Goal: Task Accomplishment & Management: Manage account settings

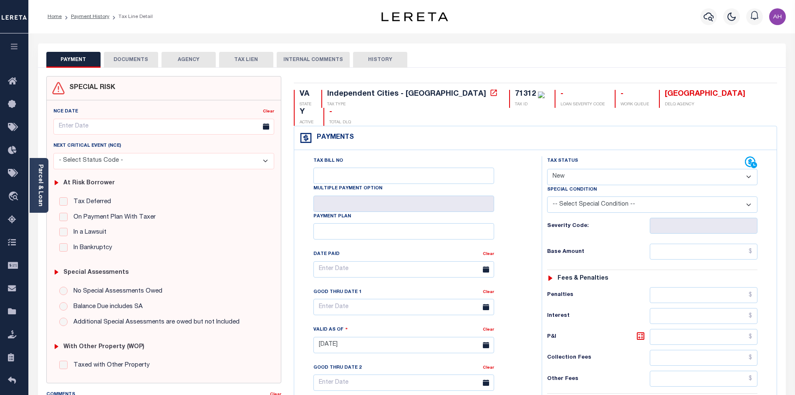
click at [564, 169] on select "- Select Status Code - Open Due/Unpaid Paid Incomplete No Tax Due Internal Refu…" at bounding box center [652, 177] width 210 height 16
select select "PYD"
click at [547, 169] on select "- Select Status Code - Open Due/Unpaid Paid Incomplete No Tax Due Internal Refu…" at bounding box center [652, 177] width 210 height 16
type input "[DATE]"
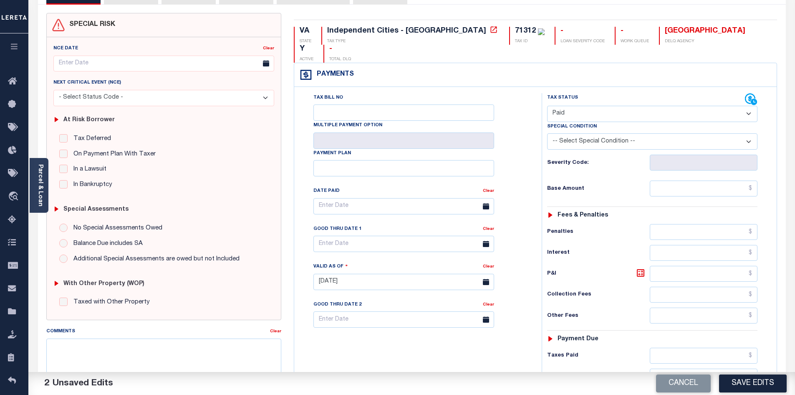
scroll to position [125, 0]
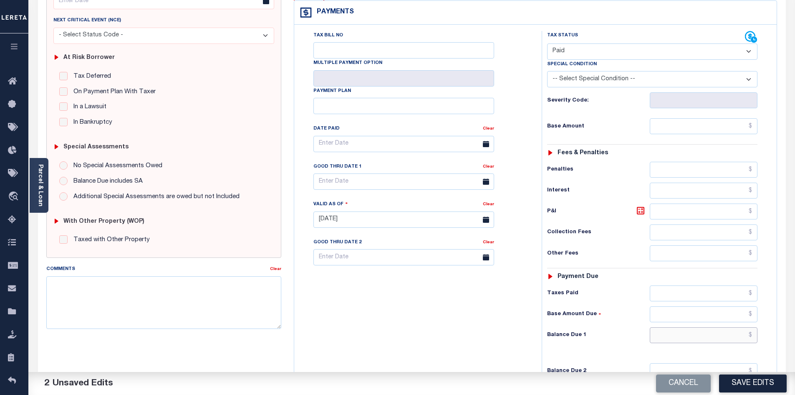
click at [698, 327] on input "text" at bounding box center [704, 335] width 108 height 16
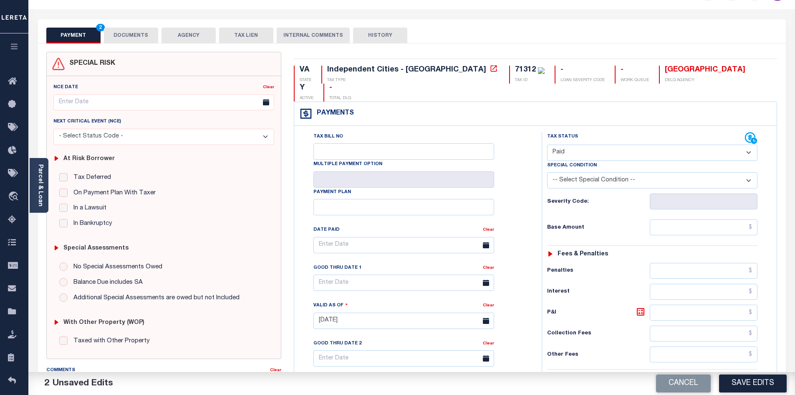
scroll to position [0, 0]
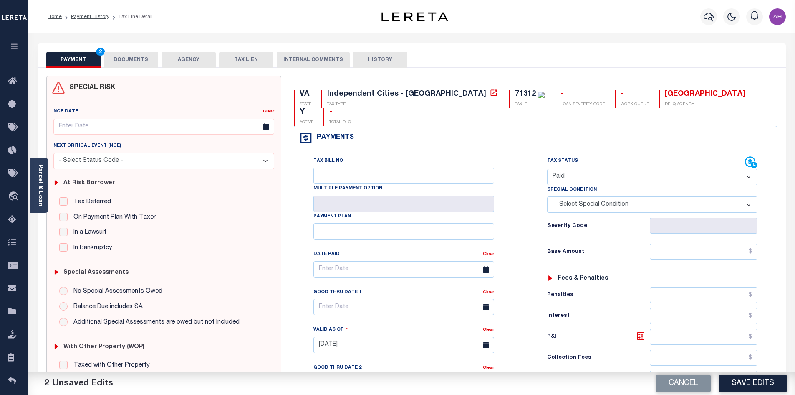
type input "$0.00"
click at [132, 61] on button "DOCUMENTS" at bounding box center [131, 60] width 54 height 16
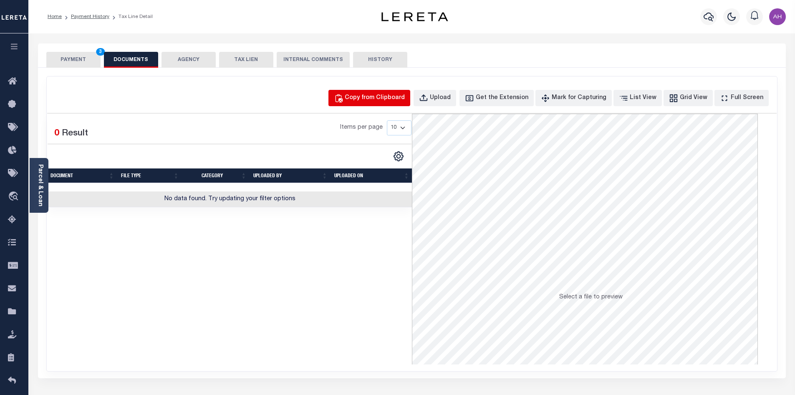
click at [372, 103] on button "Copy from Clipboard" at bounding box center [370, 98] width 82 height 16
select select "POP"
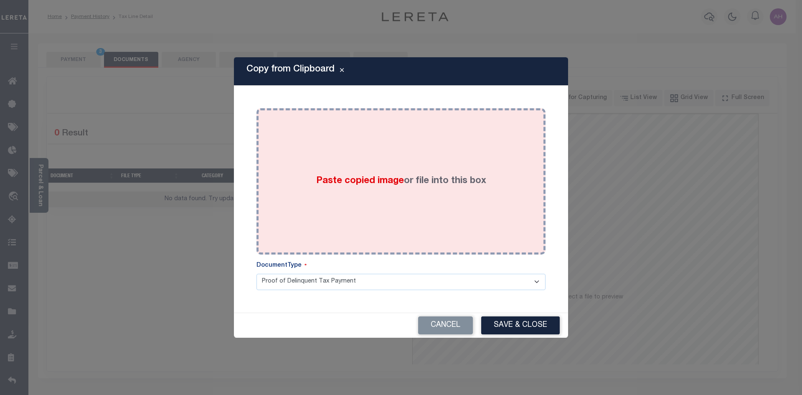
click at [320, 176] on span "Paste copied image" at bounding box center [360, 180] width 88 height 9
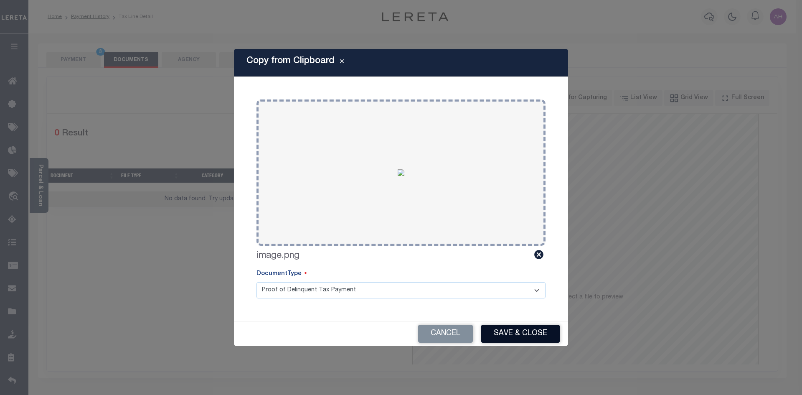
click at [524, 332] on button "Save & Close" at bounding box center [520, 333] width 78 height 18
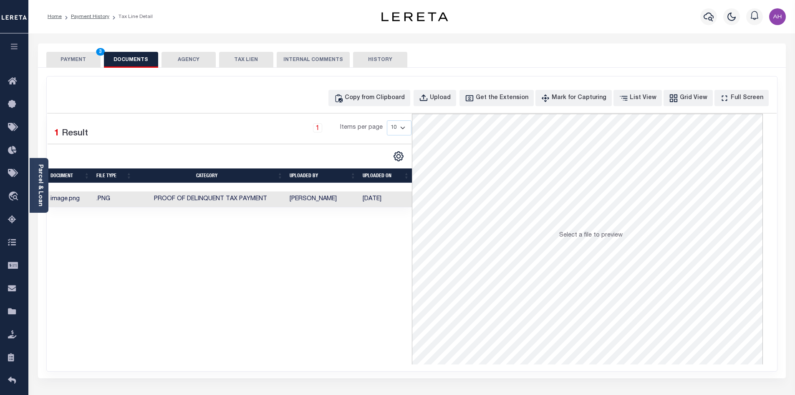
click at [72, 61] on button "PAYMENT 3" at bounding box center [73, 60] width 54 height 16
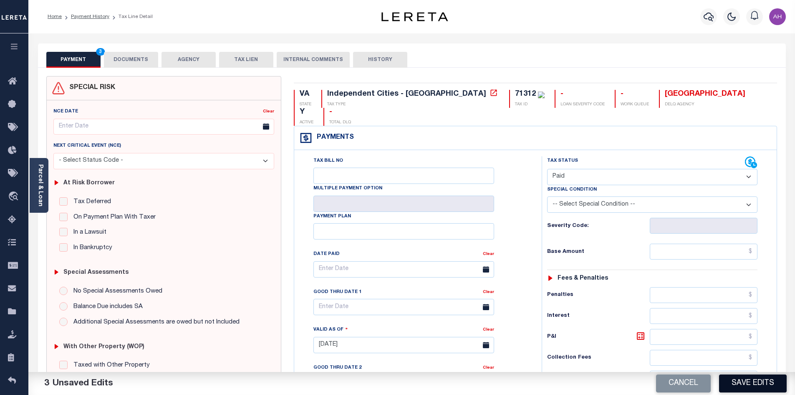
click at [759, 387] on button "Save Edits" at bounding box center [753, 383] width 68 height 18
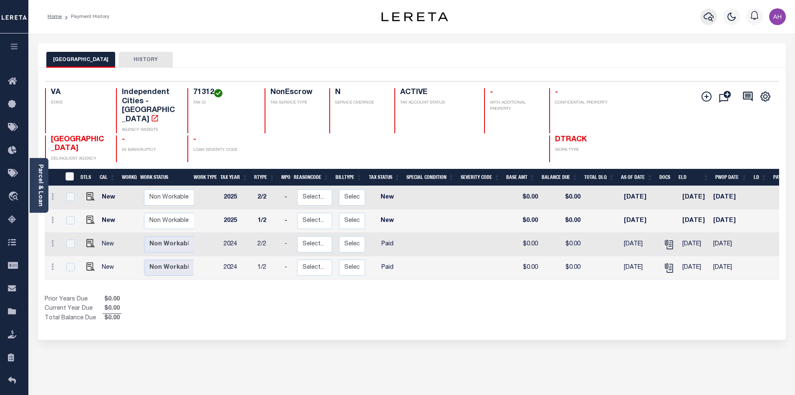
click at [707, 20] on icon "button" at bounding box center [709, 17] width 10 height 10
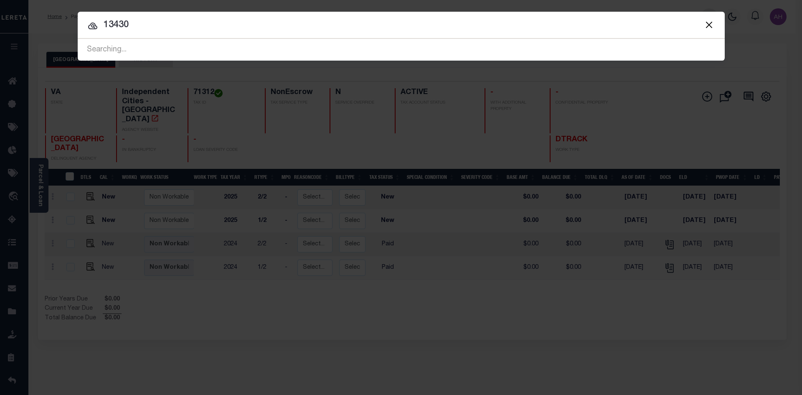
type input "13430"
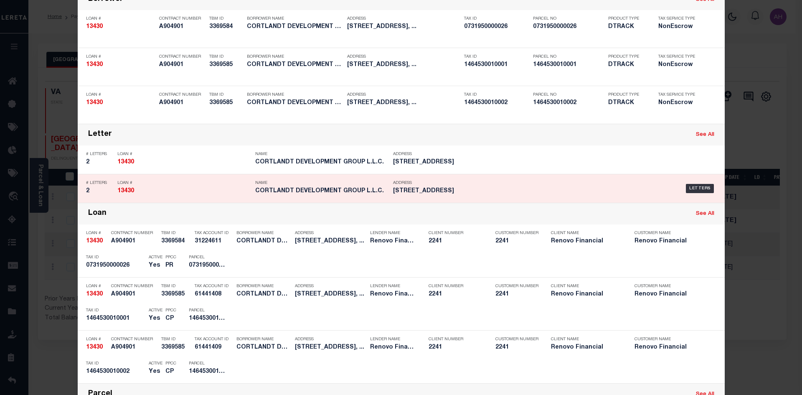
scroll to position [83, 0]
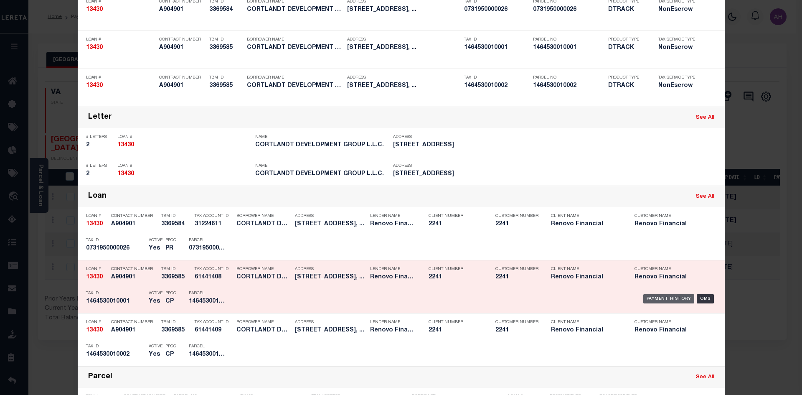
click at [654, 297] on div "Payment History" at bounding box center [668, 298] width 51 height 9
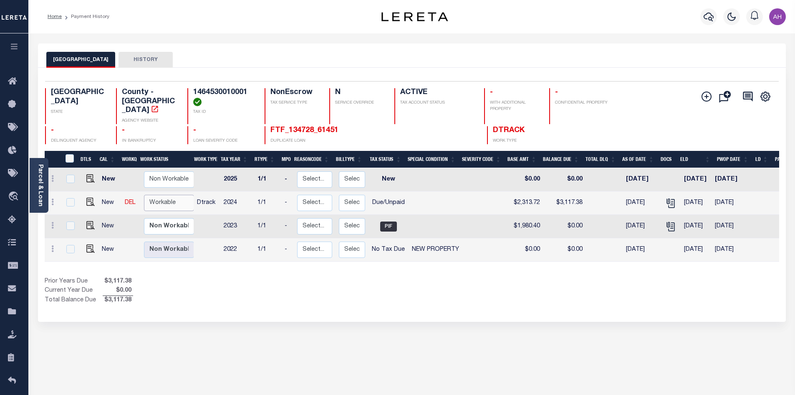
drag, startPoint x: 185, startPoint y: 208, endPoint x: 172, endPoint y: 195, distance: 18.9
click at [172, 195] on select "Non Workable Workable" at bounding box center [169, 203] width 50 height 16
checkbox input "true"
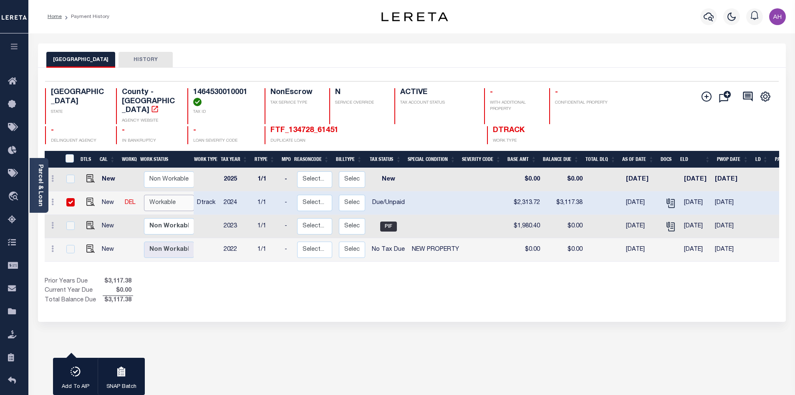
select select "true"
click at [144, 195] on select "Non Workable Workable" at bounding box center [169, 203] width 50 height 16
checkbox input "false"
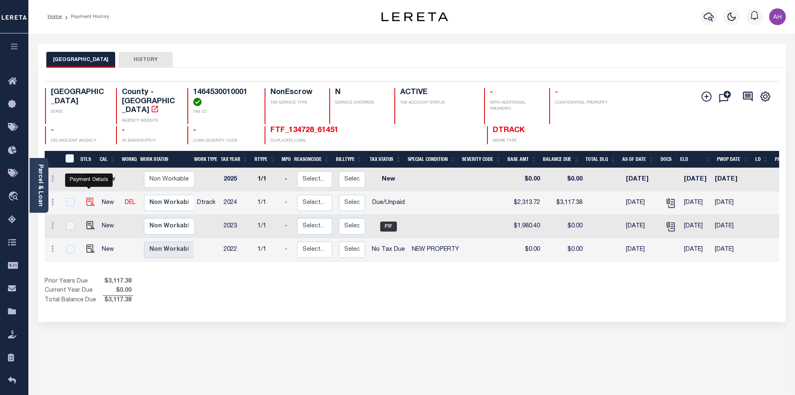
click at [87, 197] on img "" at bounding box center [90, 201] width 8 height 8
checkbox input "true"
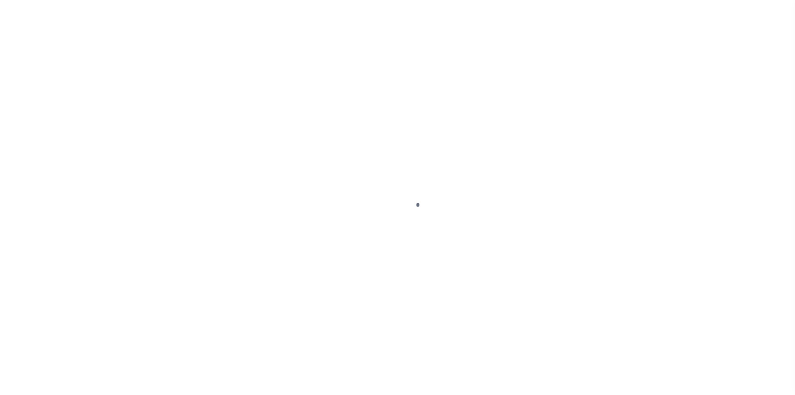
select select "DUE"
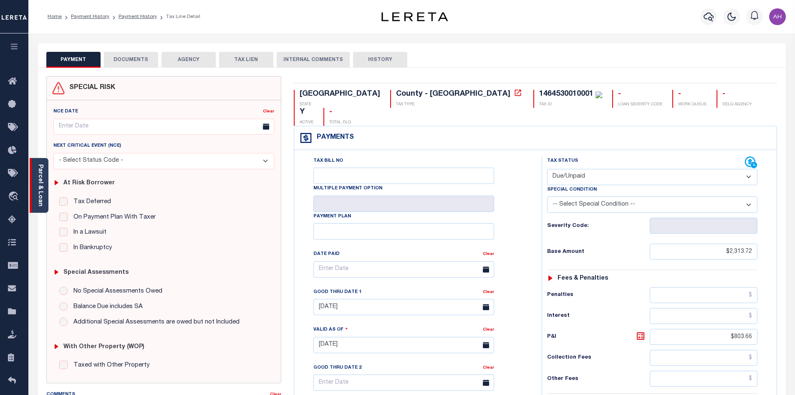
click at [46, 192] on div "Parcel & Loan" at bounding box center [39, 185] width 19 height 55
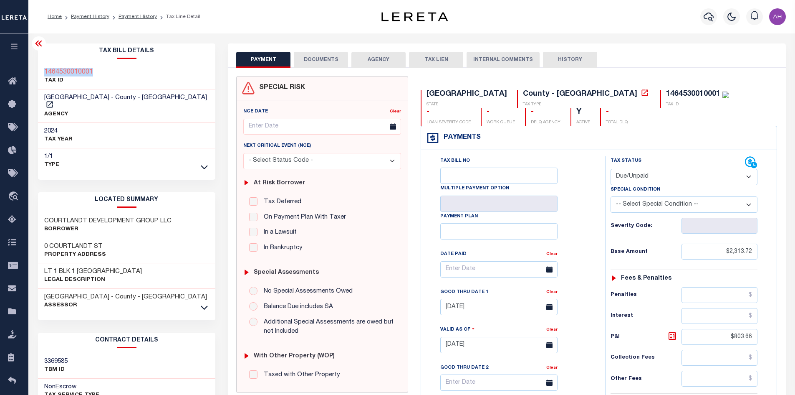
drag, startPoint x: 99, startPoint y: 69, endPoint x: 57, endPoint y: 72, distance: 41.9
click at [39, 72] on div "1464530010001 TAX ID" at bounding box center [127, 76] width 178 height 25
copy h3 "1464530010001"
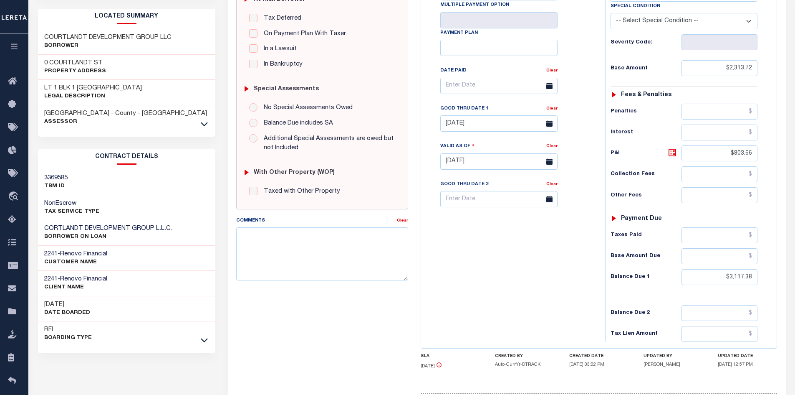
scroll to position [209, 0]
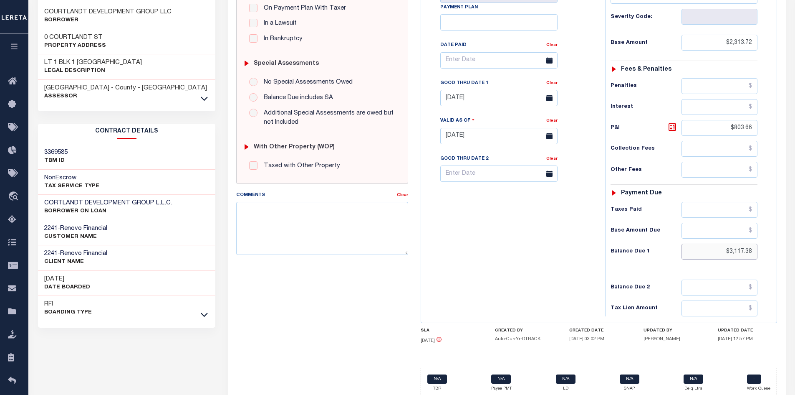
drag, startPoint x: 708, startPoint y: 247, endPoint x: 772, endPoint y: 247, distance: 64.7
click at [772, 247] on div "Tax Status Status" at bounding box center [687, 131] width 176 height 369
type input "$3,170.21"
type input "[DATE]"
click at [674, 126] on icon at bounding box center [673, 127] width 10 height 10
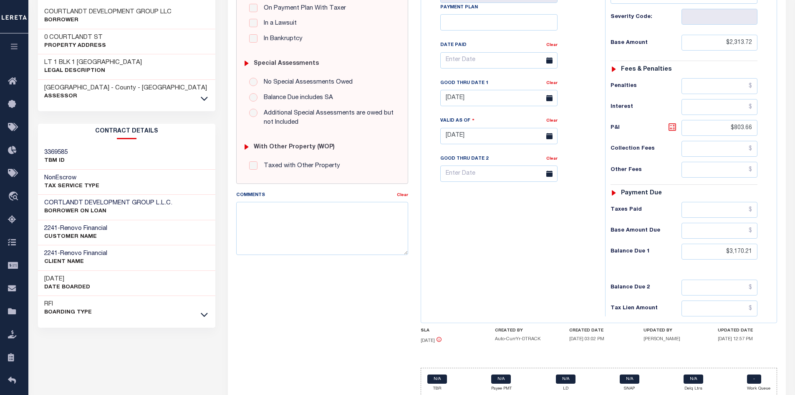
type input "$856.49"
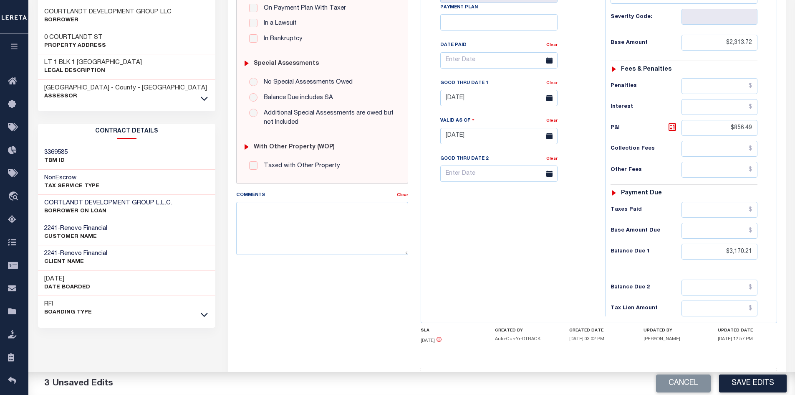
click at [551, 84] on link "Clear" at bounding box center [551, 83] width 11 height 4
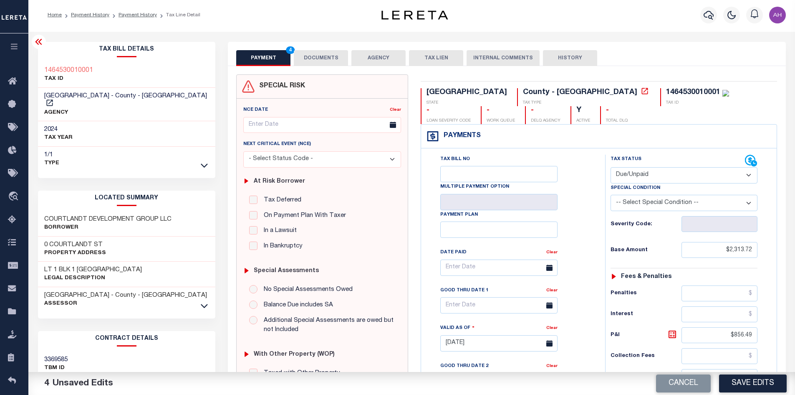
scroll to position [0, 0]
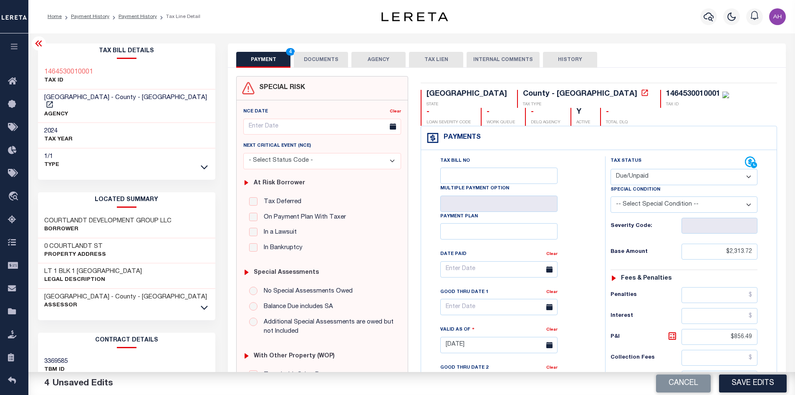
drag, startPoint x: 324, startPoint y: 57, endPoint x: 329, endPoint y: 61, distance: 5.6
click at [325, 57] on button "DOCUMENTS" at bounding box center [321, 60] width 54 height 16
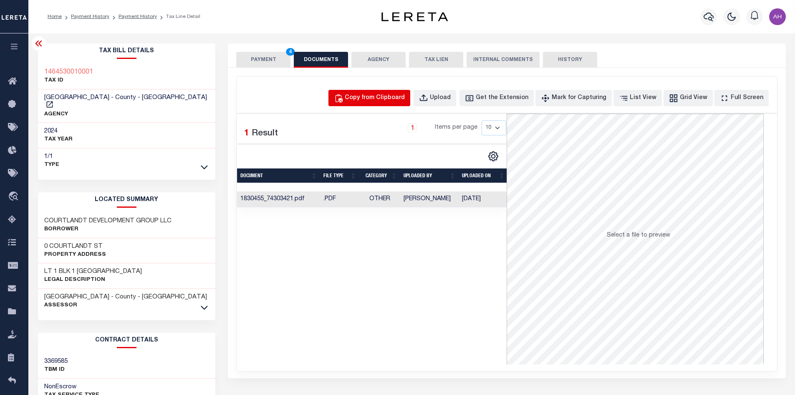
click at [372, 102] on div "Copy from Clipboard" at bounding box center [375, 98] width 60 height 9
select select "POP"
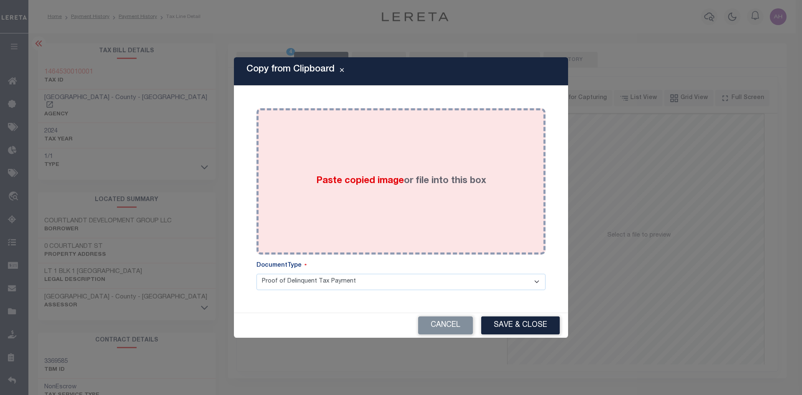
click at [382, 181] on span "Paste copied image" at bounding box center [360, 180] width 88 height 9
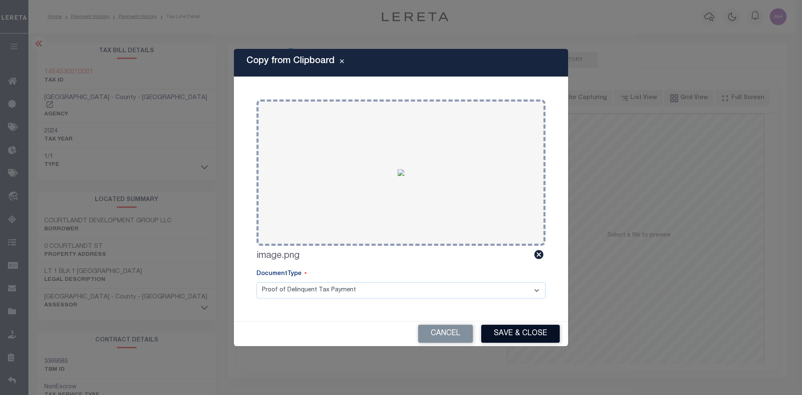
click at [528, 329] on button "Save & Close" at bounding box center [520, 333] width 78 height 18
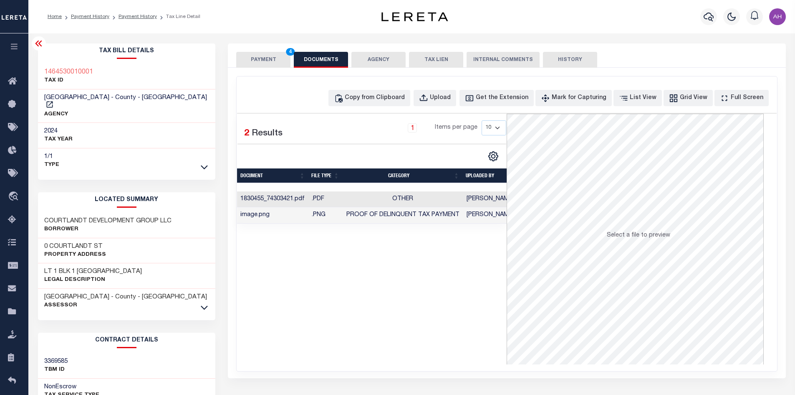
click at [275, 60] on button "PAYMENT 4" at bounding box center [263, 60] width 54 height 16
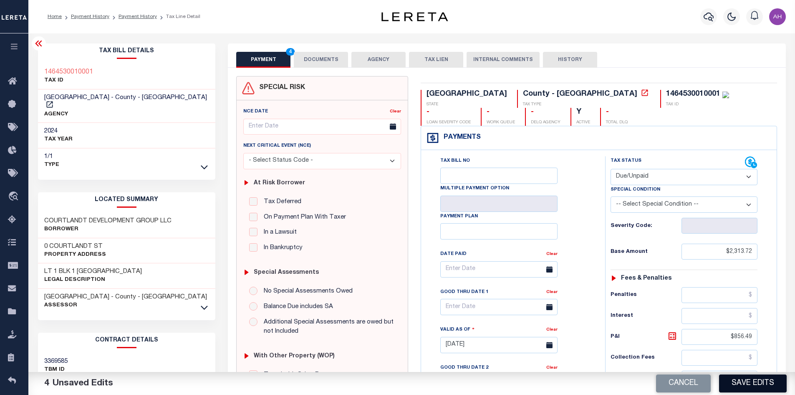
click at [753, 381] on button "Save Edits" at bounding box center [753, 383] width 68 height 18
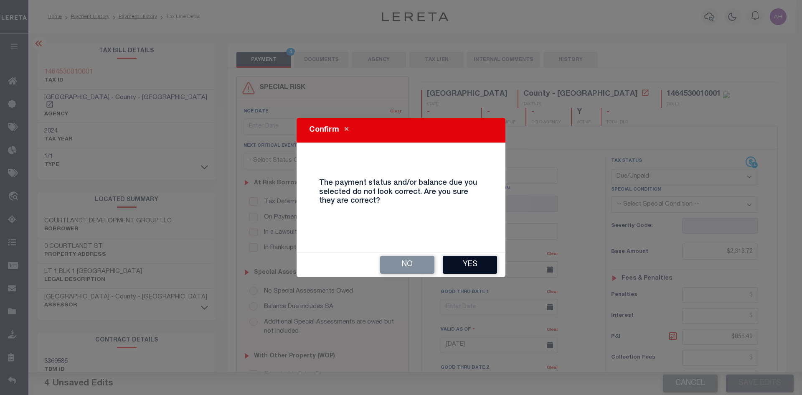
click at [474, 266] on button "Yes" at bounding box center [470, 264] width 54 height 18
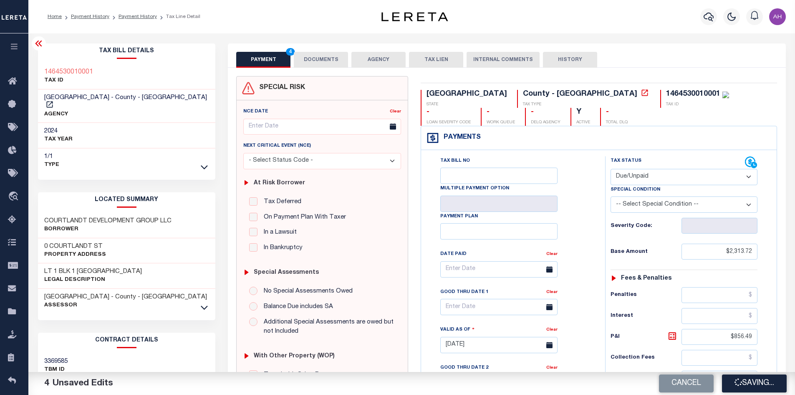
checkbox input "false"
type input "$2,313.72"
type input "$856.49"
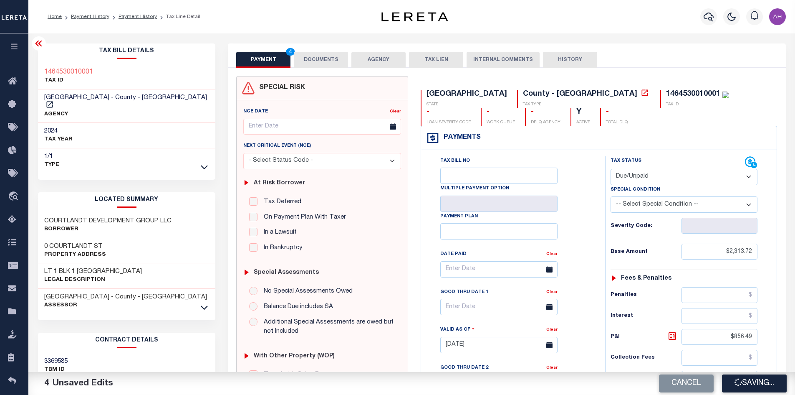
type input "$3,170.21"
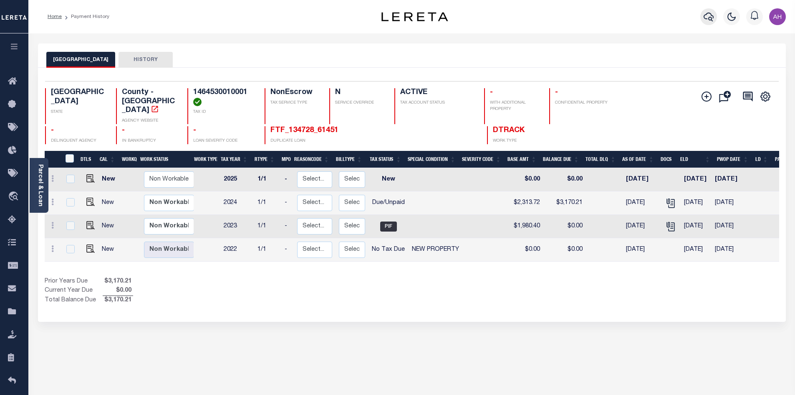
click at [713, 21] on icon "button" at bounding box center [709, 17] width 10 height 10
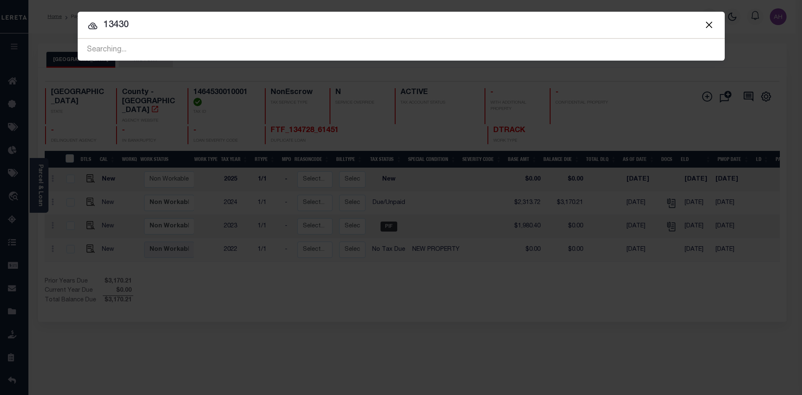
type input "13430"
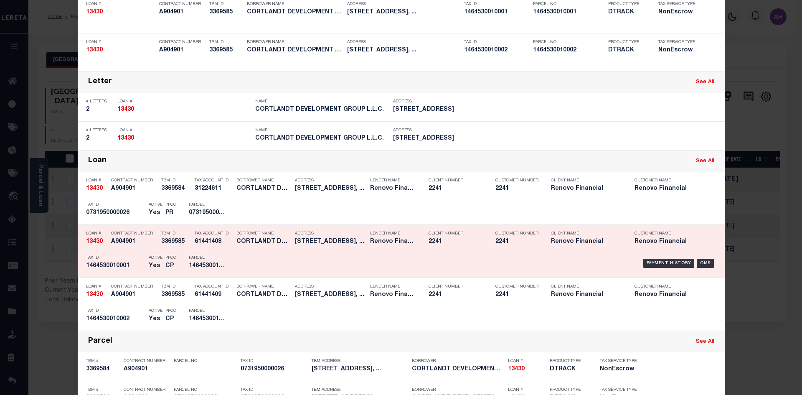
scroll to position [125, 0]
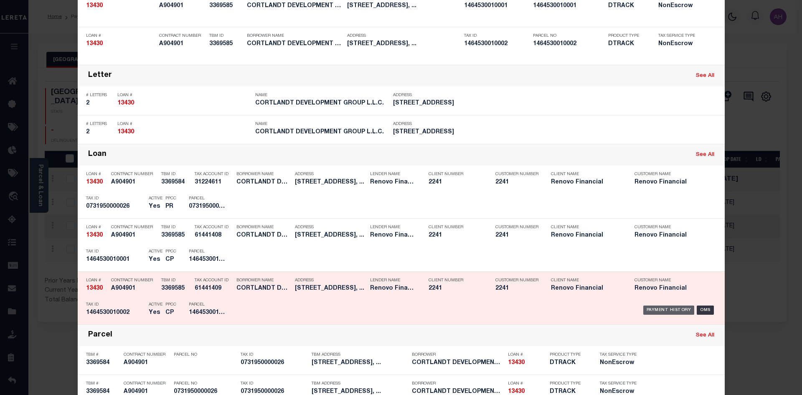
click at [663, 309] on div "Payment History" at bounding box center [668, 309] width 51 height 9
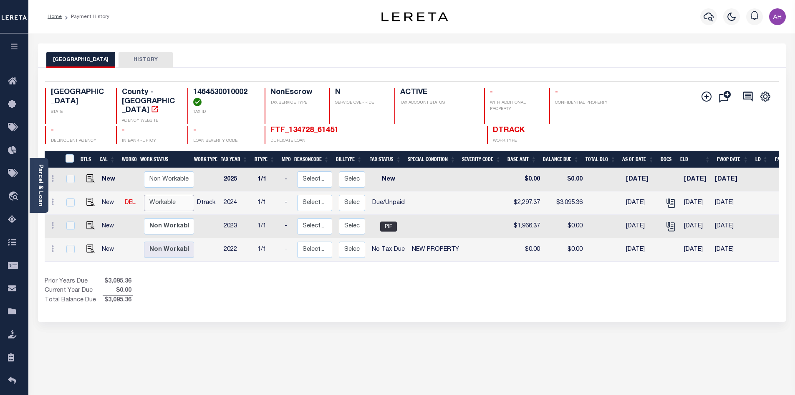
click at [162, 195] on select "Non Workable Workable" at bounding box center [169, 203] width 50 height 16
checkbox input "true"
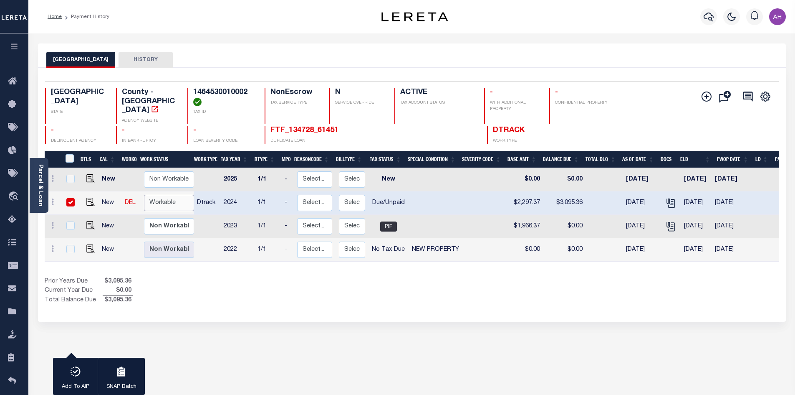
select select "true"
click at [144, 195] on select "Non Workable Workable" at bounding box center [169, 203] width 50 height 16
checkbox input "false"
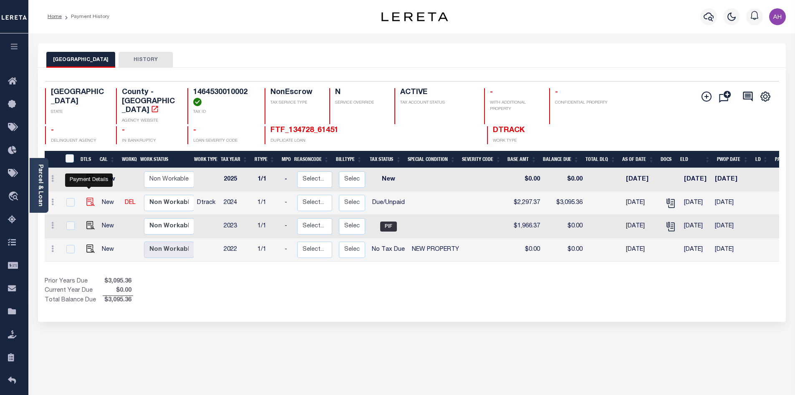
click at [86, 197] on img "" at bounding box center [90, 201] width 8 height 8
checkbox input "true"
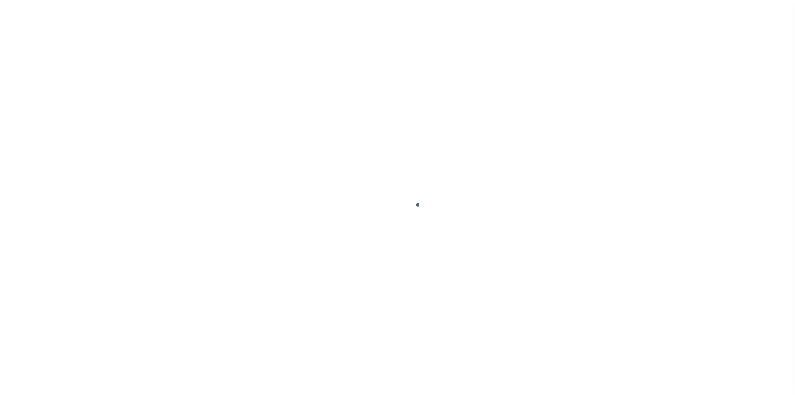
select select "DUE"
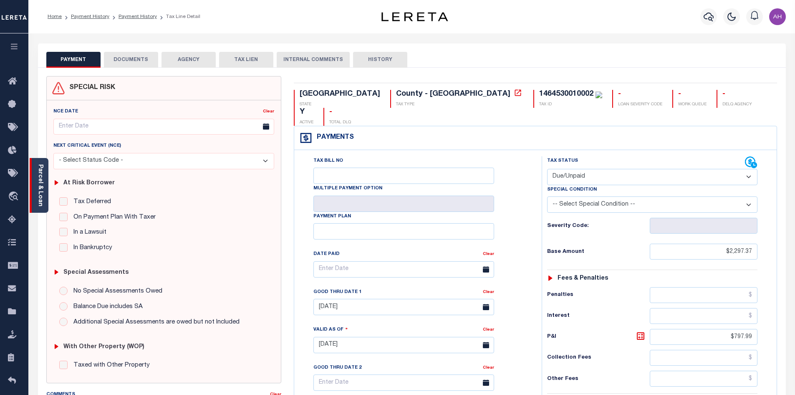
click at [42, 198] on link "Parcel & Loan" at bounding box center [40, 185] width 6 height 42
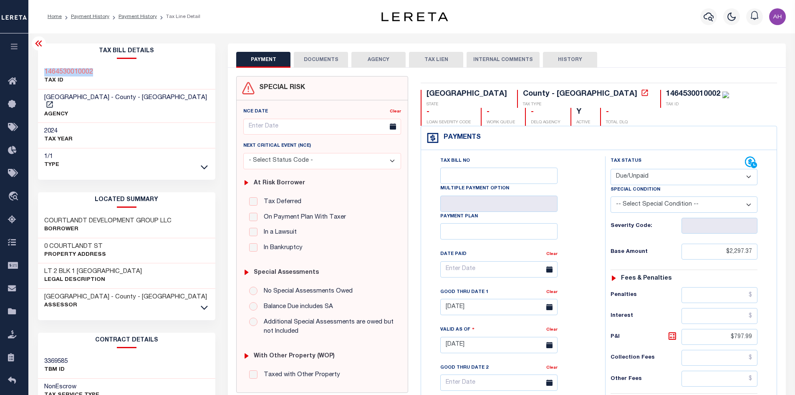
drag, startPoint x: 104, startPoint y: 72, endPoint x: 43, endPoint y: 72, distance: 60.5
click at [43, 72] on div "1464530010002 TAX ID" at bounding box center [127, 76] width 178 height 25
copy h3 "1464530010002"
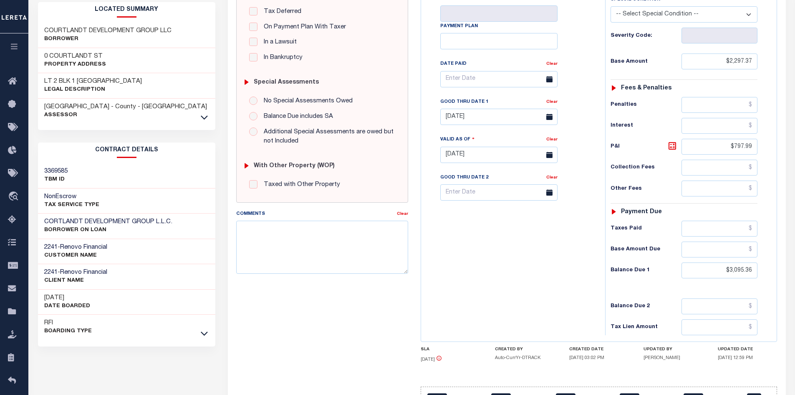
scroll to position [239, 0]
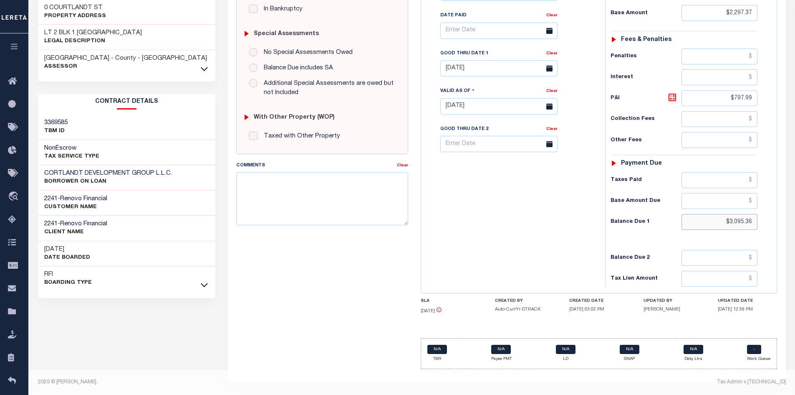
drag, startPoint x: 713, startPoint y: 219, endPoint x: 762, endPoint y: 222, distance: 49.8
click at [762, 222] on div "Tax Status Status - Select Status Code -" at bounding box center [686, 102] width 163 height 369
type input "$3,147.80"
type input "[DATE]"
click at [671, 99] on icon at bounding box center [672, 97] width 5 height 5
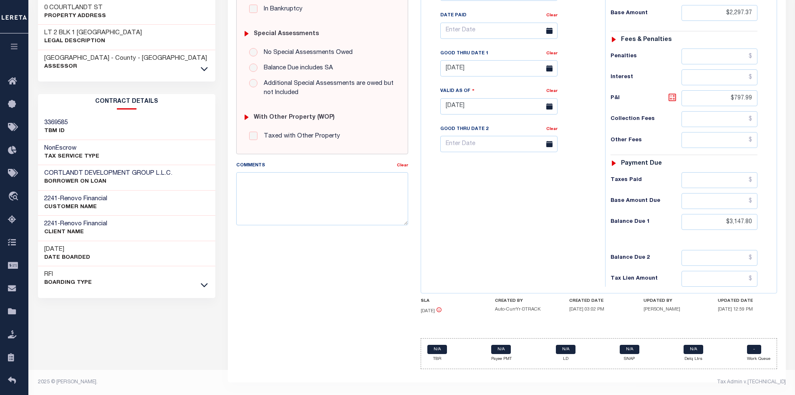
type input "$850.43"
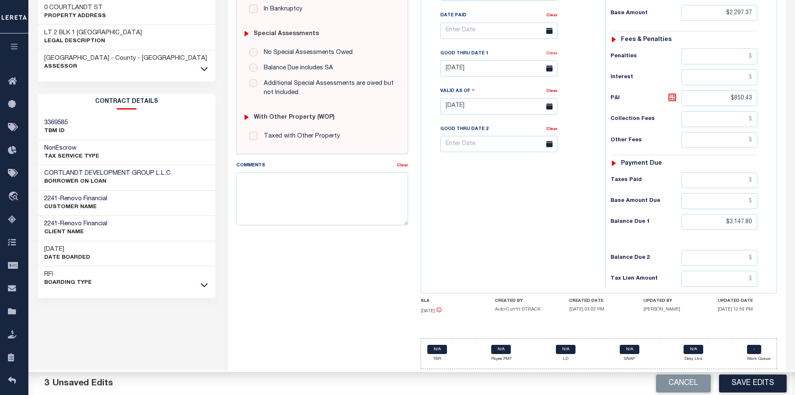
click at [555, 54] on link "Clear" at bounding box center [551, 53] width 11 height 4
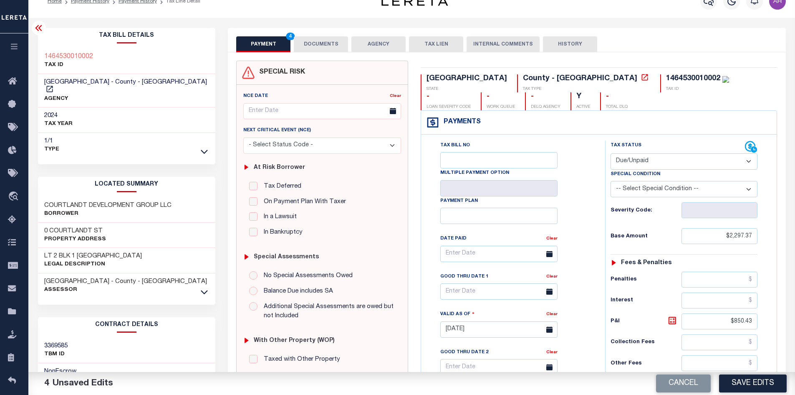
scroll to position [0, 0]
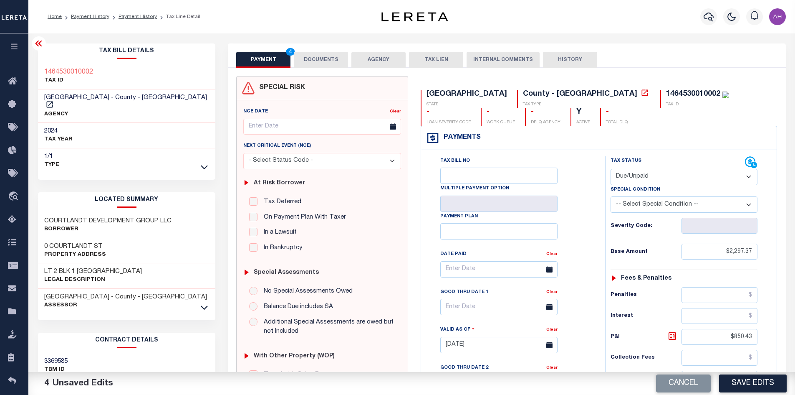
click at [325, 62] on button "DOCUMENTS" at bounding box center [321, 60] width 54 height 16
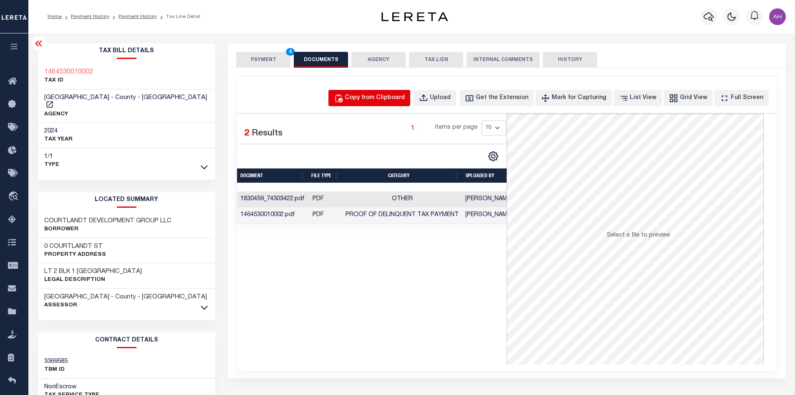
click at [381, 101] on div "Copy from Clipboard" at bounding box center [375, 98] width 60 height 9
select select "POP"
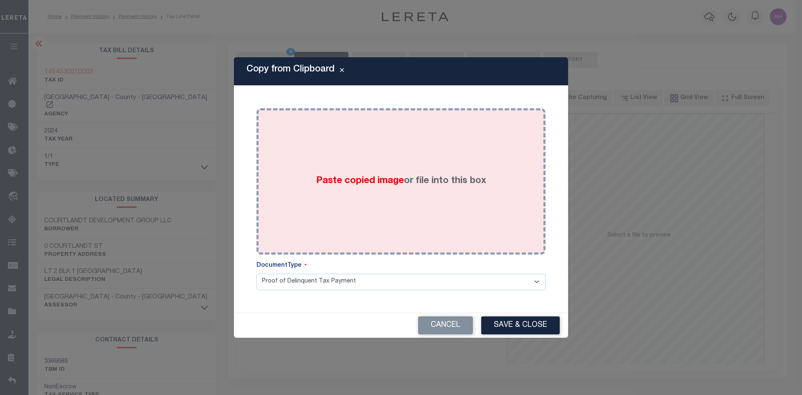
click at [340, 182] on span "Paste copied image" at bounding box center [360, 180] width 88 height 9
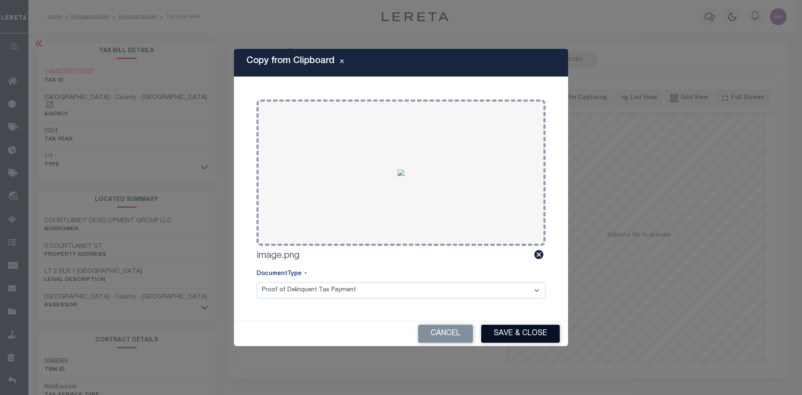
click at [519, 332] on button "Save & Close" at bounding box center [520, 333] width 78 height 18
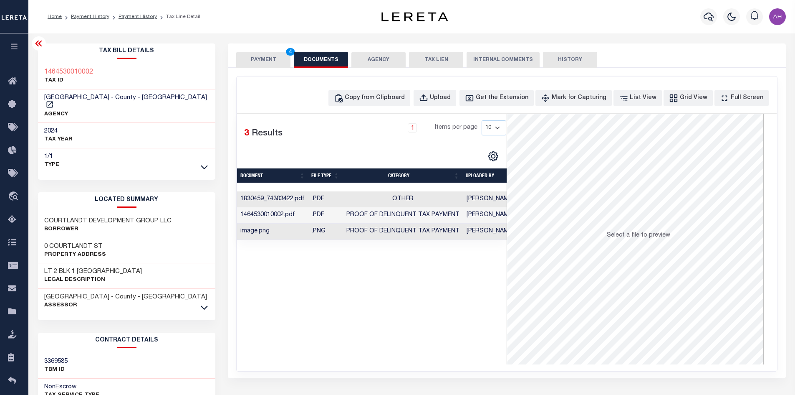
click at [256, 61] on button "PAYMENT 4" at bounding box center [263, 60] width 54 height 16
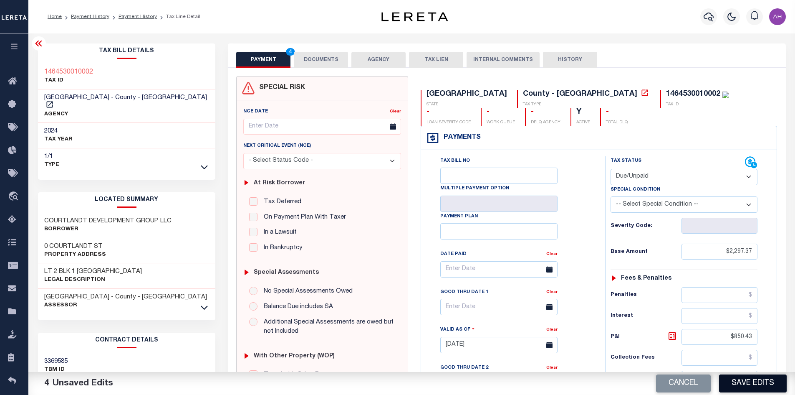
click at [736, 380] on button "Save Edits" at bounding box center [753, 383] width 68 height 18
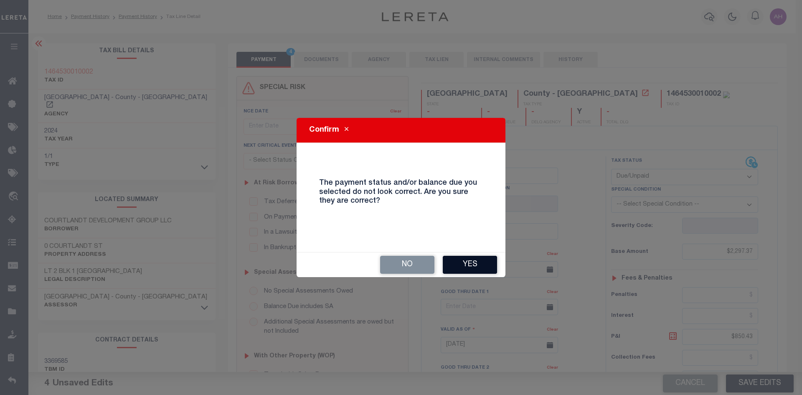
click at [486, 261] on button "Yes" at bounding box center [470, 264] width 54 height 18
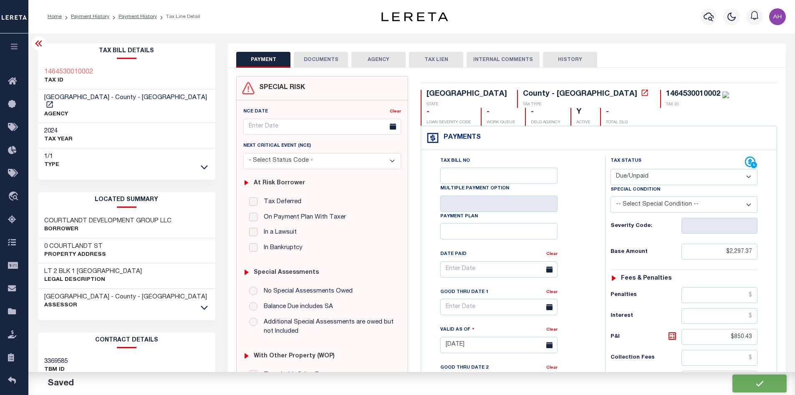
checkbox input "false"
type input "$2,297.37"
type input "$850.43"
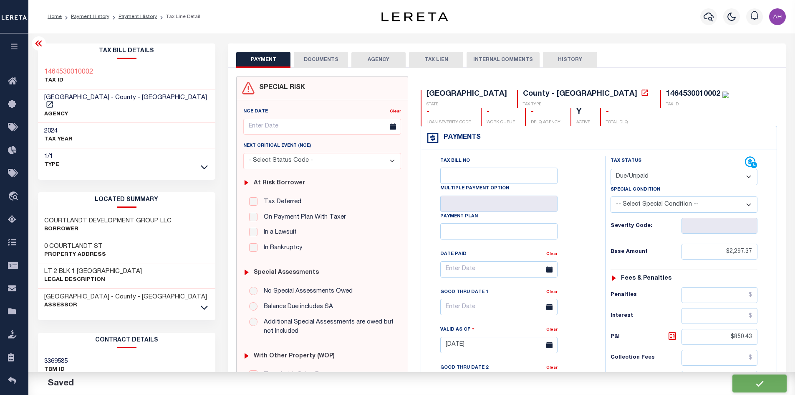
type input "$3,147.8"
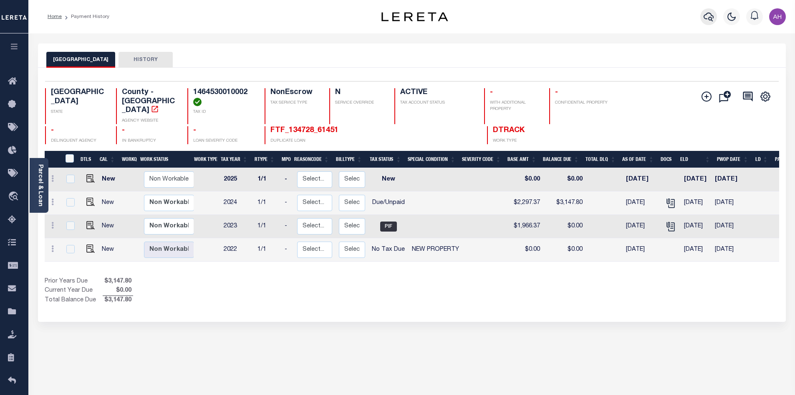
click at [709, 20] on icon "button" at bounding box center [709, 17] width 10 height 9
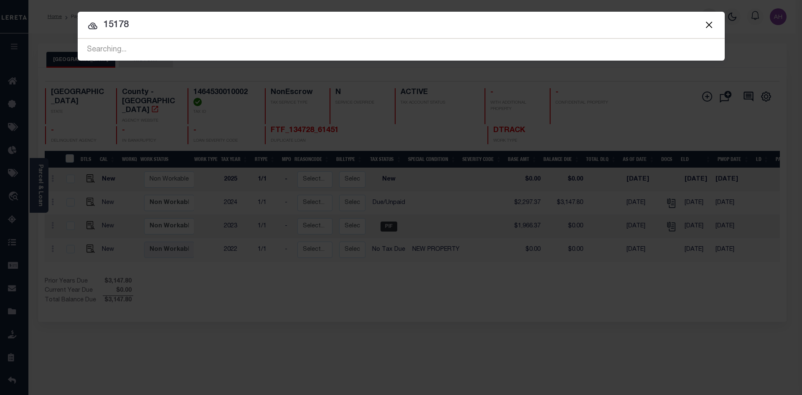
type input "15178"
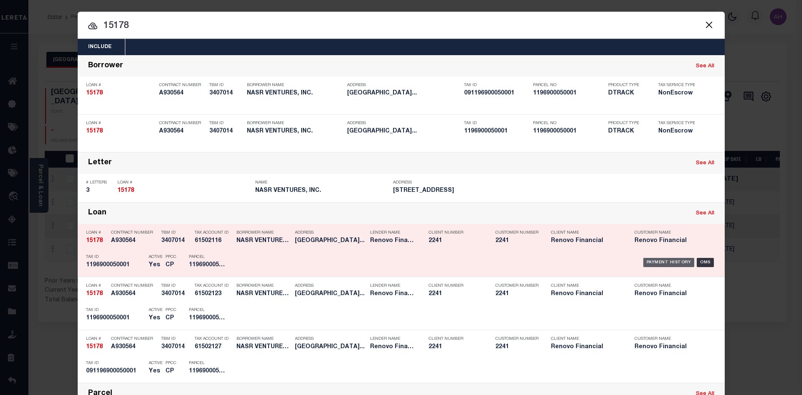
click at [648, 266] on div "Payment History" at bounding box center [668, 262] width 51 height 9
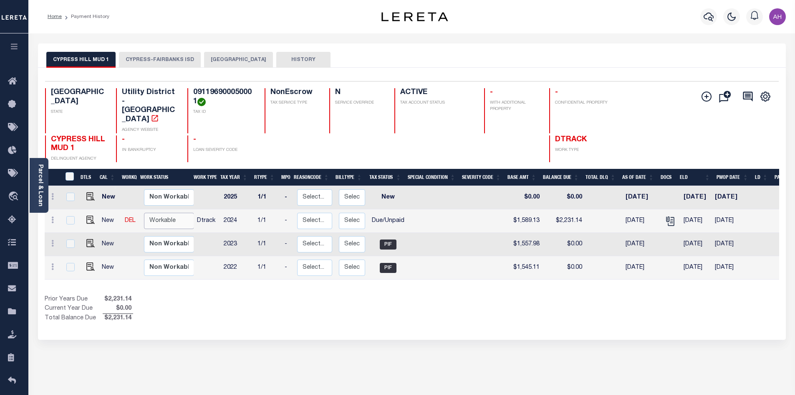
click at [160, 212] on select "Non Workable Workable" at bounding box center [169, 220] width 50 height 16
checkbox input "true"
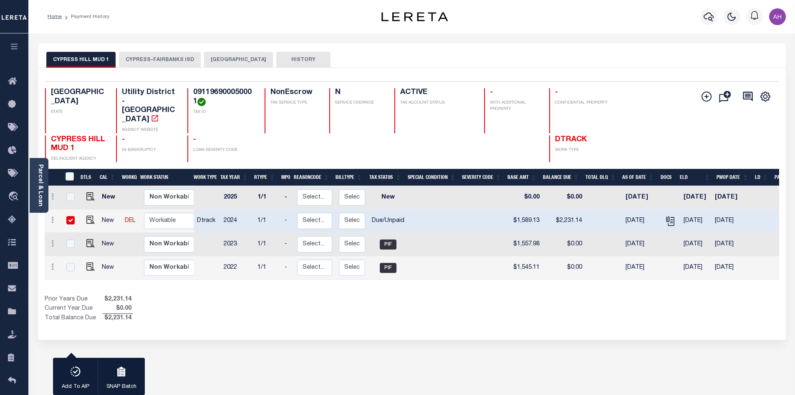
click at [229, 59] on button "[GEOGRAPHIC_DATA]" at bounding box center [238, 60] width 69 height 16
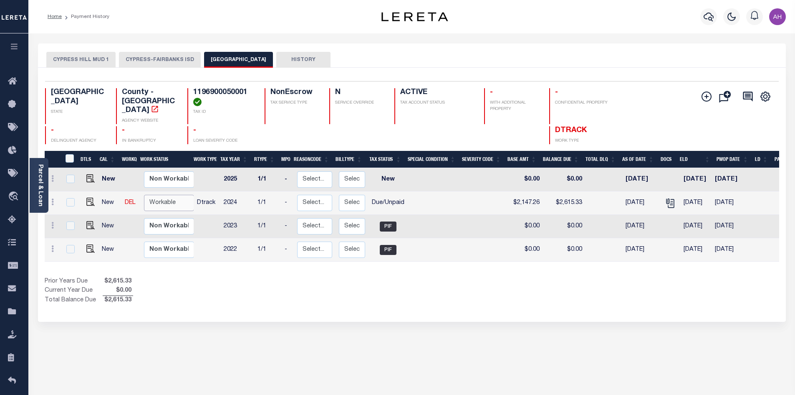
click at [164, 197] on select "Non Workable Workable" at bounding box center [169, 203] width 50 height 16
checkbox input "true"
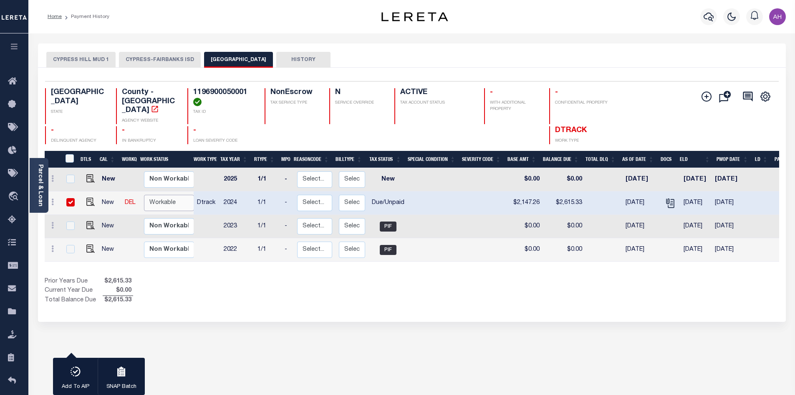
select select "true"
click at [144, 195] on select "Non Workable Workable" at bounding box center [169, 203] width 50 height 16
checkbox input "false"
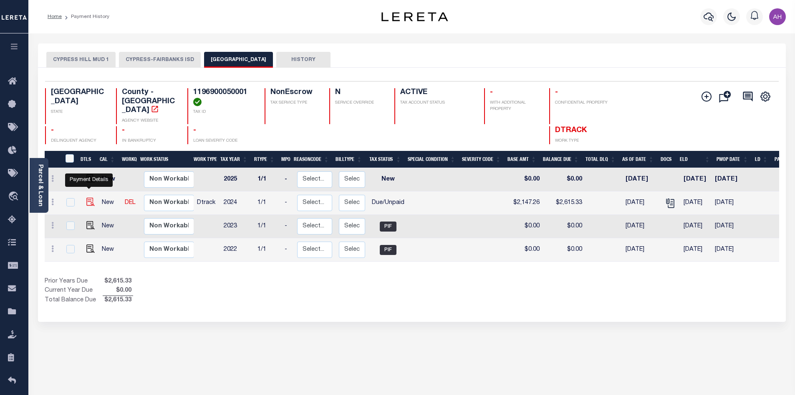
click at [86, 197] on img "" at bounding box center [90, 201] width 8 height 8
checkbox input "true"
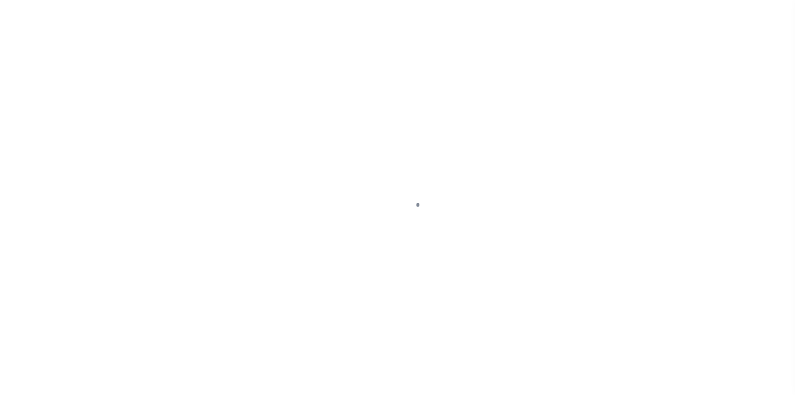
select select "DUE"
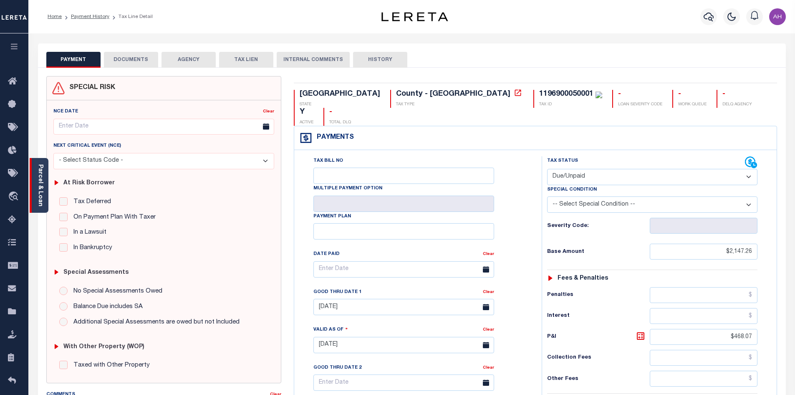
click at [44, 190] on div "Parcel & Loan" at bounding box center [39, 185] width 19 height 55
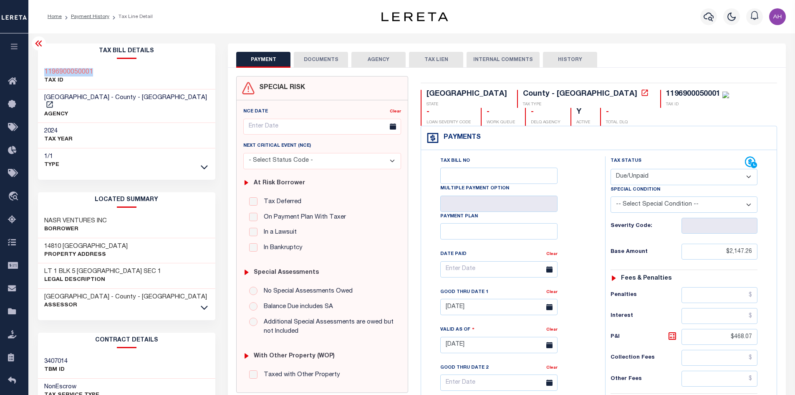
drag, startPoint x: 105, startPoint y: 76, endPoint x: 45, endPoint y: 68, distance: 60.6
click at [45, 68] on div "1196900050001 TAX ID" at bounding box center [127, 76] width 178 height 25
copy h3 "1196900050001"
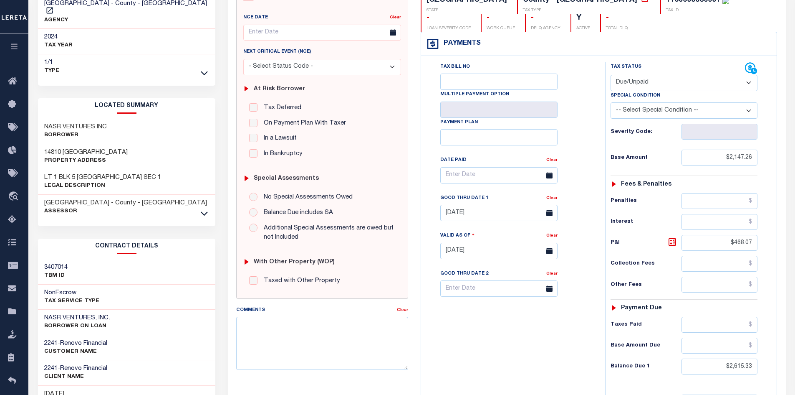
scroll to position [167, 0]
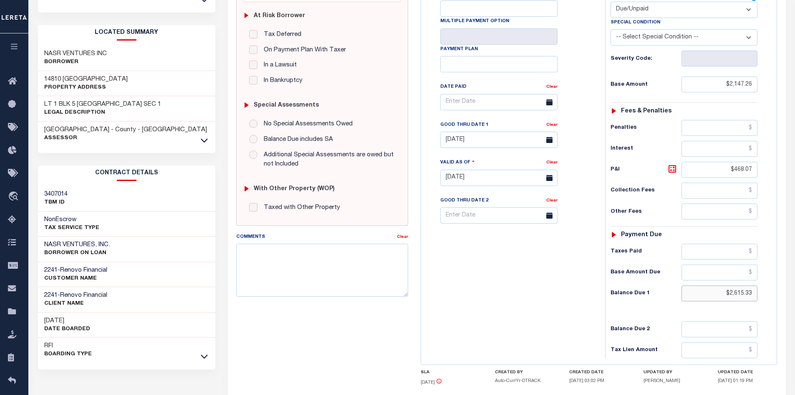
drag, startPoint x: 711, startPoint y: 295, endPoint x: 777, endPoint y: 298, distance: 66.4
click at [777, 298] on div "Payments Warning! Search Status is not "Completed", amounts can not be keyed. T…" at bounding box center [599, 162] width 357 height 406
type input "$2,660.02"
type input "[DATE]"
click at [673, 168] on icon at bounding box center [673, 169] width 10 height 10
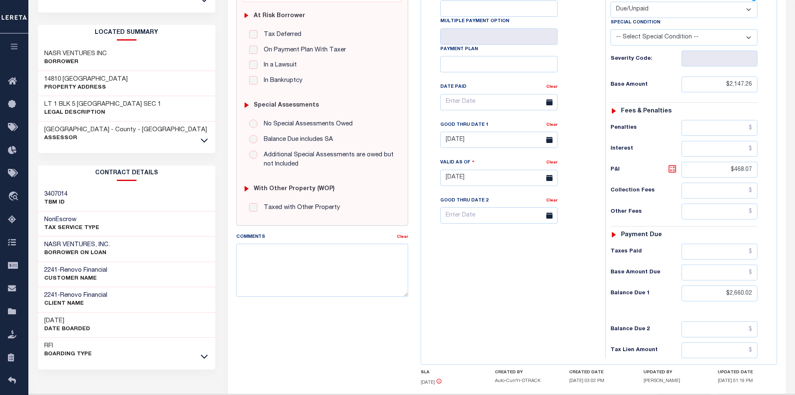
type input "$512.76"
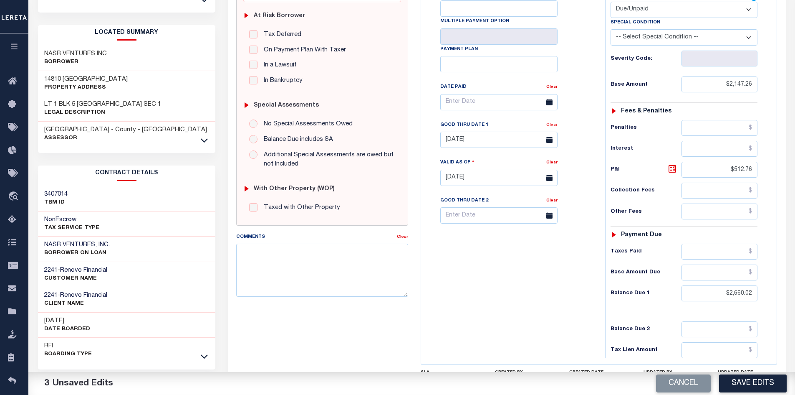
click at [553, 126] on link "Clear" at bounding box center [551, 125] width 11 height 4
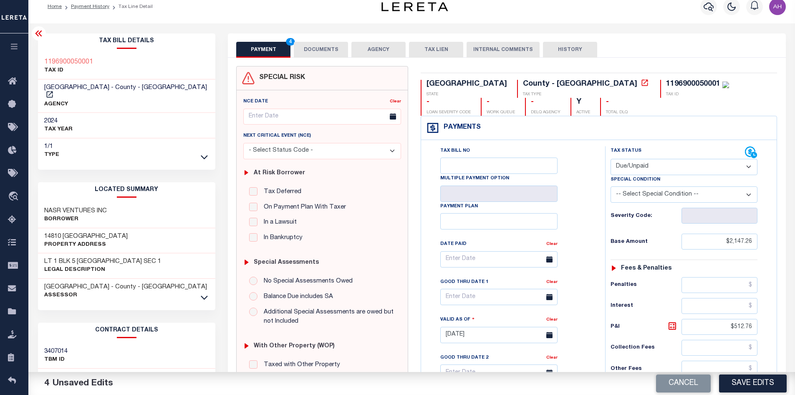
scroll to position [0, 0]
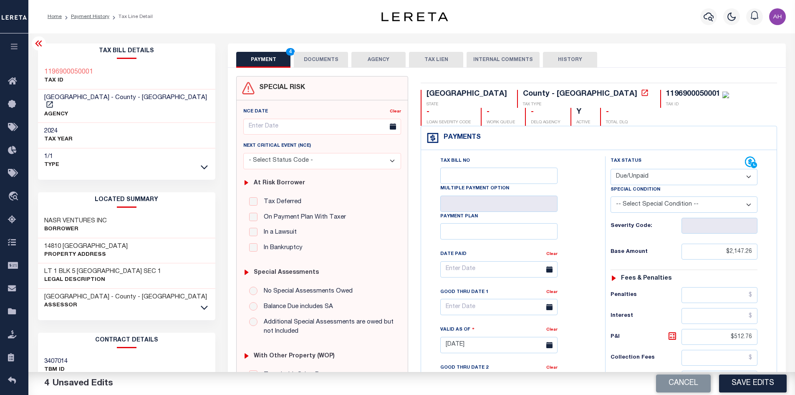
click at [318, 59] on button "DOCUMENTS" at bounding box center [321, 60] width 54 height 16
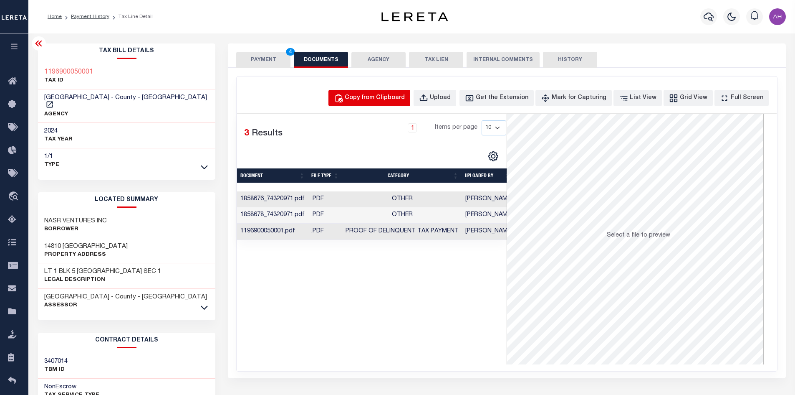
click at [374, 99] on div "Copy from Clipboard" at bounding box center [375, 98] width 60 height 9
select select "POP"
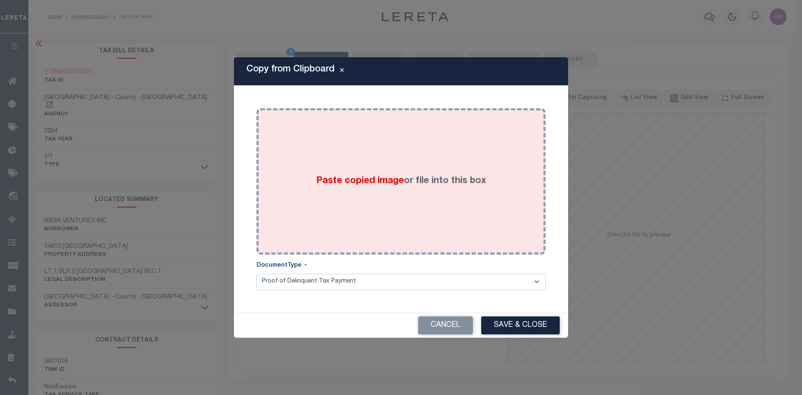
click at [387, 179] on span "Paste copied image" at bounding box center [360, 180] width 88 height 9
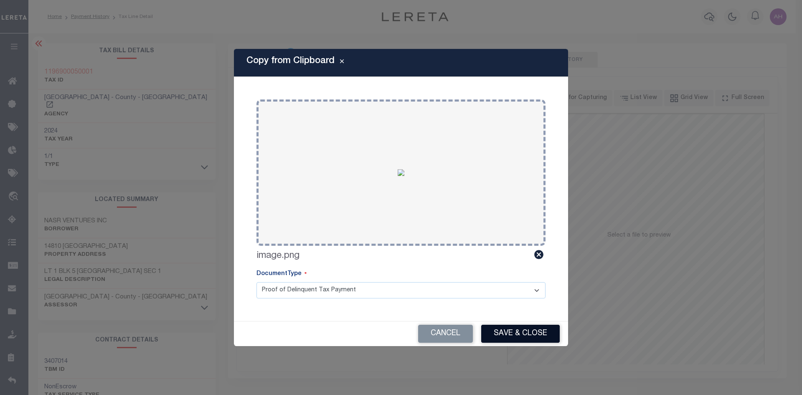
click at [526, 326] on button "Save & Close" at bounding box center [520, 333] width 78 height 18
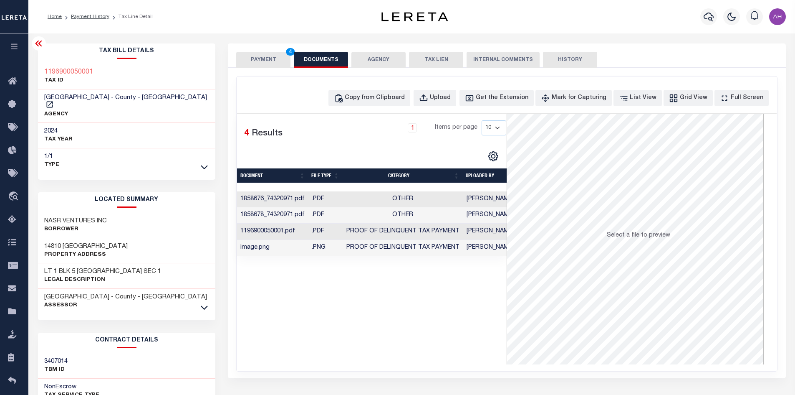
click at [270, 58] on button "PAYMENT 4" at bounding box center [263, 60] width 54 height 16
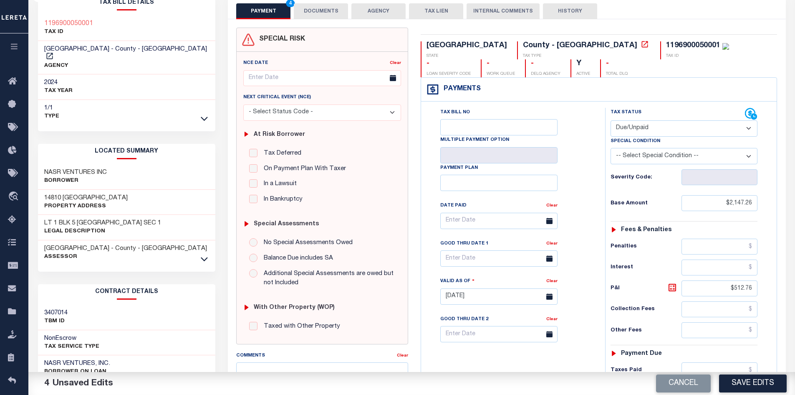
scroll to position [209, 0]
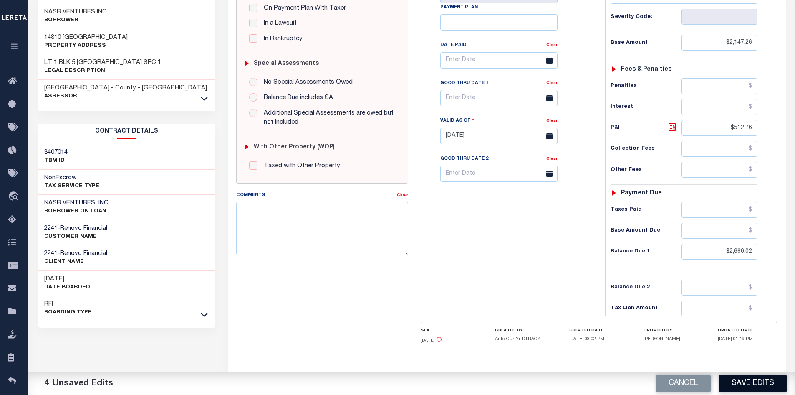
click at [756, 378] on button "Save Edits" at bounding box center [753, 383] width 68 height 18
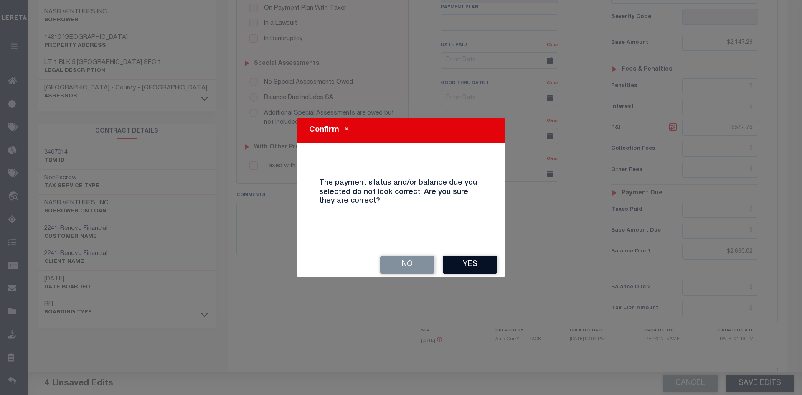
click at [470, 264] on button "Yes" at bounding box center [470, 264] width 54 height 18
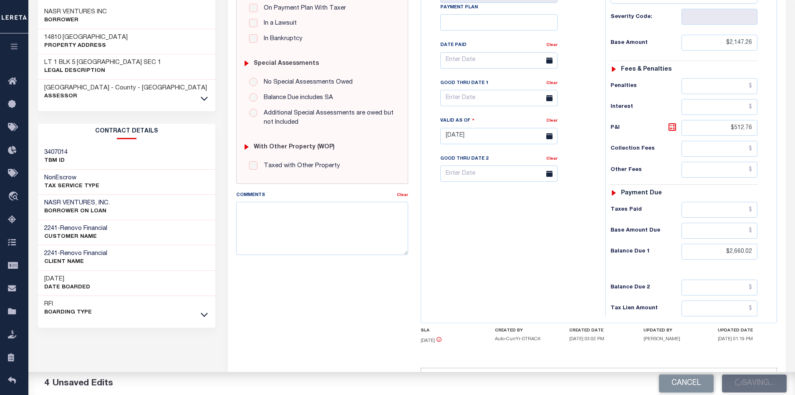
checkbox input "false"
type input "$2,147.26"
type input "$512.76"
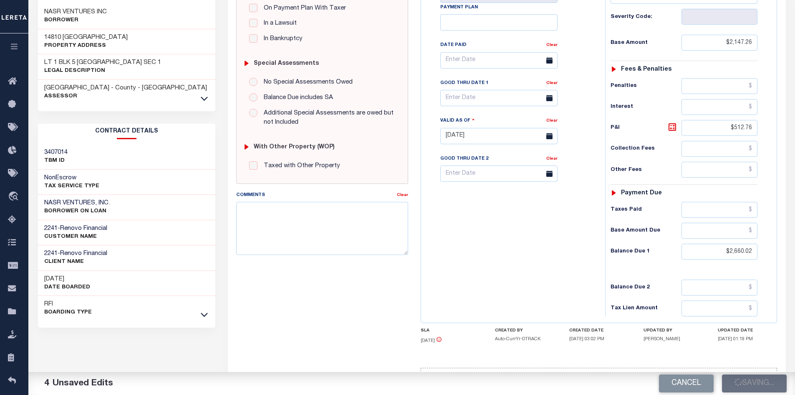
type input "$2,660.02"
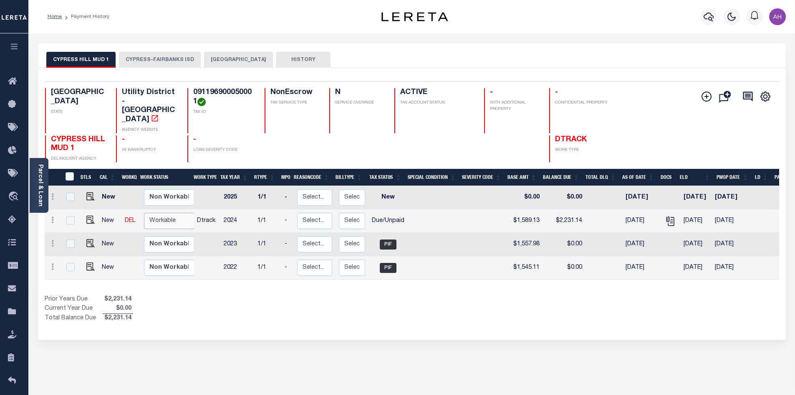
click at [151, 212] on select "Non Workable Workable" at bounding box center [169, 220] width 50 height 16
checkbox input "true"
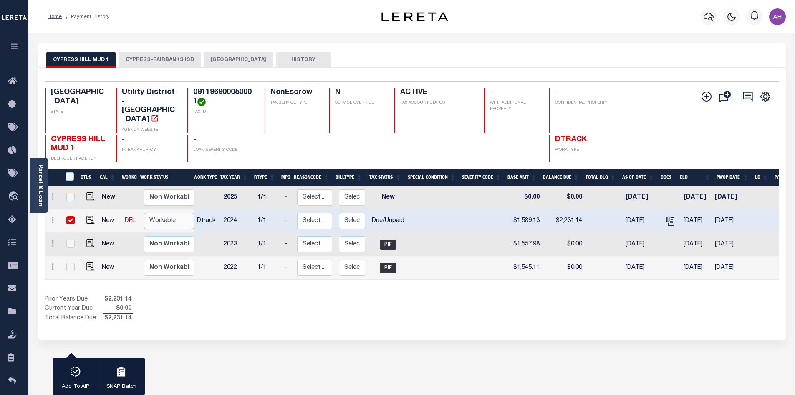
select select "true"
click at [144, 212] on select "Non Workable Workable" at bounding box center [169, 220] width 50 height 16
checkbox input "false"
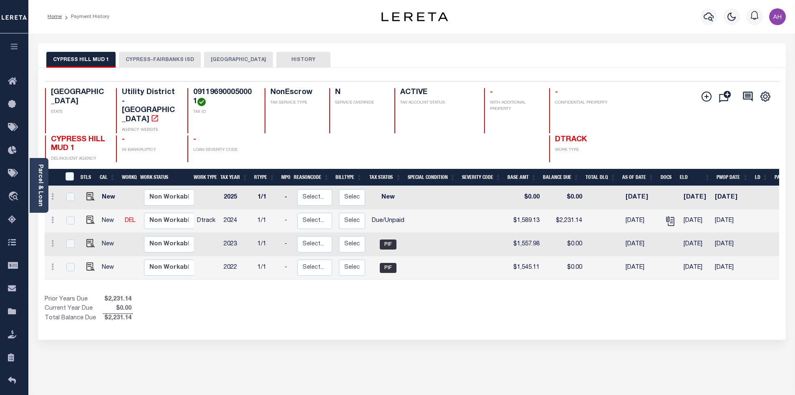
click at [221, 64] on button "[GEOGRAPHIC_DATA]" at bounding box center [238, 60] width 69 height 16
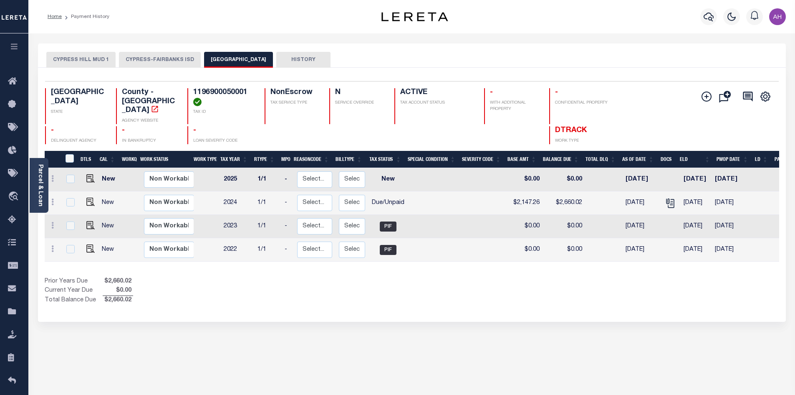
click at [170, 62] on button "CYPRESS-FAIRBANKS ISD" at bounding box center [160, 60] width 82 height 16
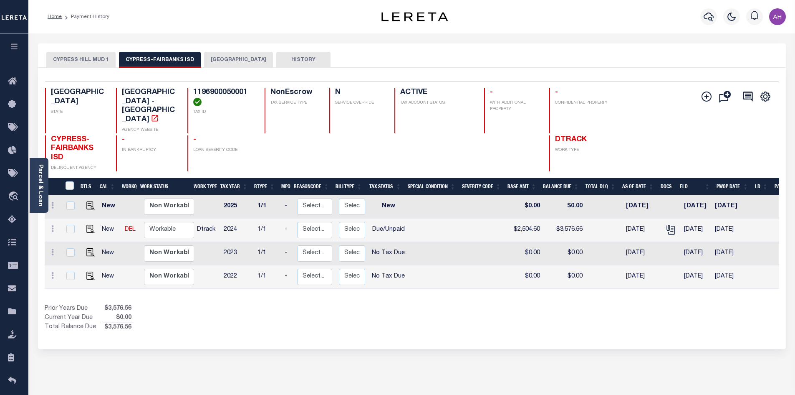
click at [82, 58] on button "CYPRESS HILL MUD 1" at bounding box center [80, 60] width 69 height 16
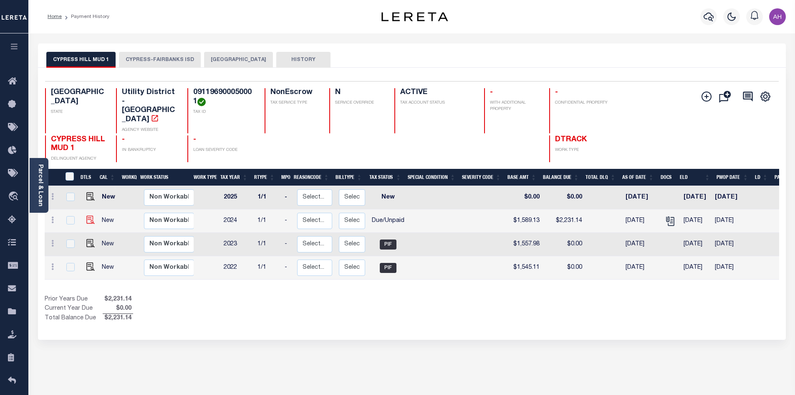
click at [89, 215] on img "" at bounding box center [90, 219] width 8 height 8
checkbox input "true"
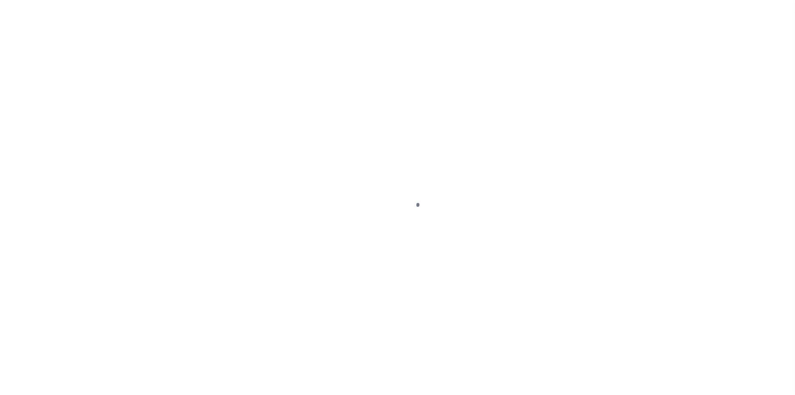
select select "DUE"
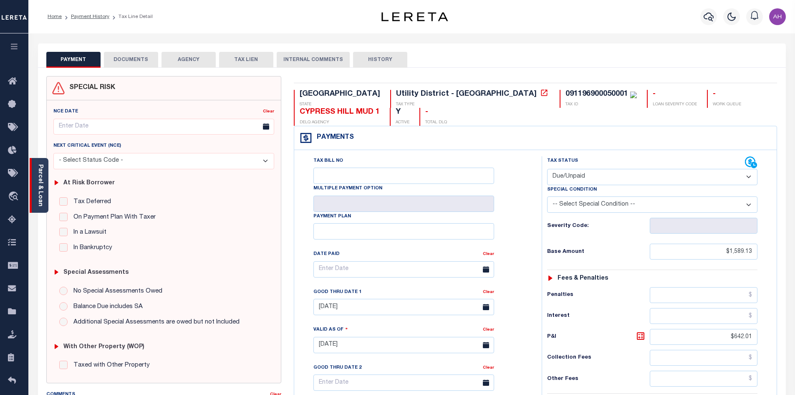
click at [43, 188] on div "Parcel & Loan" at bounding box center [39, 185] width 19 height 55
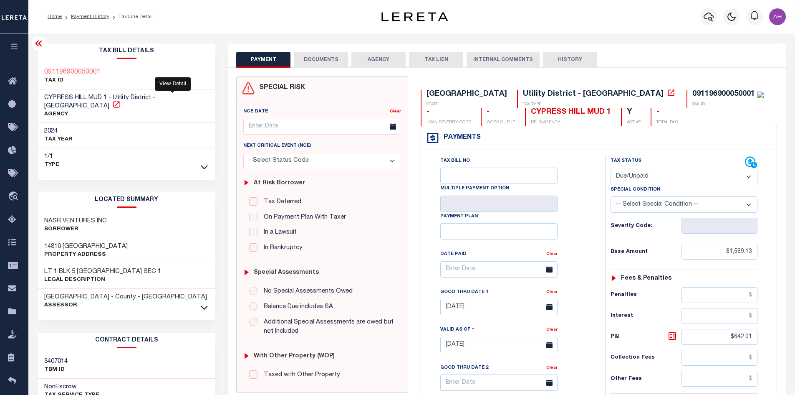
click at [121, 100] on icon at bounding box center [116, 104] width 8 height 8
drag, startPoint x: 109, startPoint y: 73, endPoint x: 43, endPoint y: 69, distance: 65.7
click at [43, 69] on div "091196900050001 TAX ID" at bounding box center [127, 76] width 178 height 25
copy h3 "091196900050001"
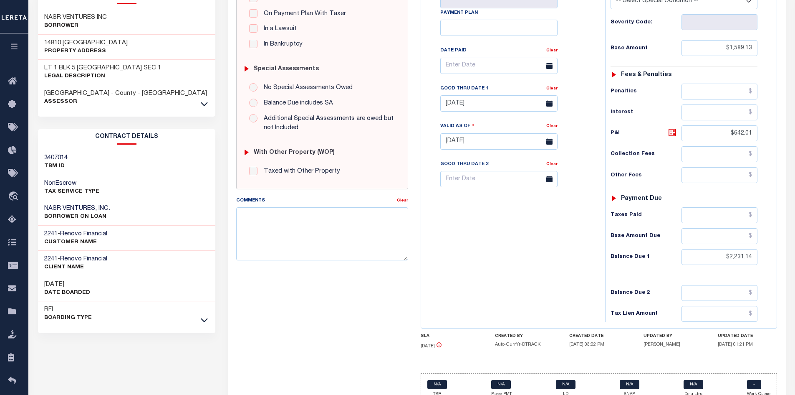
scroll to position [209, 0]
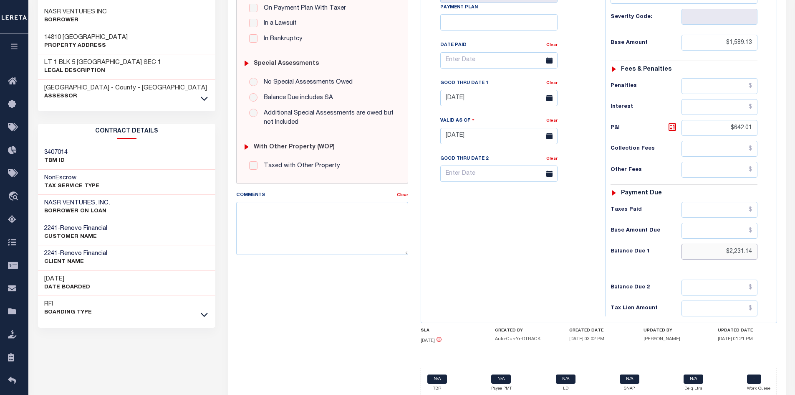
drag, startPoint x: 709, startPoint y: 254, endPoint x: 766, endPoint y: 254, distance: 56.8
click at [766, 254] on div "Tax Status Status - Select Status Code -" at bounding box center [686, 131] width 163 height 369
type input "$2,269.27"
type input "[DATE]"
click at [671, 126] on icon at bounding box center [673, 127] width 10 height 10
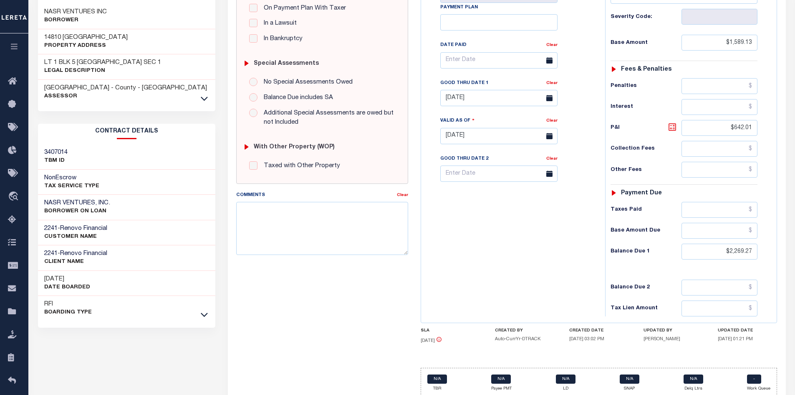
type input "$680.14"
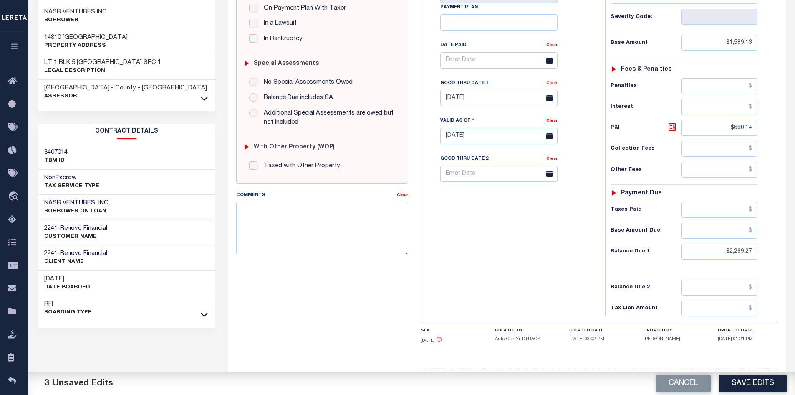
click at [555, 85] on link "Clear" at bounding box center [551, 83] width 11 height 4
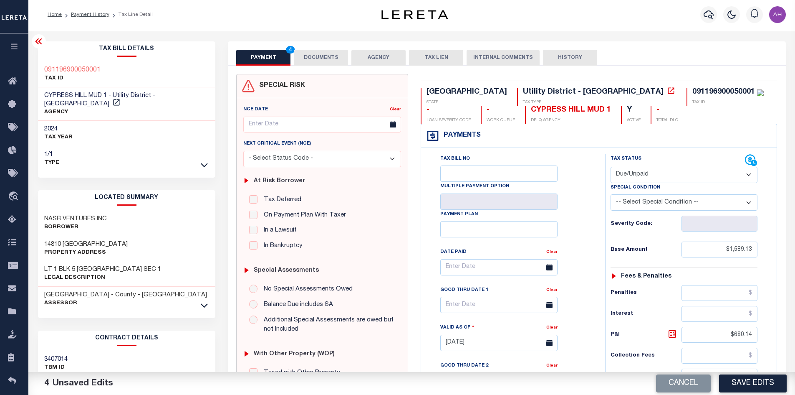
scroll to position [0, 0]
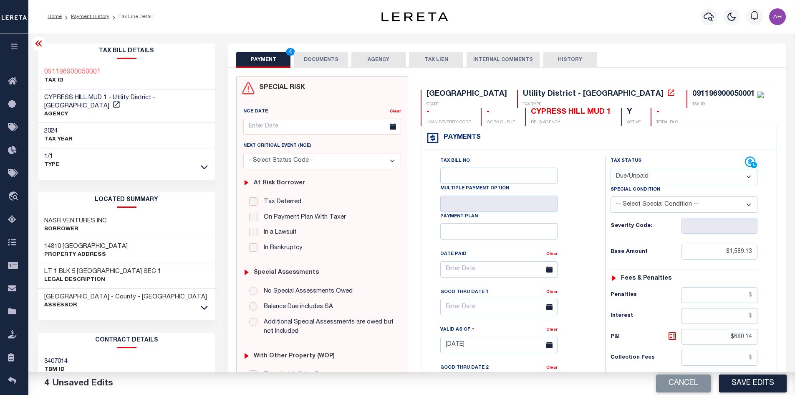
click at [334, 60] on button "DOCUMENTS" at bounding box center [321, 60] width 54 height 16
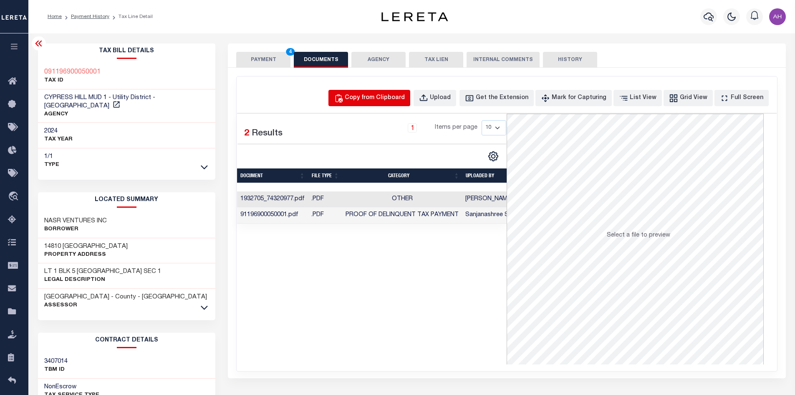
click at [383, 99] on div "Copy from Clipboard" at bounding box center [375, 98] width 60 height 9
select select "POP"
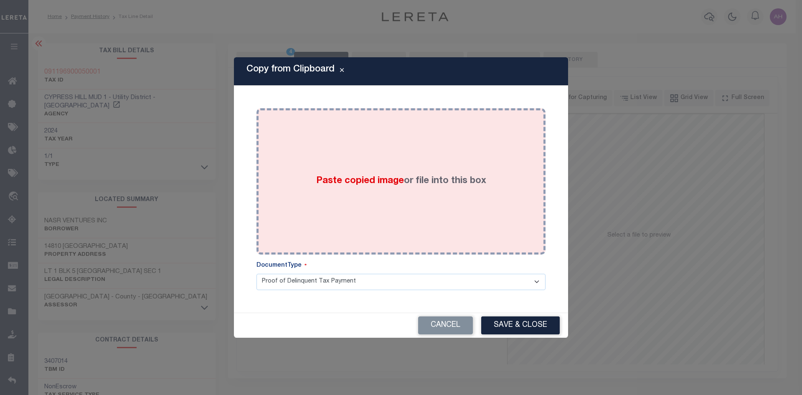
click at [362, 182] on span "Paste copied image" at bounding box center [360, 180] width 88 height 9
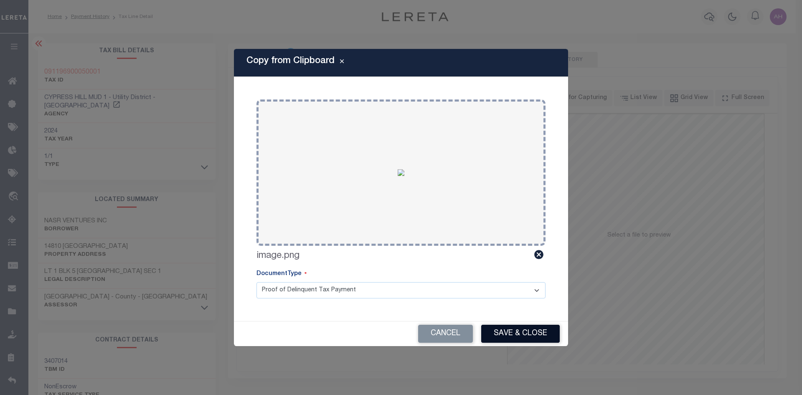
click at [516, 334] on button "Save & Close" at bounding box center [520, 333] width 78 height 18
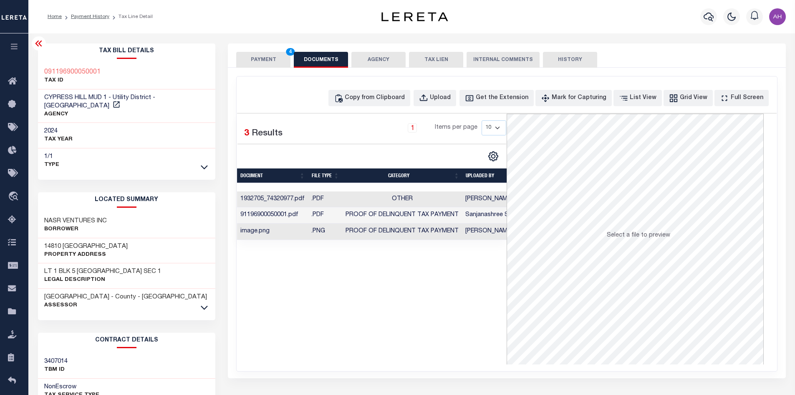
click at [261, 57] on button "PAYMENT 4" at bounding box center [263, 60] width 54 height 16
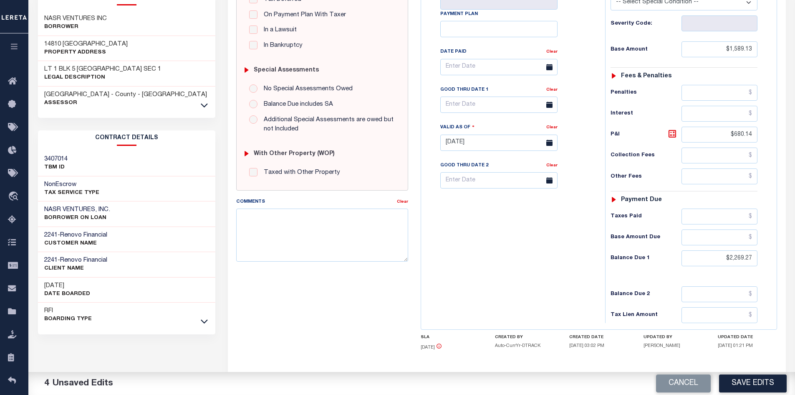
scroll to position [209, 0]
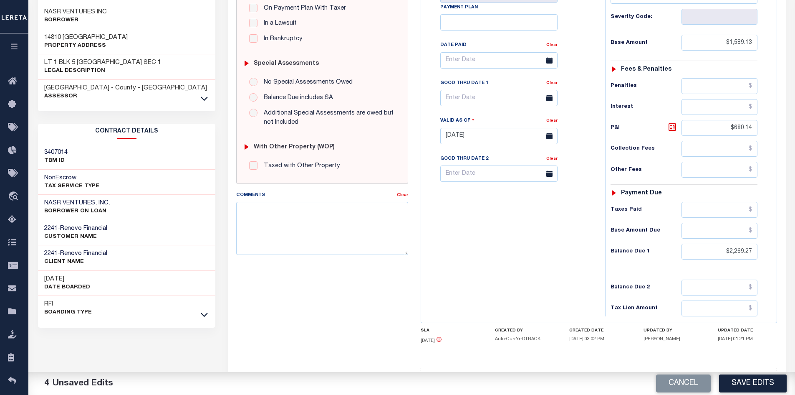
click at [760, 386] on button "Save Edits" at bounding box center [753, 383] width 68 height 18
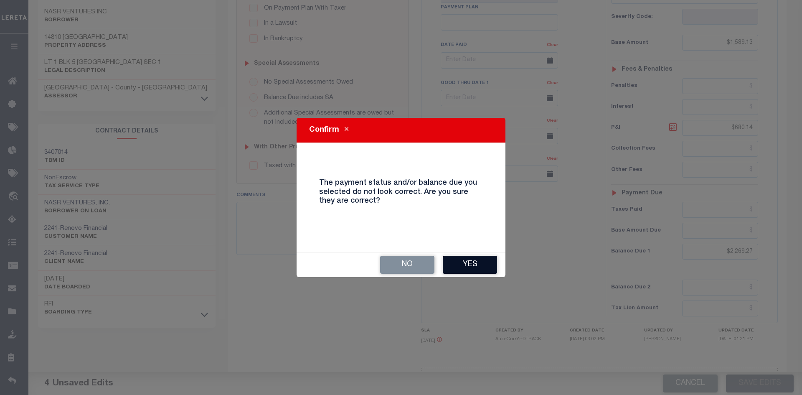
click at [470, 264] on button "Yes" at bounding box center [470, 264] width 54 height 18
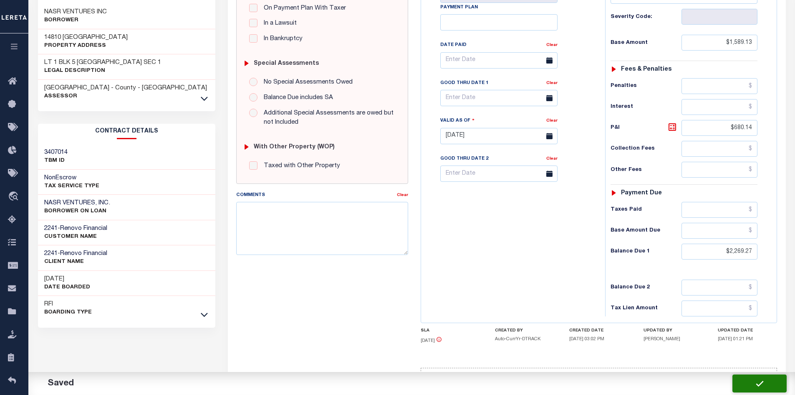
checkbox input "false"
type input "$1,589.13"
type input "$680.14"
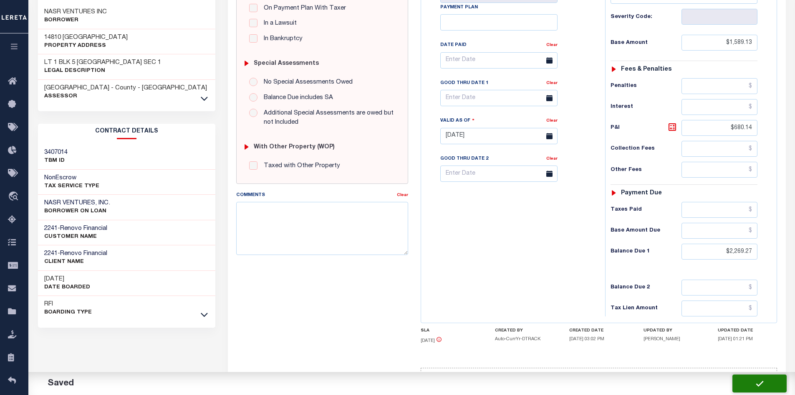
type input "$2,269.27"
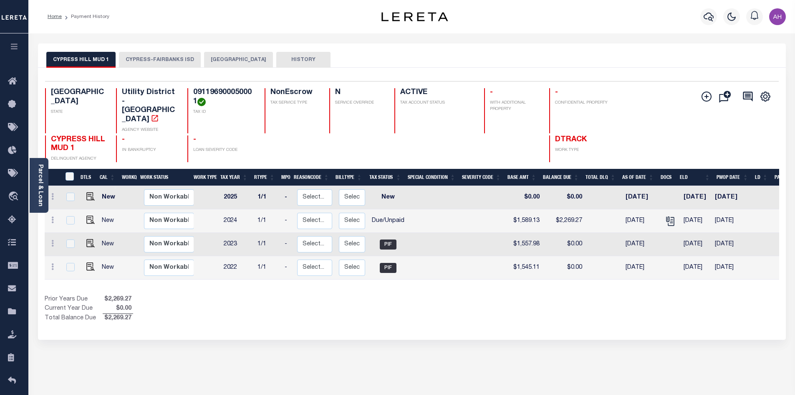
click at [150, 60] on button "CYPRESS-FAIRBANKS ISD" at bounding box center [160, 60] width 82 height 16
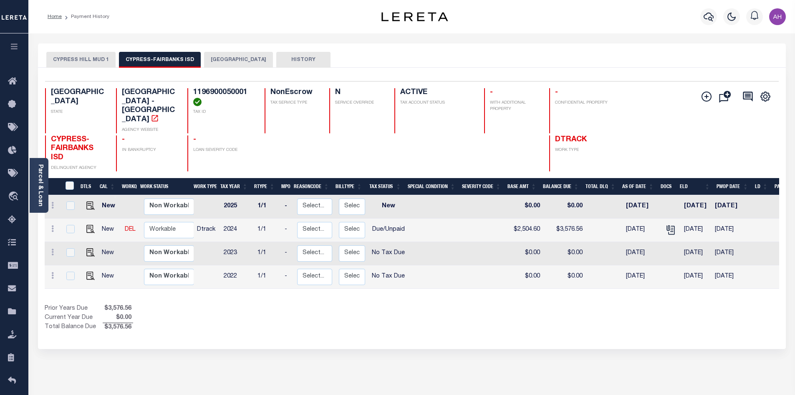
click at [213, 59] on button "[GEOGRAPHIC_DATA]" at bounding box center [238, 60] width 69 height 16
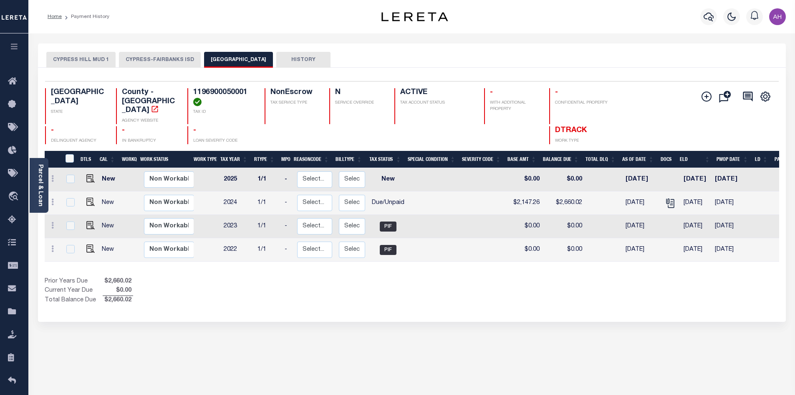
click at [164, 60] on button "CYPRESS-FAIRBANKS ISD" at bounding box center [160, 60] width 82 height 16
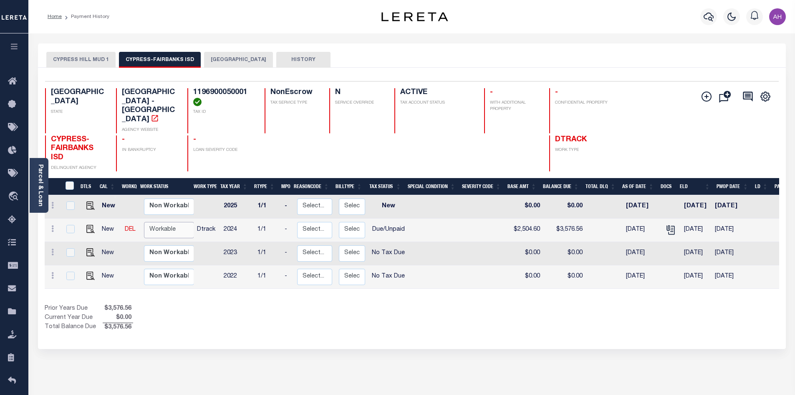
click at [153, 222] on select "Non Workable Workable" at bounding box center [169, 230] width 50 height 16
checkbox input "true"
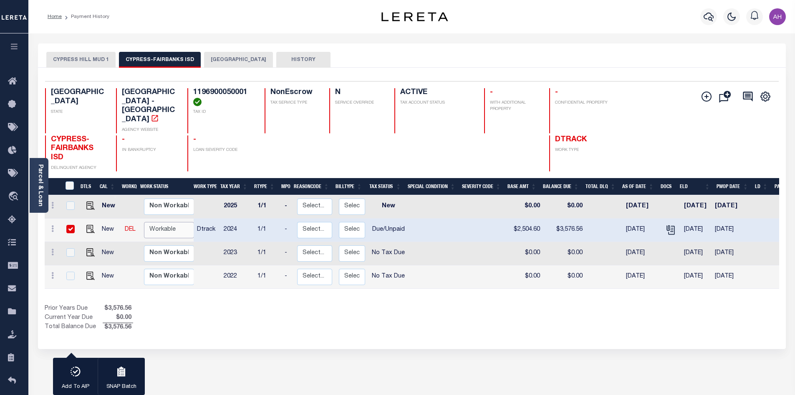
select select "true"
click at [144, 222] on select "Non Workable Workable" at bounding box center [169, 230] width 50 height 16
checkbox input "false"
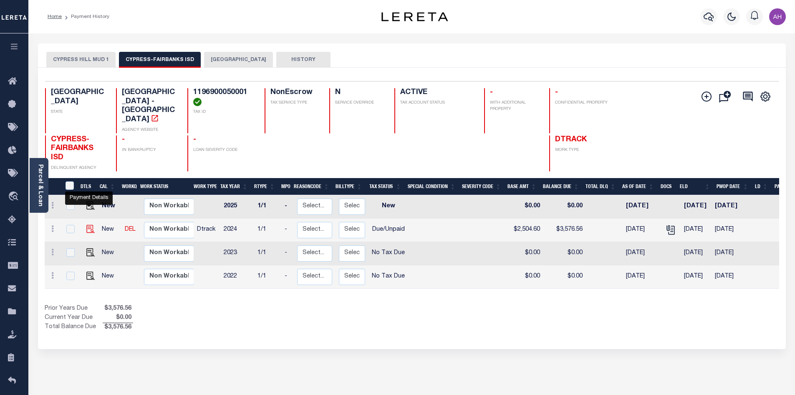
click at [88, 225] on img "" at bounding box center [90, 229] width 8 height 8
checkbox input "true"
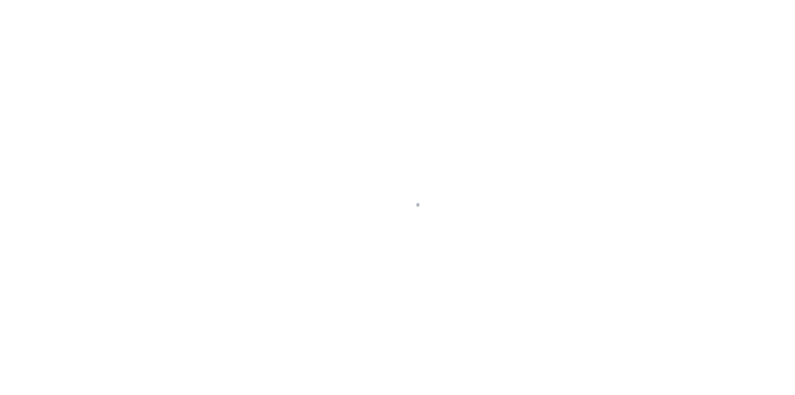
select select "DUE"
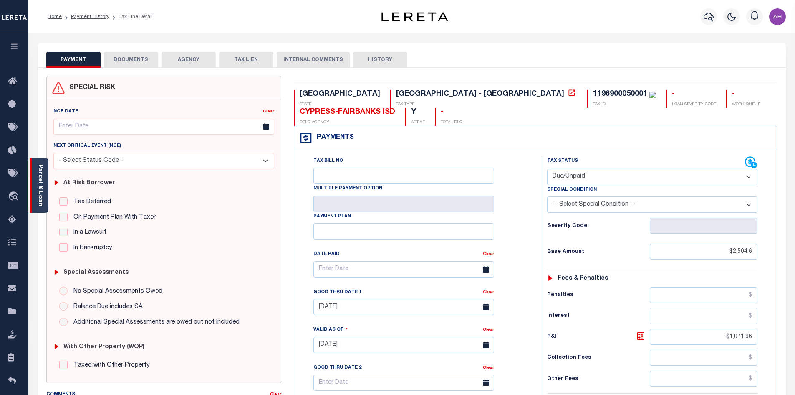
click at [46, 188] on div "Parcel & Loan" at bounding box center [39, 185] width 19 height 55
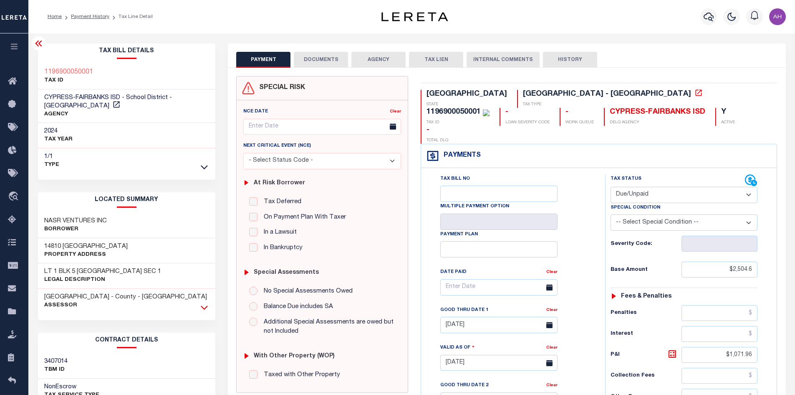
click at [205, 303] on icon at bounding box center [204, 307] width 7 height 9
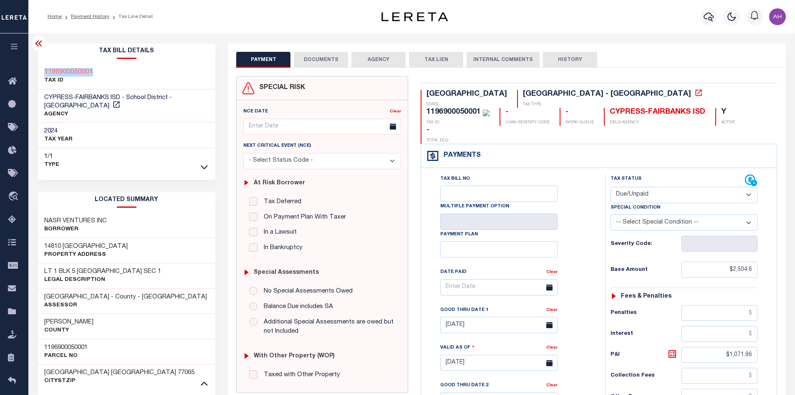
drag, startPoint x: 105, startPoint y: 69, endPoint x: 43, endPoint y: 69, distance: 61.4
click at [43, 69] on div "1196900050001 TAX ID" at bounding box center [127, 76] width 178 height 25
copy h3 "1196900050001"
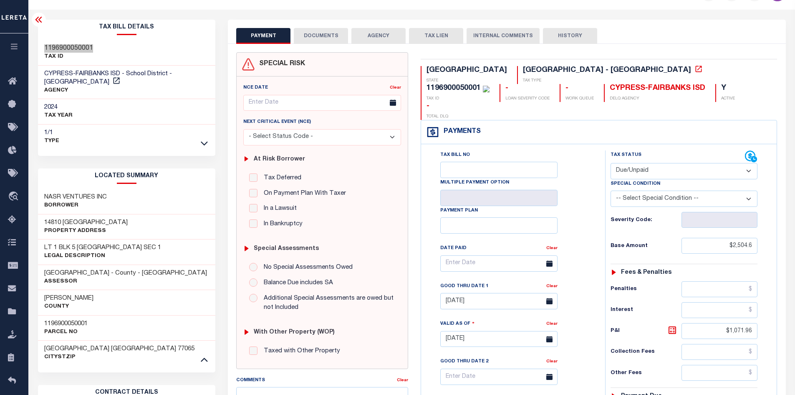
scroll to position [125, 0]
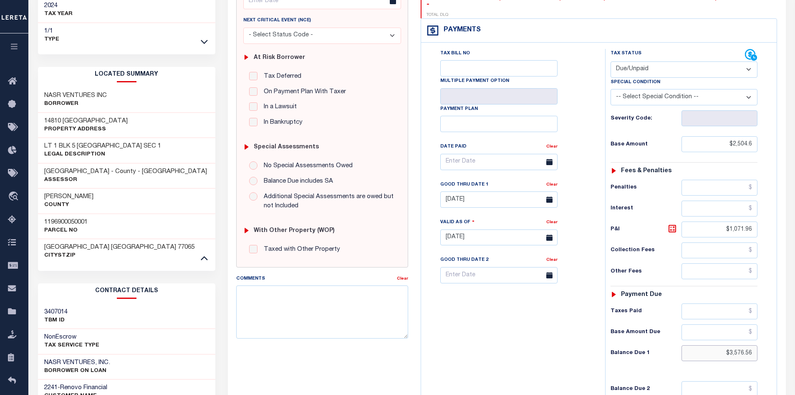
drag, startPoint x: 717, startPoint y: 334, endPoint x: 801, endPoint y: 333, distance: 84.3
click at [795, 333] on html "Home Payment History Tax Line Detail" at bounding box center [397, 199] width 795 height 649
type input "$3,606.62"
type input "[DATE]"
click at [673, 223] on icon at bounding box center [673, 228] width 10 height 10
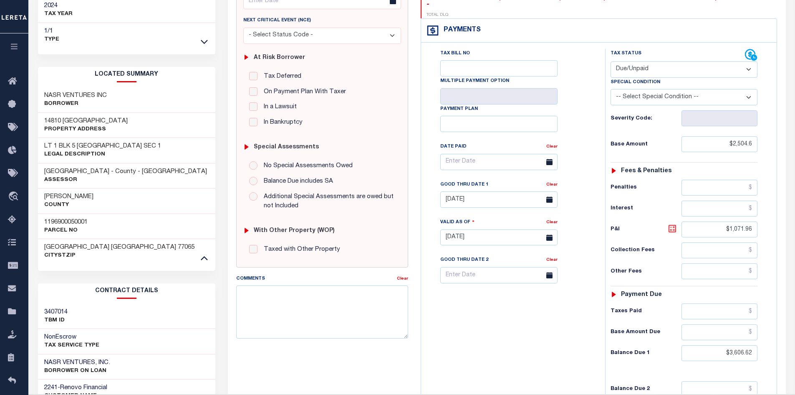
type input "$1,102.02"
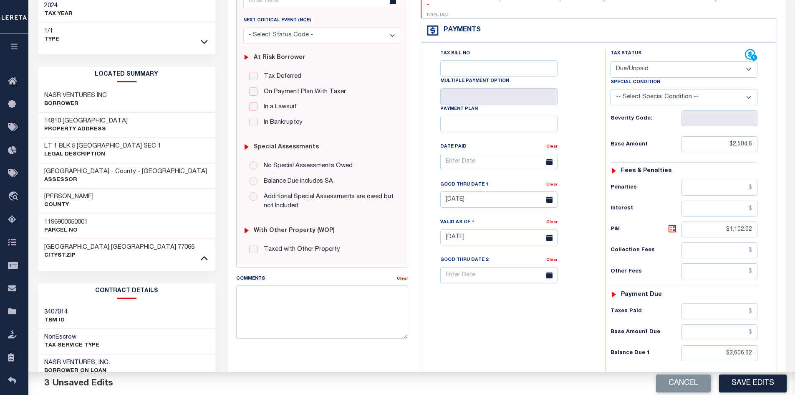
click at [552, 182] on link "Clear" at bounding box center [551, 184] width 11 height 4
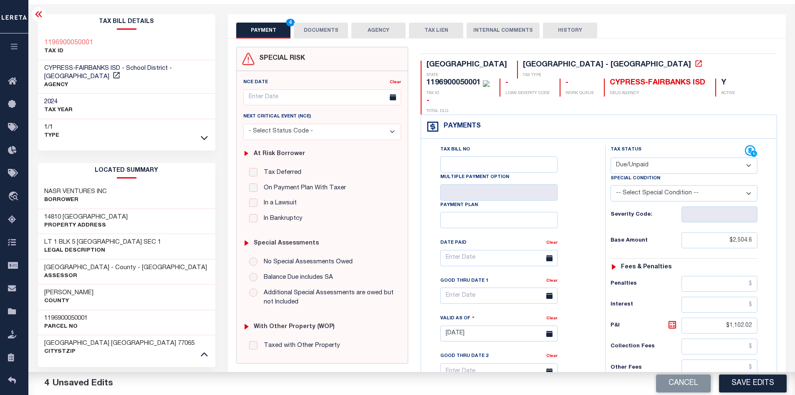
scroll to position [0, 0]
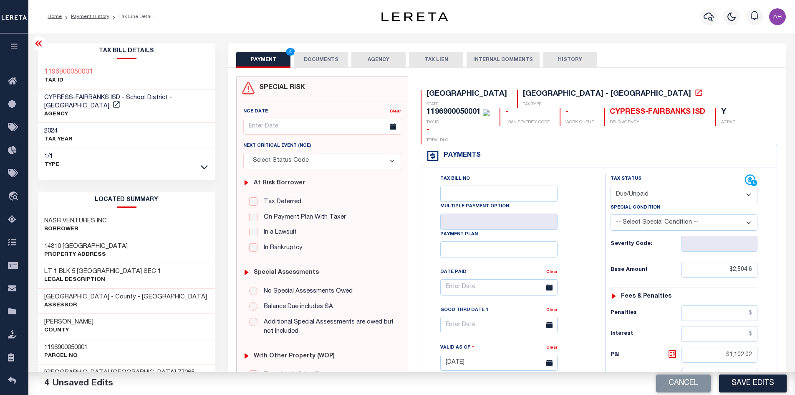
click at [319, 63] on button "DOCUMENTS" at bounding box center [321, 60] width 54 height 16
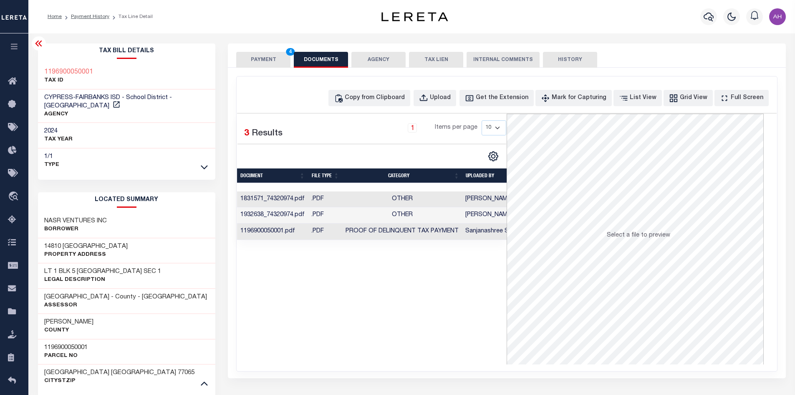
click at [394, 235] on td "Proof of Delinquent Tax Payment" at bounding box center [402, 231] width 120 height 16
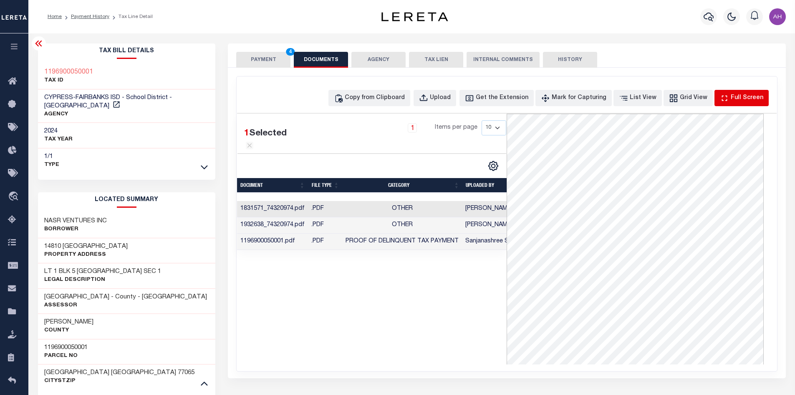
click at [746, 97] on div "Full Screen" at bounding box center [747, 98] width 33 height 9
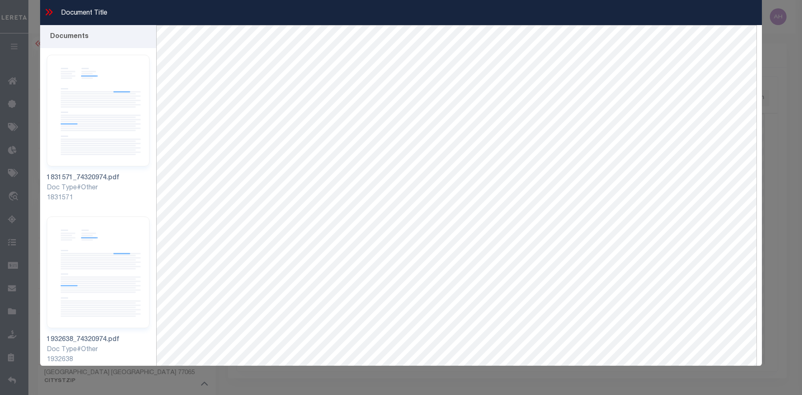
click at [46, 11] on icon at bounding box center [48, 12] width 11 height 11
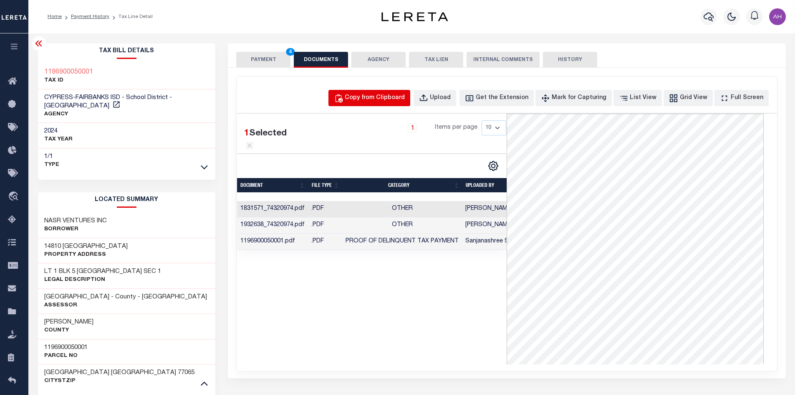
click at [405, 98] on div "Copy from Clipboard" at bounding box center [375, 98] width 60 height 9
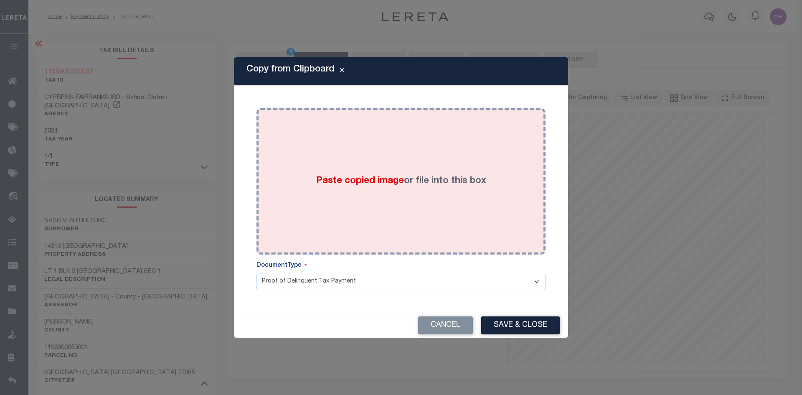
click at [404, 182] on label "Paste copied image or file into this box" at bounding box center [401, 181] width 170 height 14
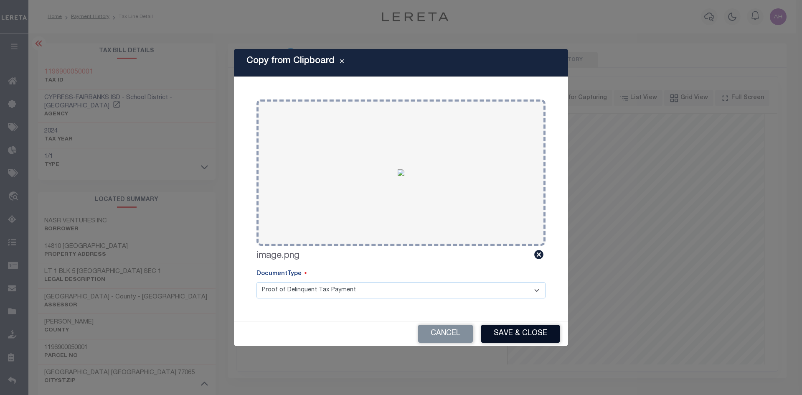
click at [529, 330] on button "Save & Close" at bounding box center [520, 333] width 78 height 18
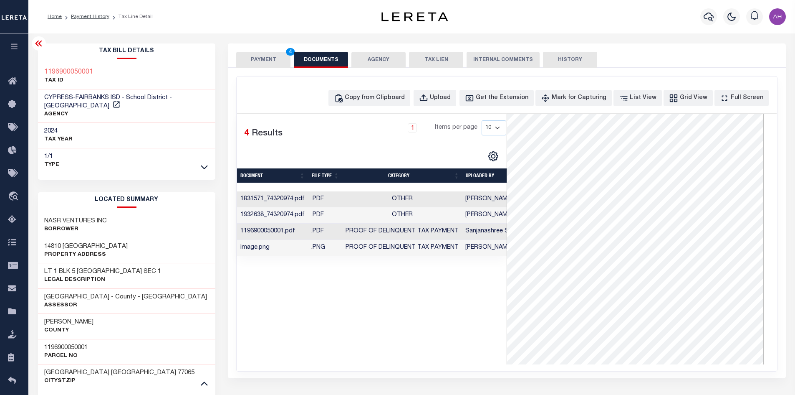
click at [262, 63] on button "PAYMENT 4" at bounding box center [263, 60] width 54 height 16
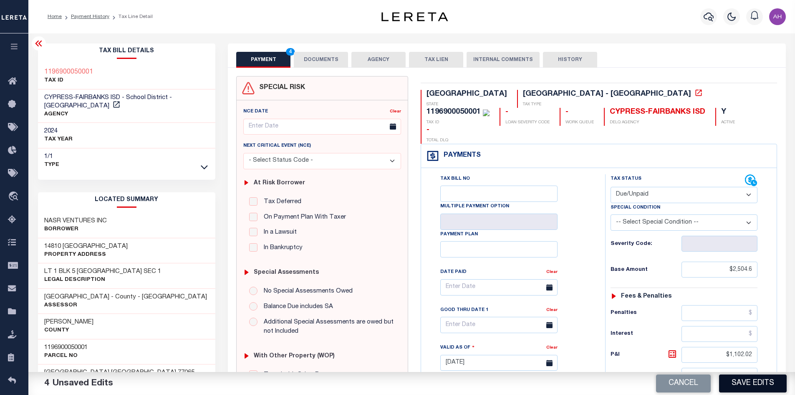
click at [759, 384] on button "Save Edits" at bounding box center [753, 383] width 68 height 18
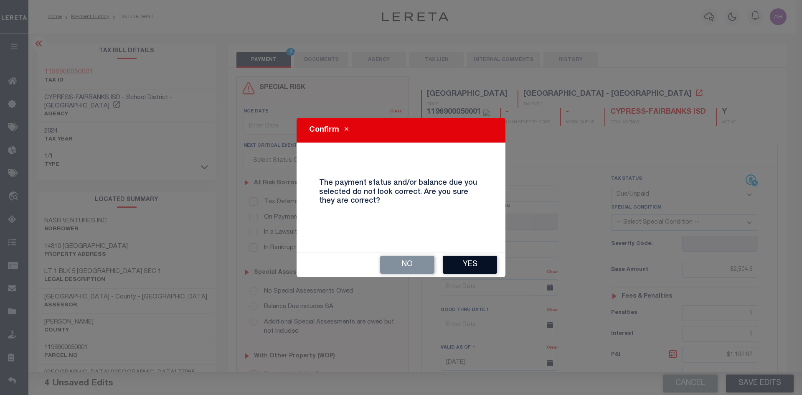
click at [471, 259] on button "Yes" at bounding box center [470, 264] width 54 height 18
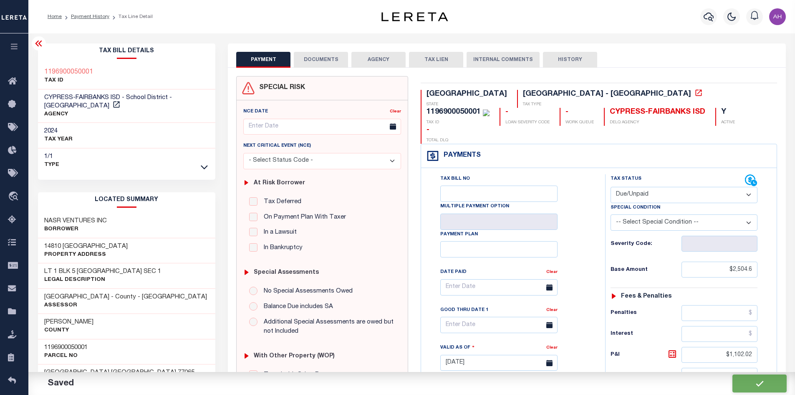
checkbox input "false"
type input "$2,504.6"
type input "$1,102.02"
type input "$3,606.62"
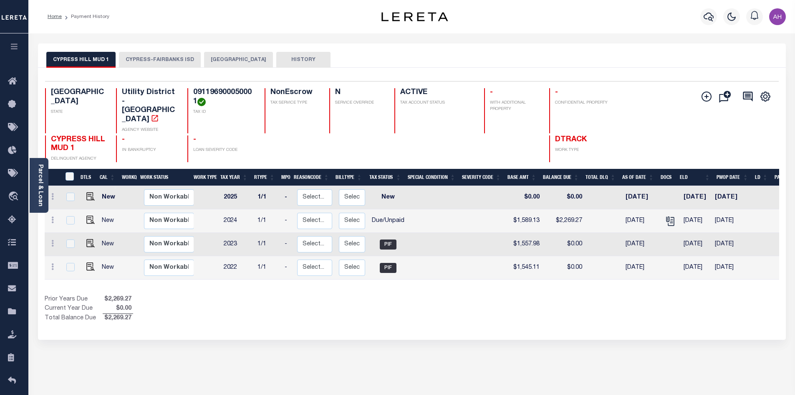
click at [220, 63] on button "[GEOGRAPHIC_DATA]" at bounding box center [238, 60] width 69 height 16
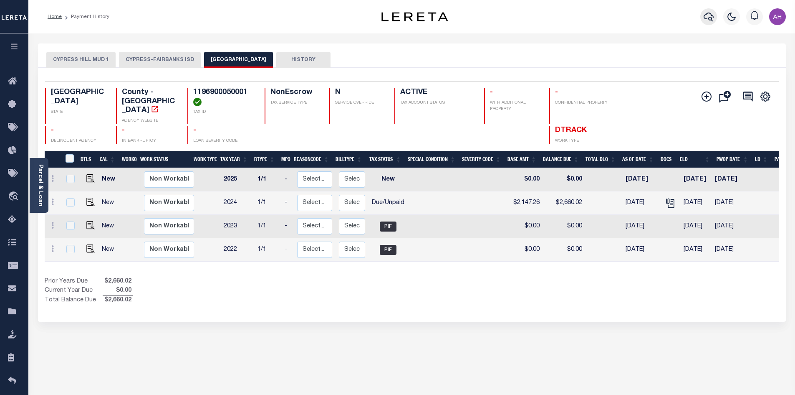
click at [707, 17] on icon "button" at bounding box center [709, 17] width 10 height 10
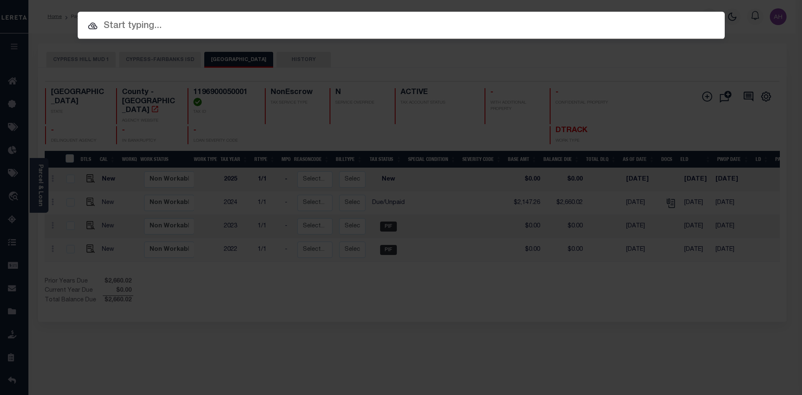
paste input "13519"
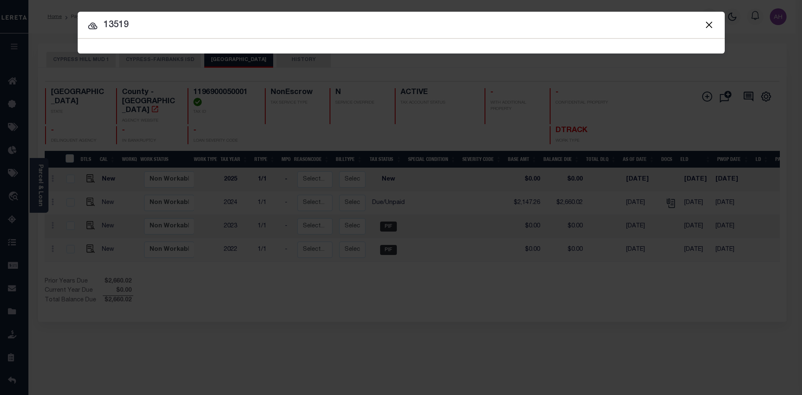
type input "13519"
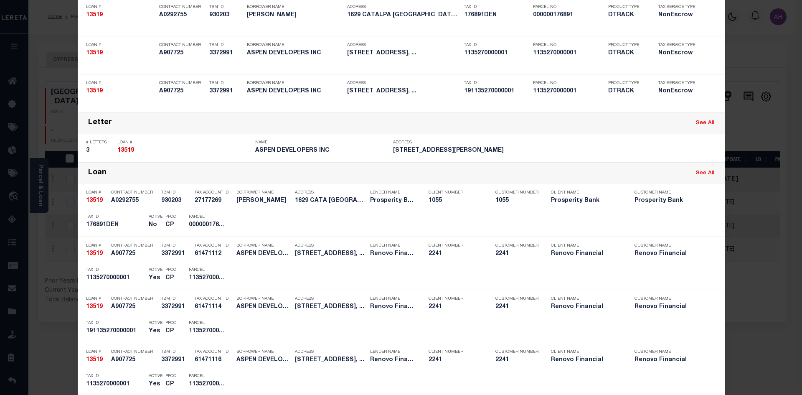
scroll to position [83, 0]
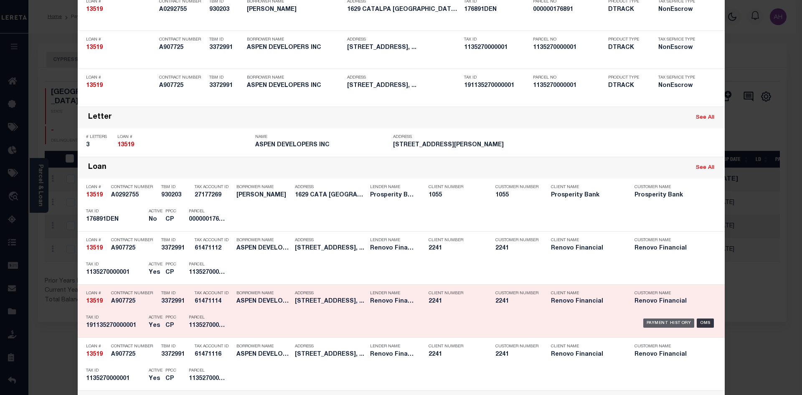
click at [648, 323] on div "Payment History" at bounding box center [668, 322] width 51 height 9
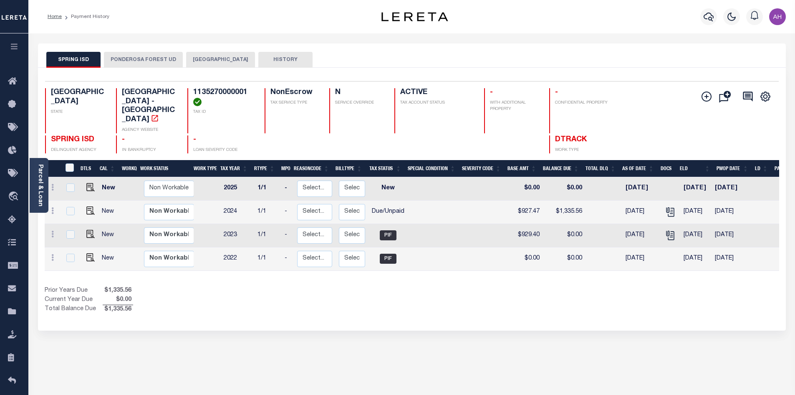
click at [222, 59] on button "[GEOGRAPHIC_DATA]" at bounding box center [220, 60] width 69 height 16
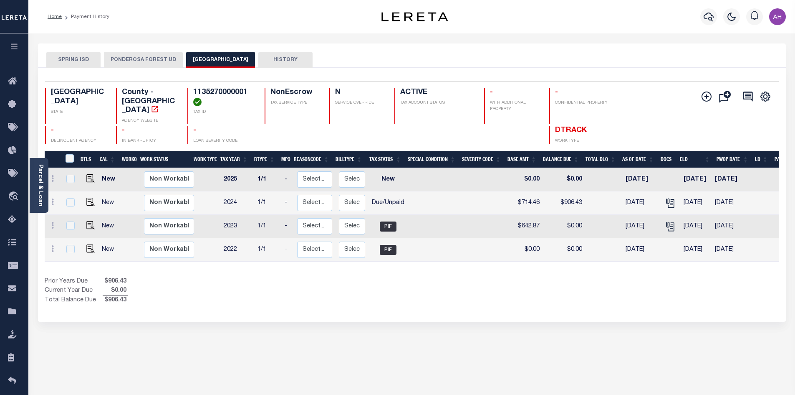
click at [144, 57] on button "PONDEROSA FOREST UD" at bounding box center [143, 60] width 79 height 16
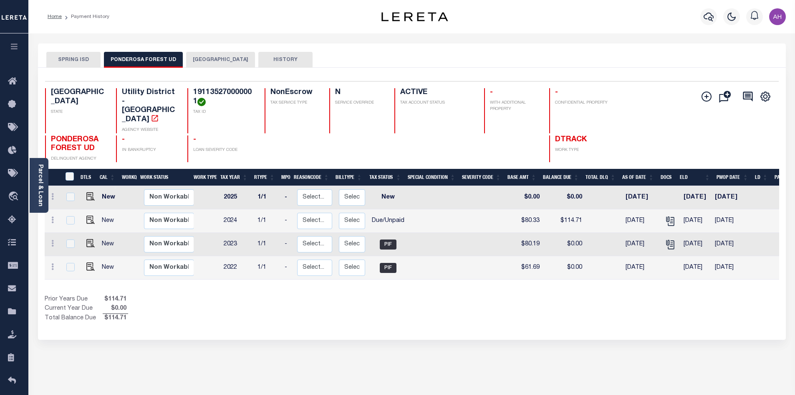
click at [71, 57] on button "SPRING ISD" at bounding box center [73, 60] width 54 height 16
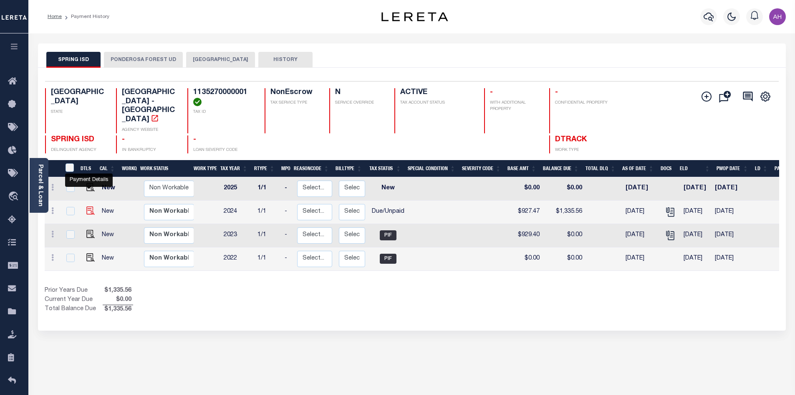
click at [91, 206] on img "" at bounding box center [90, 210] width 8 height 8
checkbox input "true"
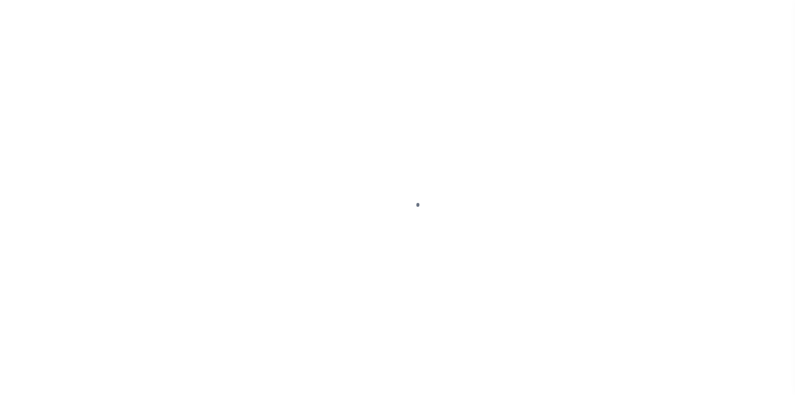
select select "DUE"
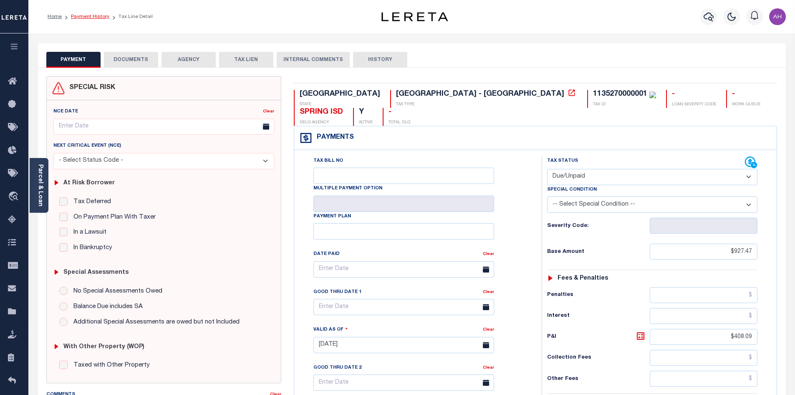
click at [94, 15] on link "Payment History" at bounding box center [90, 16] width 38 height 5
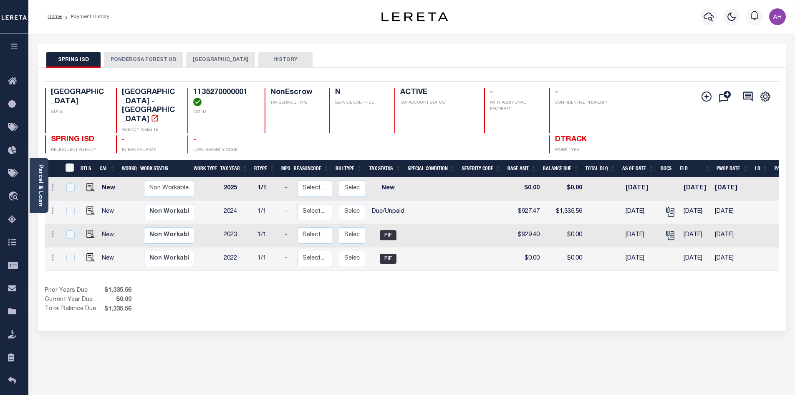
click at [147, 60] on button "PONDEROSA FOREST UD" at bounding box center [143, 60] width 79 height 16
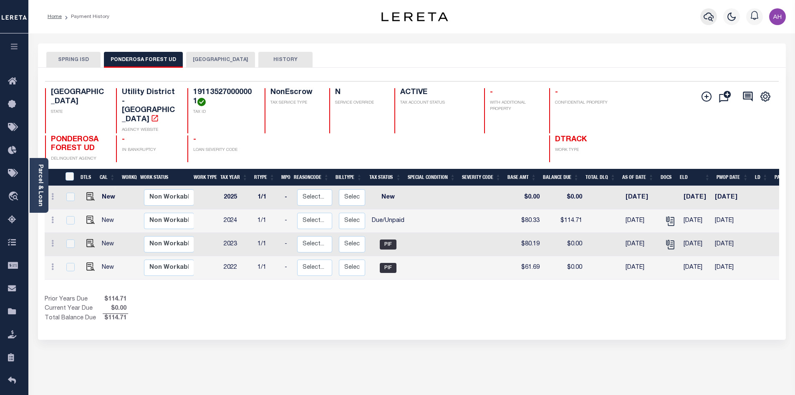
click at [704, 15] on icon "button" at bounding box center [709, 17] width 10 height 10
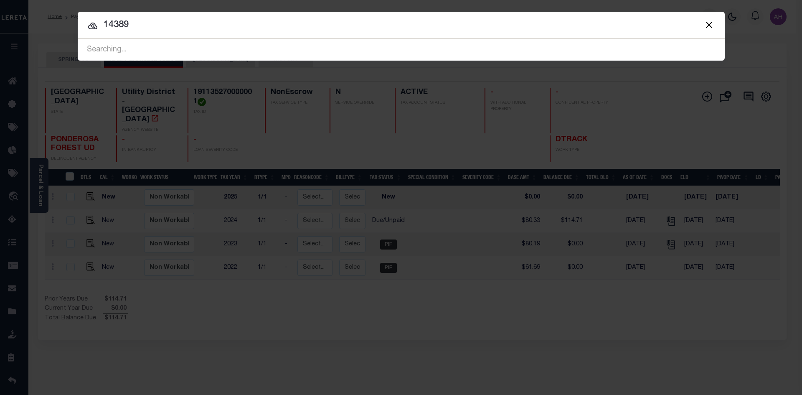
type input "14389"
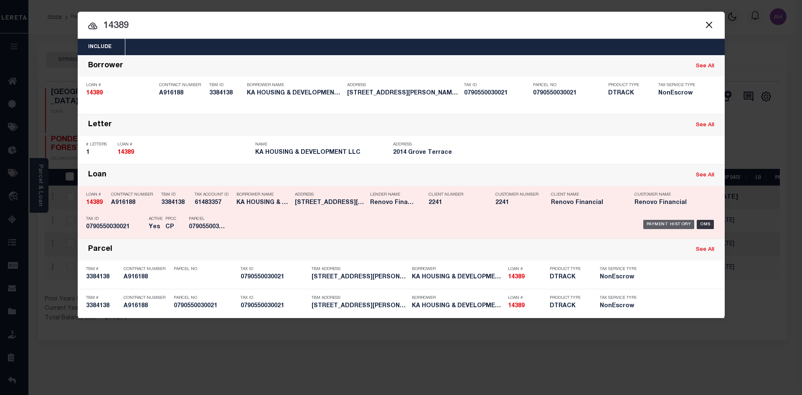
click at [668, 228] on div "Payment History" at bounding box center [668, 224] width 51 height 9
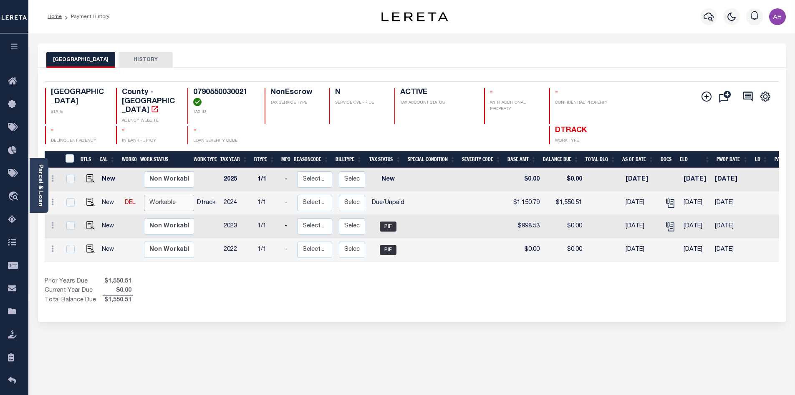
click at [159, 196] on select "Non Workable Workable" at bounding box center [169, 203] width 50 height 16
checkbox input "true"
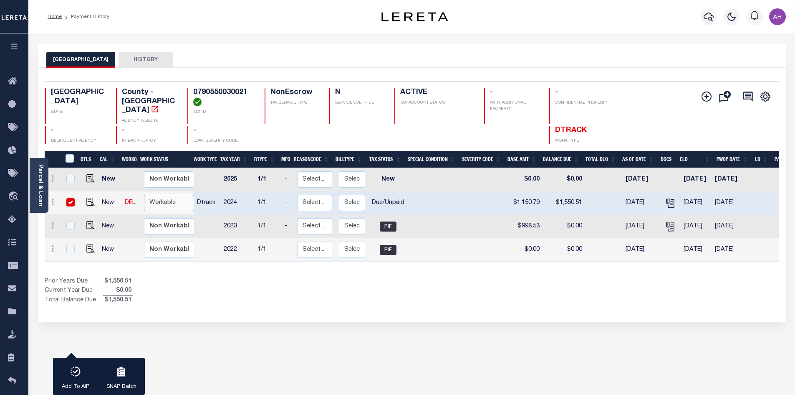
select select "true"
click at [144, 195] on select "Non Workable Workable" at bounding box center [169, 203] width 50 height 16
checkbox input "false"
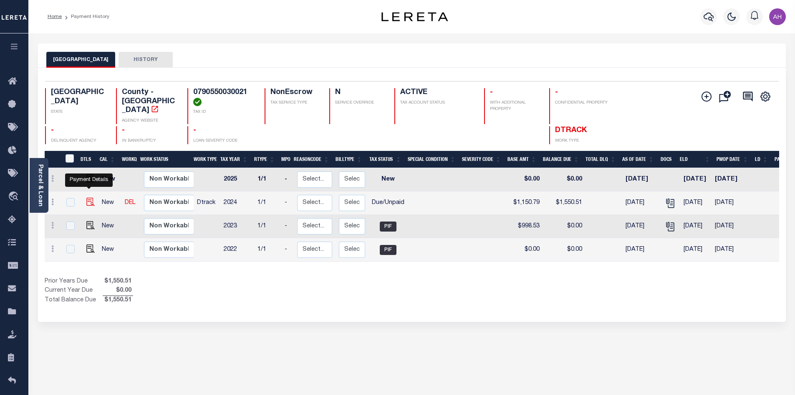
click at [91, 197] on img "" at bounding box center [90, 201] width 8 height 8
checkbox input "true"
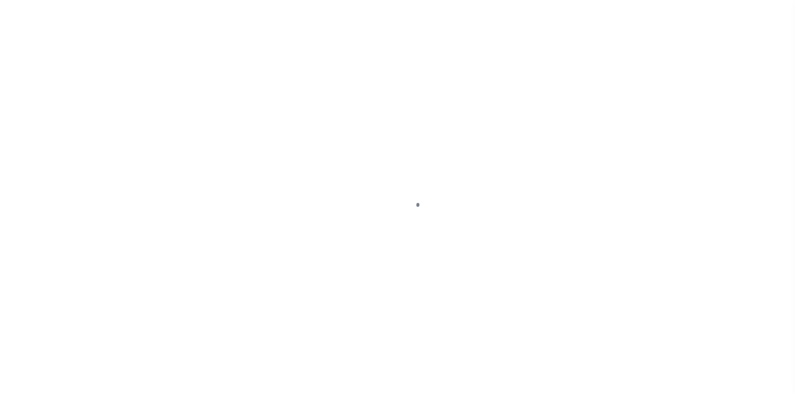
select select "DUE"
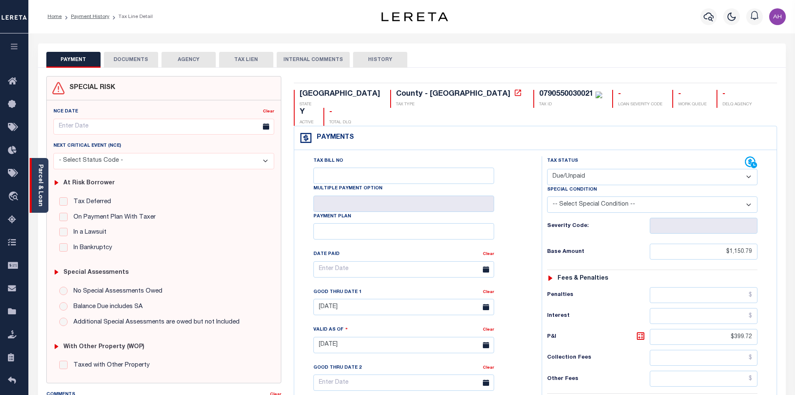
click at [42, 190] on link "Parcel & Loan" at bounding box center [40, 185] width 6 height 42
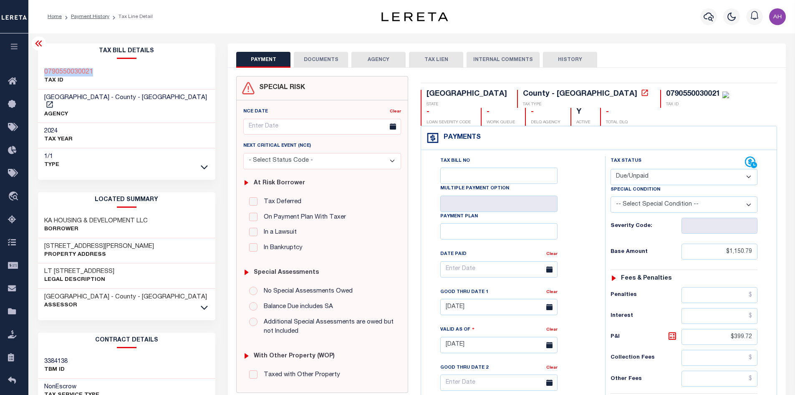
drag, startPoint x: 97, startPoint y: 73, endPoint x: 45, endPoint y: 68, distance: 52.0
click at [45, 68] on div "0790550030021 TAX ID" at bounding box center [127, 76] width 178 height 25
copy h3 "0790550030021"
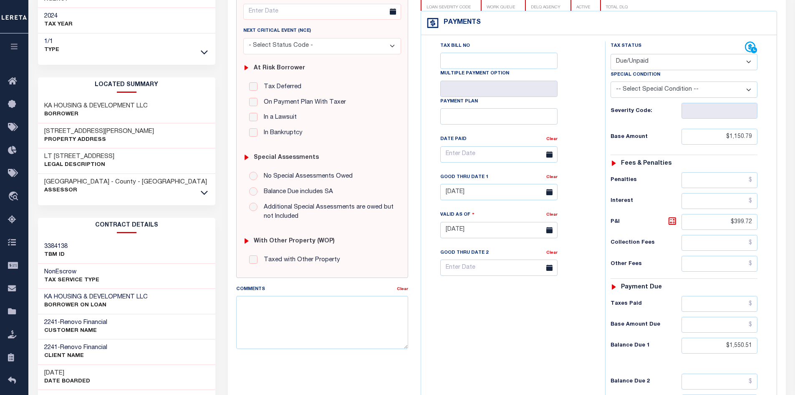
scroll to position [167, 0]
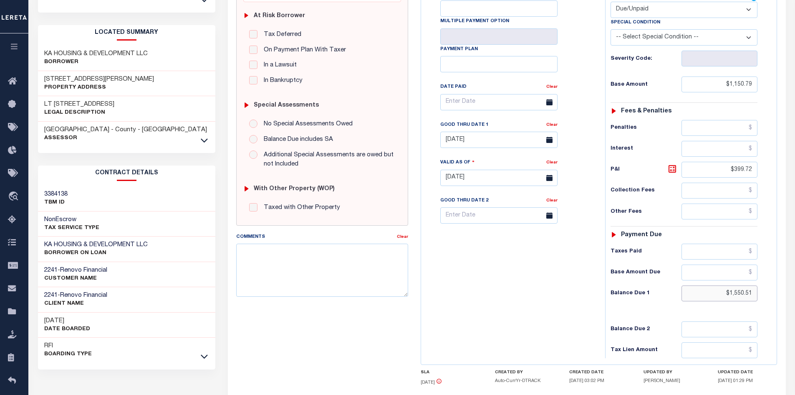
drag, startPoint x: 710, startPoint y: 293, endPoint x: 775, endPoint y: 297, distance: 65.7
click at [775, 297] on div "Tax Bill No Multiple Payment Option Payment Plan" at bounding box center [599, 173] width 356 height 381
type input "$1,576.80"
type input "[DATE]"
click at [674, 170] on icon at bounding box center [673, 169] width 10 height 10
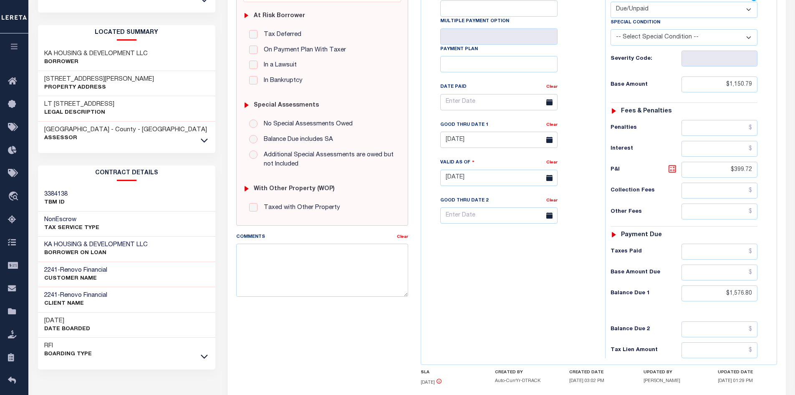
type input "$426.01"
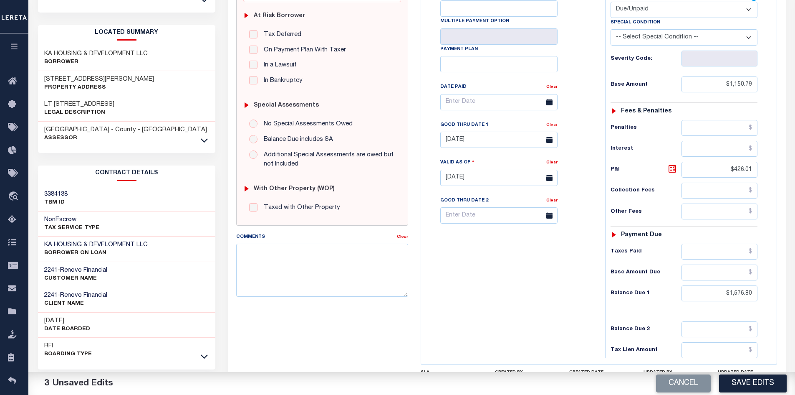
click at [552, 127] on link "Clear" at bounding box center [551, 125] width 11 height 4
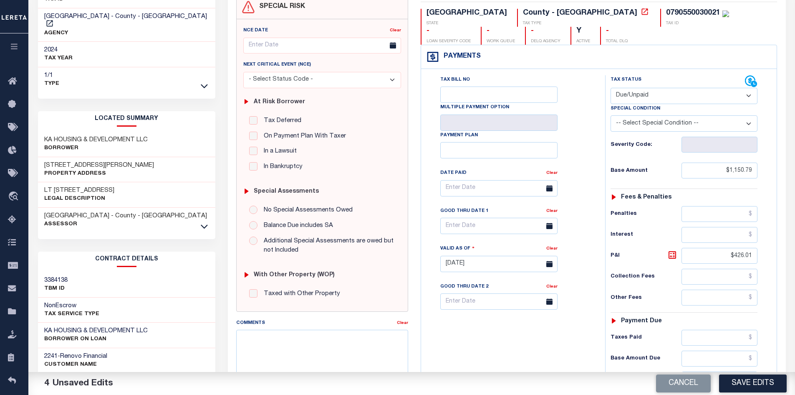
scroll to position [0, 0]
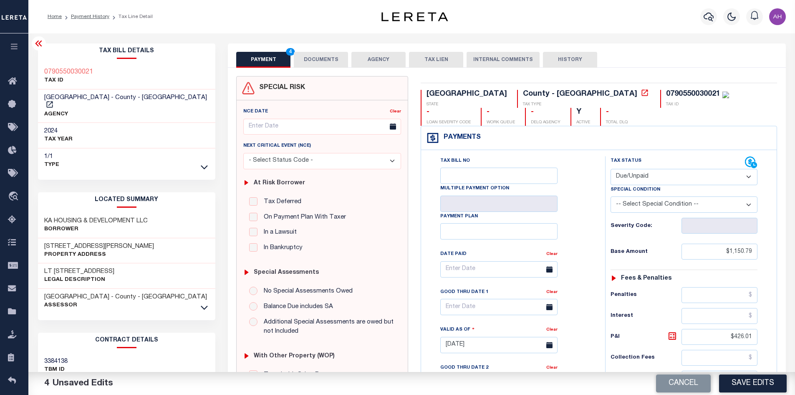
click at [324, 60] on button "DOCUMENTS" at bounding box center [321, 60] width 54 height 16
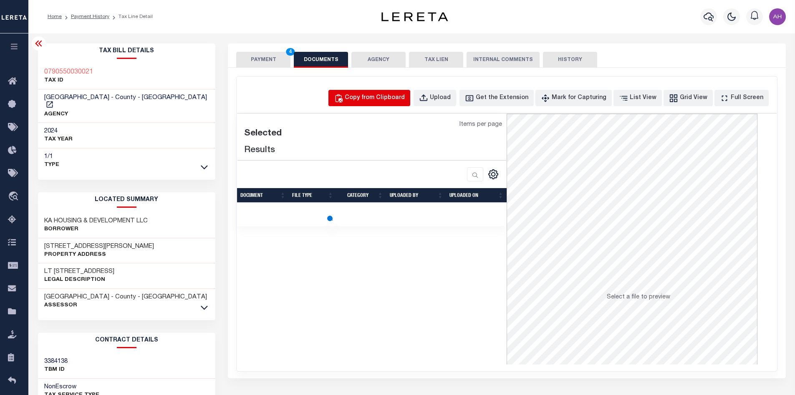
click at [390, 97] on div "Copy from Clipboard" at bounding box center [375, 98] width 60 height 9
select select "POP"
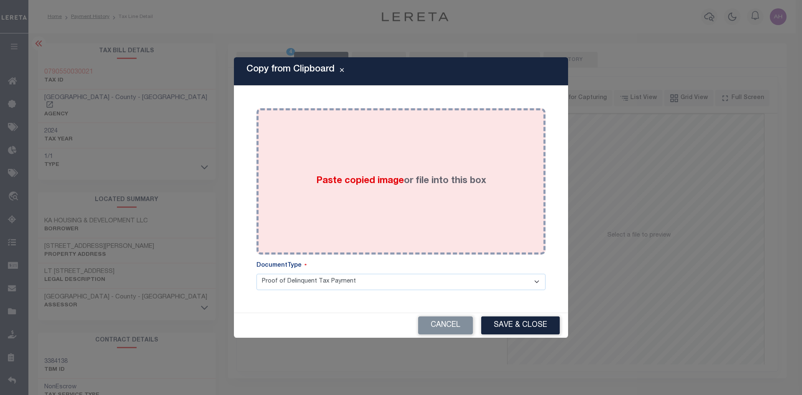
click at [384, 182] on span "Paste copied image" at bounding box center [360, 180] width 88 height 9
click at [359, 182] on span "Paste copied image" at bounding box center [360, 180] width 88 height 9
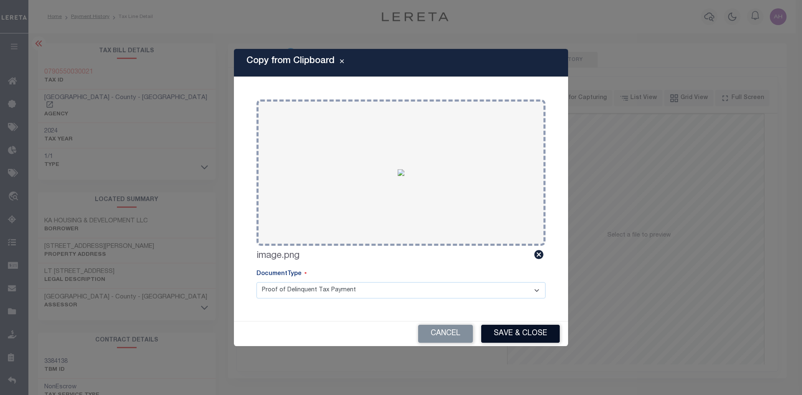
click at [540, 329] on button "Save & Close" at bounding box center [520, 333] width 78 height 18
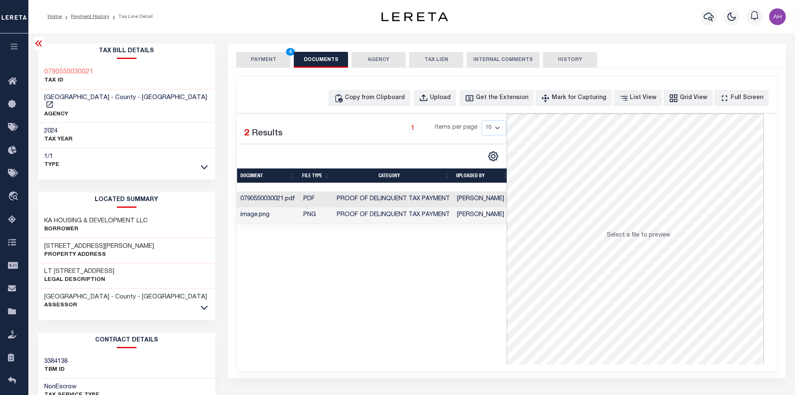
click at [264, 61] on button "PAYMENT 4" at bounding box center [263, 60] width 54 height 16
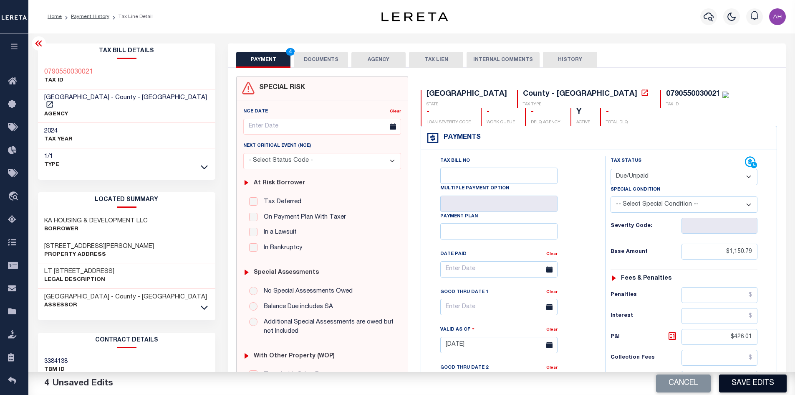
click at [755, 382] on button "Save Edits" at bounding box center [753, 383] width 68 height 18
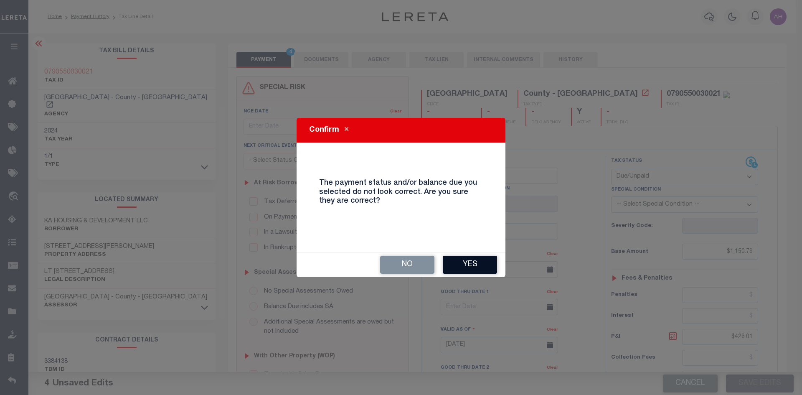
click at [481, 260] on button "Yes" at bounding box center [470, 264] width 54 height 18
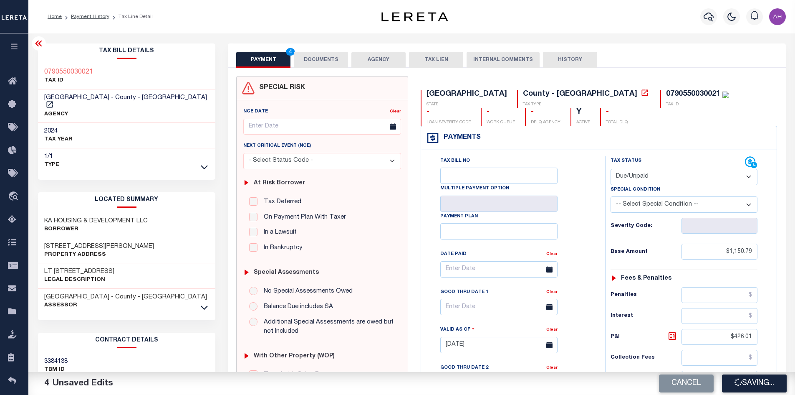
checkbox input "false"
type input "$1,150.79"
type input "$426.01"
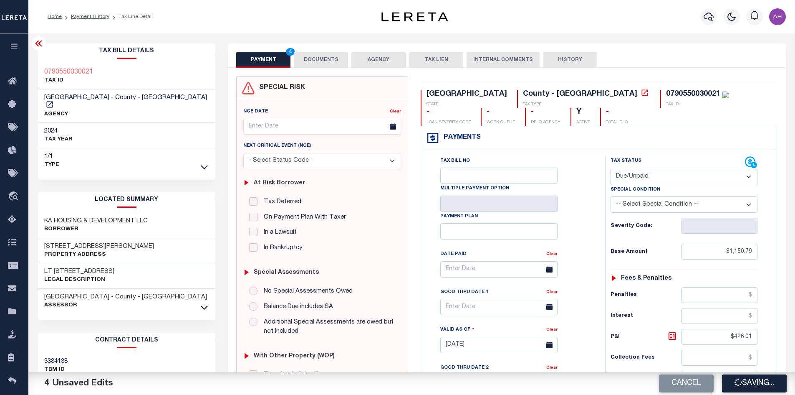
type input "$1,576.8"
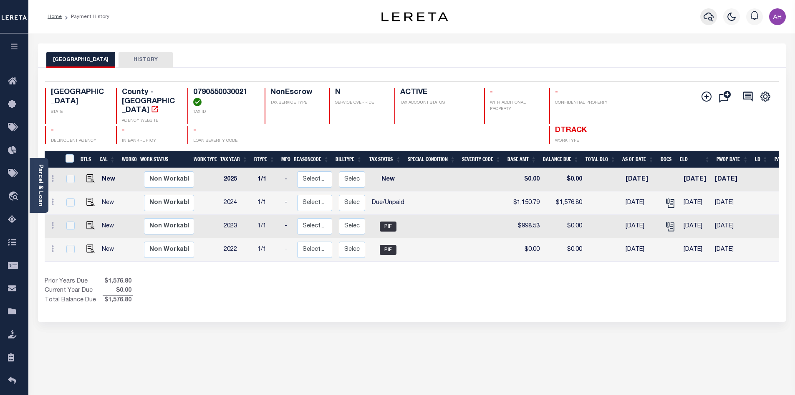
click at [712, 18] on icon "button" at bounding box center [709, 17] width 10 height 10
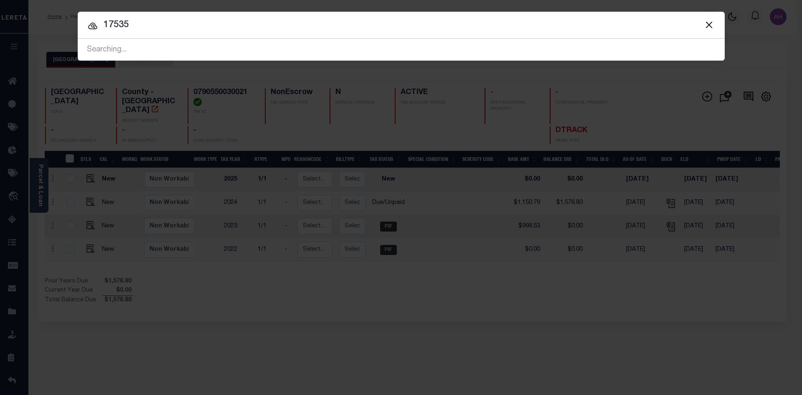
type input "17535"
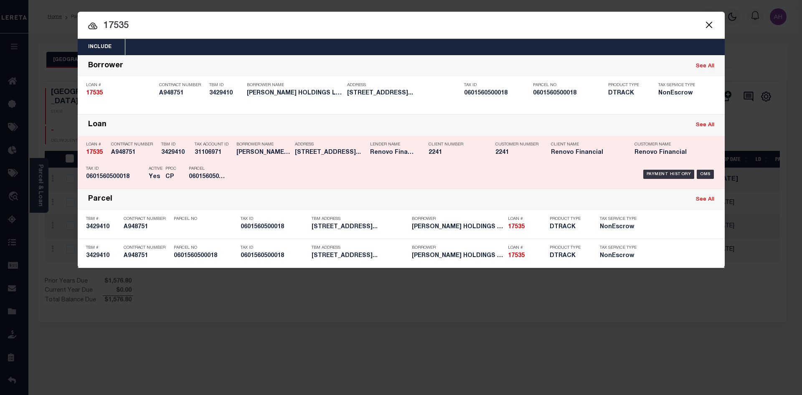
click at [660, 176] on div "Payment History" at bounding box center [668, 173] width 51 height 9
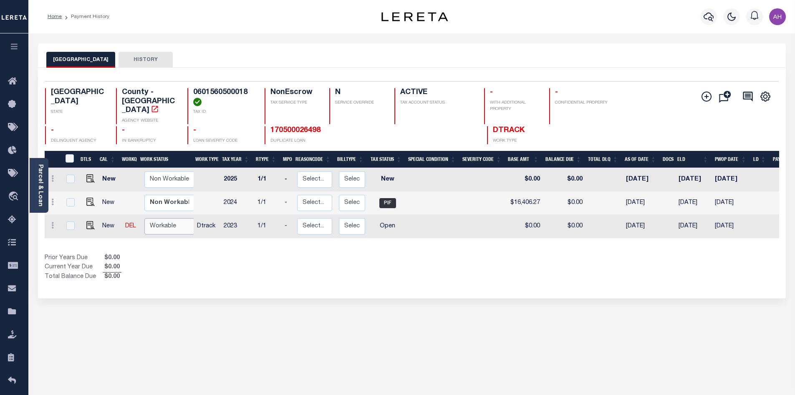
click at [172, 218] on select "Non Workable Workable" at bounding box center [169, 226] width 50 height 16
checkbox input "true"
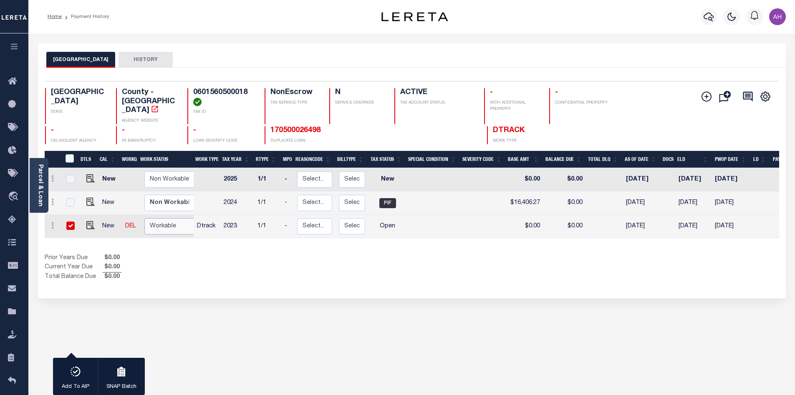
select select "true"
click at [144, 218] on select "Non Workable Workable" at bounding box center [169, 226] width 50 height 16
checkbox input "false"
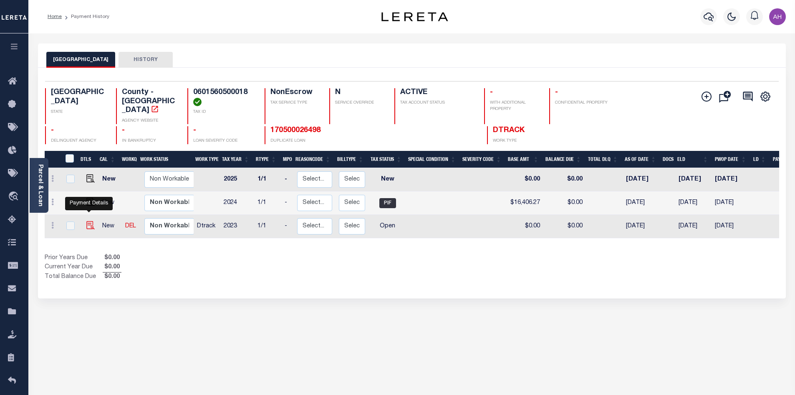
click at [89, 221] on img "" at bounding box center [90, 225] width 8 height 8
checkbox input "true"
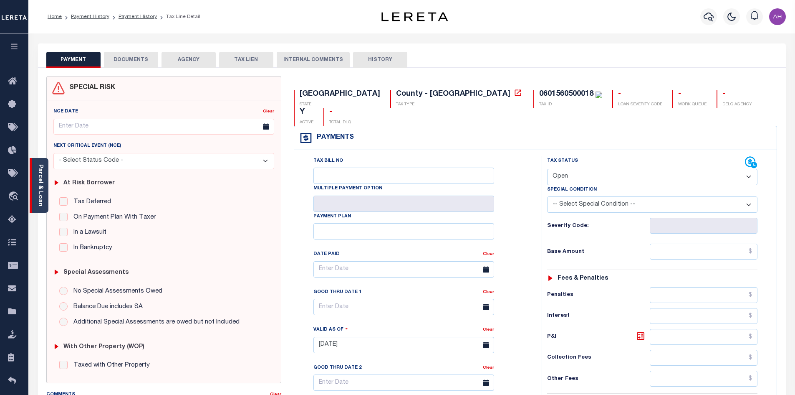
click at [41, 169] on link "Parcel & Loan" at bounding box center [40, 185] width 6 height 42
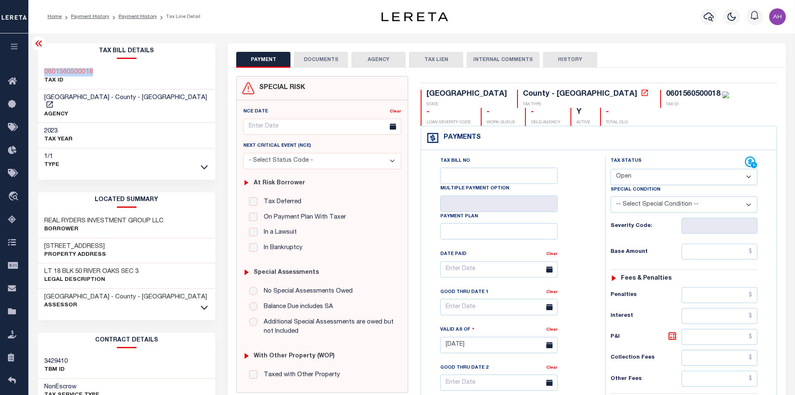
drag, startPoint x: 104, startPoint y: 73, endPoint x: 40, endPoint y: 71, distance: 63.5
click at [40, 71] on div "0601560500018 TAX ID" at bounding box center [127, 76] width 178 height 25
copy h3 "0601560500018"
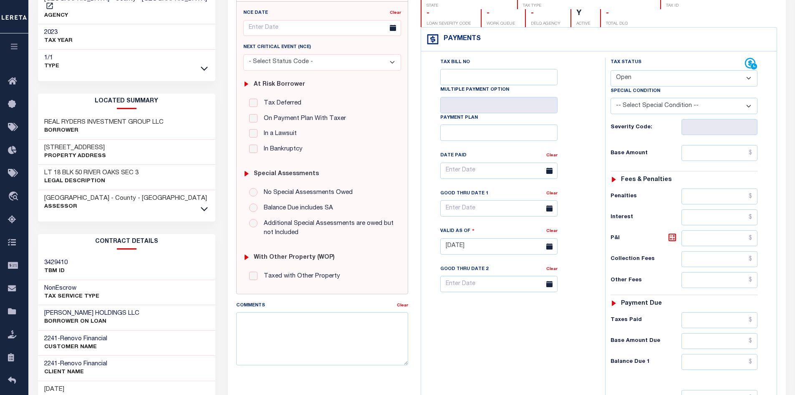
scroll to position [83, 0]
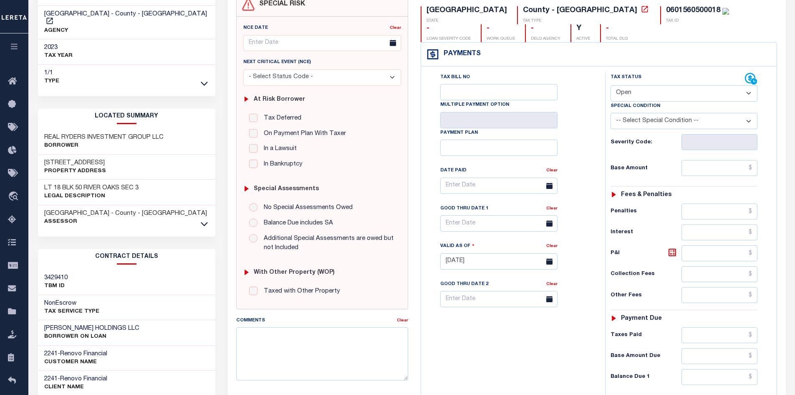
click at [658, 90] on select "- Select Status Code - Open Due/Unpaid Paid Incomplete No Tax Due Internal Refu…" at bounding box center [684, 93] width 147 height 16
select select "PYD"
click at [611, 86] on select "- Select Status Code - Open Due/Unpaid Paid Incomplete No Tax Due Internal Refu…" at bounding box center [684, 93] width 147 height 16
type input "[DATE]"
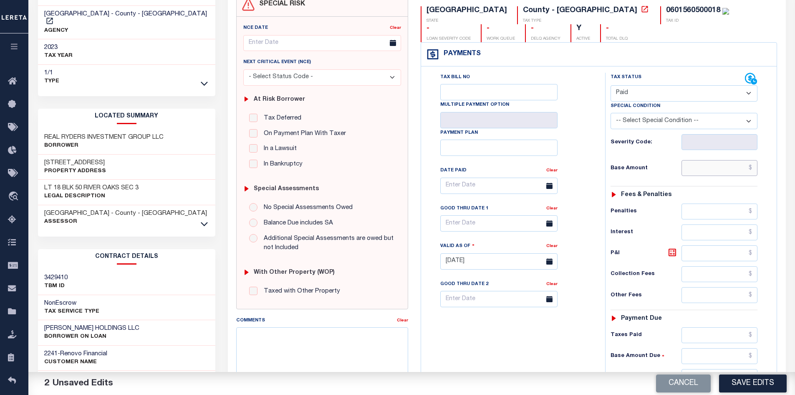
click at [709, 169] on input "text" at bounding box center [720, 168] width 76 height 16
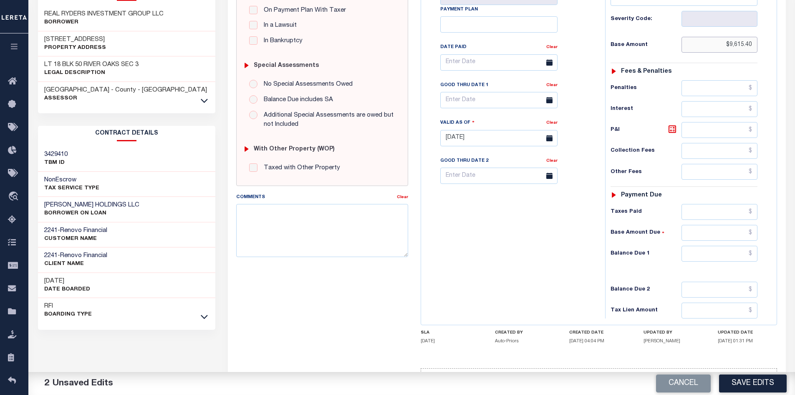
scroll to position [238, 0]
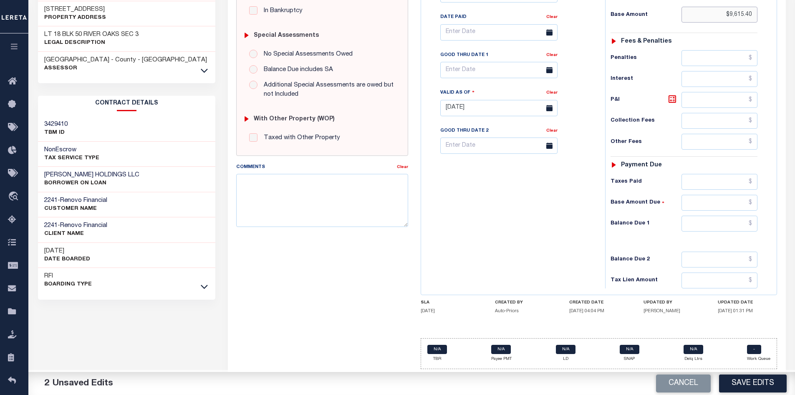
type input "$9,615.40"
click at [726, 222] on input "text" at bounding box center [720, 223] width 76 height 16
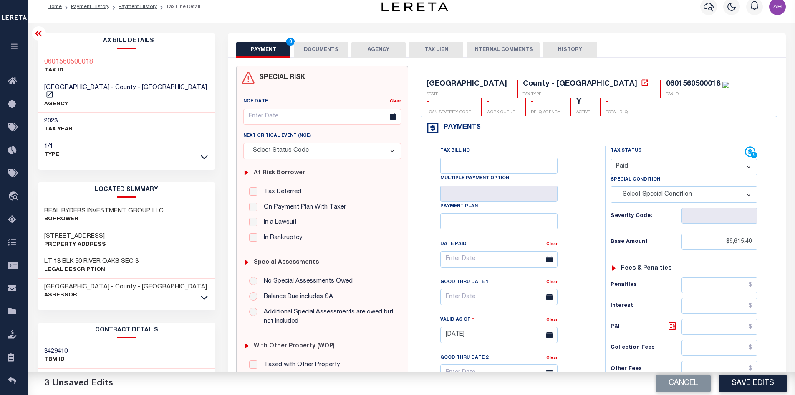
scroll to position [0, 0]
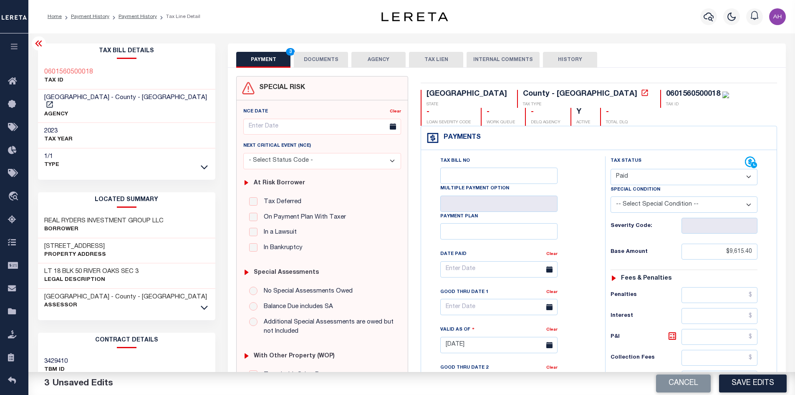
type input "$0"
click at [325, 63] on button "DOCUMENTS" at bounding box center [321, 60] width 54 height 16
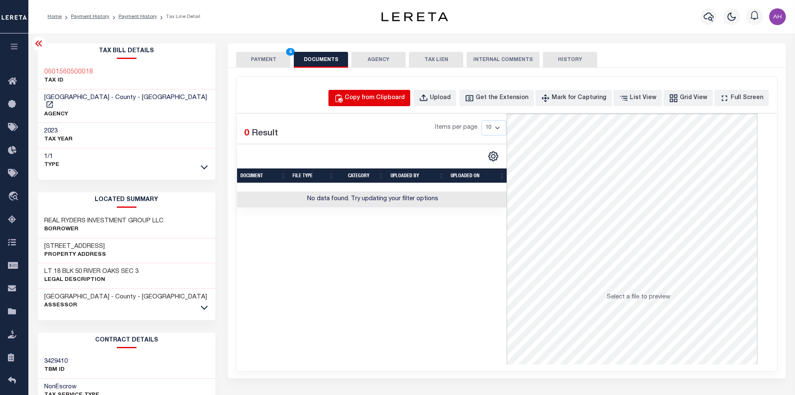
click at [366, 101] on div "Copy from Clipboard" at bounding box center [375, 98] width 60 height 9
select select "POP"
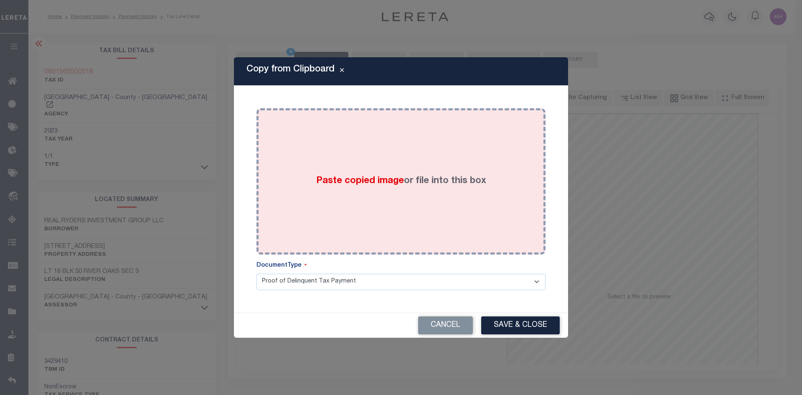
click at [348, 179] on span "Paste copied image" at bounding box center [360, 180] width 88 height 9
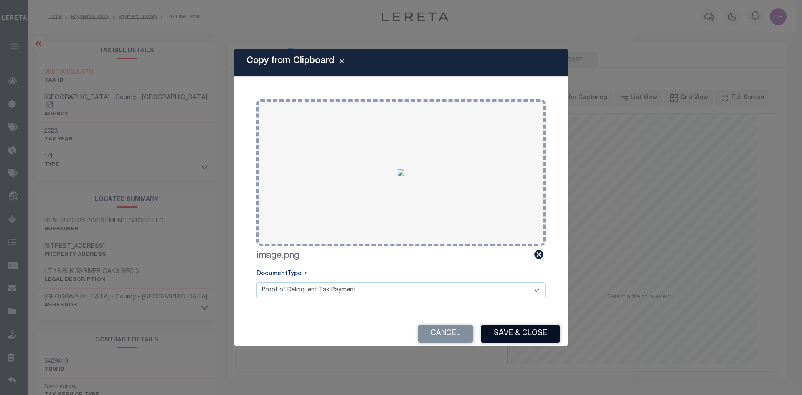
click at [547, 337] on button "Save & Close" at bounding box center [520, 333] width 78 height 18
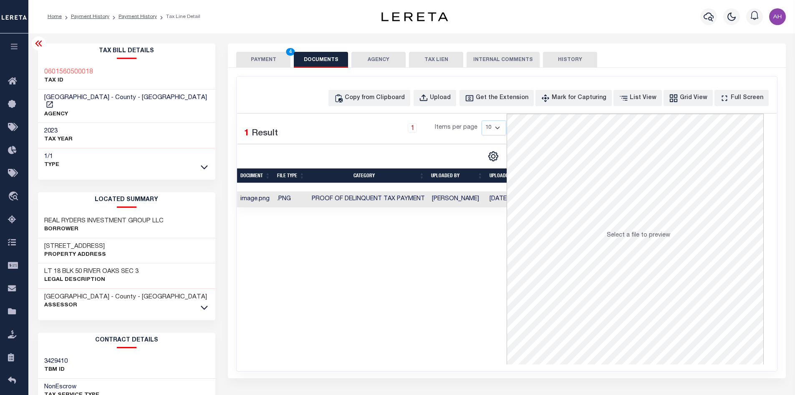
click at [274, 61] on button "PAYMENT 4" at bounding box center [263, 60] width 54 height 16
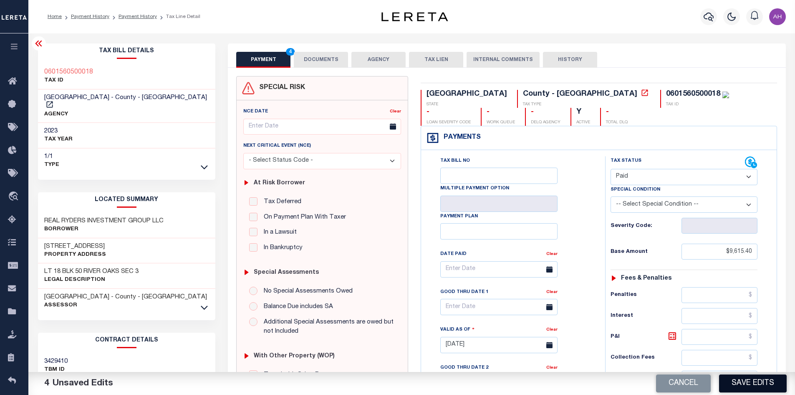
click at [738, 383] on button "Save Edits" at bounding box center [753, 383] width 68 height 18
checkbox input "false"
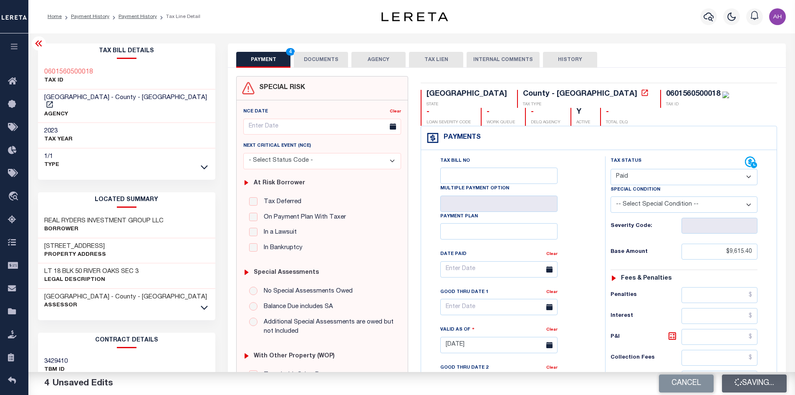
type input "$9,615.4"
type input "$0"
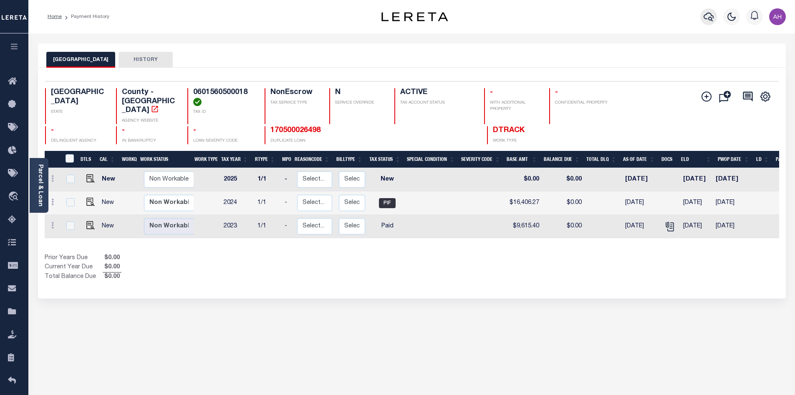
click at [711, 15] on icon "button" at bounding box center [709, 17] width 10 height 10
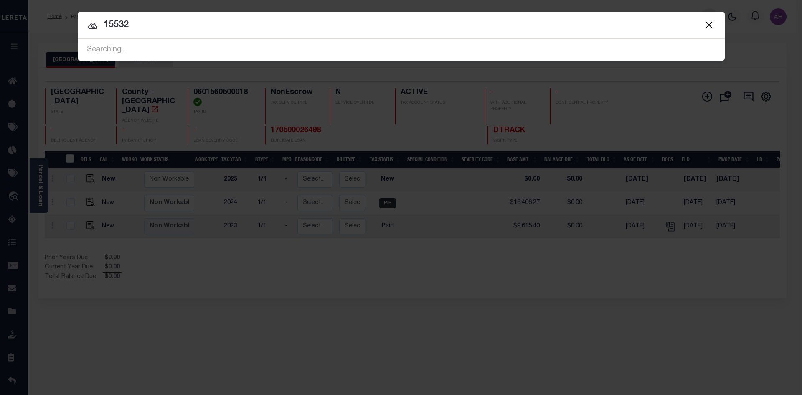
type input "15532"
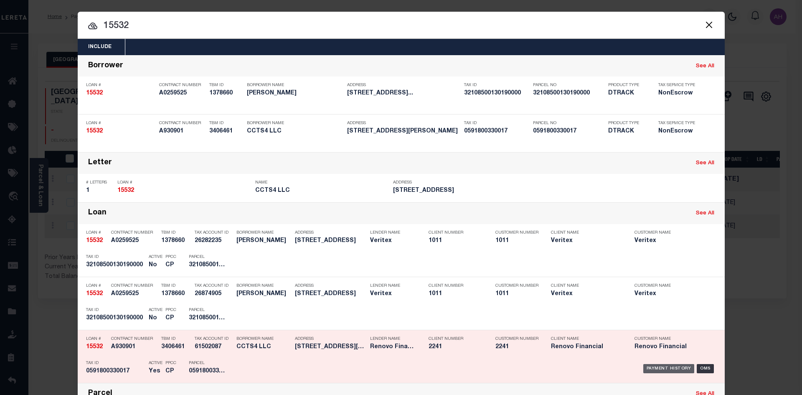
click at [660, 371] on div "Payment History" at bounding box center [668, 368] width 51 height 9
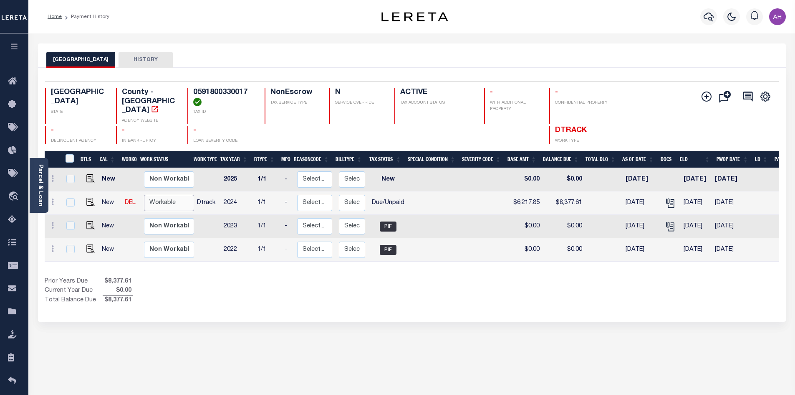
click at [176, 198] on select "Non Workable Workable" at bounding box center [169, 203] width 50 height 16
checkbox input "true"
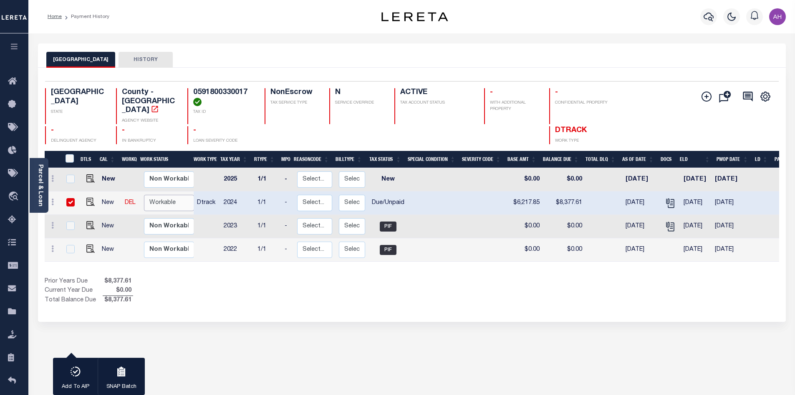
select select "true"
click at [144, 195] on select "Non Workable Workable" at bounding box center [169, 203] width 50 height 16
checkbox input "false"
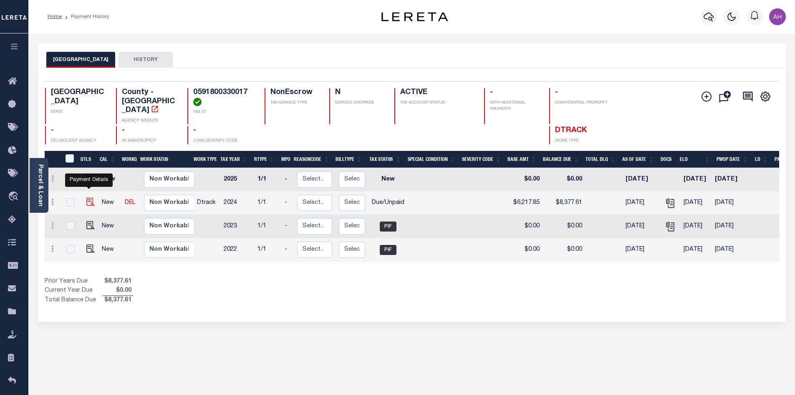
click at [91, 197] on img "" at bounding box center [90, 201] width 8 height 8
checkbox input "true"
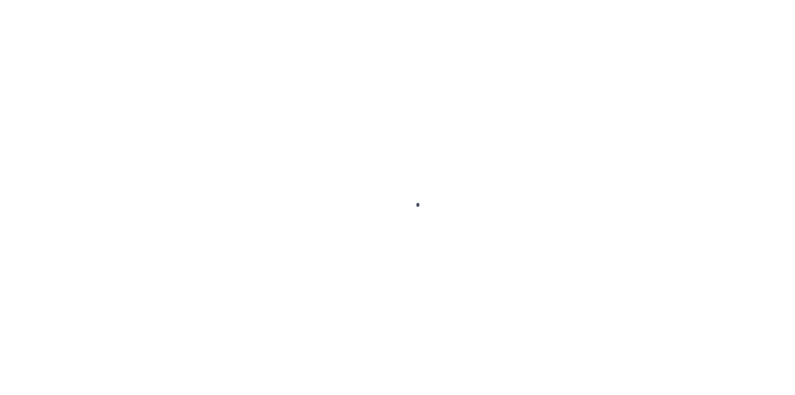
select select "DUE"
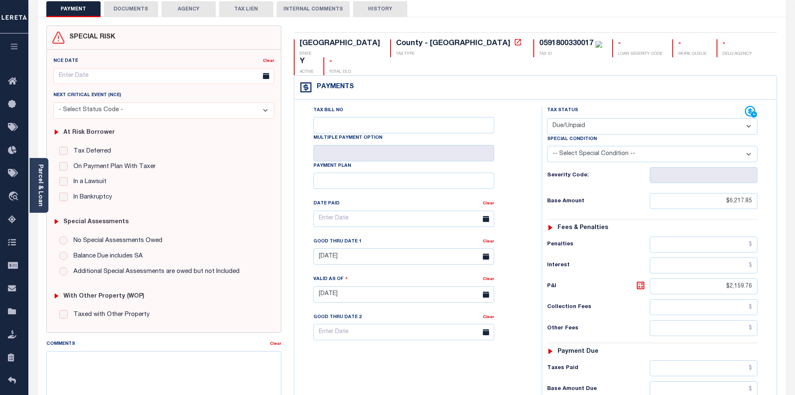
scroll to position [42, 0]
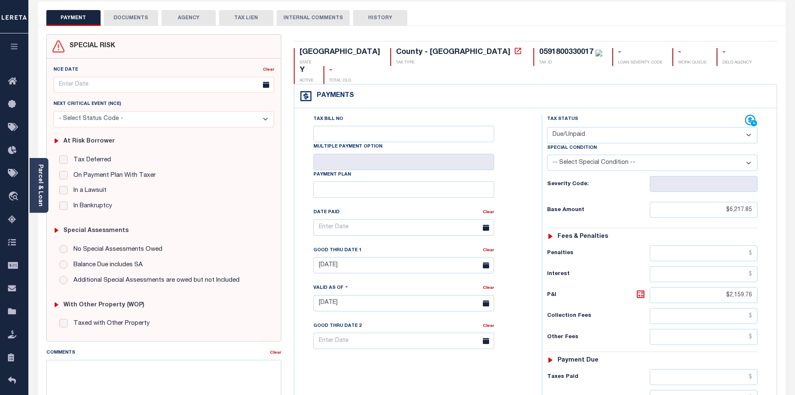
click at [125, 17] on button "DOCUMENTS" at bounding box center [131, 18] width 54 height 16
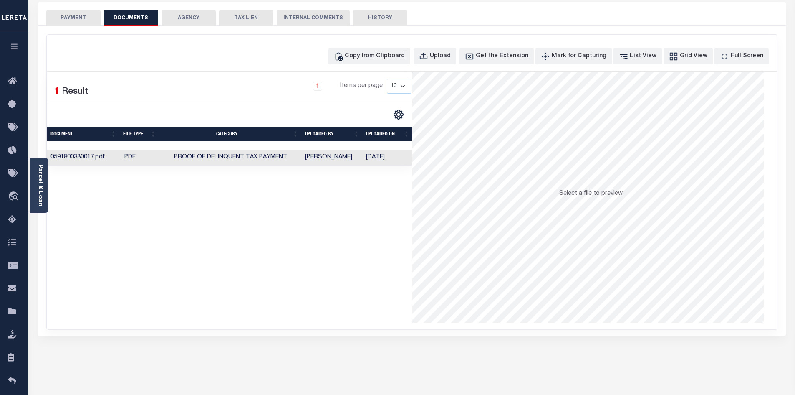
click at [74, 19] on button "PAYMENT" at bounding box center [73, 18] width 54 height 16
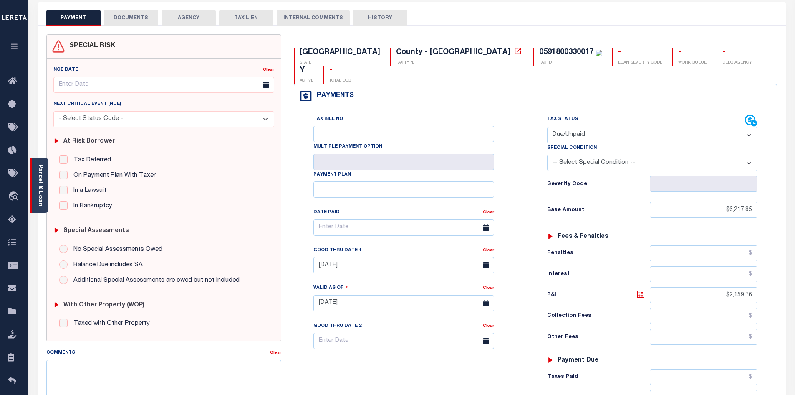
click at [42, 183] on link "Parcel & Loan" at bounding box center [40, 185] width 6 height 42
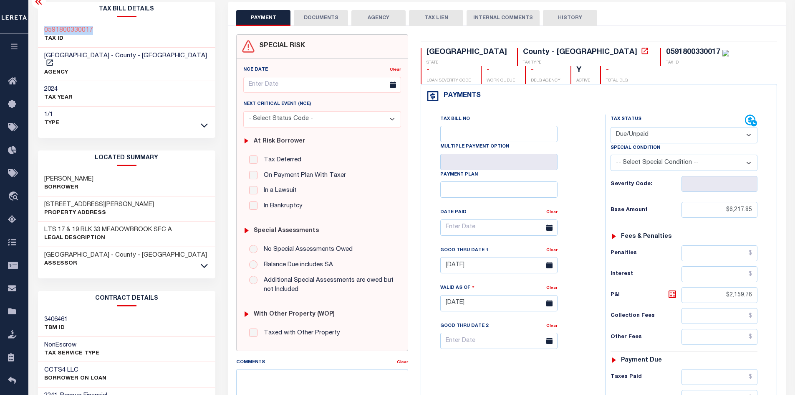
drag, startPoint x: 98, startPoint y: 30, endPoint x: 40, endPoint y: 28, distance: 57.2
click at [40, 28] on div "0591800330017 TAX ID" at bounding box center [127, 34] width 178 height 25
copy h3 "0591800330017"
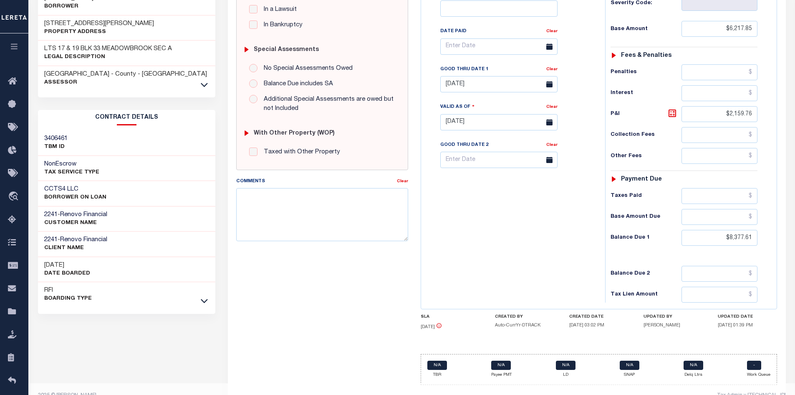
scroll to position [237, 0]
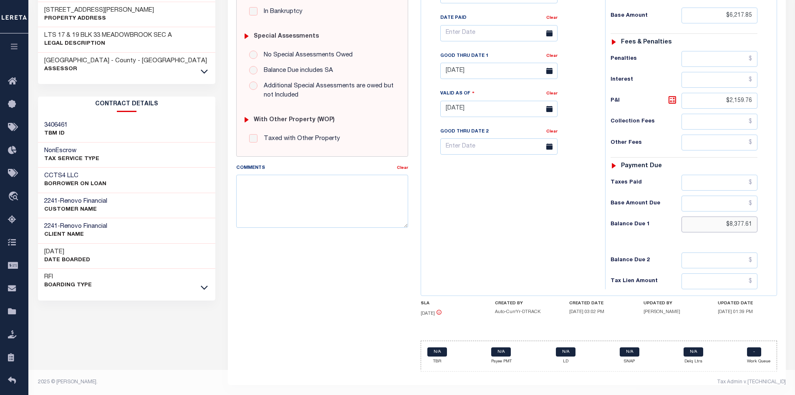
drag, startPoint x: 712, startPoint y: 219, endPoint x: 801, endPoint y: 227, distance: 89.7
click at [795, 227] on html "Home Payment History Tax Line Detail" at bounding box center [397, 79] width 795 height 630
type input "$8,519.58"
type input "[DATE]"
click at [675, 98] on icon at bounding box center [673, 100] width 10 height 10
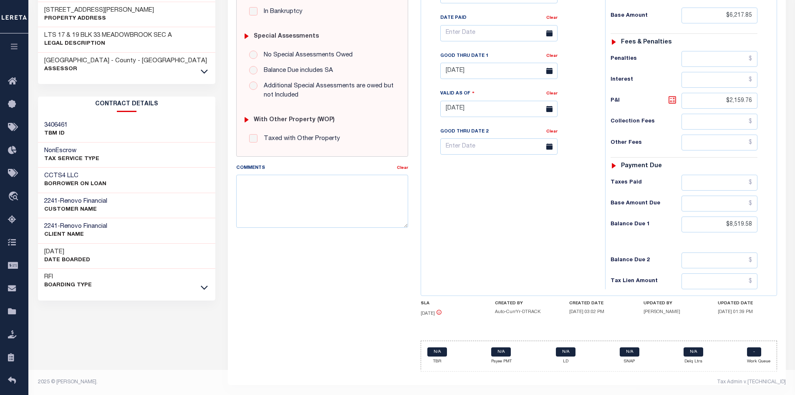
type input "$2,301.73"
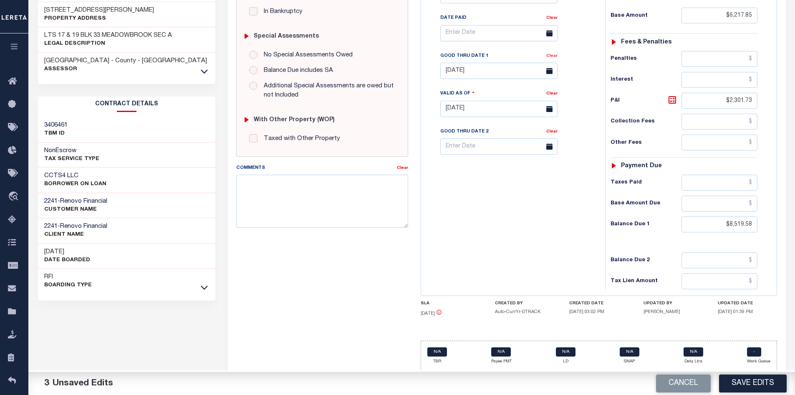
click at [556, 58] on link "Clear" at bounding box center [551, 56] width 11 height 4
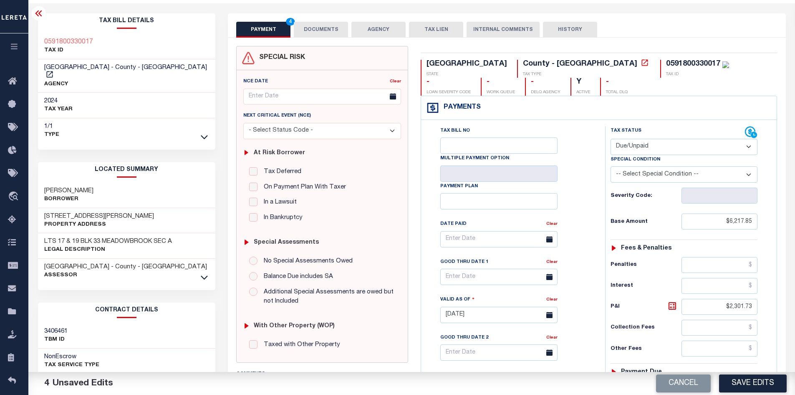
scroll to position [28, 0]
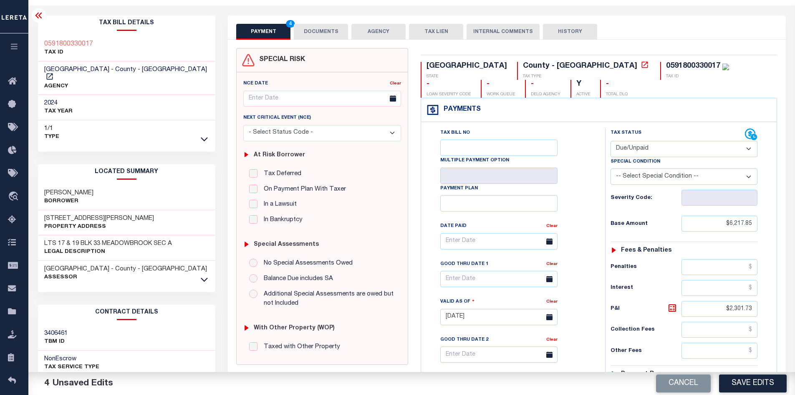
click at [329, 28] on button "DOCUMENTS" at bounding box center [321, 32] width 54 height 16
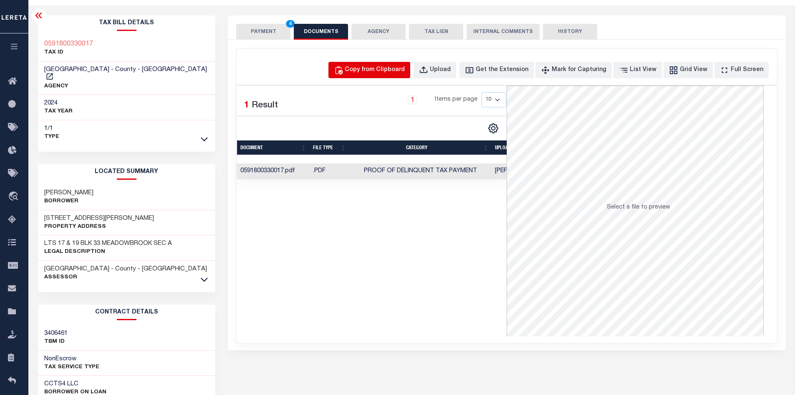
click at [378, 71] on div "Copy from Clipboard" at bounding box center [375, 70] width 60 height 9
select select "POP"
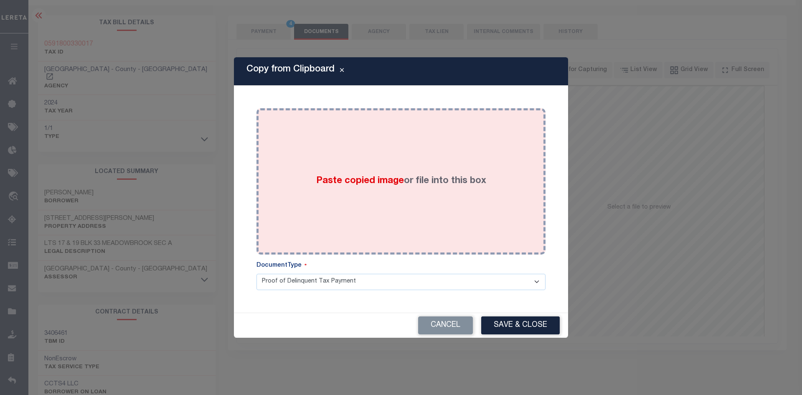
click at [364, 185] on span "Paste copied image" at bounding box center [360, 180] width 88 height 9
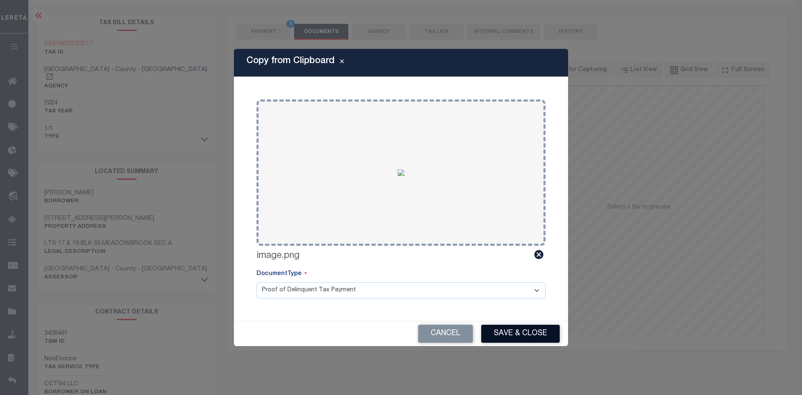
click at [525, 329] on button "Save & Close" at bounding box center [520, 333] width 78 height 18
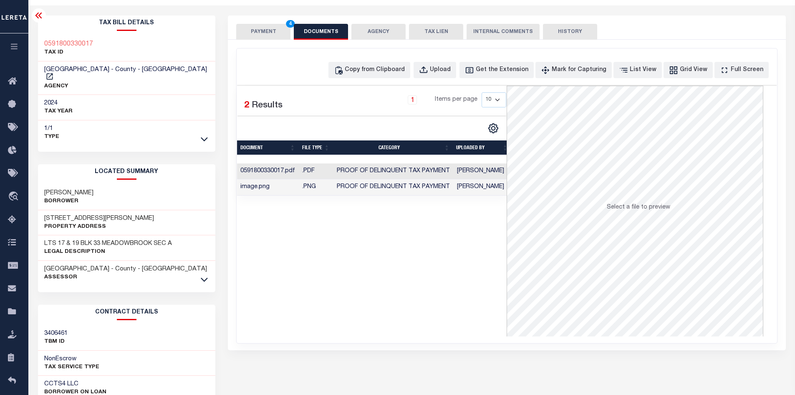
click at [264, 29] on button "PAYMENT 4" at bounding box center [263, 32] width 54 height 16
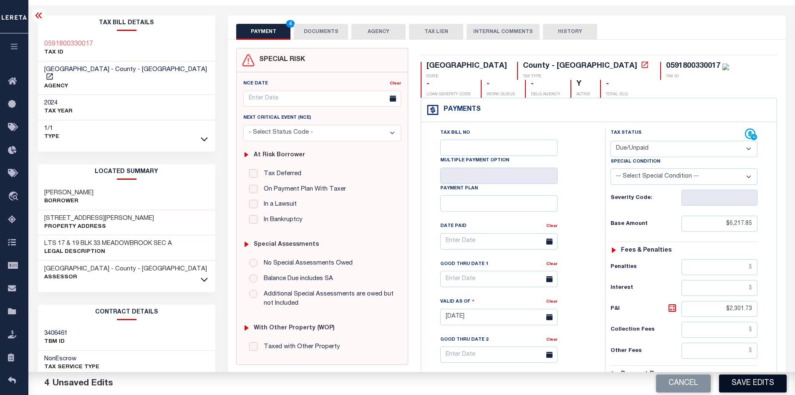
click at [746, 381] on button "Save Edits" at bounding box center [753, 383] width 68 height 18
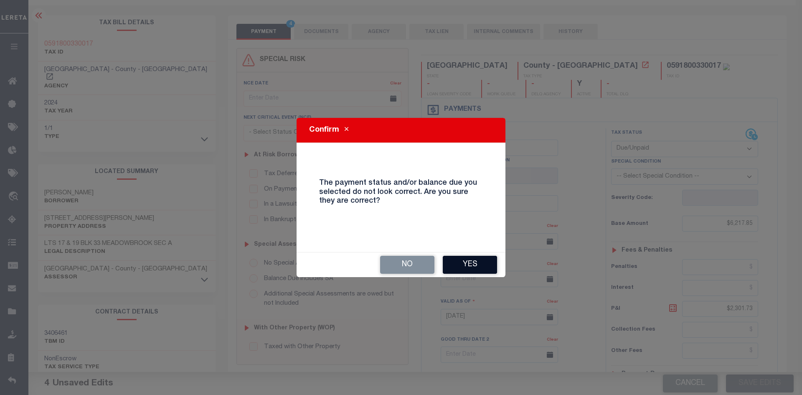
click at [482, 263] on button "Yes" at bounding box center [470, 264] width 54 height 18
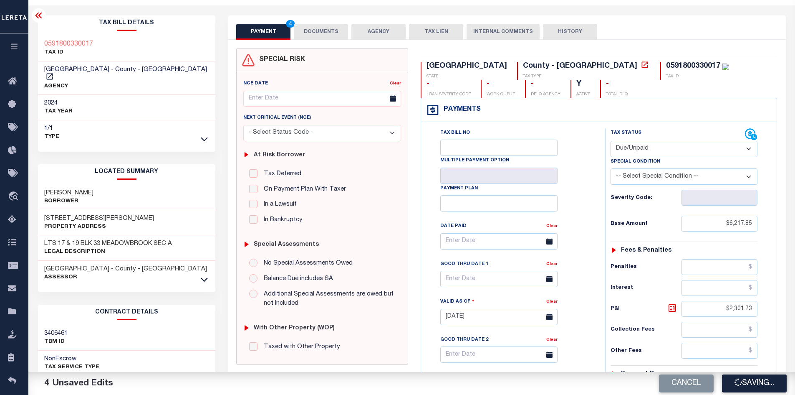
checkbox input "false"
type input "$6,217.85"
type input "$2,301.73"
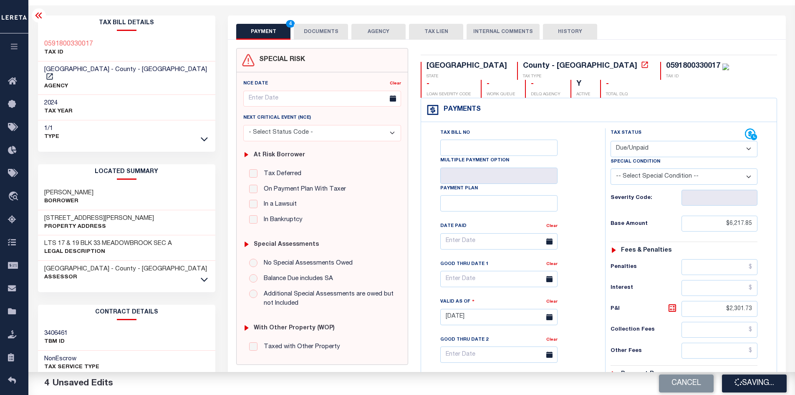
type input "$8,519.58"
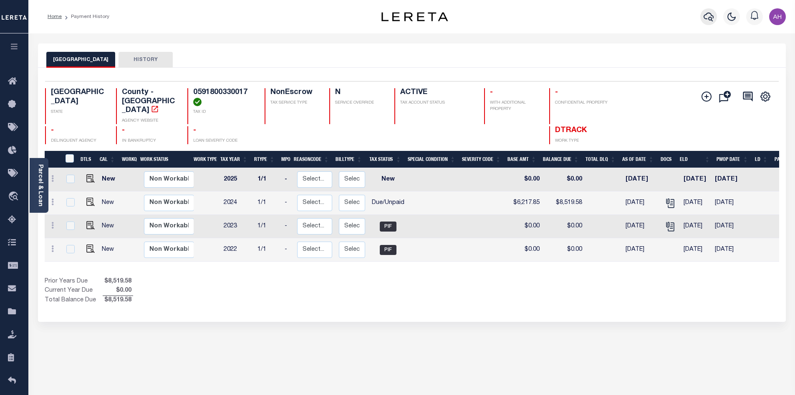
click at [708, 23] on button "button" at bounding box center [709, 16] width 17 height 17
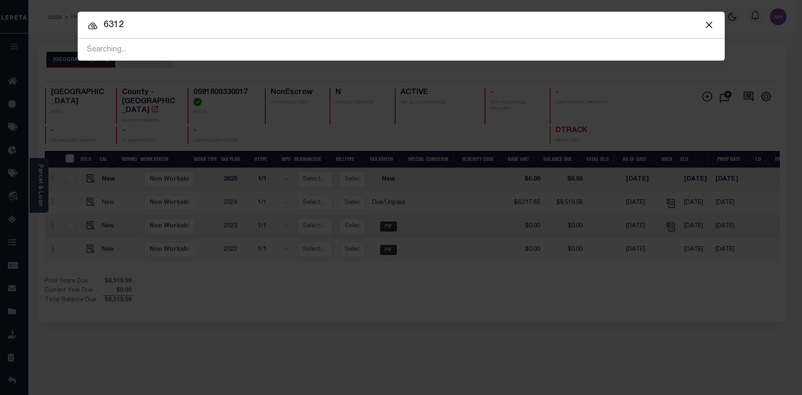
type input "6312"
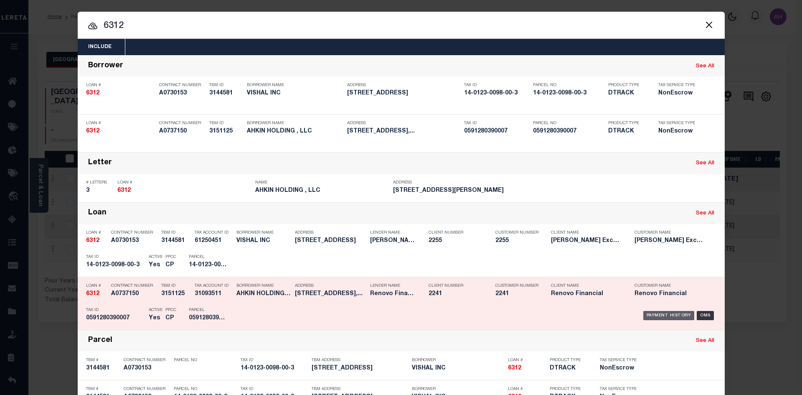
click at [673, 316] on div "Payment History" at bounding box center [668, 315] width 51 height 9
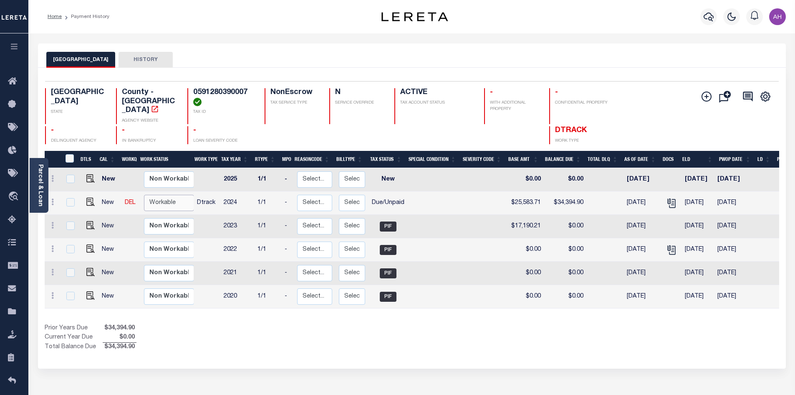
click at [158, 198] on select "Non Workable Workable" at bounding box center [169, 203] width 50 height 16
checkbox input "true"
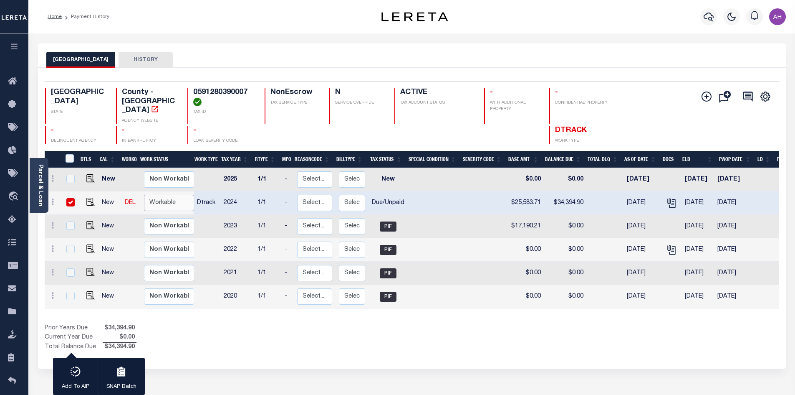
select select "true"
click at [144, 195] on select "Non Workable Workable" at bounding box center [169, 203] width 50 height 16
checkbox input "false"
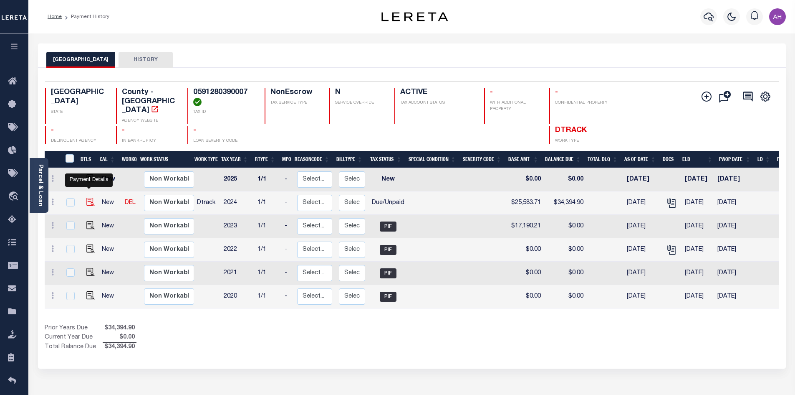
click at [90, 197] on img "" at bounding box center [90, 201] width 8 height 8
checkbox input "true"
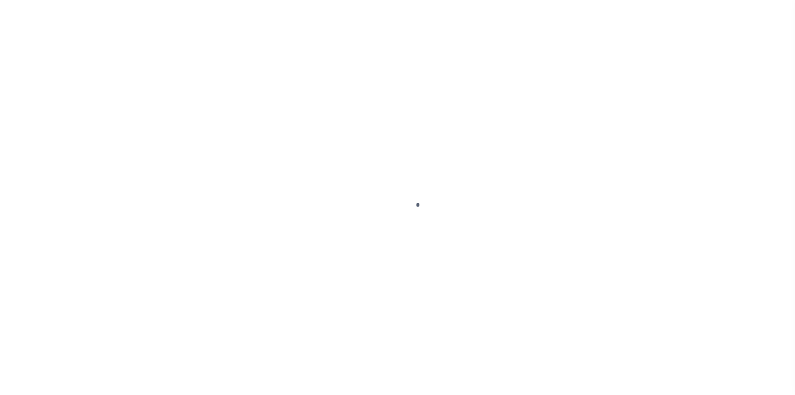
select select "DUE"
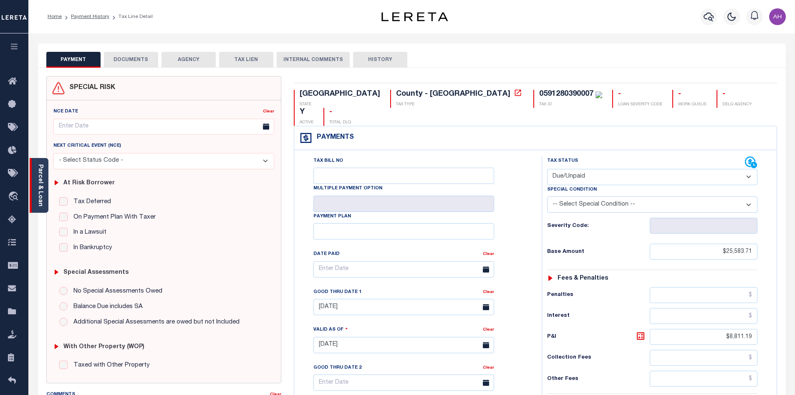
click at [41, 183] on link "Parcel & Loan" at bounding box center [40, 185] width 6 height 42
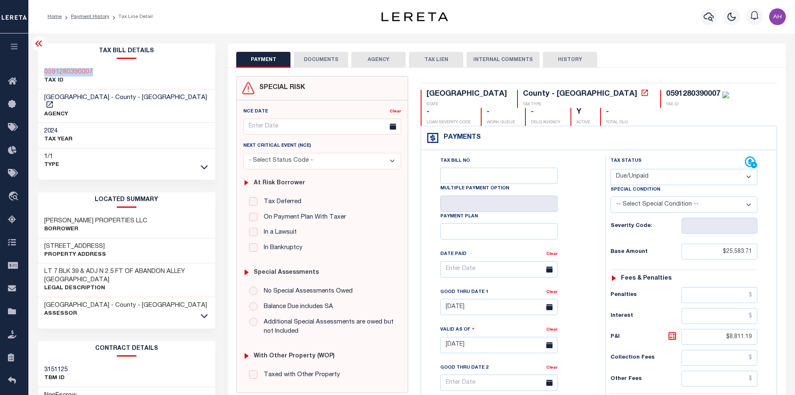
drag, startPoint x: 98, startPoint y: 74, endPoint x: 39, endPoint y: 70, distance: 59.0
click at [39, 70] on div "0591280390007 TAX ID" at bounding box center [127, 76] width 178 height 25
copy h3 "0591280390007"
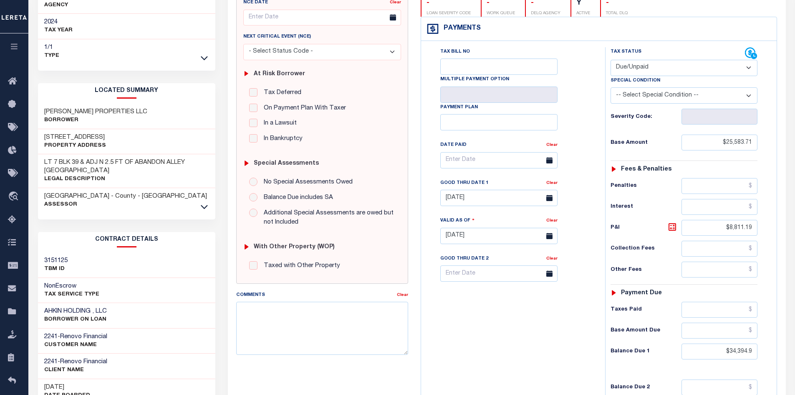
scroll to position [167, 0]
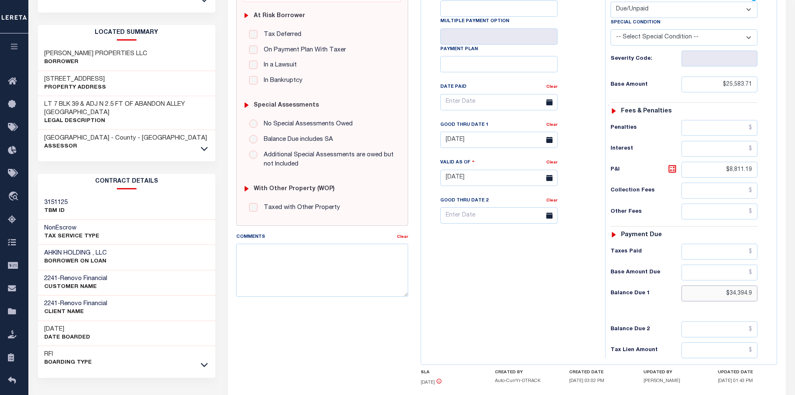
drag, startPoint x: 703, startPoint y: 296, endPoint x: 798, endPoint y: 301, distance: 94.5
click at [795, 301] on html "Home Payment History Tax Line Detail" at bounding box center [397, 149] width 795 height 633
type input "$34,977.86"
type input "[DATE]"
click at [672, 171] on icon at bounding box center [673, 169] width 10 height 10
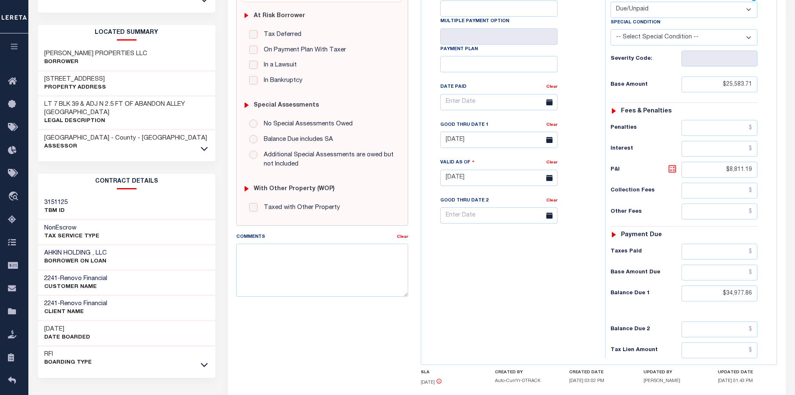
type input "$9,394.15"
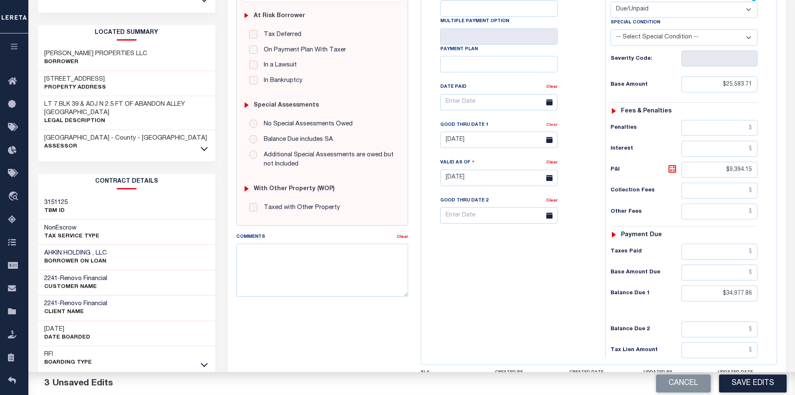
click at [554, 127] on link "Clear" at bounding box center [551, 125] width 11 height 4
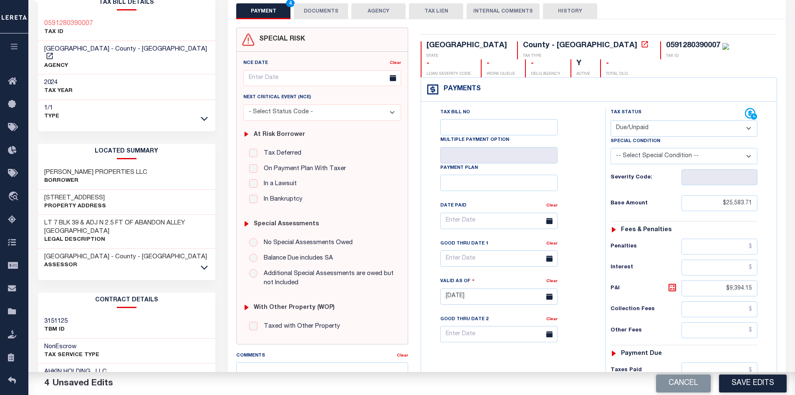
scroll to position [0, 0]
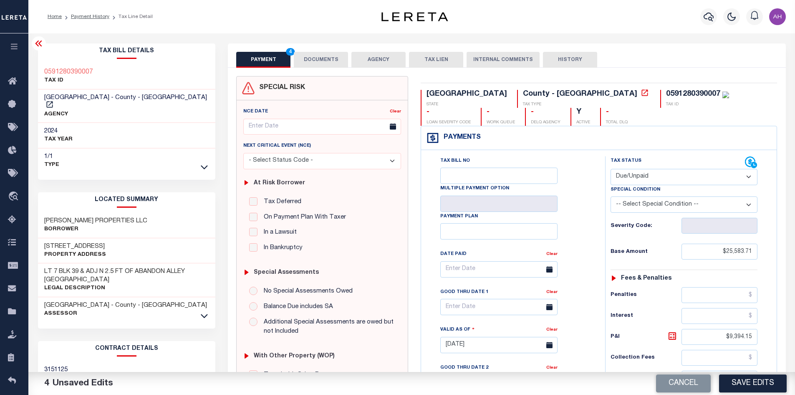
click at [324, 57] on button "DOCUMENTS" at bounding box center [321, 60] width 54 height 16
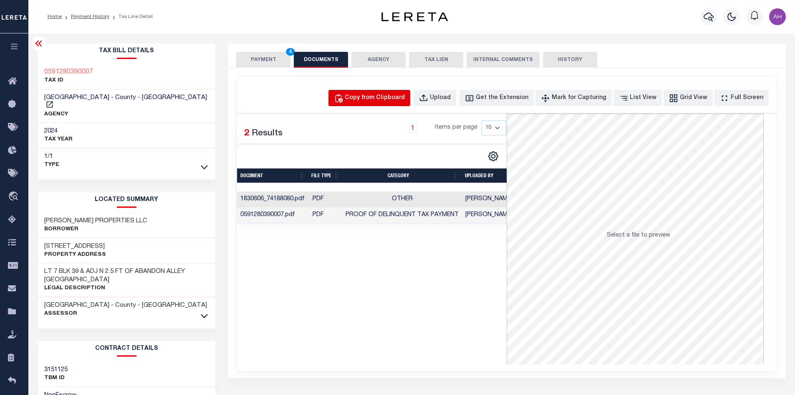
click at [390, 101] on div "Copy from Clipboard" at bounding box center [375, 98] width 60 height 9
select select "POP"
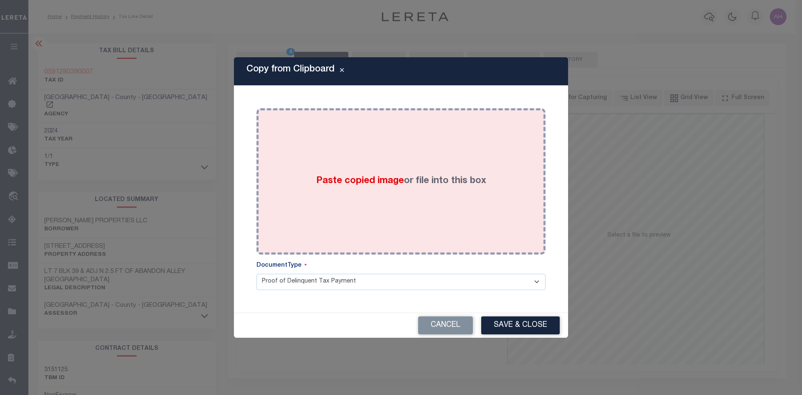
click at [346, 180] on span "Paste copied image" at bounding box center [360, 180] width 88 height 9
click at [352, 182] on span "Paste copied image" at bounding box center [360, 180] width 88 height 9
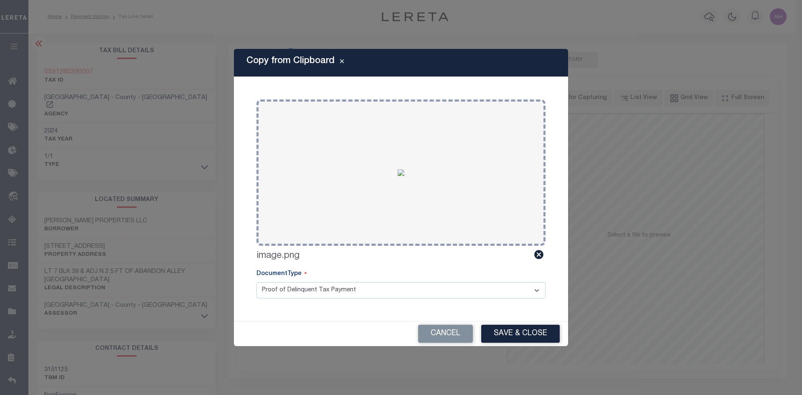
click at [531, 335] on button "Save & Close" at bounding box center [520, 333] width 78 height 18
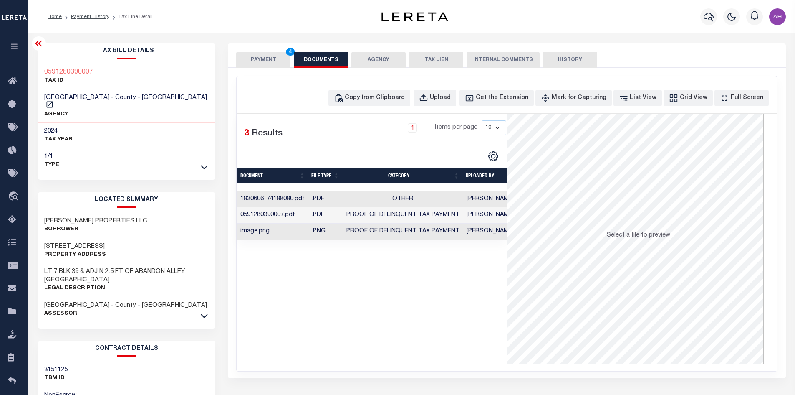
click at [263, 62] on button "PAYMENT 4" at bounding box center [263, 60] width 54 height 16
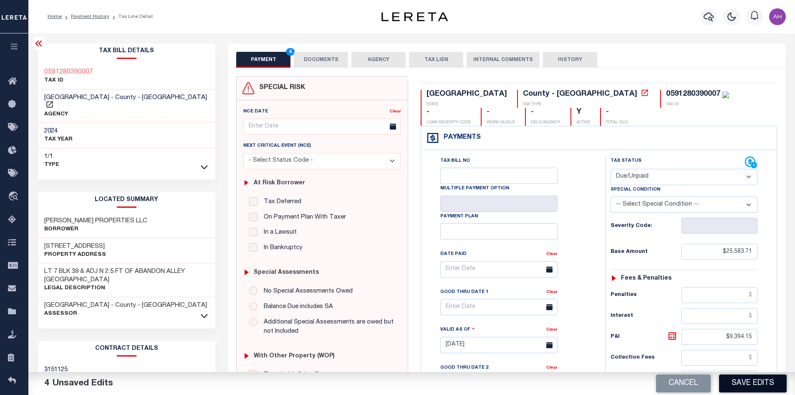
click at [741, 382] on button "Save Edits" at bounding box center [753, 383] width 68 height 18
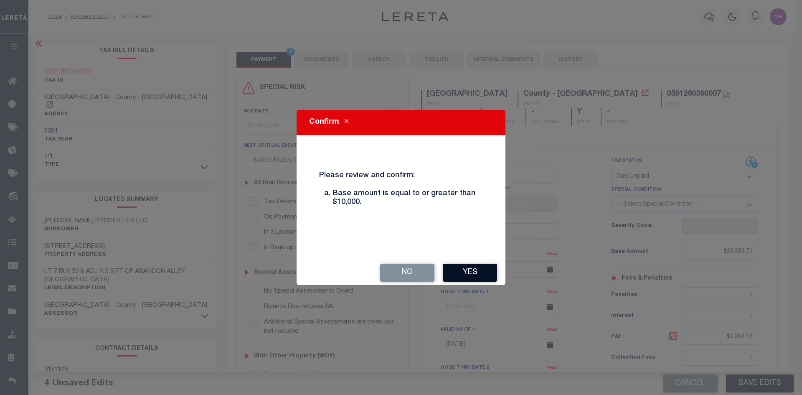
click at [465, 270] on button "Yes" at bounding box center [470, 272] width 54 height 18
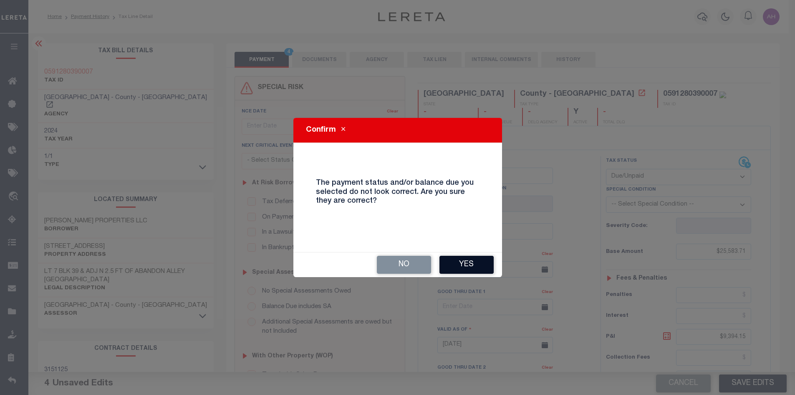
click at [469, 261] on button "Yes" at bounding box center [467, 264] width 54 height 18
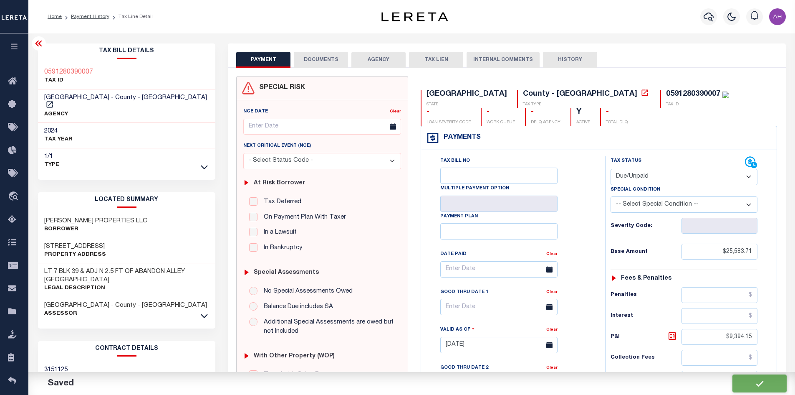
checkbox input "false"
type input "$25,583.71"
type input "$9,394.15"
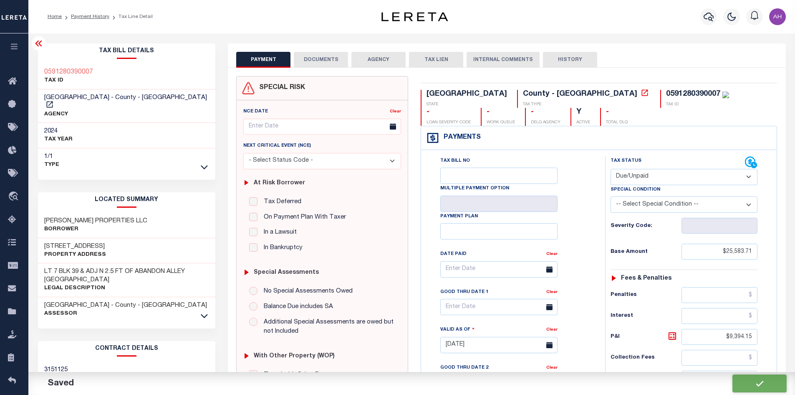
type input "$34,977.86"
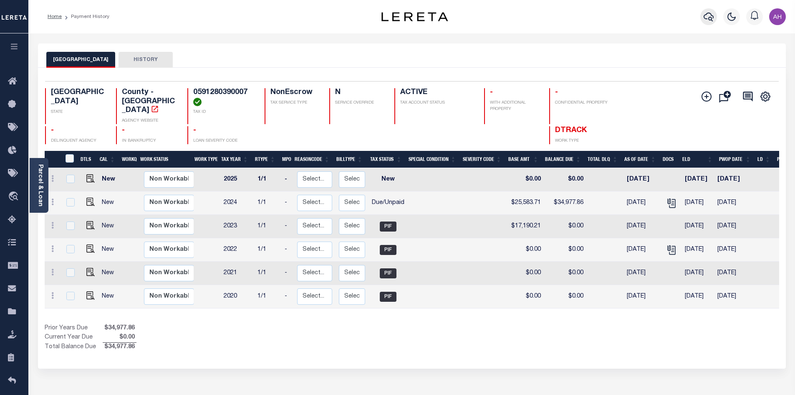
click at [712, 19] on icon "button" at bounding box center [709, 17] width 10 height 9
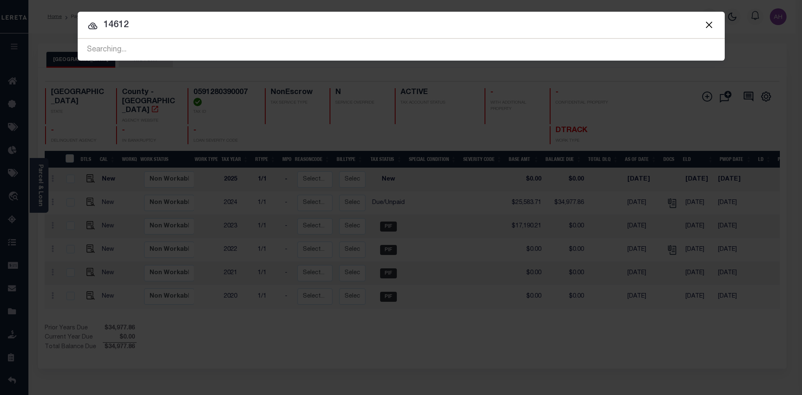
type input "14612"
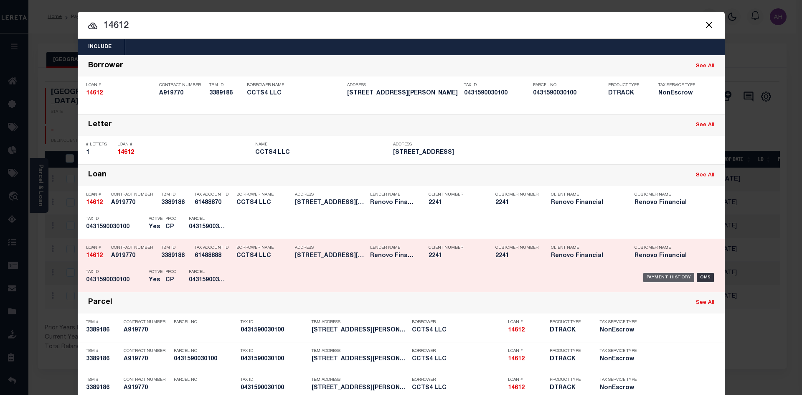
click at [658, 277] on div "Payment History" at bounding box center [668, 277] width 51 height 9
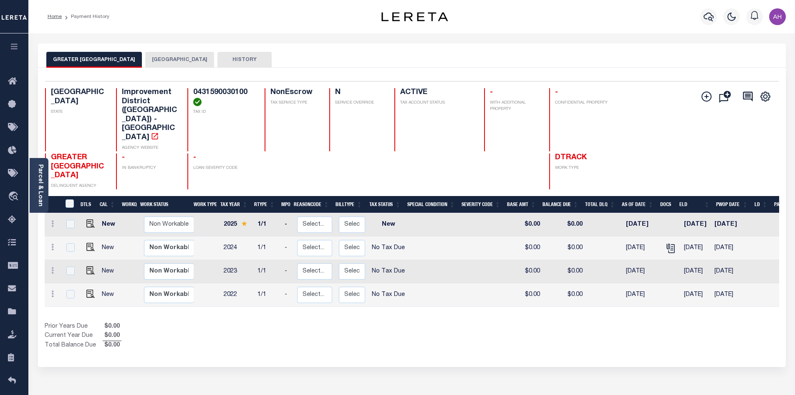
click at [186, 60] on button "[GEOGRAPHIC_DATA]" at bounding box center [179, 60] width 69 height 16
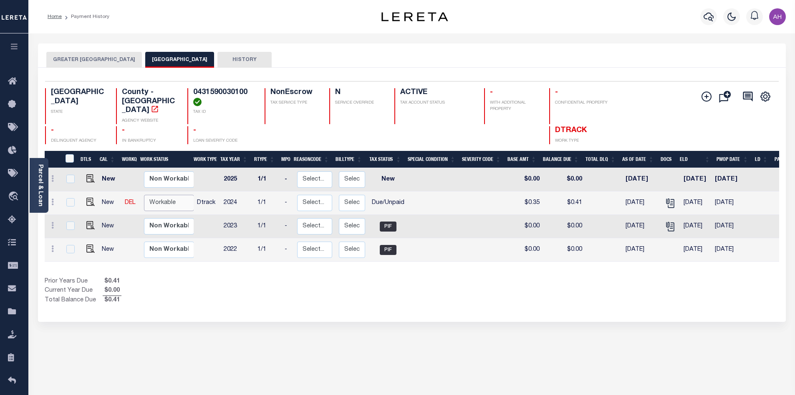
click at [159, 195] on select "Non Workable Workable" at bounding box center [169, 203] width 50 height 16
checkbox input "true"
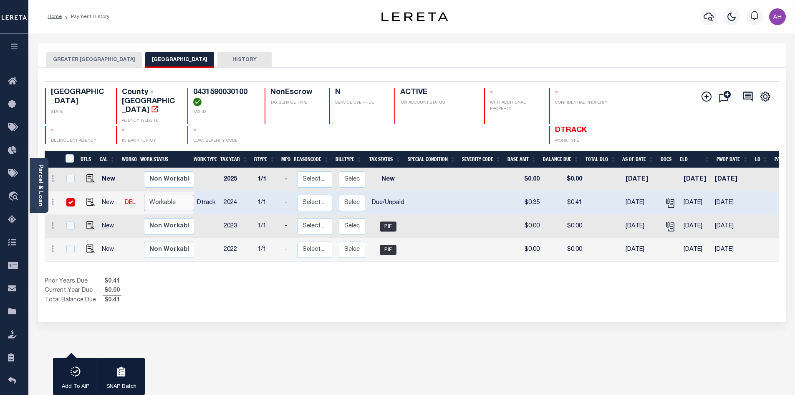
select select "true"
click at [144, 195] on select "Non Workable Workable" at bounding box center [169, 203] width 50 height 16
checkbox input "false"
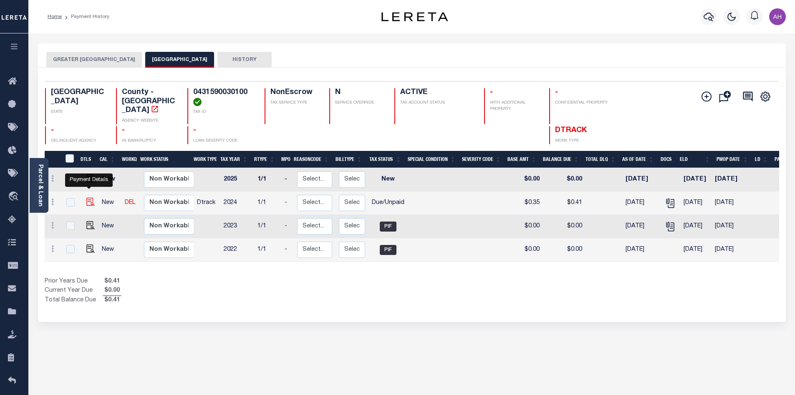
click at [89, 197] on img "" at bounding box center [90, 201] width 8 height 8
checkbox input "true"
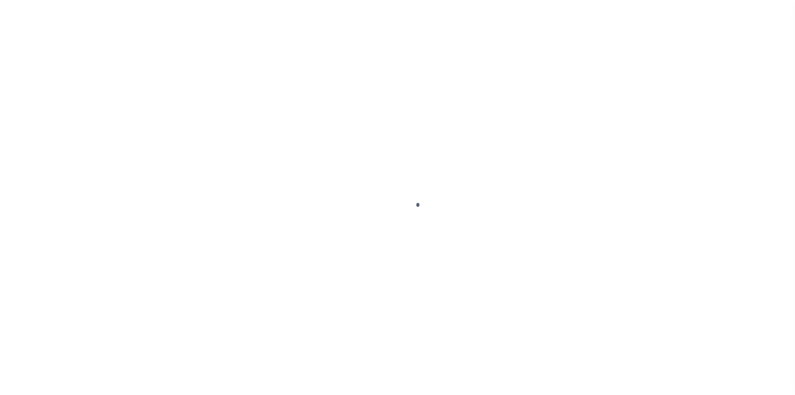
select select "DUE"
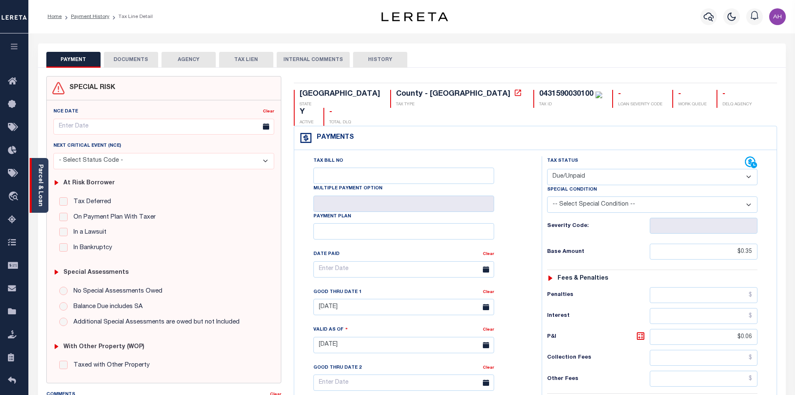
click at [46, 185] on div "Parcel & Loan" at bounding box center [39, 185] width 19 height 55
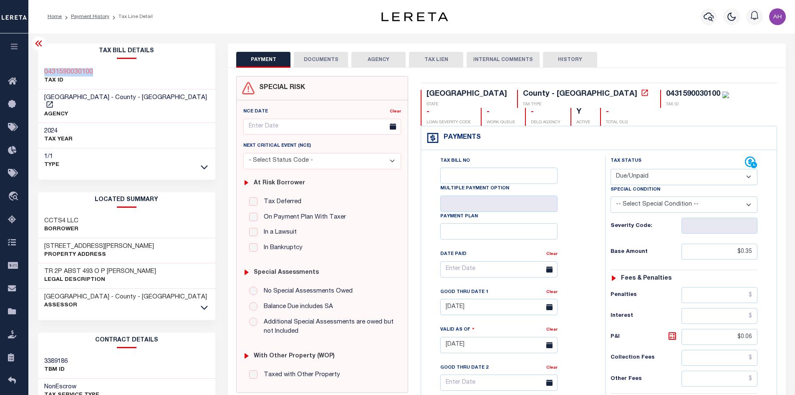
drag, startPoint x: 99, startPoint y: 70, endPoint x: 36, endPoint y: 69, distance: 63.5
click at [36, 69] on div "Tax Bill Details 0431590030100 TAX ID" at bounding box center [127, 337] width 190 height 589
copy h3 "0431590030100"
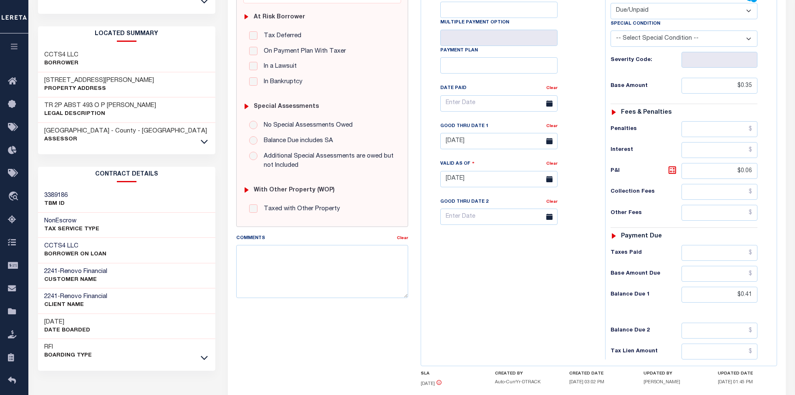
scroll to position [167, 0]
drag, startPoint x: 720, startPoint y: 291, endPoint x: 801, endPoint y: 295, distance: 81.1
click at [795, 295] on html "Home Payment History Tax Line Detail" at bounding box center [397, 149] width 795 height 633
type input "$0.42"
type input "09/08/2025"
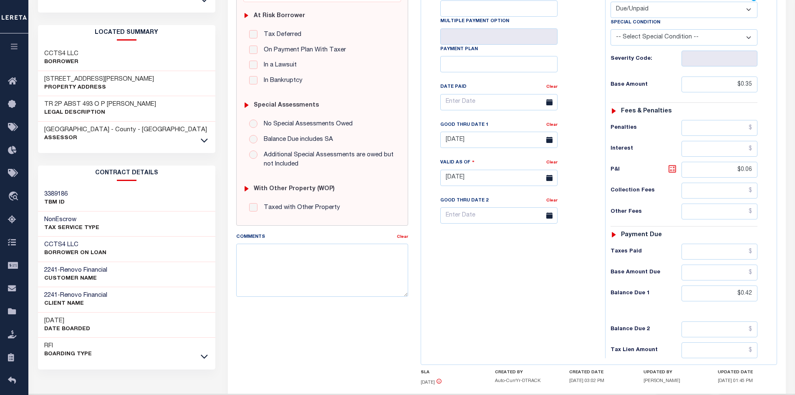
click at [676, 172] on icon at bounding box center [673, 169] width 8 height 8
type input "$0.07"
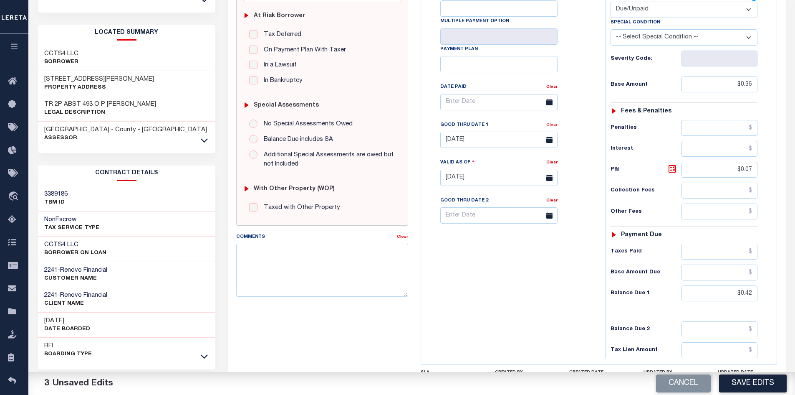
click at [556, 127] on link "Clear" at bounding box center [551, 125] width 11 height 4
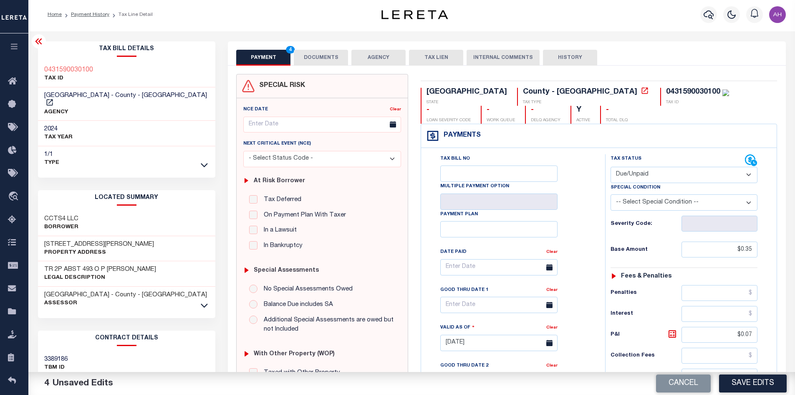
scroll to position [0, 0]
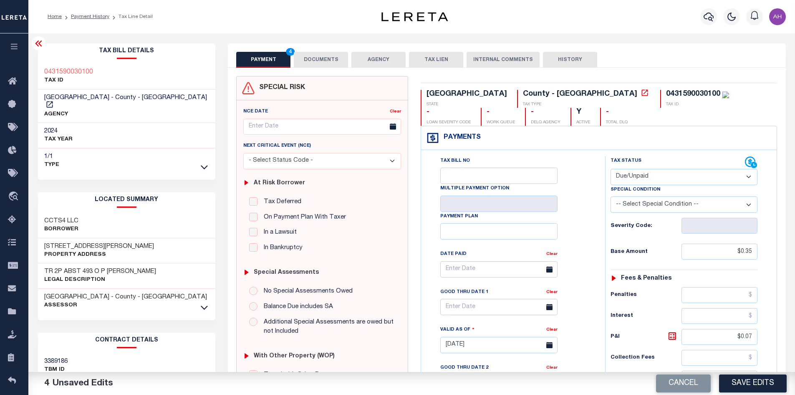
click at [322, 62] on button "DOCUMENTS" at bounding box center [321, 60] width 54 height 16
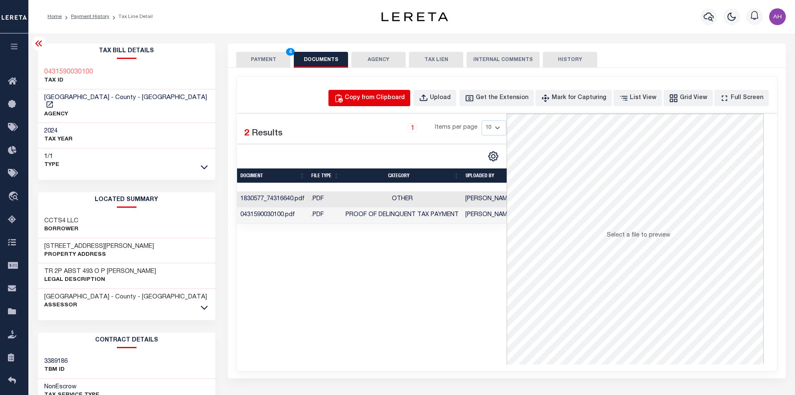
click at [369, 99] on div "Copy from Clipboard" at bounding box center [375, 98] width 60 height 9
select select "POP"
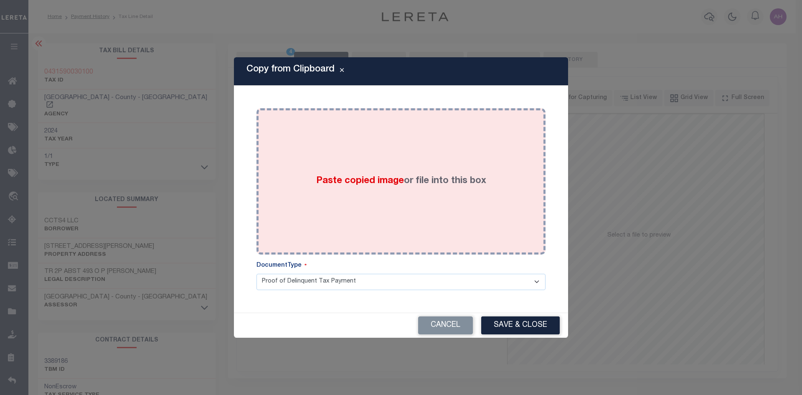
click at [382, 193] on div "Paste copied image or file into this box" at bounding box center [401, 181] width 276 height 134
click at [372, 176] on span "Paste copied image" at bounding box center [360, 180] width 88 height 9
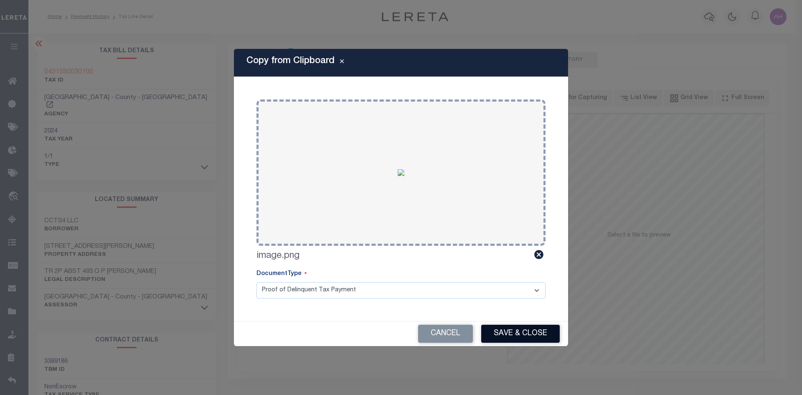
click at [530, 338] on button "Save & Close" at bounding box center [520, 333] width 78 height 18
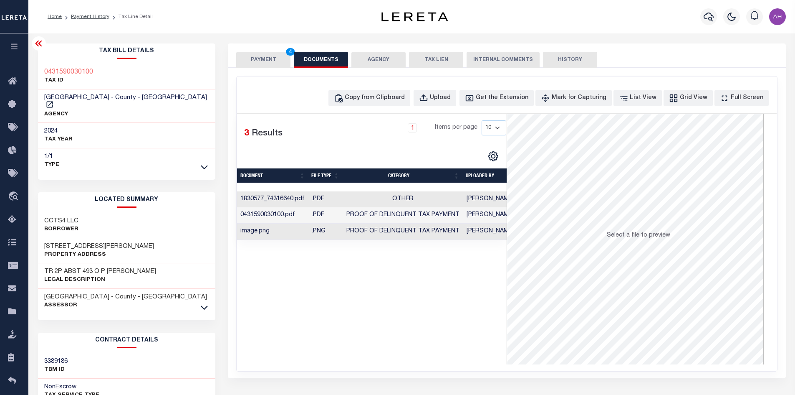
click at [276, 68] on div "SPECIAL RISK NCE Date Clear" at bounding box center [507, 223] width 558 height 310
click at [266, 56] on button "PAYMENT 4" at bounding box center [263, 60] width 54 height 16
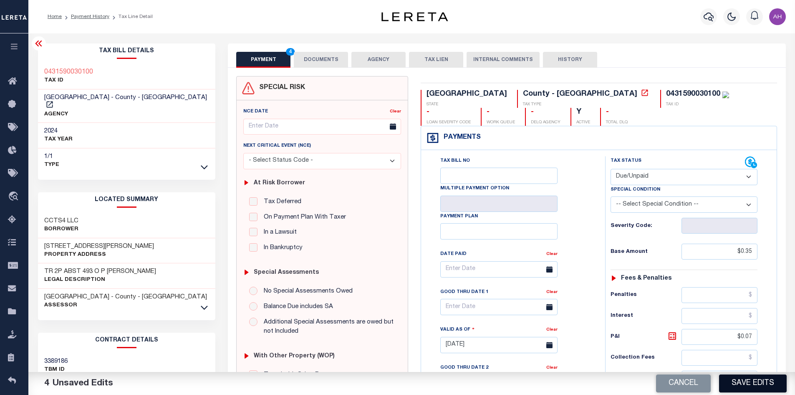
click at [754, 379] on button "Save Edits" at bounding box center [753, 383] width 68 height 18
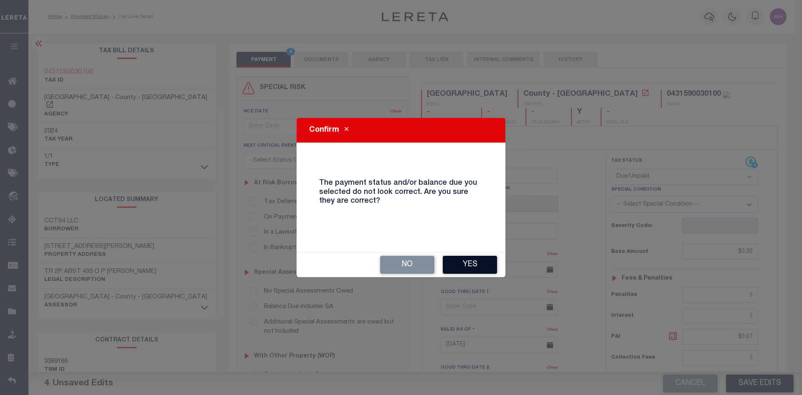
click at [480, 263] on button "Yes" at bounding box center [470, 264] width 54 height 18
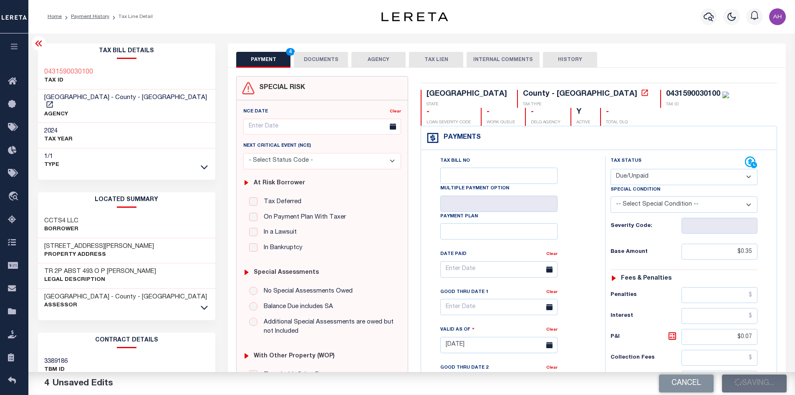
checkbox input "false"
type input "$0.35"
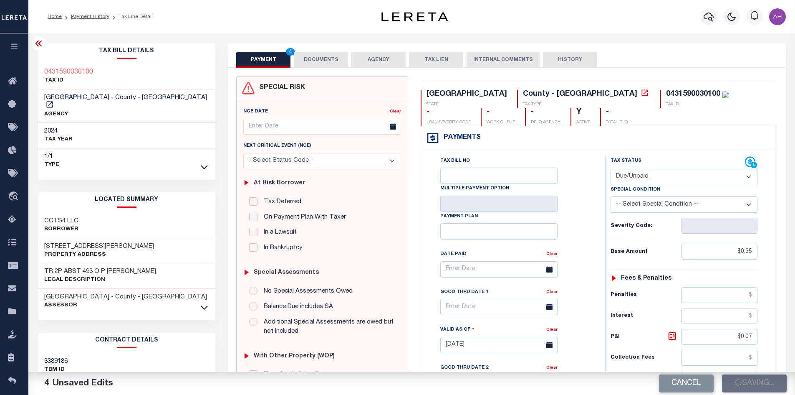
type input "$0.07"
type input "$0.42"
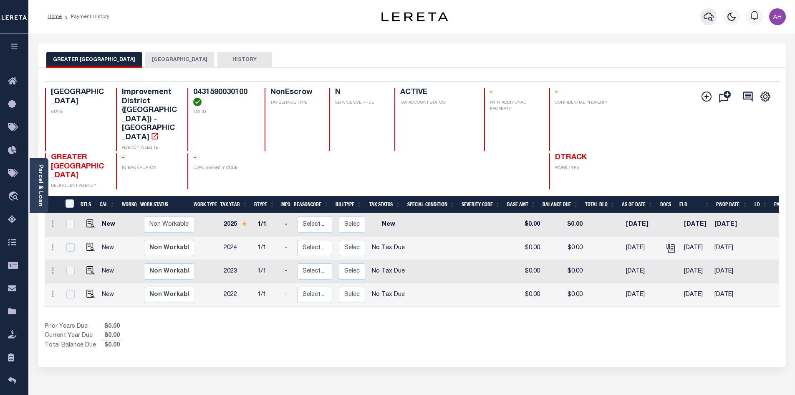
click at [711, 18] on icon "button" at bounding box center [709, 17] width 10 height 9
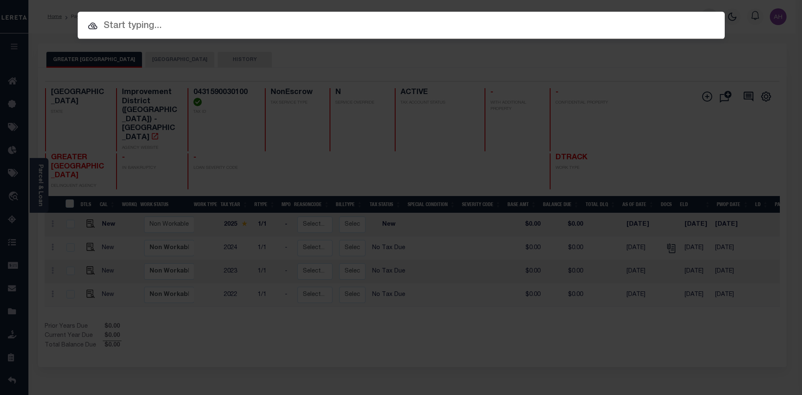
paste input "0270460000020"
type input "0270460000020"
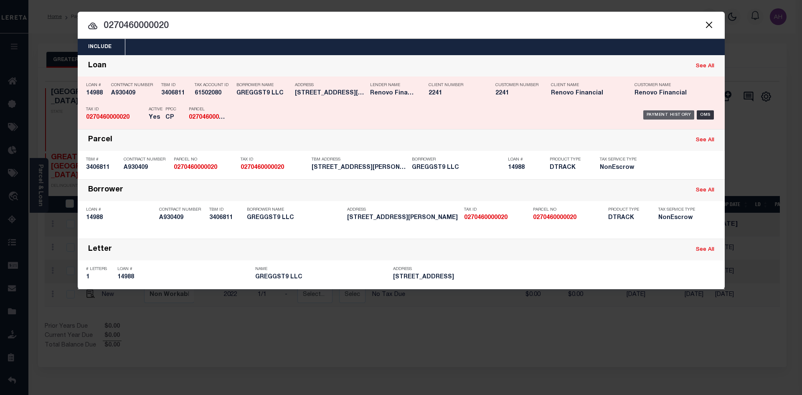
click at [680, 112] on div "Payment History" at bounding box center [668, 114] width 51 height 9
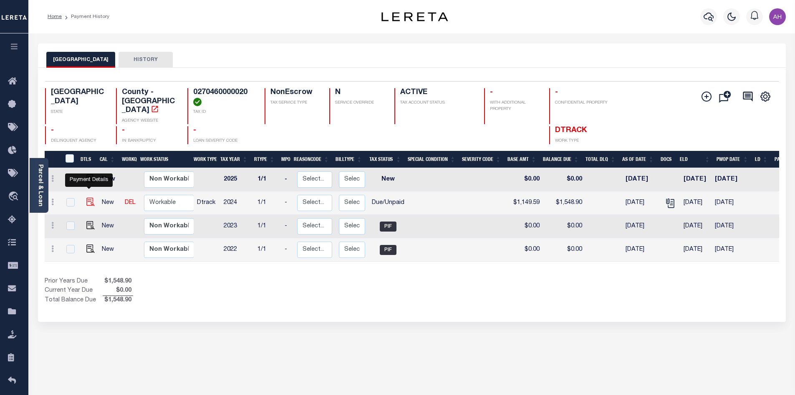
click at [89, 197] on img "" at bounding box center [90, 201] width 8 height 8
checkbox input "true"
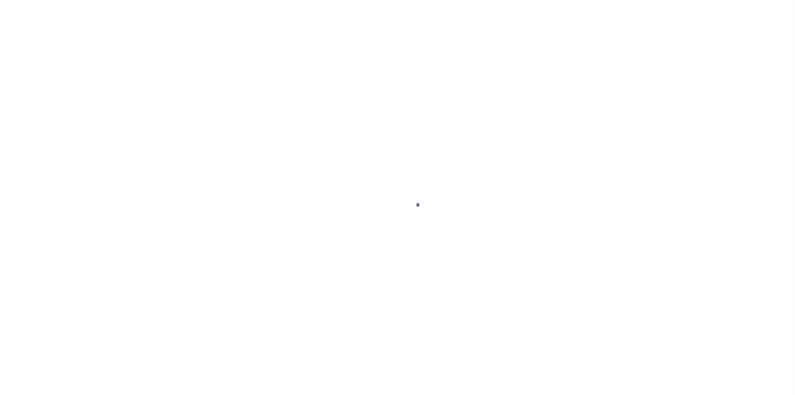
select select "DUE"
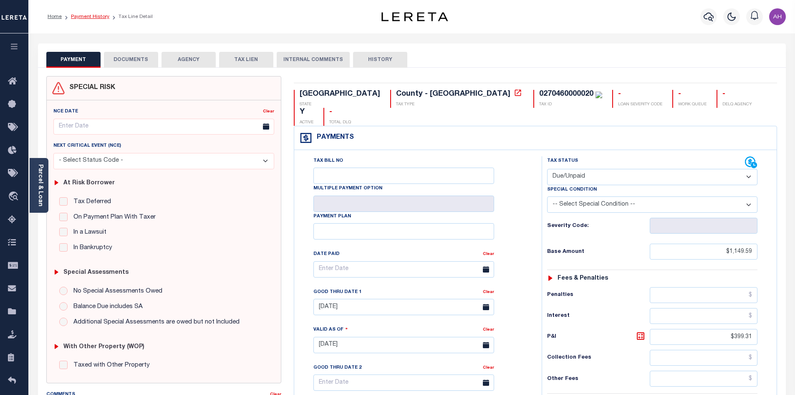
click at [90, 16] on link "Payment History" at bounding box center [90, 16] width 38 height 5
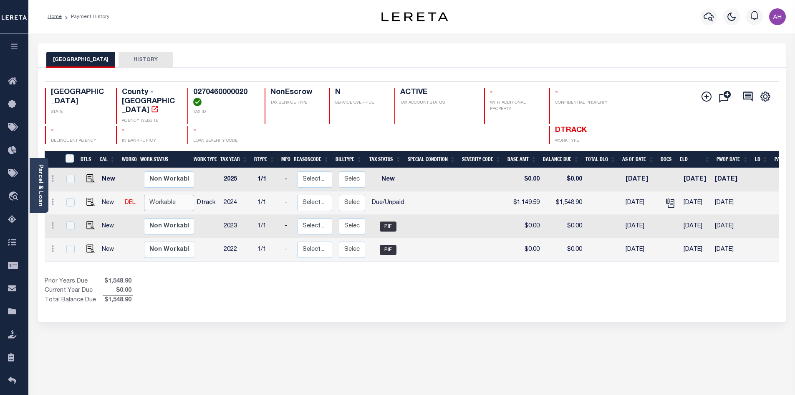
click at [179, 195] on select "Non Workable Workable" at bounding box center [169, 203] width 50 height 16
checkbox input "true"
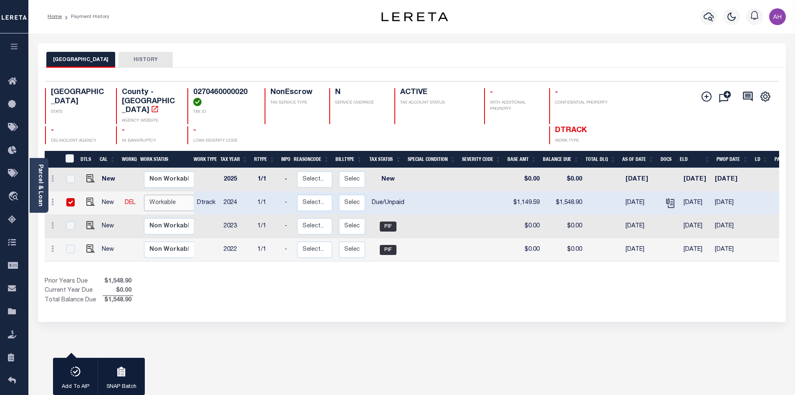
select select "true"
click at [144, 195] on select "Non Workable Workable" at bounding box center [169, 203] width 50 height 16
checkbox input "false"
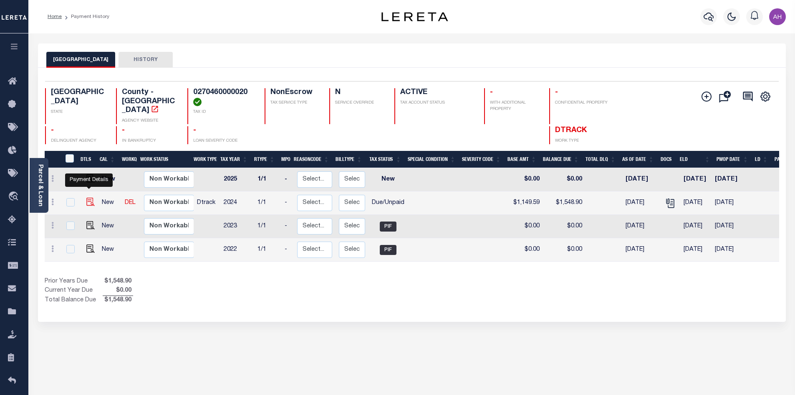
click at [86, 197] on img "" at bounding box center [90, 201] width 8 height 8
checkbox input "true"
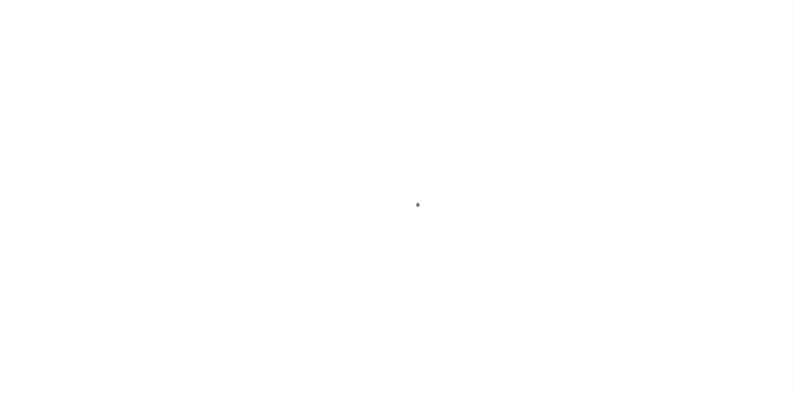
select select "DUE"
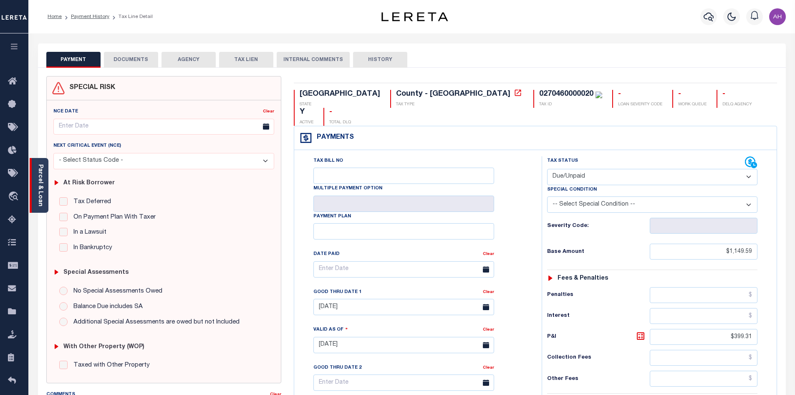
click at [43, 195] on link "Parcel & Loan" at bounding box center [40, 185] width 6 height 42
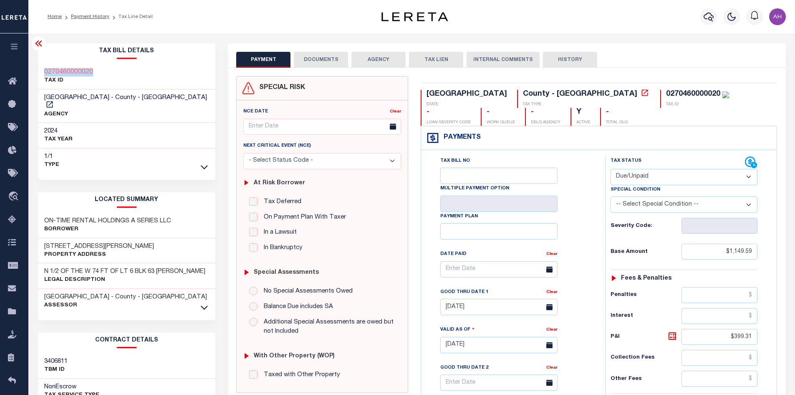
drag, startPoint x: 102, startPoint y: 76, endPoint x: 48, endPoint y: 73, distance: 53.5
click at [40, 72] on div "0270460000020 TAX ID" at bounding box center [127, 76] width 178 height 25
copy h3 "0270460000020"
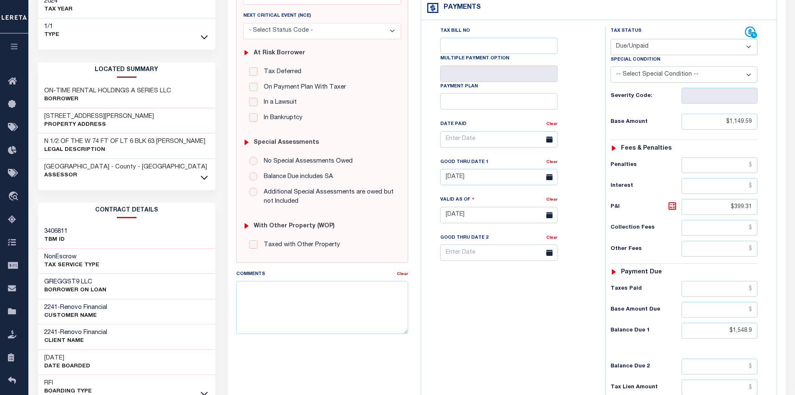
scroll to position [167, 0]
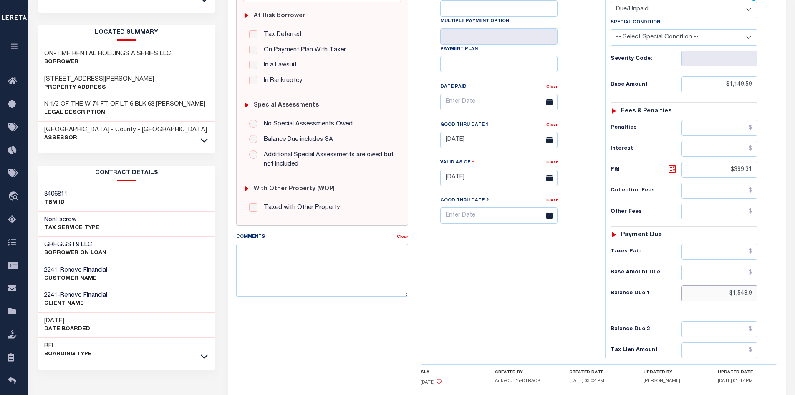
drag, startPoint x: 697, startPoint y: 299, endPoint x: 801, endPoint y: 286, distance: 105.3
click at [795, 286] on html "Home Payment History Tax Line Detail" at bounding box center [397, 149] width 795 height 633
type input "$1,575.14"
type input "[DATE]"
click at [670, 168] on icon at bounding box center [673, 169] width 10 height 10
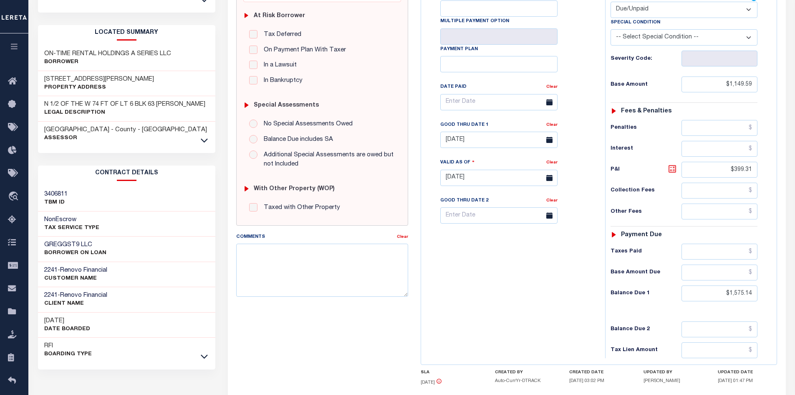
type input "$425.55"
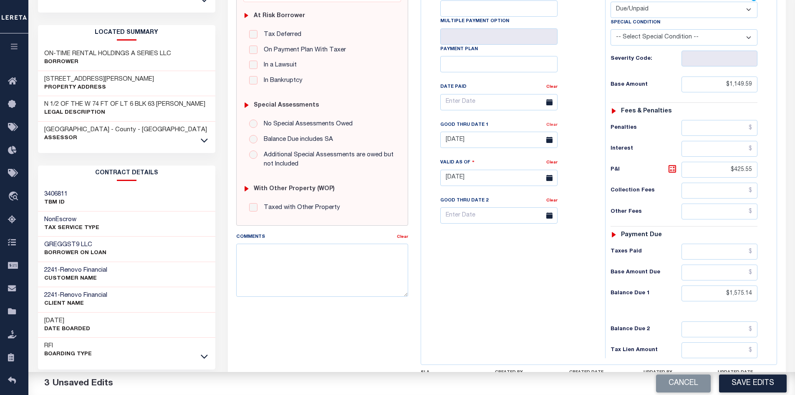
click at [554, 127] on link "Clear" at bounding box center [551, 125] width 11 height 4
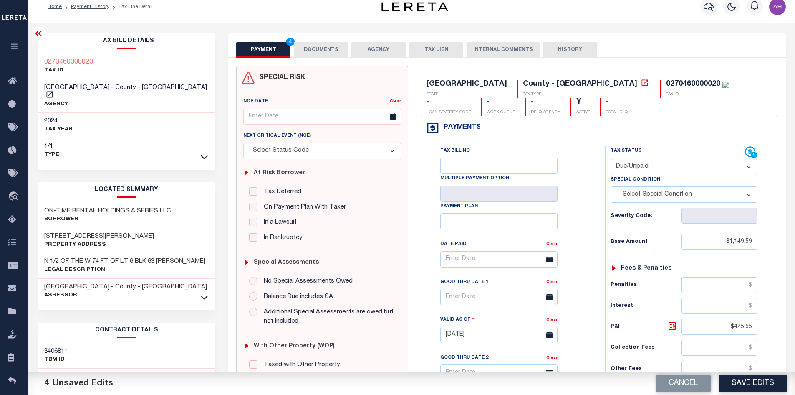
scroll to position [0, 0]
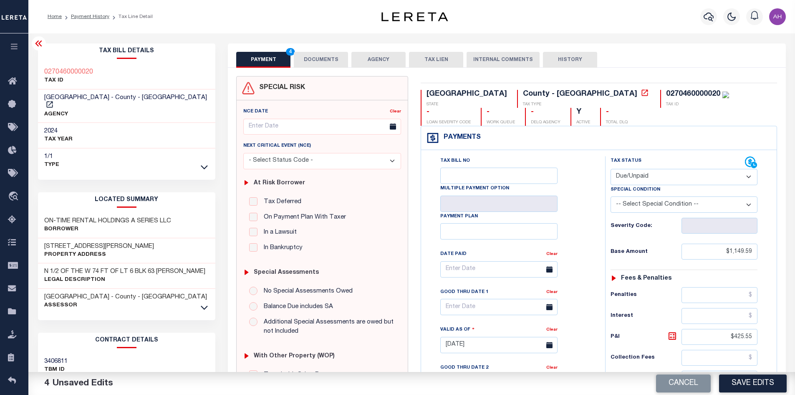
click at [314, 58] on button "DOCUMENTS" at bounding box center [321, 60] width 54 height 16
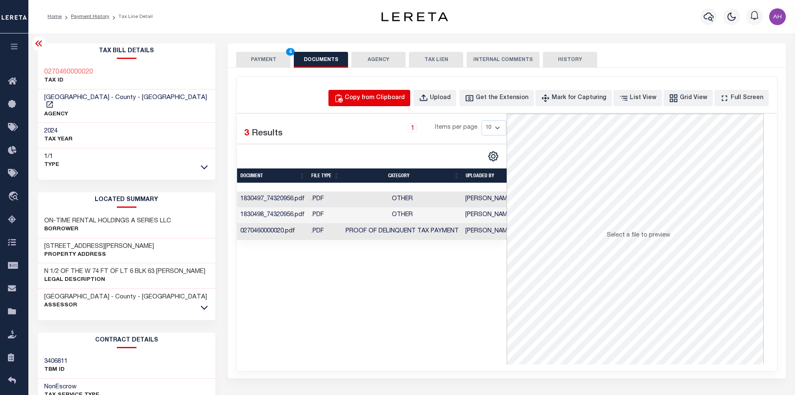
click at [383, 99] on div "Copy from Clipboard" at bounding box center [375, 98] width 60 height 9
select select "POP"
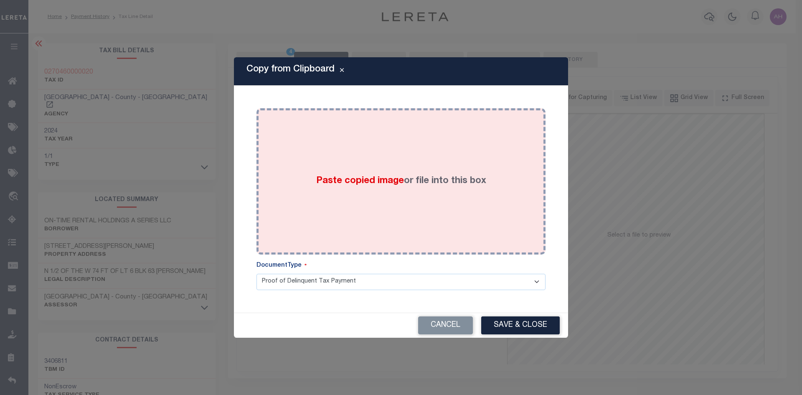
click at [319, 180] on span "Paste copied image" at bounding box center [360, 180] width 88 height 9
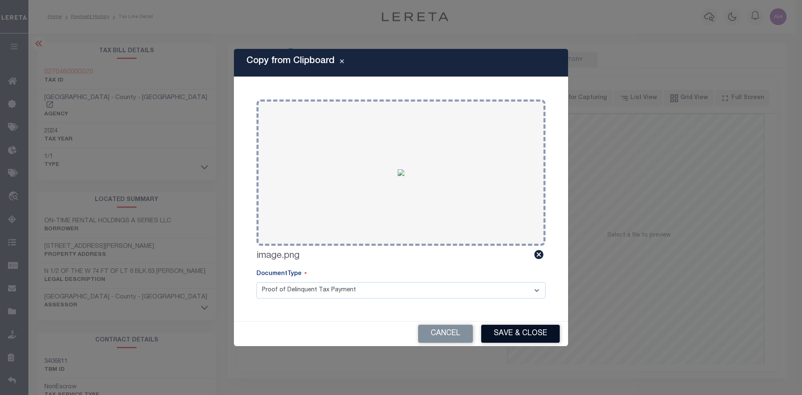
click at [508, 335] on button "Save & Close" at bounding box center [520, 333] width 78 height 18
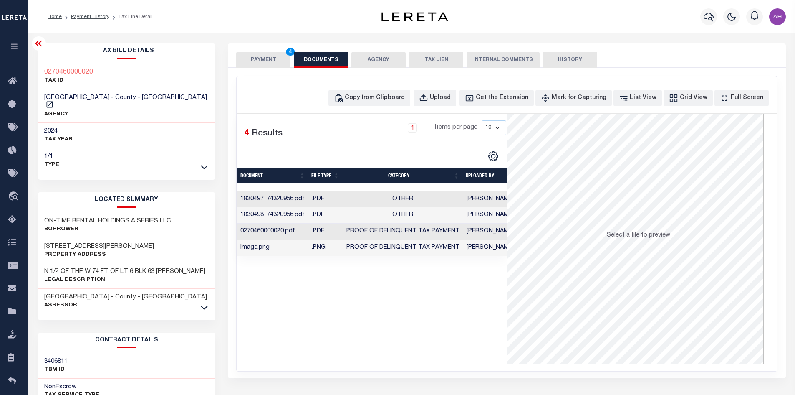
click at [268, 60] on button "PAYMENT 4" at bounding box center [263, 60] width 54 height 16
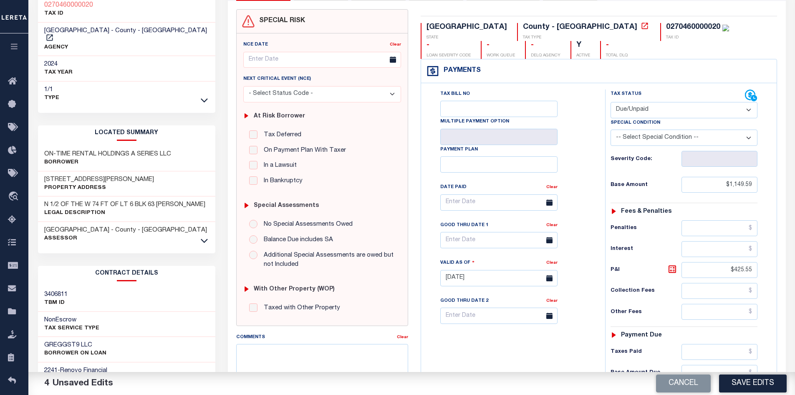
scroll to position [83, 0]
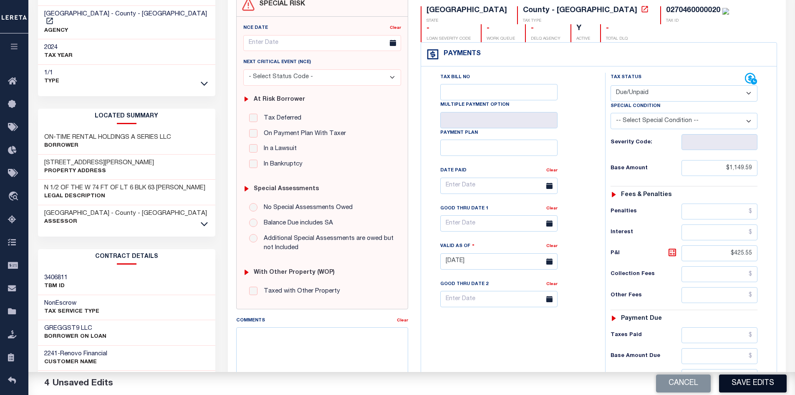
click at [755, 384] on button "Save Edits" at bounding box center [753, 383] width 68 height 18
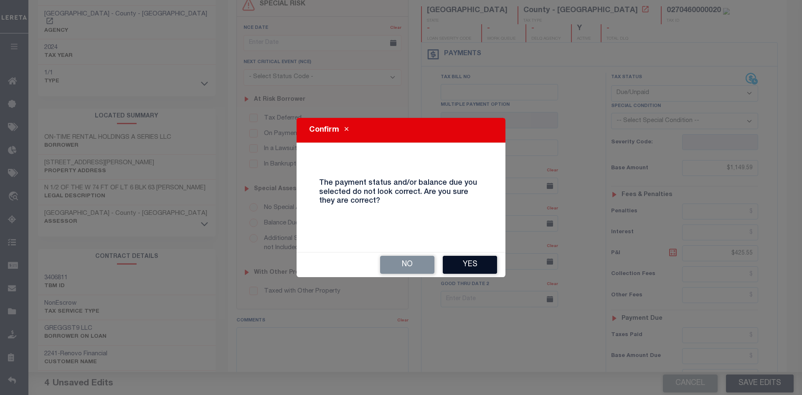
click at [473, 263] on button "Yes" at bounding box center [470, 264] width 54 height 18
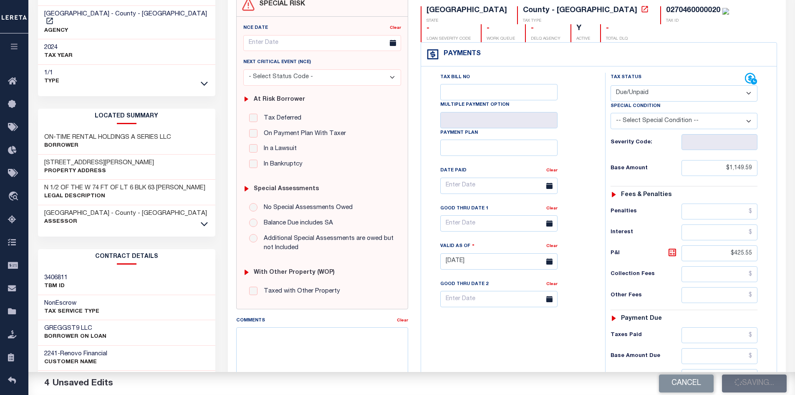
checkbox input "false"
type input "$1,149.59"
type input "$425.55"
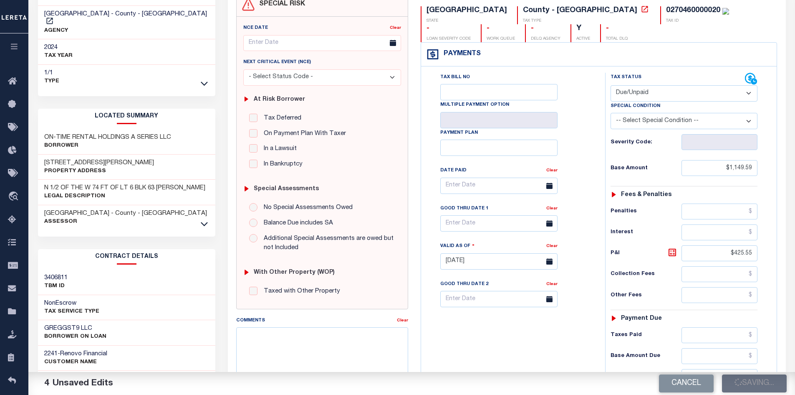
type input "$1,575.14"
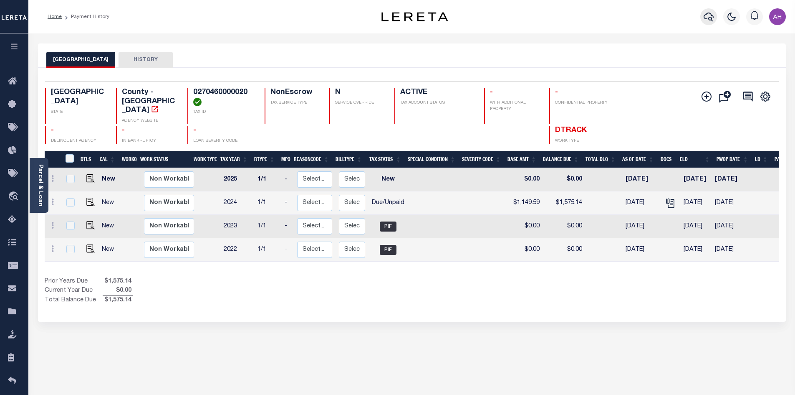
click at [704, 20] on icon "button" at bounding box center [709, 17] width 10 height 10
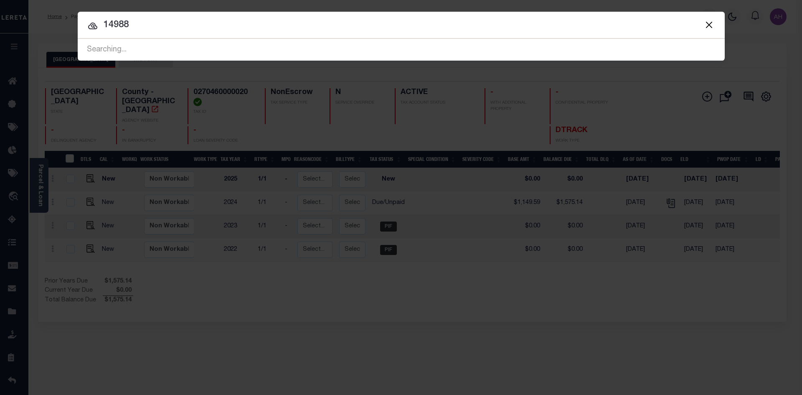
type input "14988"
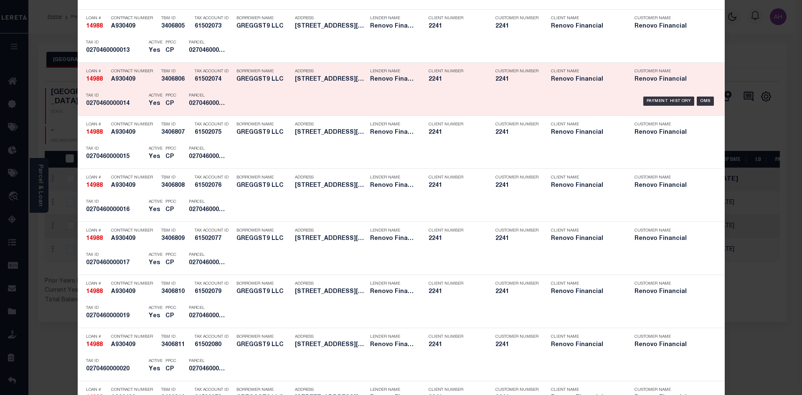
scroll to position [877, 0]
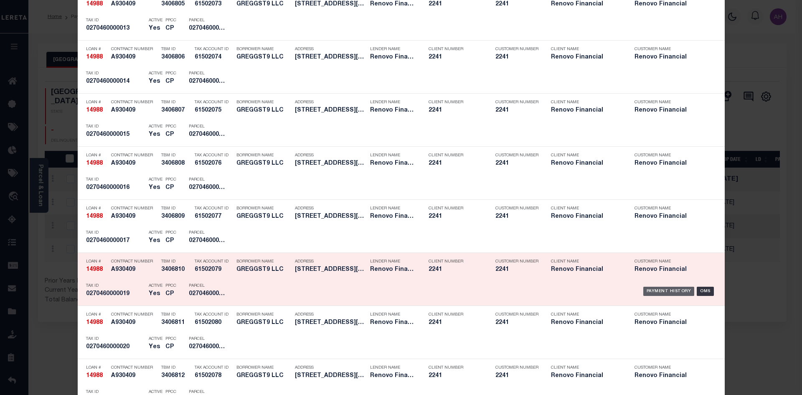
click at [667, 293] on div "Payment History" at bounding box center [668, 290] width 51 height 9
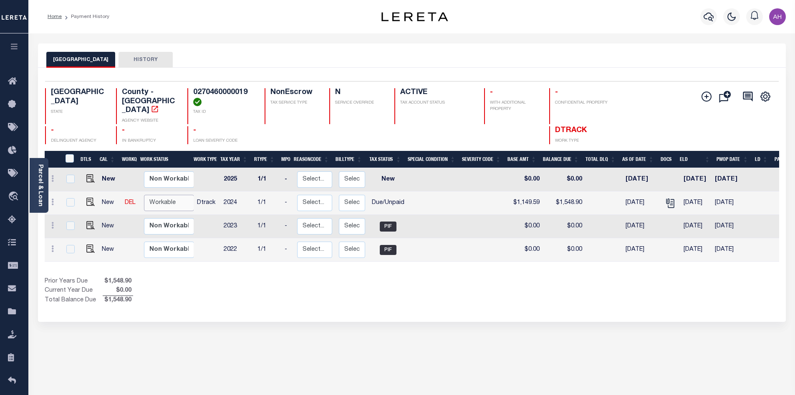
click at [169, 199] on select "Non Workable Workable" at bounding box center [169, 203] width 50 height 16
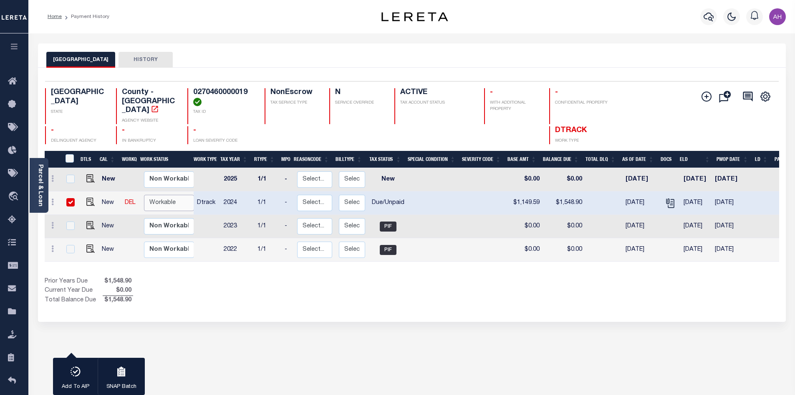
checkbox input "true"
select select "true"
click at [144, 195] on select "Non Workable Workable" at bounding box center [169, 203] width 50 height 16
checkbox input "false"
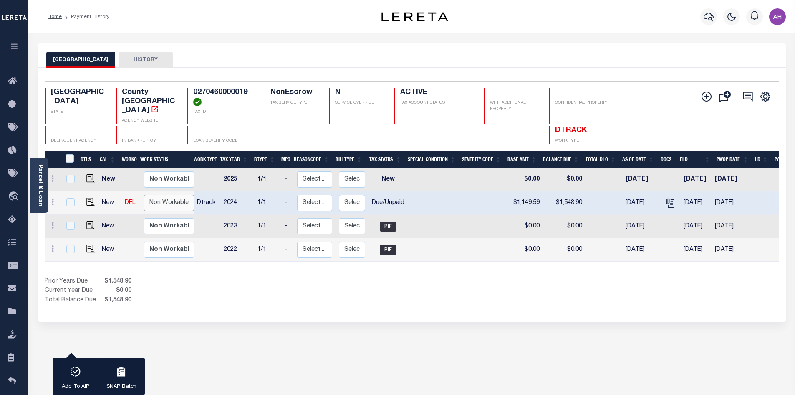
checkbox input "false"
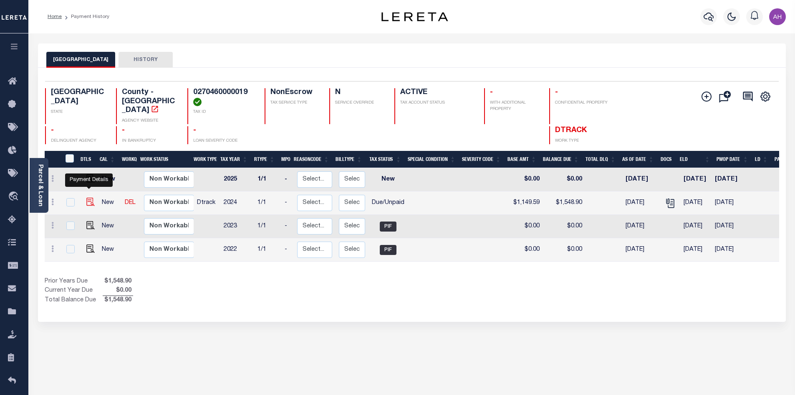
click at [89, 197] on img "" at bounding box center [90, 201] width 8 height 8
checkbox input "true"
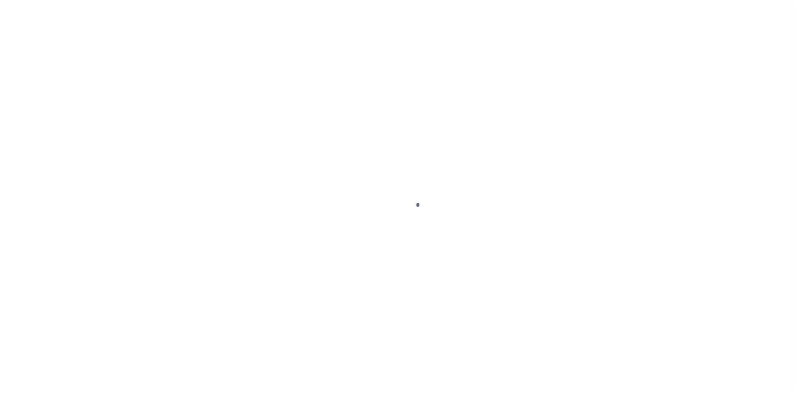
select select "DUE"
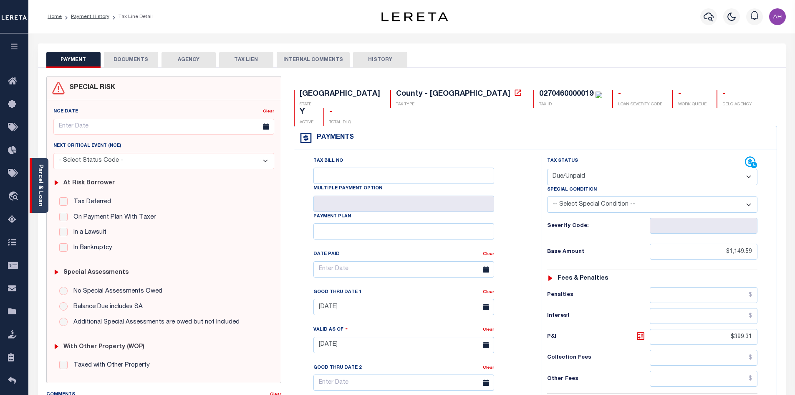
click at [41, 195] on link "Parcel & Loan" at bounding box center [40, 185] width 6 height 42
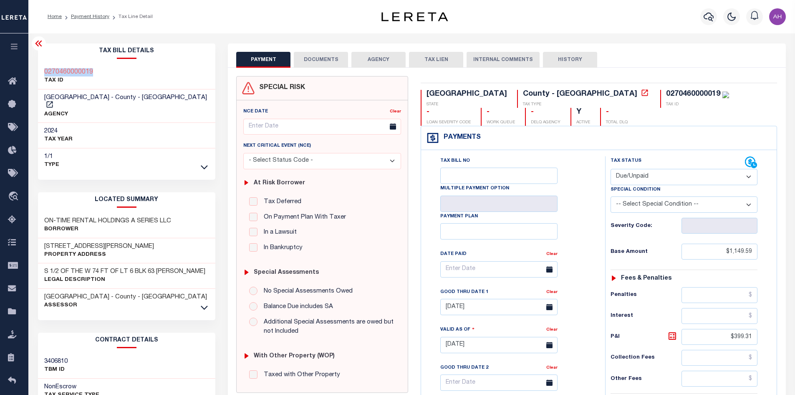
drag, startPoint x: 105, startPoint y: 72, endPoint x: 46, endPoint y: 73, distance: 59.3
click at [46, 73] on div "0270460000019 TAX ID" at bounding box center [127, 76] width 178 height 25
copy h3 "0270460000019"
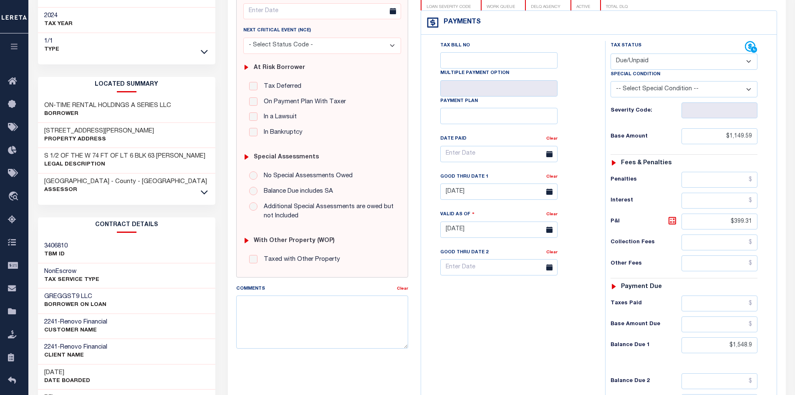
scroll to position [167, 0]
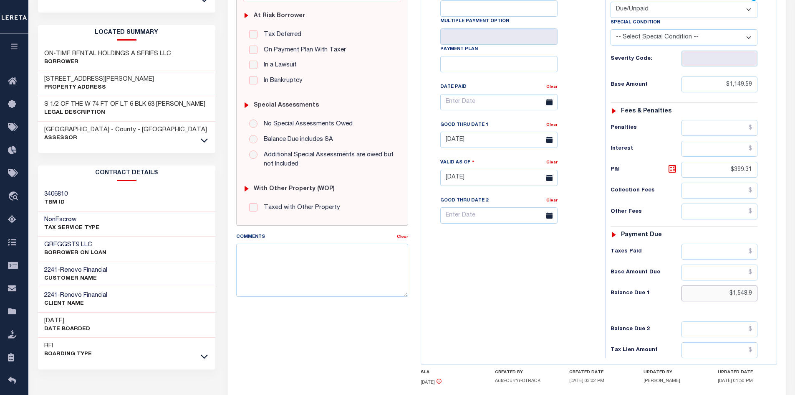
drag, startPoint x: 720, startPoint y: 294, endPoint x: 801, endPoint y: 293, distance: 81.4
click at [795, 293] on html "Home Payment History Tax Line Detail" at bounding box center [397, 149] width 795 height 633
type input "$1,575.14"
type input "[DATE]"
click at [673, 171] on icon at bounding box center [673, 169] width 10 height 10
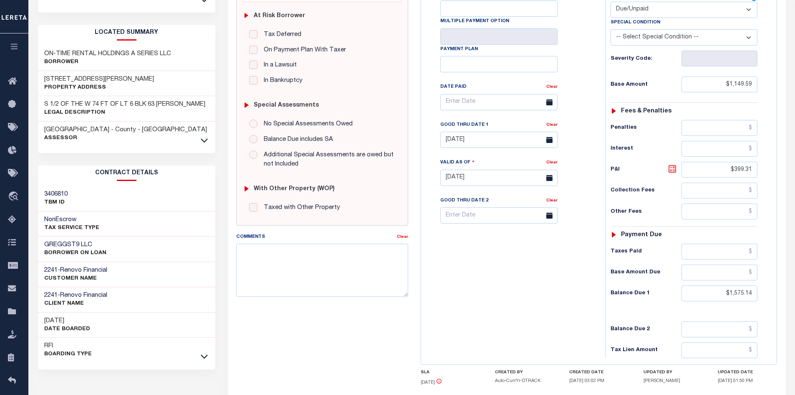
type input "$425.55"
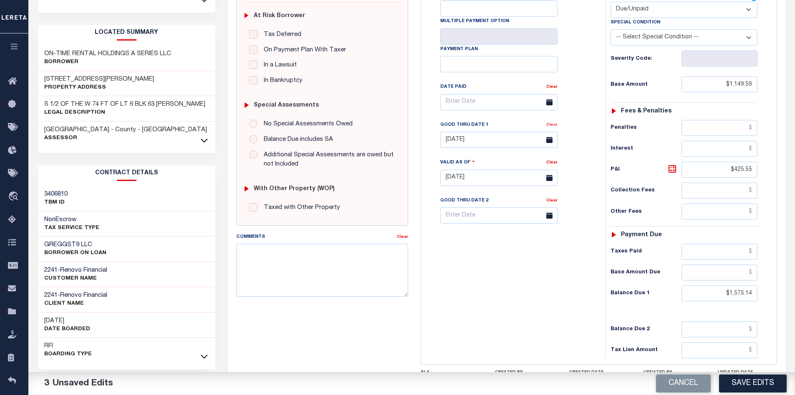
click at [552, 125] on link "Clear" at bounding box center [551, 125] width 11 height 4
click at [673, 167] on icon at bounding box center [673, 169] width 10 height 10
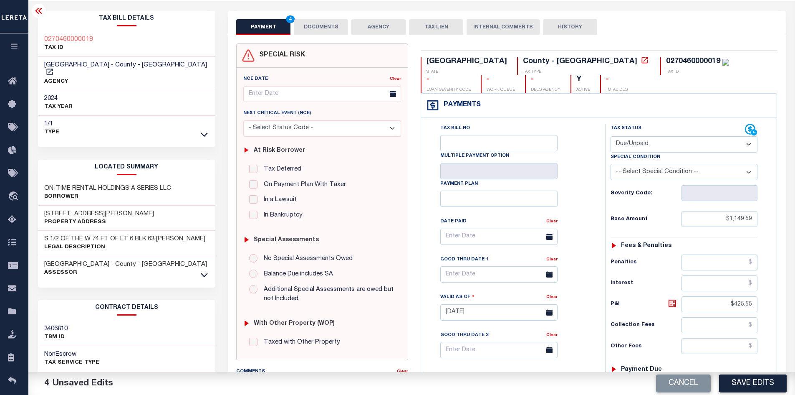
scroll to position [0, 0]
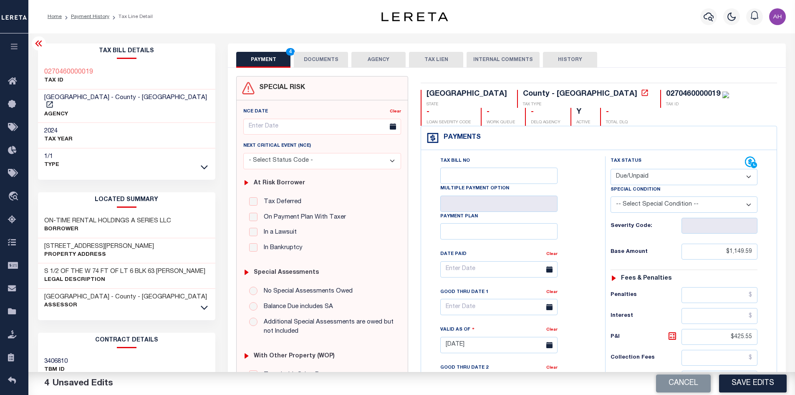
click at [326, 63] on button "DOCUMENTS" at bounding box center [321, 60] width 54 height 16
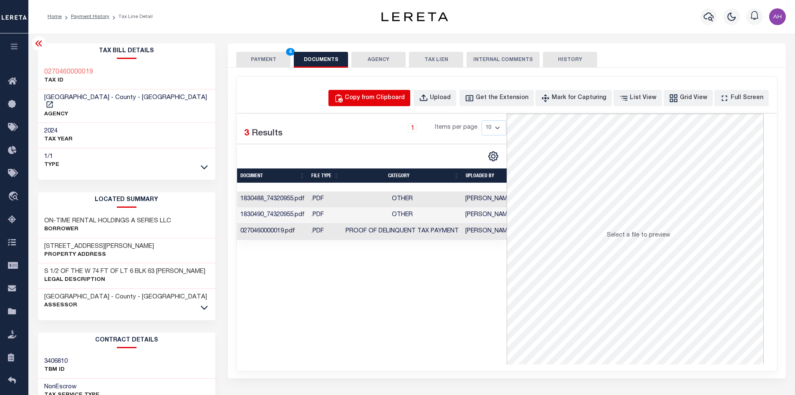
click at [385, 101] on div "Copy from Clipboard" at bounding box center [375, 98] width 60 height 9
select select "POP"
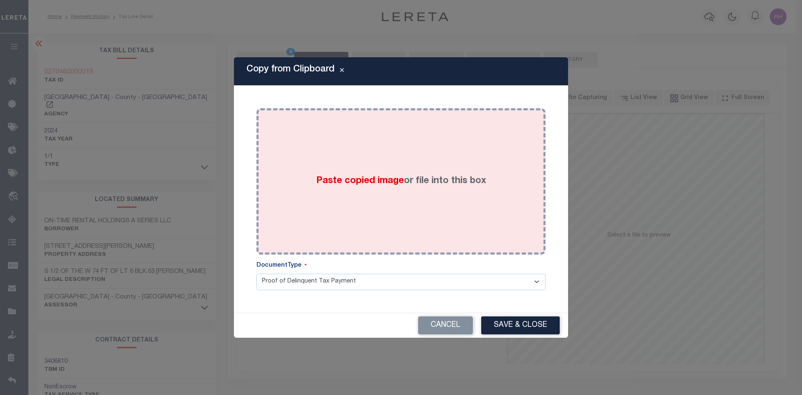
click at [344, 182] on span "Paste copied image" at bounding box center [360, 180] width 88 height 9
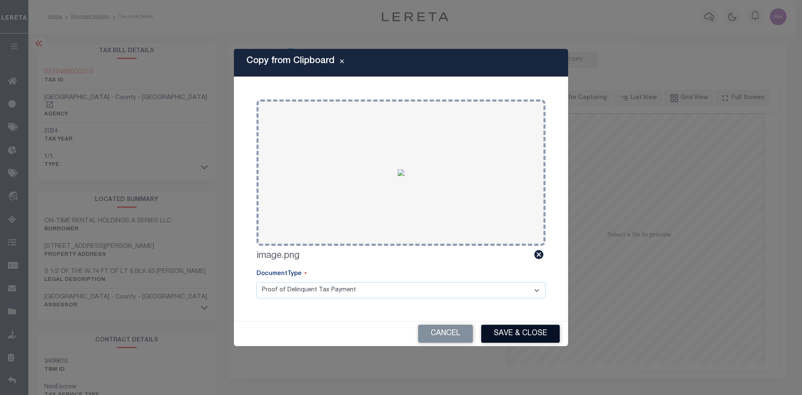
click at [536, 340] on button "Save & Close" at bounding box center [520, 333] width 78 height 18
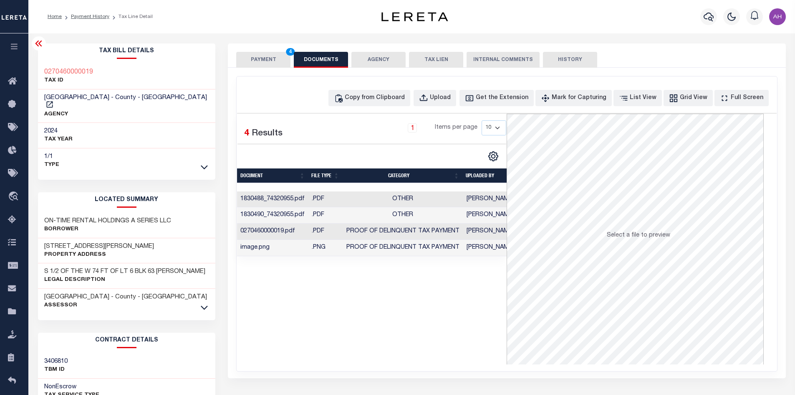
click at [267, 56] on button "PAYMENT 4" at bounding box center [263, 60] width 54 height 16
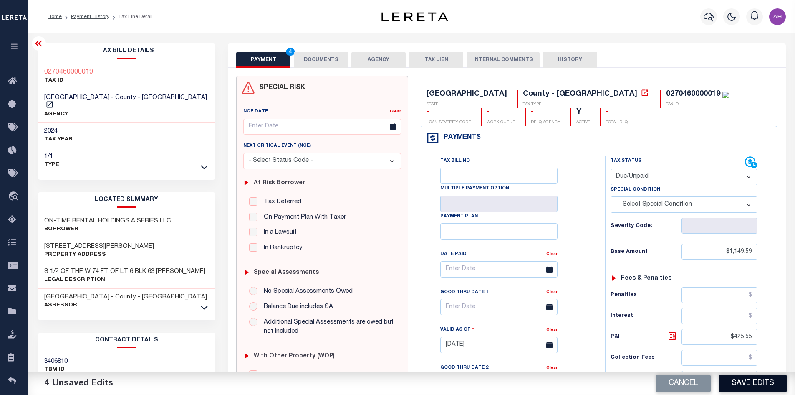
click at [743, 384] on button "Save Edits" at bounding box center [753, 383] width 68 height 18
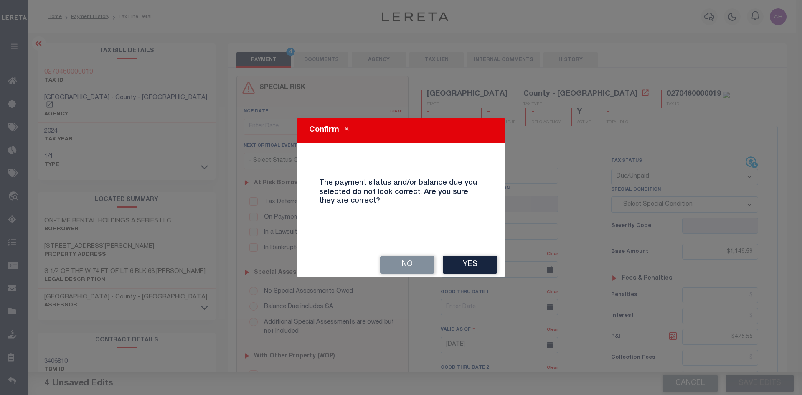
click at [474, 264] on button "Yes" at bounding box center [470, 264] width 54 height 18
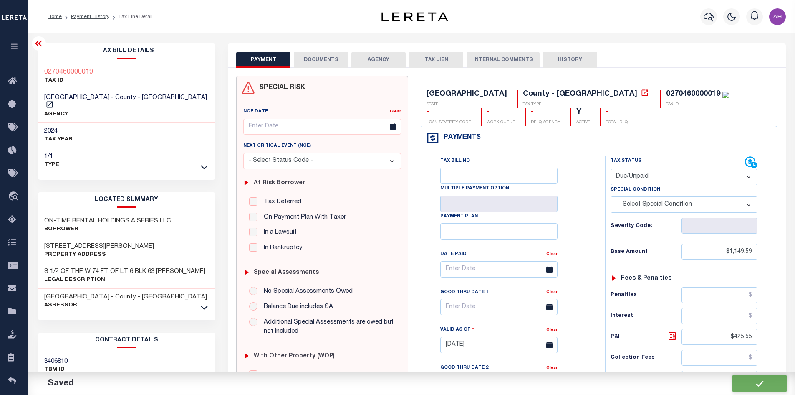
checkbox input "false"
type input "$1,149.59"
type input "$425.55"
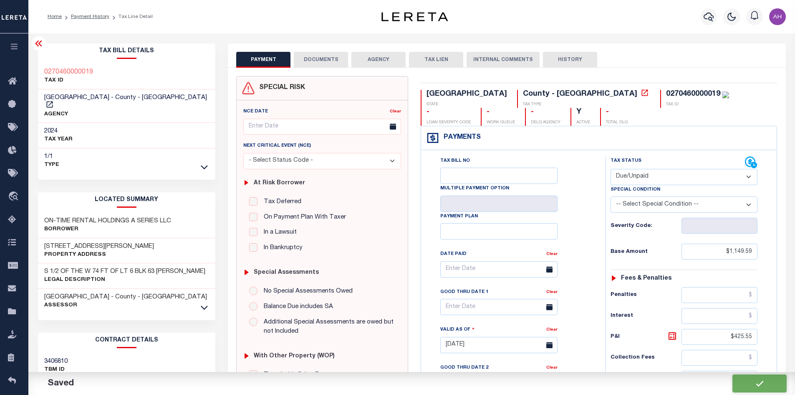
type input "$1,575.14"
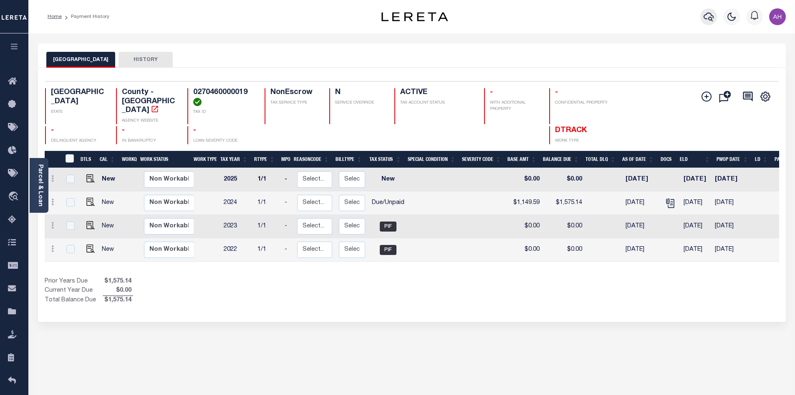
click at [708, 21] on icon "button" at bounding box center [709, 17] width 10 height 10
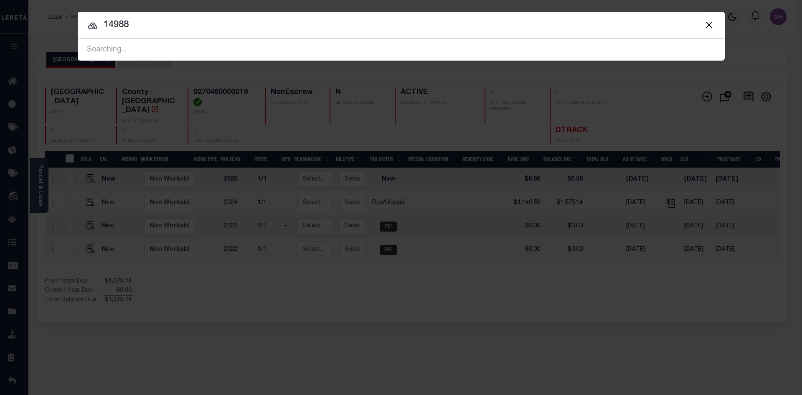
type input "14988"
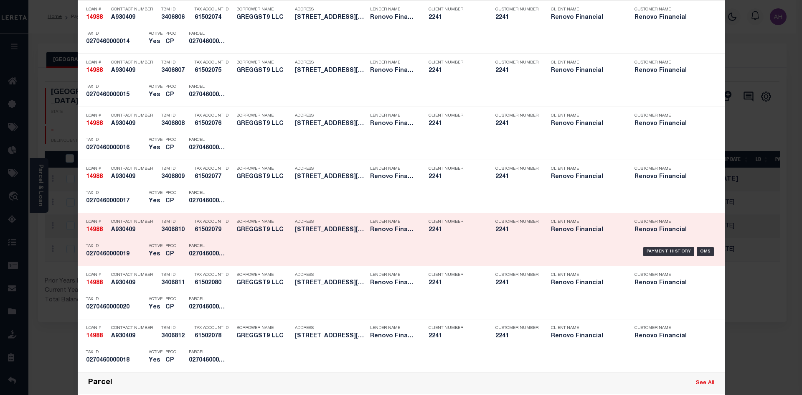
scroll to position [918, 0]
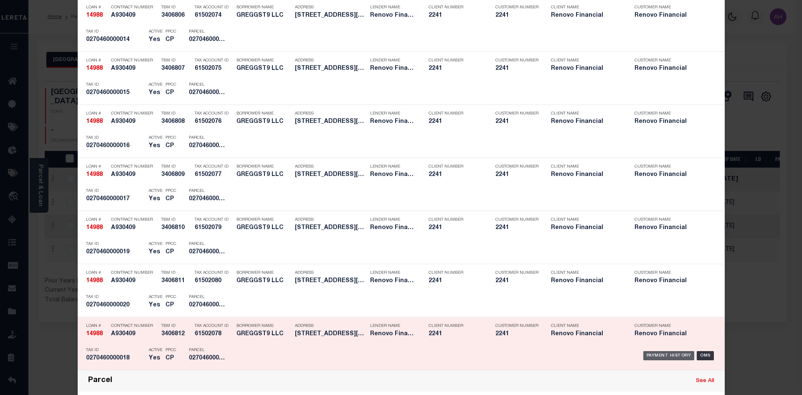
click at [663, 355] on div "Payment History" at bounding box center [668, 355] width 51 height 9
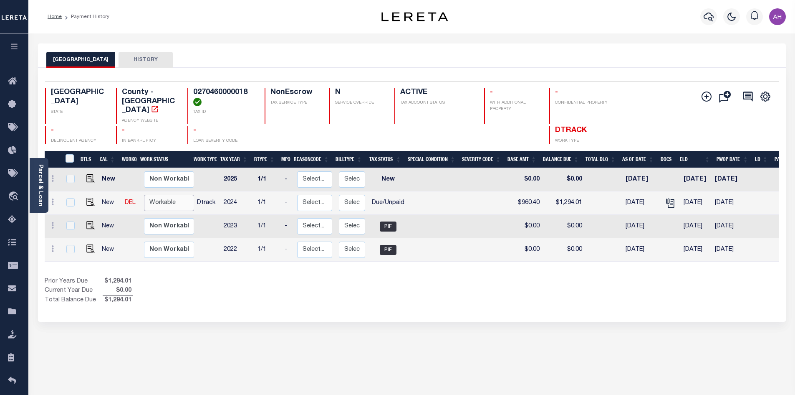
click at [154, 195] on select "Non Workable Workable" at bounding box center [169, 203] width 50 height 16
checkbox input "true"
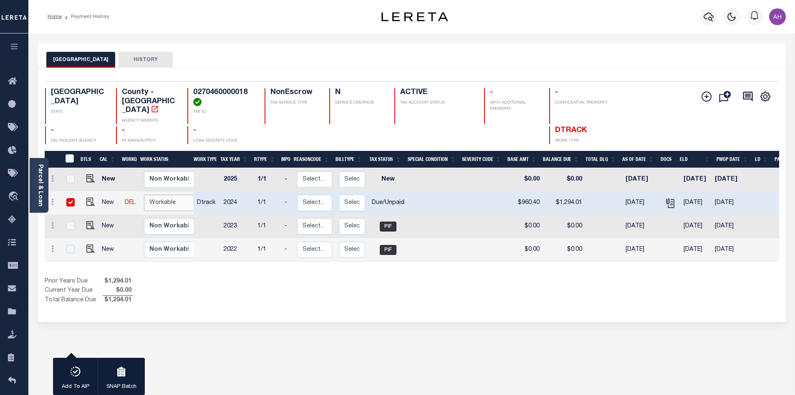
select select "true"
click at [144, 195] on select "Non Workable Workable" at bounding box center [169, 203] width 50 height 16
checkbox input "false"
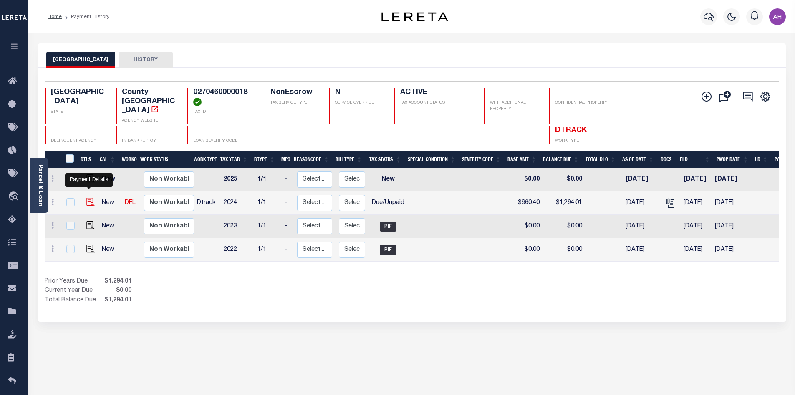
click at [88, 197] on img "" at bounding box center [90, 201] width 8 height 8
checkbox input "true"
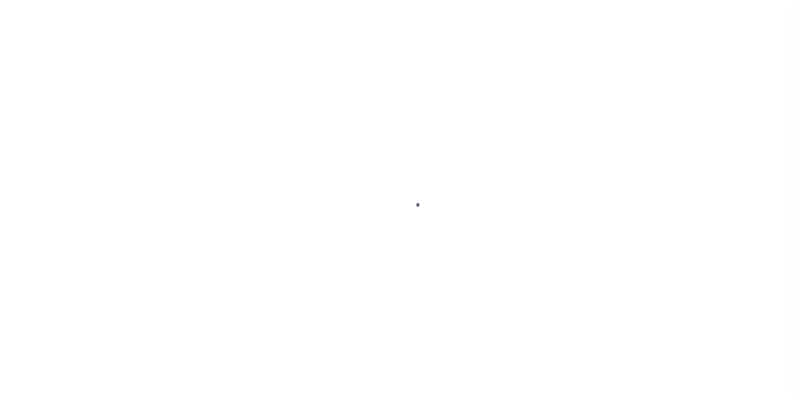
select select "DUE"
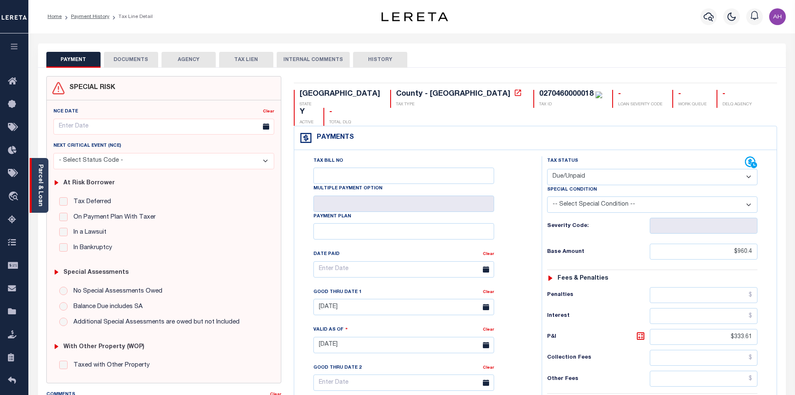
click at [46, 191] on div "Parcel & Loan" at bounding box center [39, 185] width 19 height 55
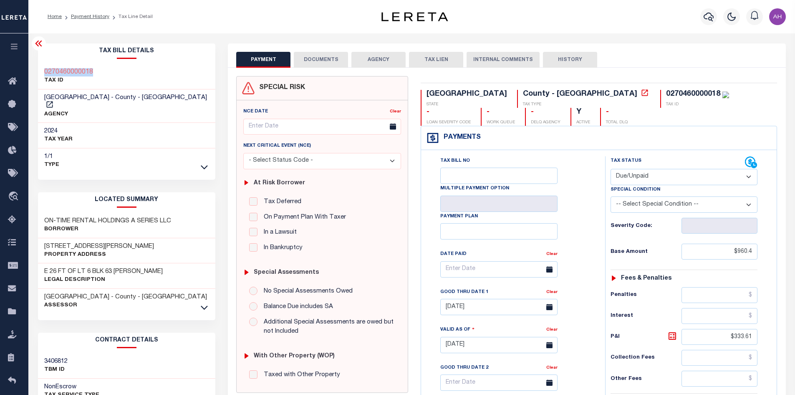
drag, startPoint x: 59, startPoint y: 73, endPoint x: 37, endPoint y: 73, distance: 22.1
click at [37, 73] on div "Tax Bill Details 0270460000018 TAX ID" at bounding box center [127, 337] width 190 height 589
copy h3 "0270460000018"
click at [712, 14] on icon "button" at bounding box center [709, 17] width 10 height 10
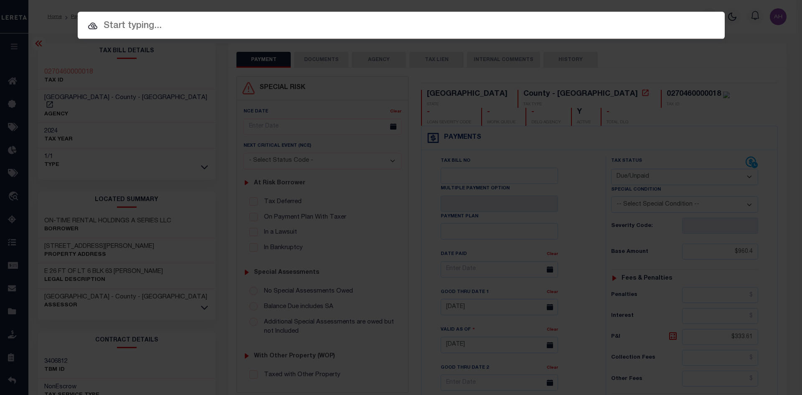
paste input "96684-32088"
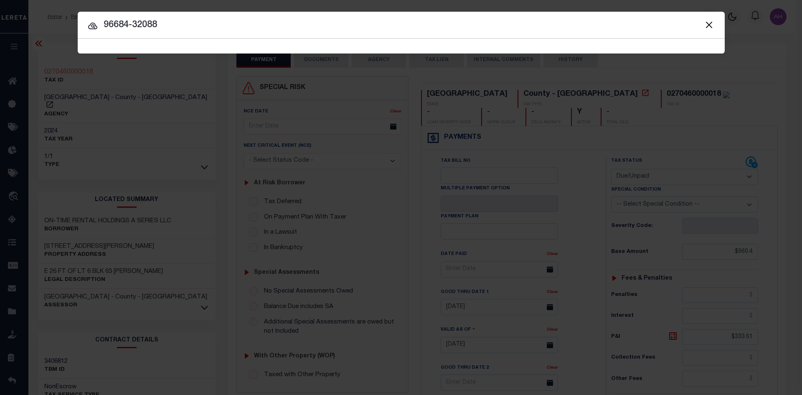
type input "96684-32088"
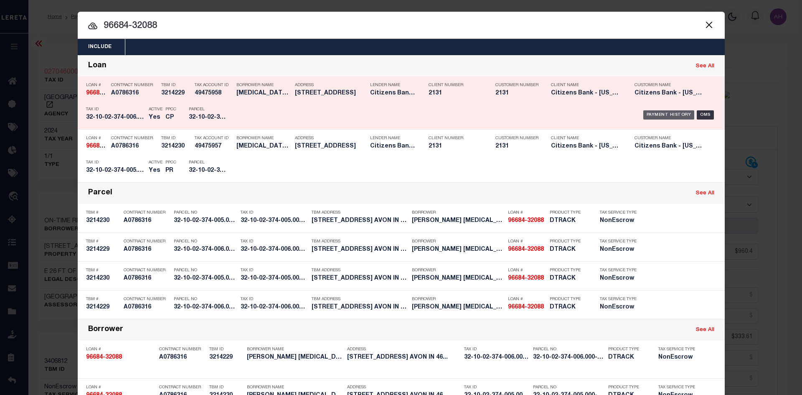
click at [649, 116] on div "Payment History" at bounding box center [668, 114] width 51 height 9
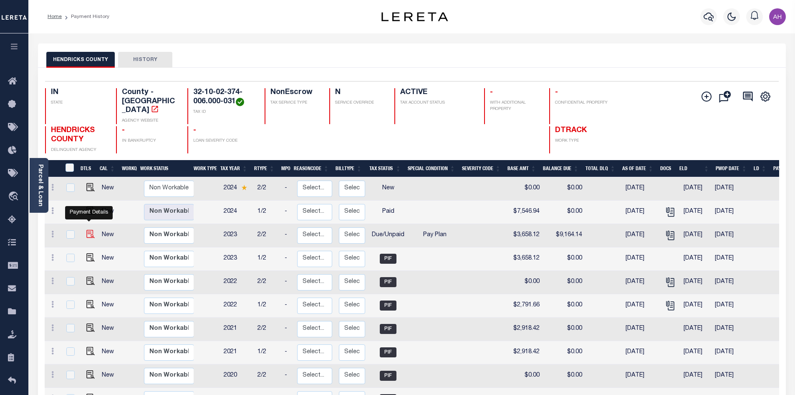
click at [90, 230] on img "" at bounding box center [90, 234] width 8 height 8
checkbox input "true"
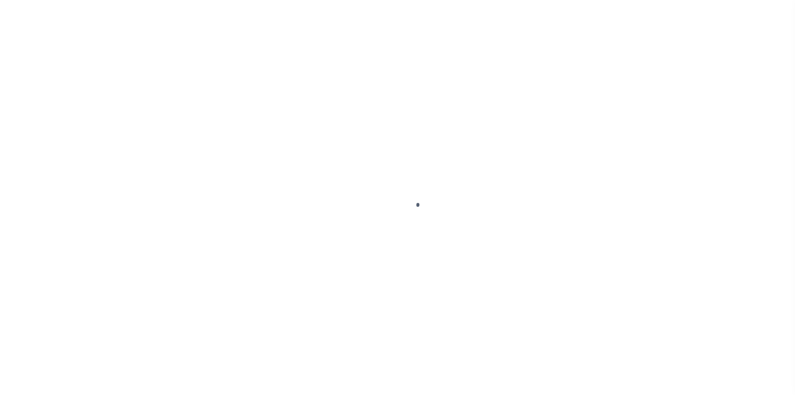
select select "DUE"
select select "26"
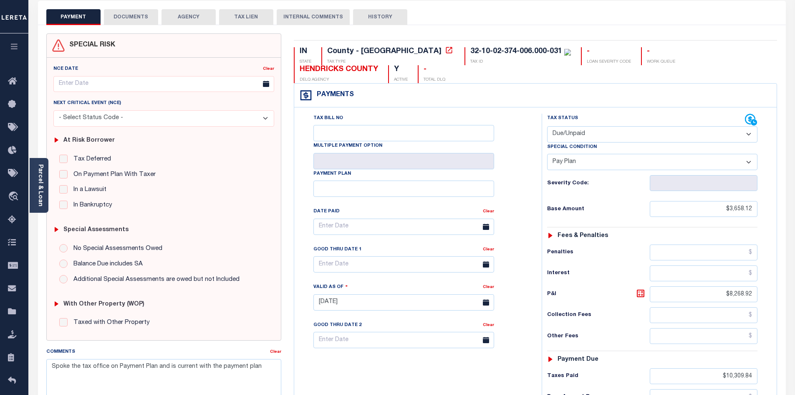
scroll to position [42, 0]
click at [43, 180] on link "Parcel & Loan" at bounding box center [40, 185] width 6 height 42
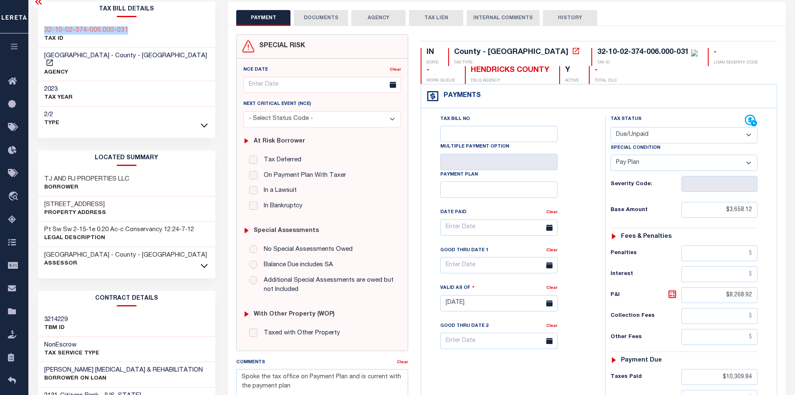
drag, startPoint x: 143, startPoint y: 33, endPoint x: 41, endPoint y: 31, distance: 101.9
click at [41, 31] on div "32-10-02-374-006.000-031 TAX ID" at bounding box center [127, 34] width 178 height 25
copy h3 "32-10-02-374-006.000-031"
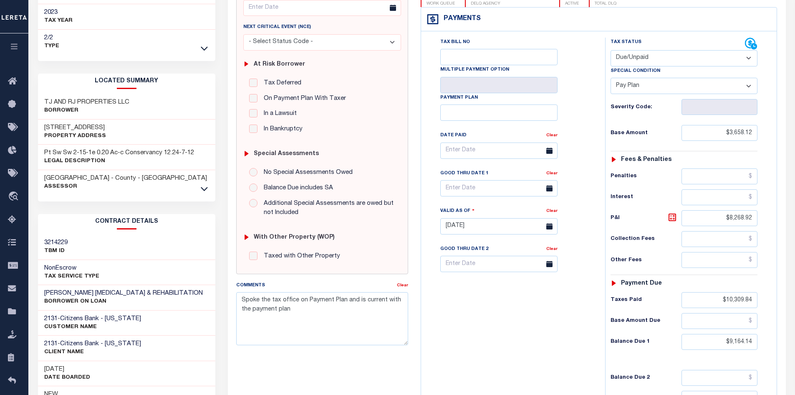
scroll to position [125, 0]
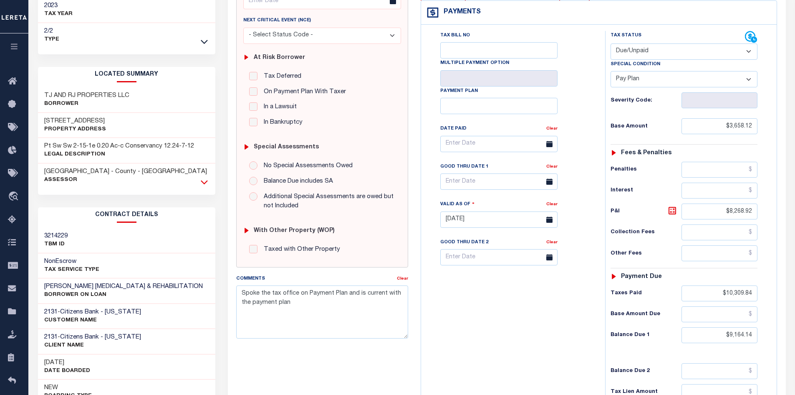
click at [201, 177] on icon at bounding box center [204, 181] width 7 height 9
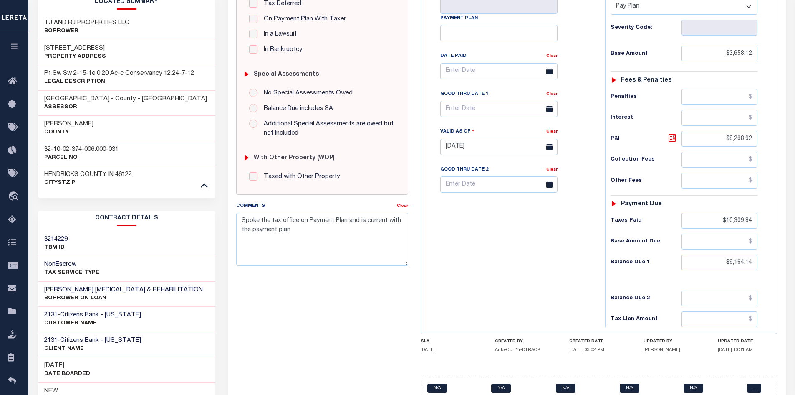
scroll to position [246, 0]
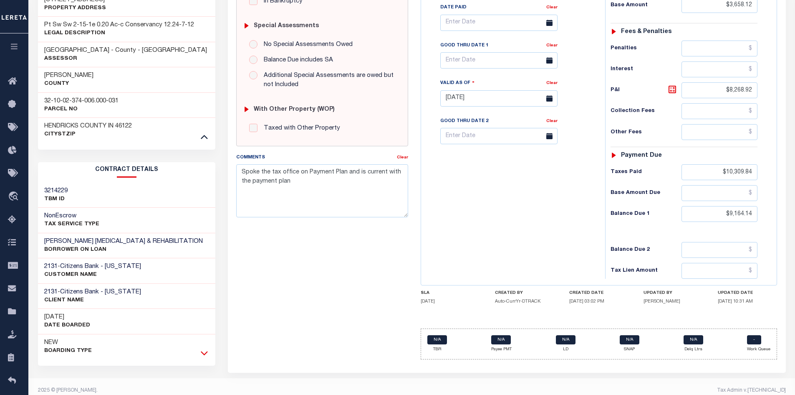
click at [203, 348] on icon at bounding box center [204, 352] width 7 height 9
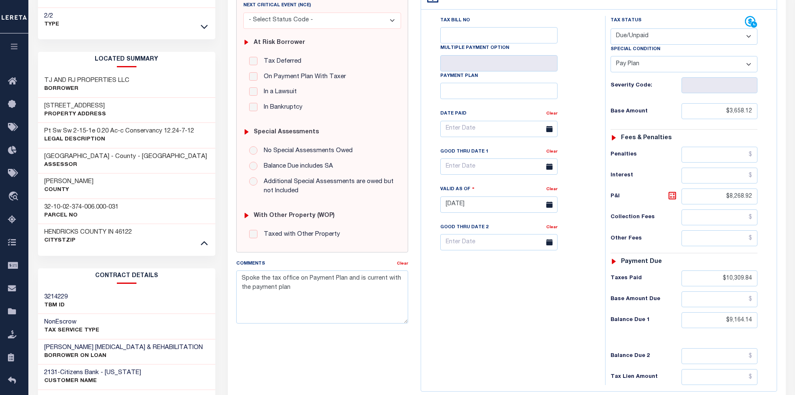
scroll to position [139, 0]
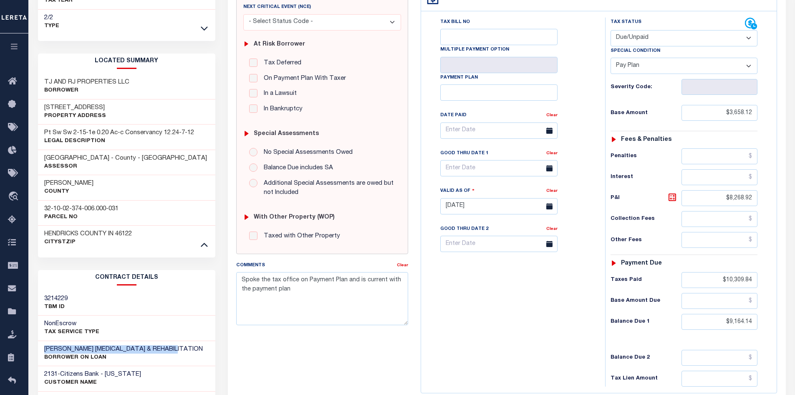
drag, startPoint x: 200, startPoint y: 337, endPoint x: 41, endPoint y: 340, distance: 159.1
click at [41, 341] on div "MATTHEWS CHIROPRACTIC & REHABILITATION BORROWER ON LOAN" at bounding box center [127, 353] width 178 height 25
copy h3 "MATTHEWS CHIROPRACTIC & REHABILITATION"
click at [205, 24] on icon at bounding box center [204, 28] width 7 height 9
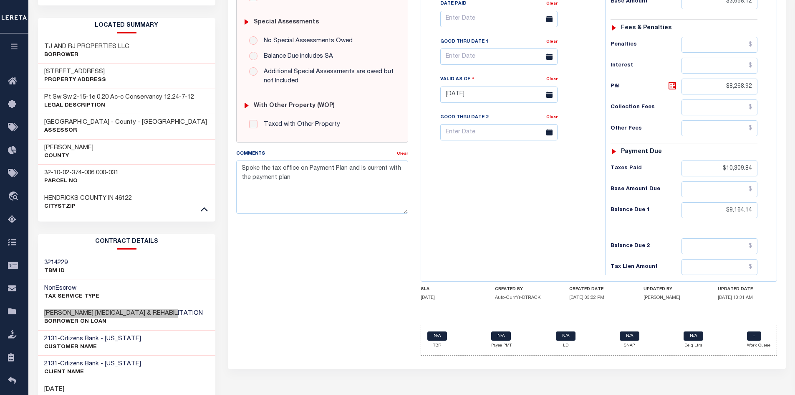
scroll to position [167, 0]
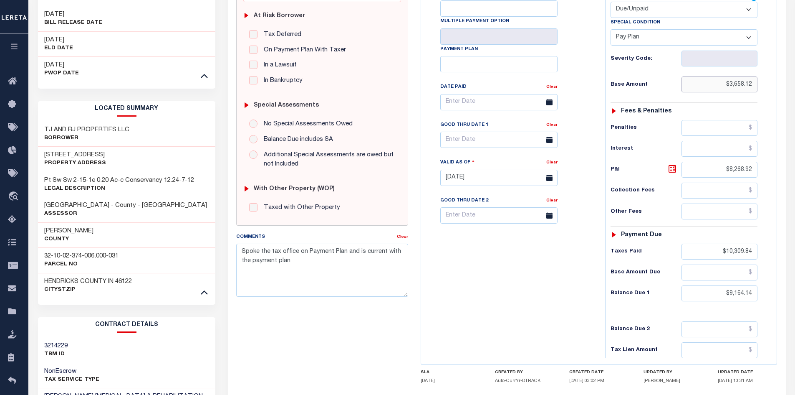
drag, startPoint x: 706, startPoint y: 86, endPoint x: 766, endPoint y: 85, distance: 60.1
click at [766, 85] on div "Tax Status Status - Select Status Code -" at bounding box center [686, 173] width 163 height 369
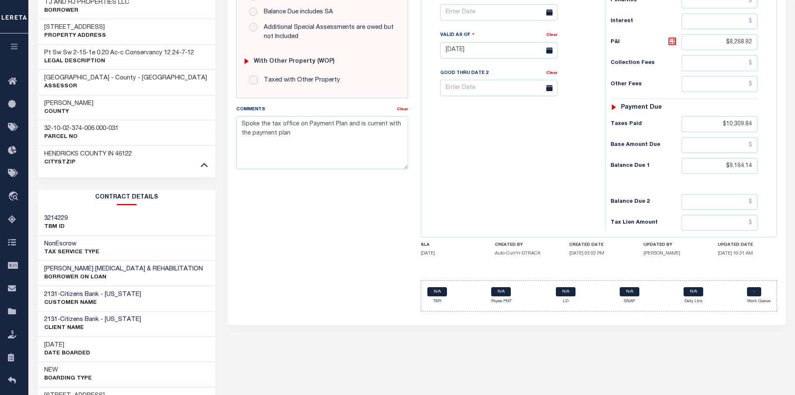
scroll to position [292, 0]
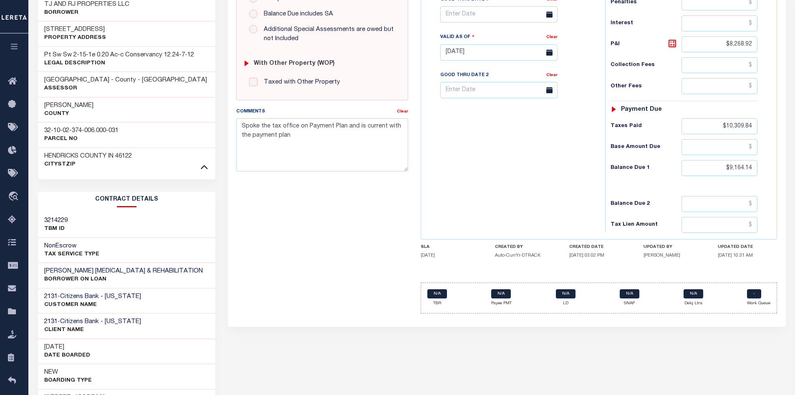
type input "$7,546.94"
type input "[DATE]"
click at [705, 148] on input "text" at bounding box center [720, 147] width 76 height 16
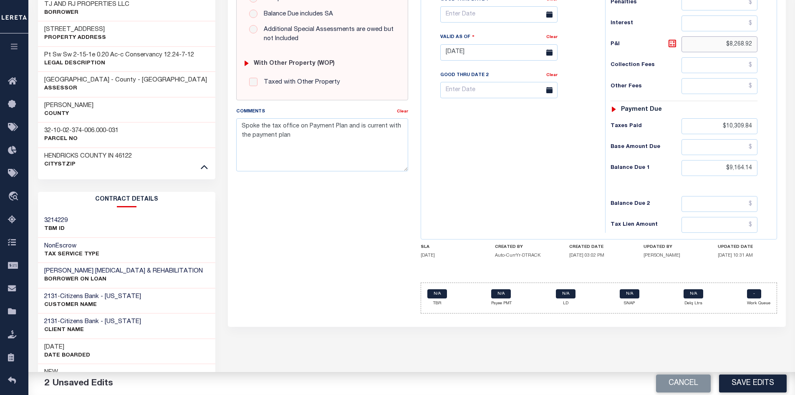
drag, startPoint x: 703, startPoint y: 45, endPoint x: 766, endPoint y: 43, distance: 63.1
click at [766, 43] on div "Tax Status Status - Select Status Code -" at bounding box center [686, 48] width 163 height 369
type input "$.00"
drag, startPoint x: 710, startPoint y: 149, endPoint x: 753, endPoint y: 159, distance: 44.1
click at [710, 149] on input "text" at bounding box center [720, 147] width 76 height 16
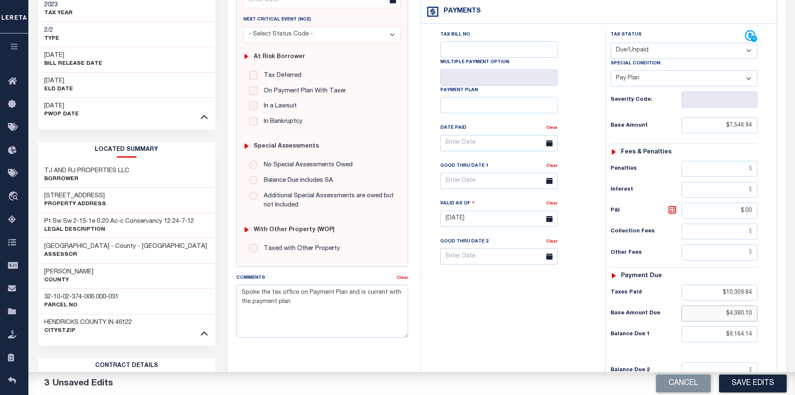
scroll to position [125, 0]
type input "$4,380.10"
click at [674, 379] on button "Cancel" at bounding box center [683, 383] width 55 height 18
type input "08/25/2025"
type input "$3,658.12"
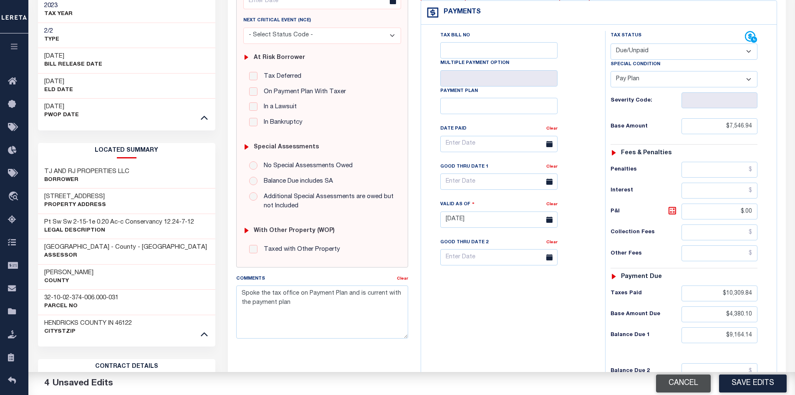
type input "$8,268.92"
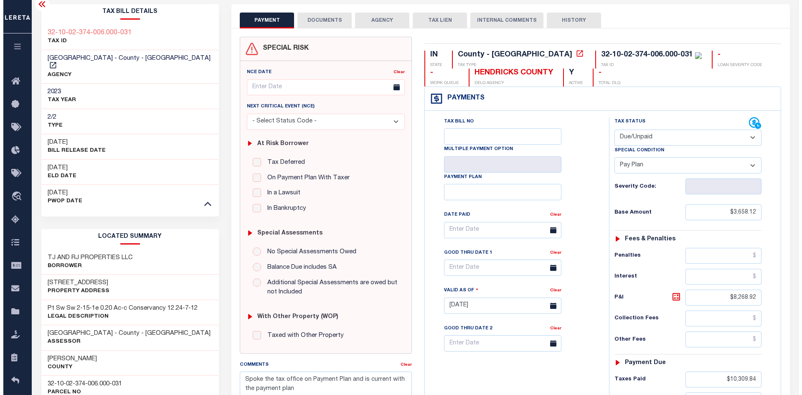
scroll to position [0, 0]
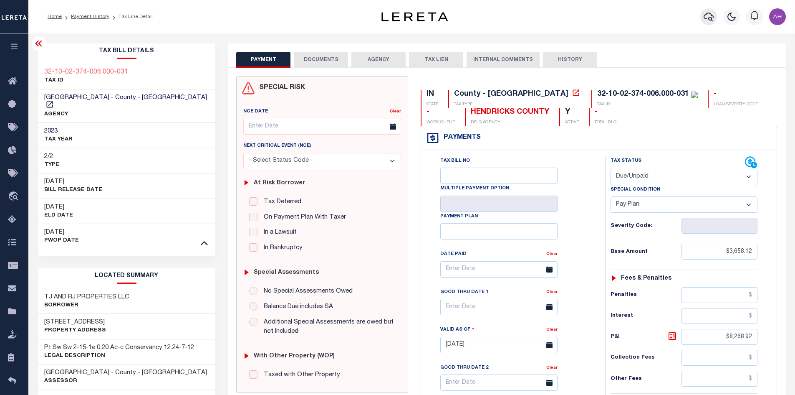
click at [712, 18] on icon "button" at bounding box center [709, 17] width 10 height 10
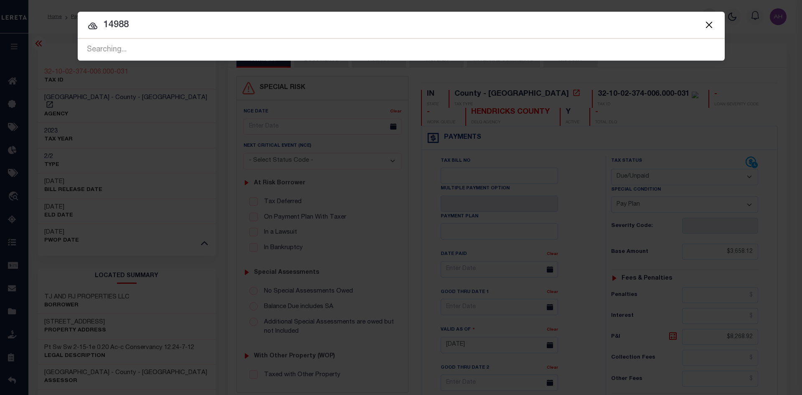
type input "14988"
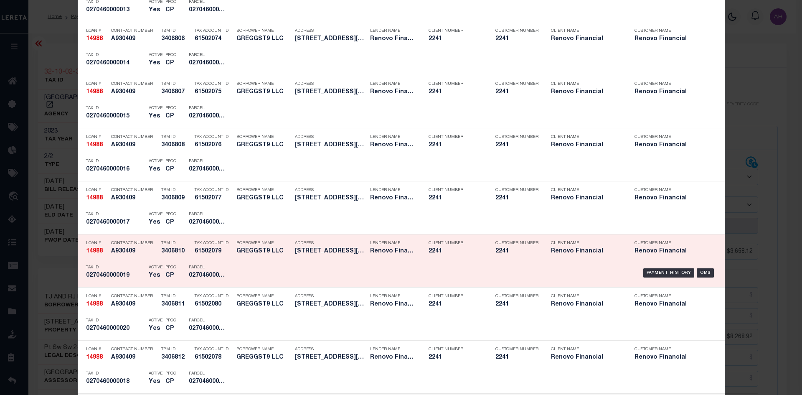
scroll to position [918, 0]
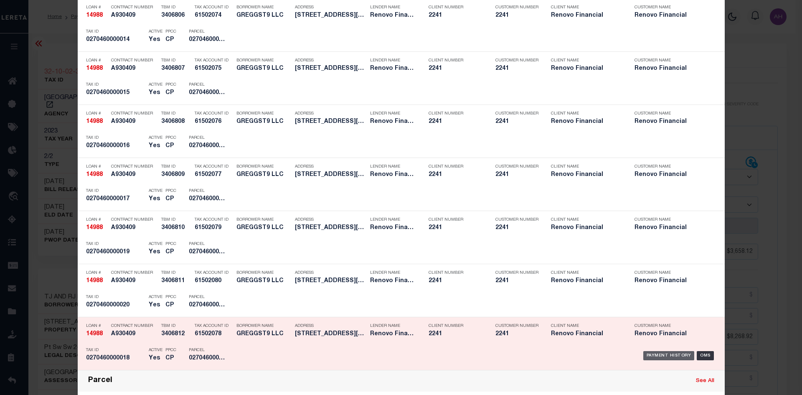
click at [670, 356] on div "Payment History" at bounding box center [668, 355] width 51 height 9
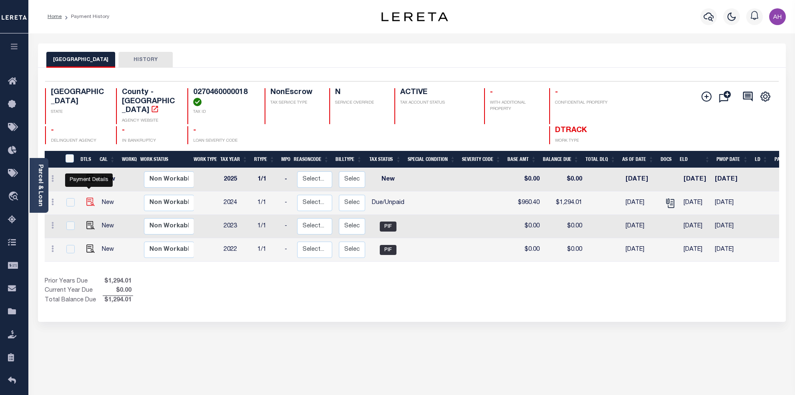
click at [90, 197] on img "" at bounding box center [90, 201] width 8 height 8
checkbox input "true"
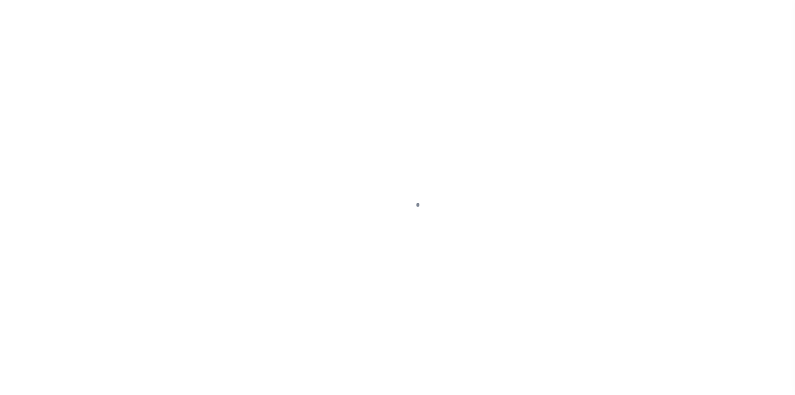
select select "DUE"
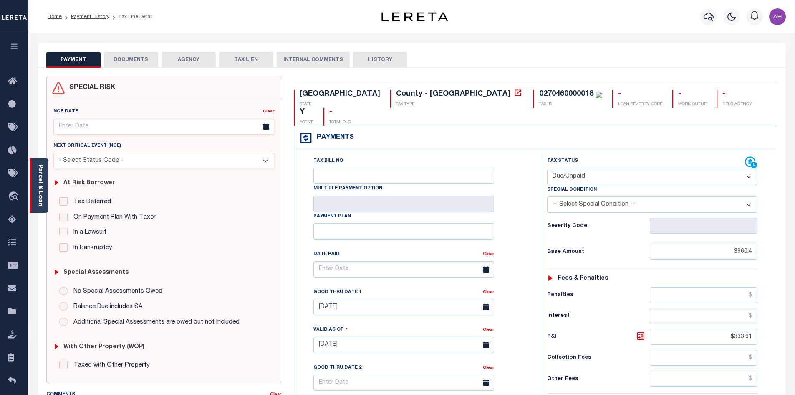
click at [40, 192] on link "Parcel & Loan" at bounding box center [40, 185] width 6 height 42
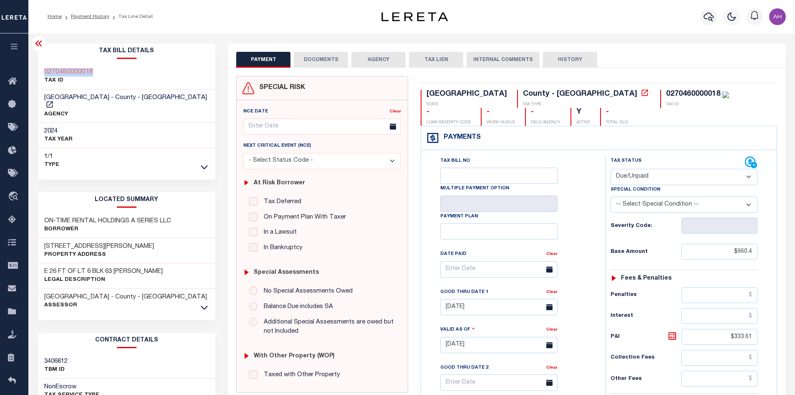
drag, startPoint x: 87, startPoint y: 72, endPoint x: 46, endPoint y: 72, distance: 41.8
click at [45, 72] on div "0270460000018 TAX ID" at bounding box center [127, 76] width 178 height 25
copy h3 "0270460000018"
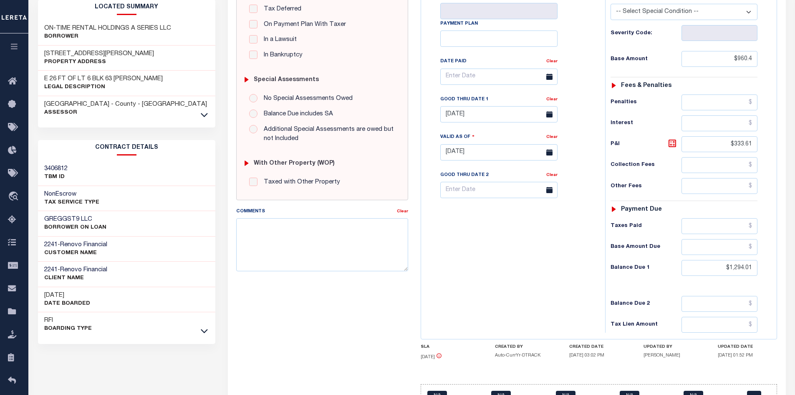
scroll to position [209, 0]
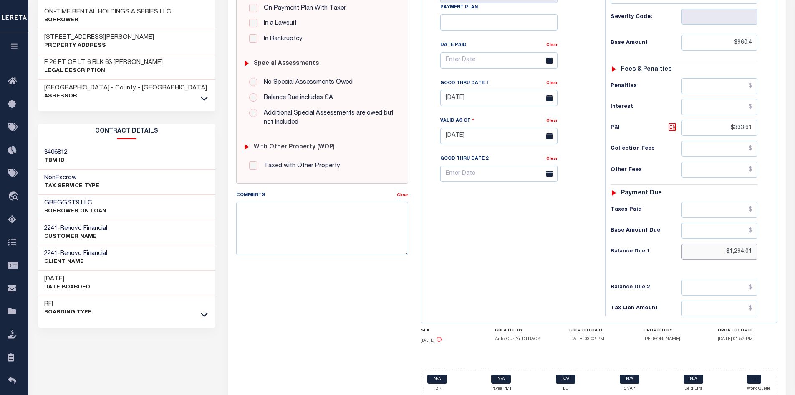
drag, startPoint x: 706, startPoint y: 252, endPoint x: 801, endPoint y: 248, distance: 95.3
click at [795, 248] on html "Home Payment History Tax Line Detail" at bounding box center [397, 107] width 795 height 633
type input "$1,315.92"
type input "[DATE]"
click at [672, 127] on icon at bounding box center [673, 127] width 10 height 10
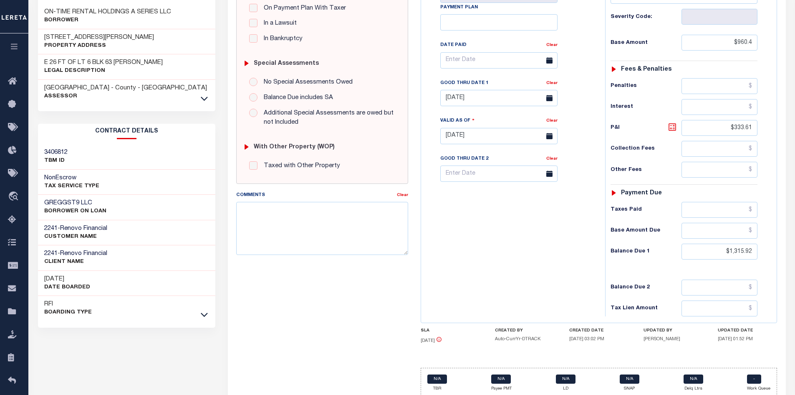
type input "$355.52"
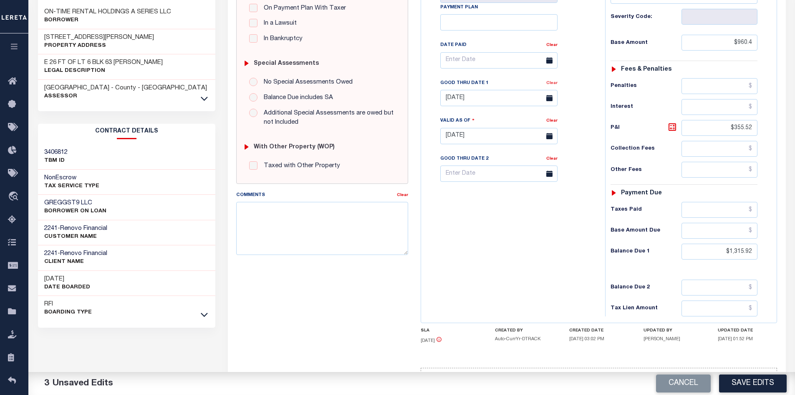
click at [552, 85] on link "Clear" at bounding box center [551, 83] width 11 height 4
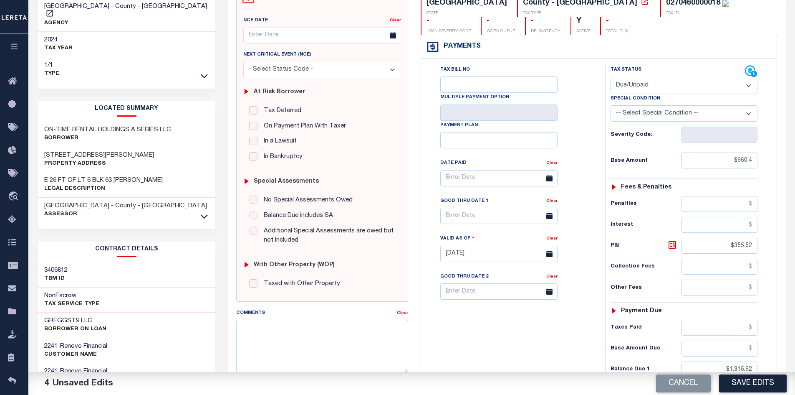
scroll to position [42, 0]
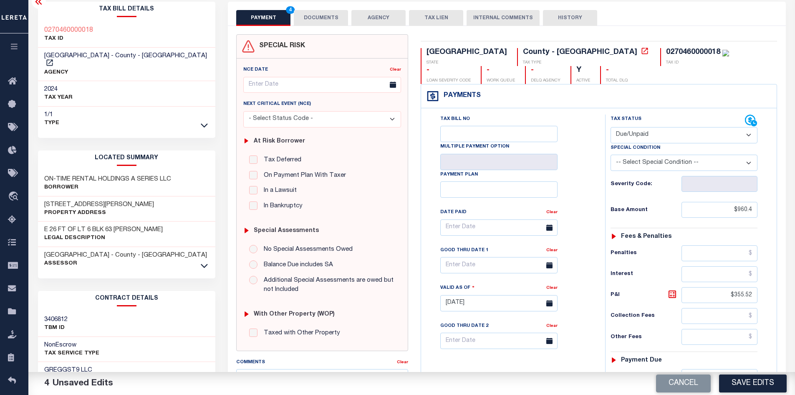
click at [328, 18] on button "DOCUMENTS" at bounding box center [321, 18] width 54 height 16
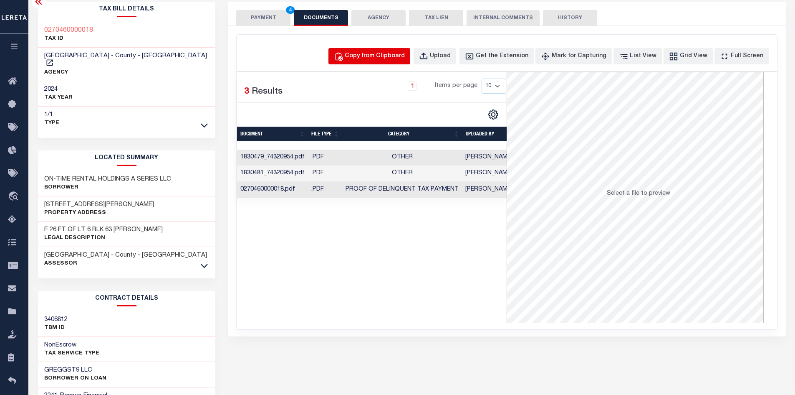
click at [377, 61] on button "Copy from Clipboard" at bounding box center [370, 56] width 82 height 16
select select "POP"
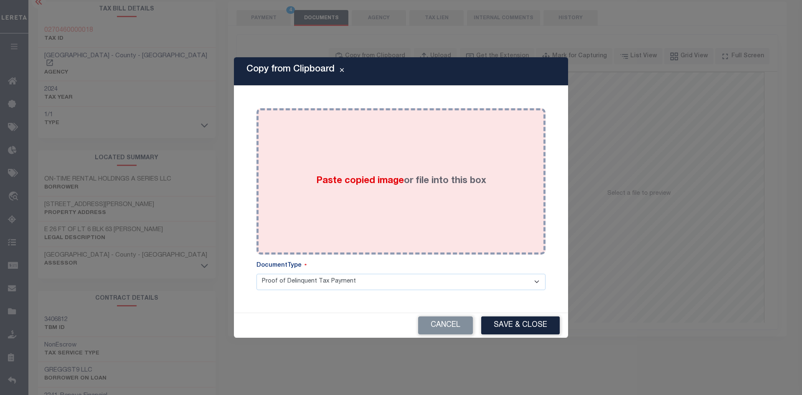
click at [370, 190] on div "Paste copied image or file into this box" at bounding box center [401, 181] width 276 height 134
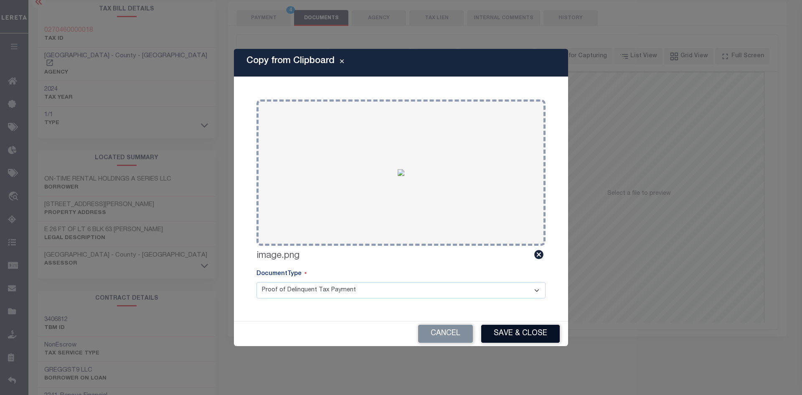
click at [528, 335] on button "Save & Close" at bounding box center [520, 333] width 78 height 18
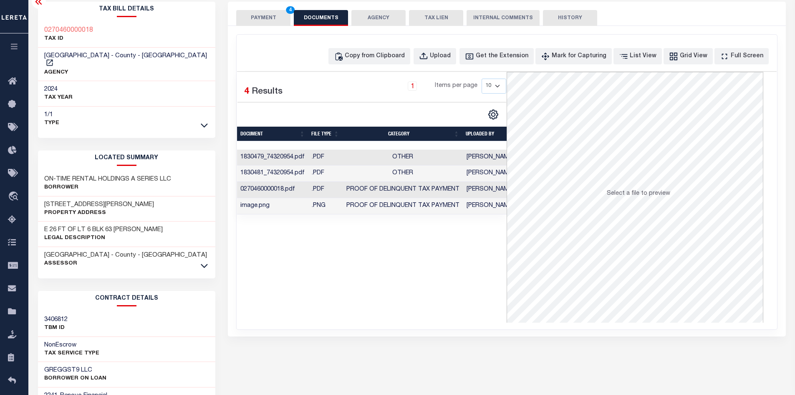
click at [269, 12] on button "PAYMENT 4" at bounding box center [263, 18] width 54 height 16
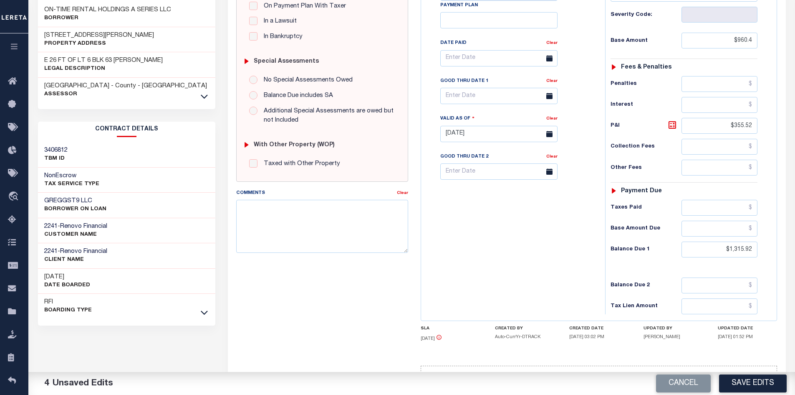
scroll to position [237, 0]
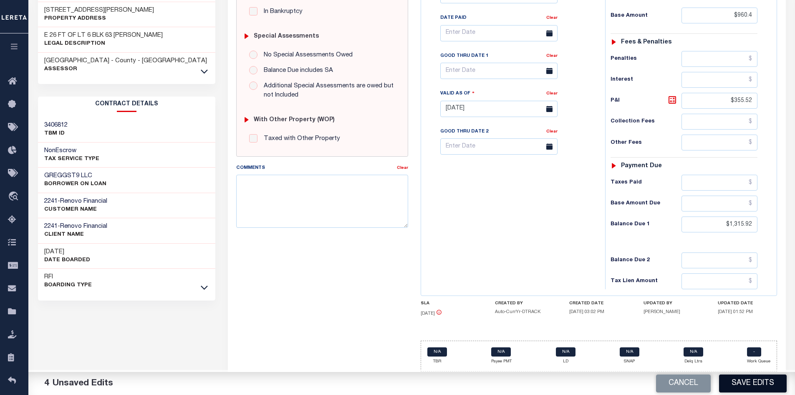
click at [736, 384] on button "Save Edits" at bounding box center [753, 383] width 68 height 18
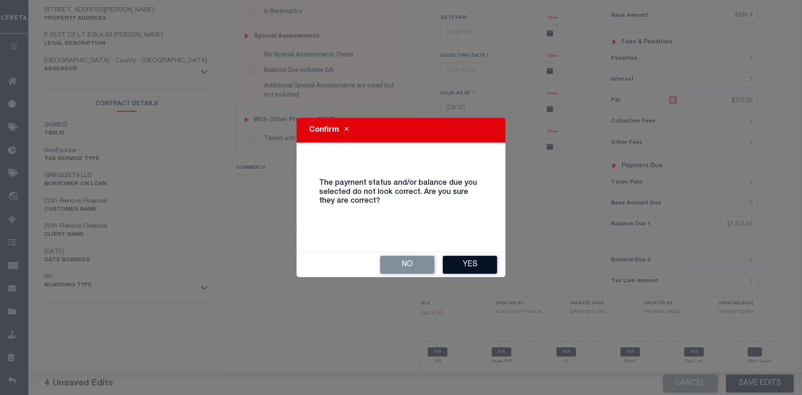
click at [472, 262] on button "Yes" at bounding box center [470, 264] width 54 height 18
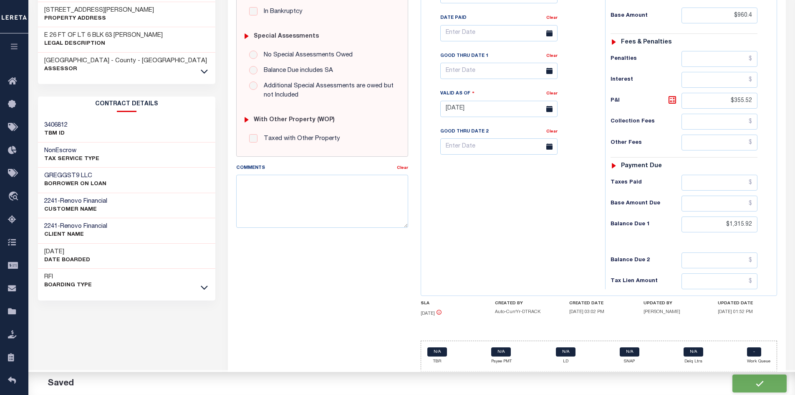
checkbox input "false"
type input "$960.4"
type input "$355.52"
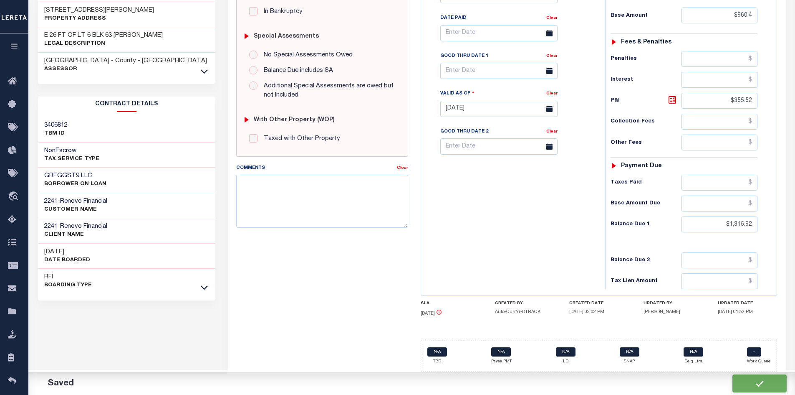
type input "$1,315.92"
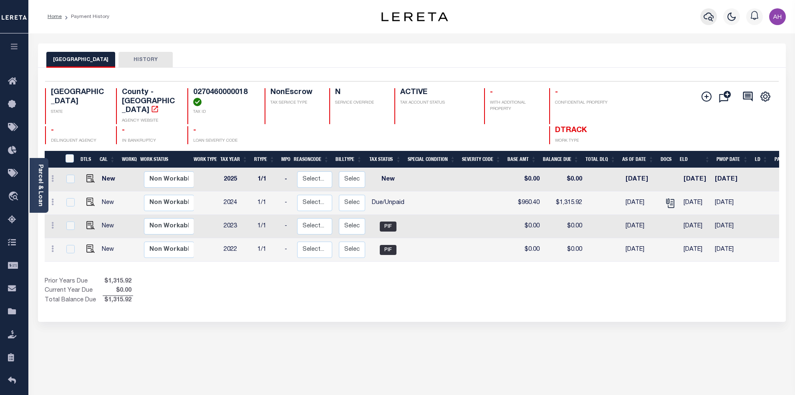
click at [704, 21] on icon "button" at bounding box center [709, 17] width 10 height 10
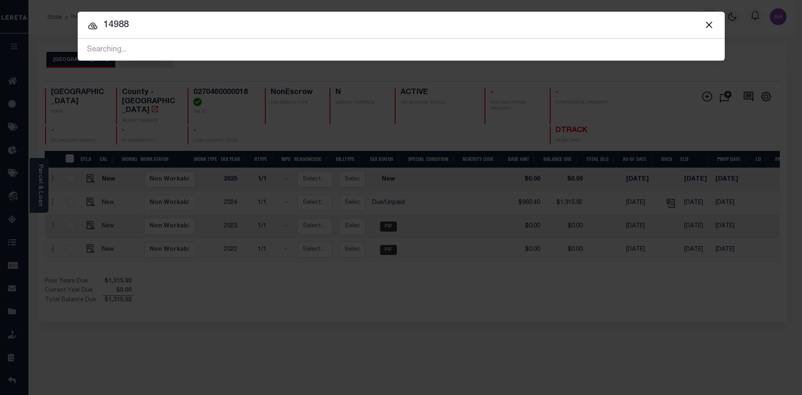
type input "14988"
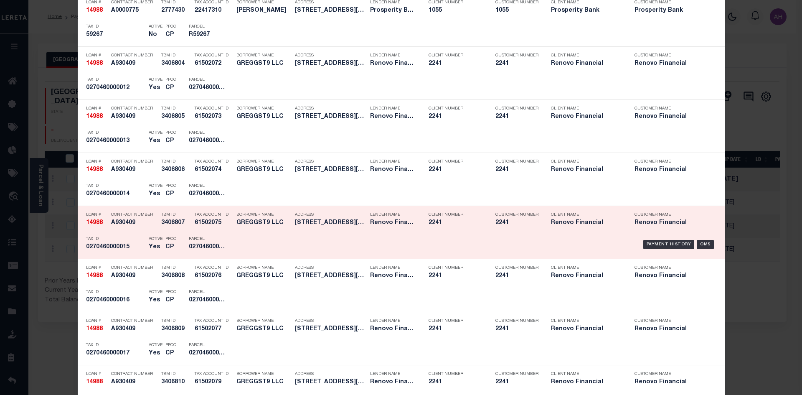
scroll to position [793, 0]
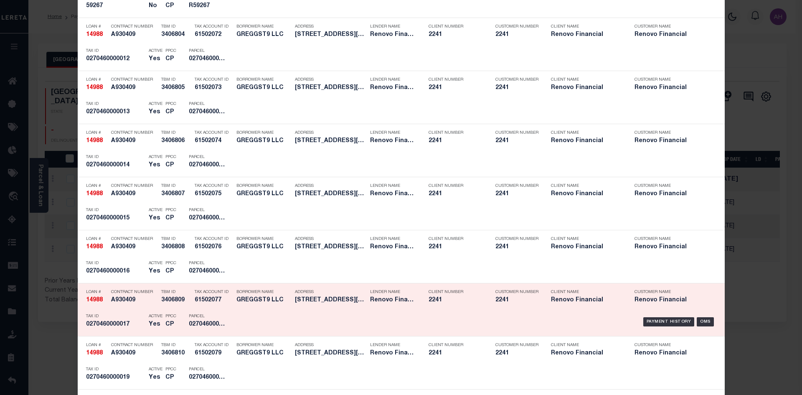
click at [655, 317] on div "Payment History OMS" at bounding box center [477, 321] width 477 height 24
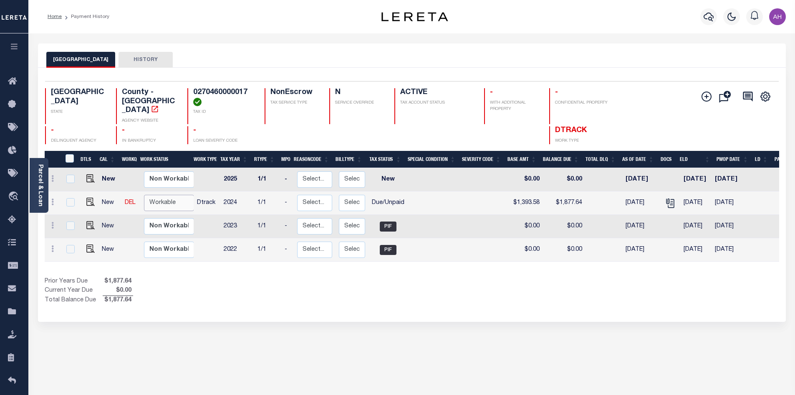
click at [167, 195] on select "Non Workable Workable" at bounding box center [169, 203] width 50 height 16
checkbox input "true"
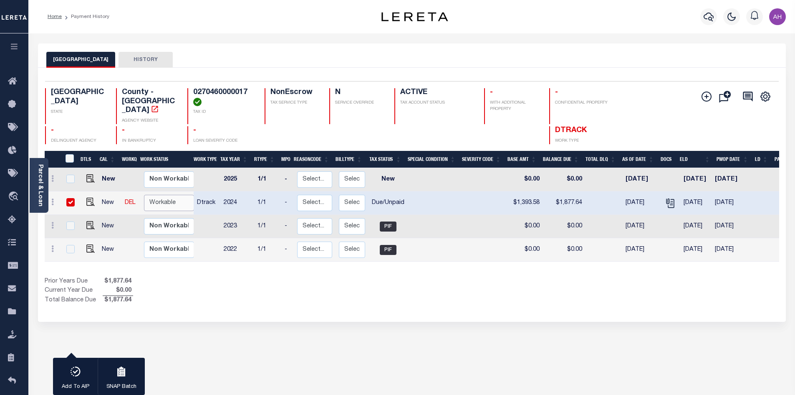
select select "true"
click at [144, 195] on select "Non Workable Workable" at bounding box center [169, 203] width 50 height 16
checkbox input "false"
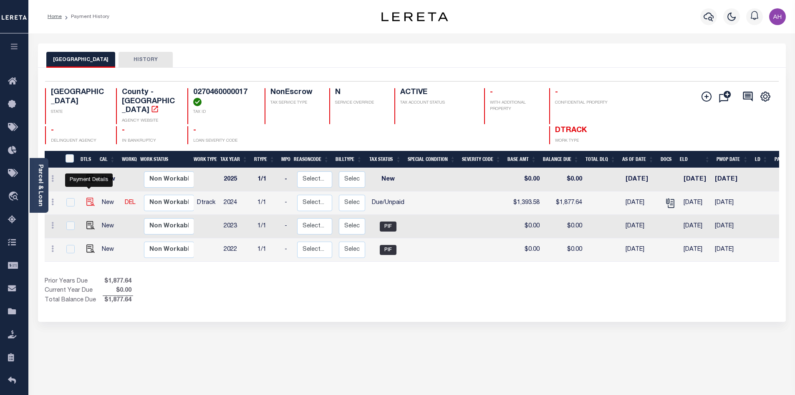
click at [89, 197] on img "" at bounding box center [90, 201] width 8 height 8
checkbox input "true"
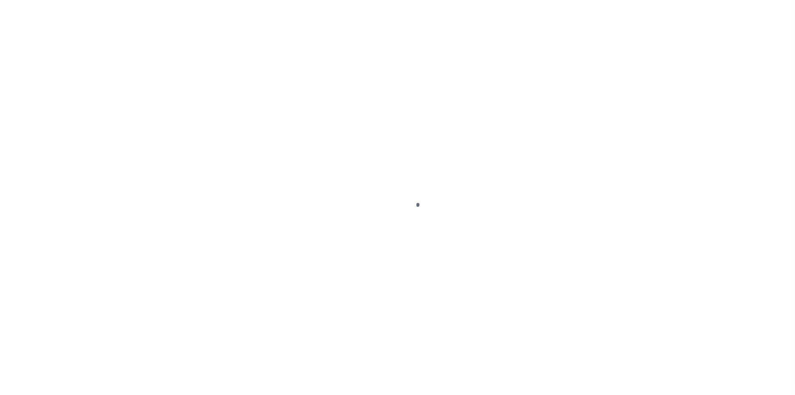
select select "DUE"
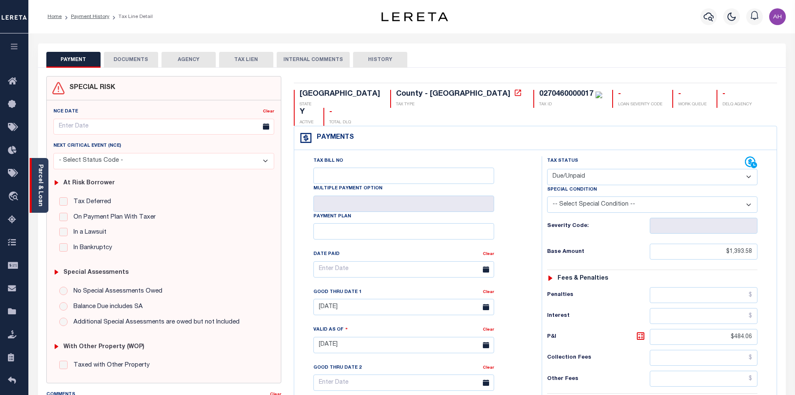
click at [41, 173] on link "Parcel & Loan" at bounding box center [40, 185] width 6 height 42
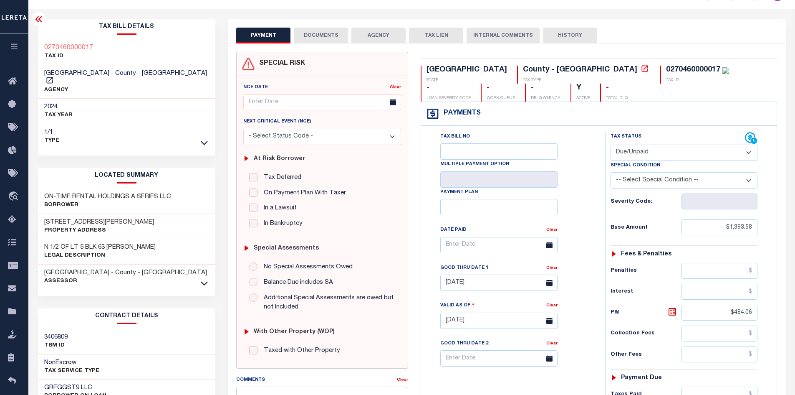
scroll to position [167, 0]
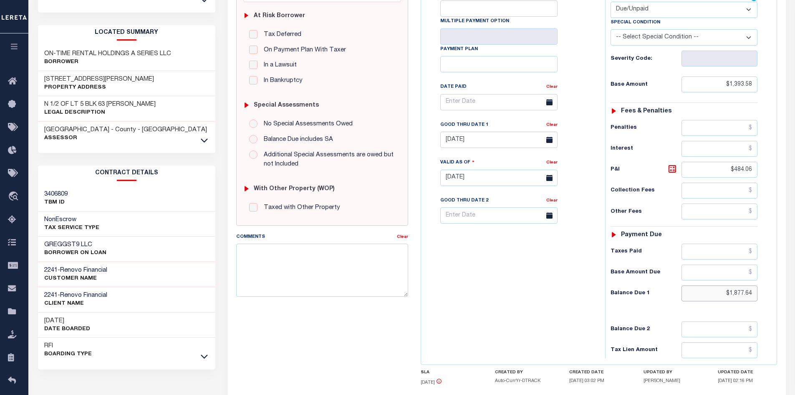
drag, startPoint x: 712, startPoint y: 292, endPoint x: 774, endPoint y: 291, distance: 62.2
click at [774, 291] on div "Tax Status Status" at bounding box center [687, 173] width 176 height 369
type input "$1,909.44"
type input "[DATE]"
click at [676, 169] on icon at bounding box center [673, 169] width 10 height 10
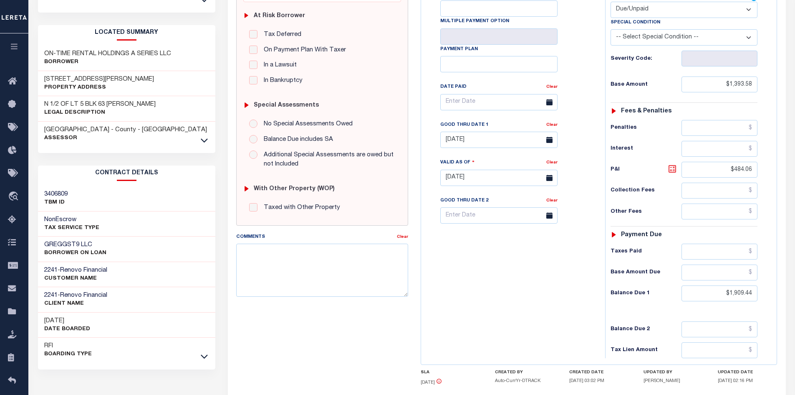
type input "$515.86"
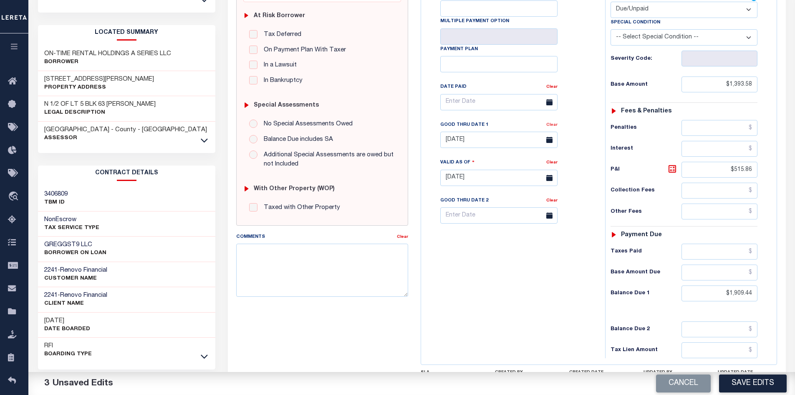
click at [556, 125] on link "Clear" at bounding box center [551, 125] width 11 height 4
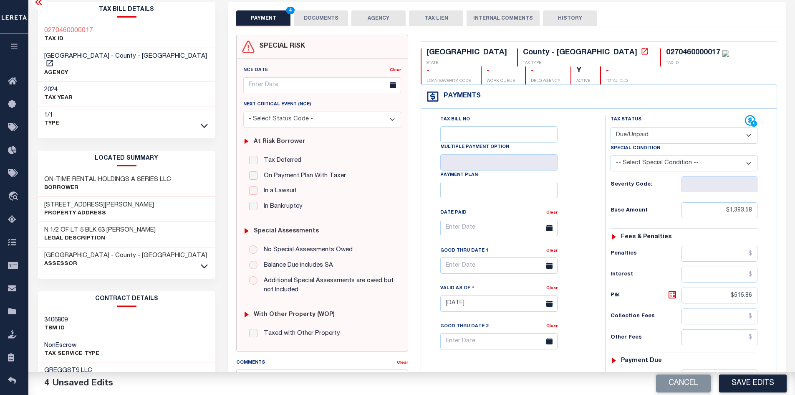
scroll to position [0, 0]
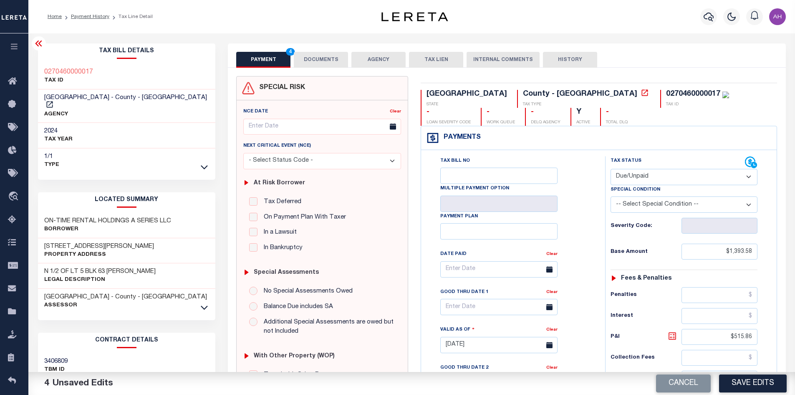
click at [671, 337] on icon at bounding box center [673, 336] width 10 height 10
click at [321, 63] on button "DOCUMENTS" at bounding box center [321, 60] width 54 height 16
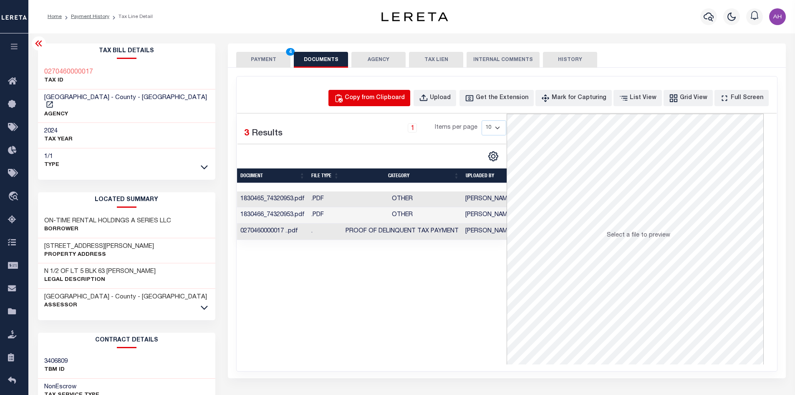
click at [405, 102] on div "Copy from Clipboard" at bounding box center [375, 98] width 60 height 9
select select "POP"
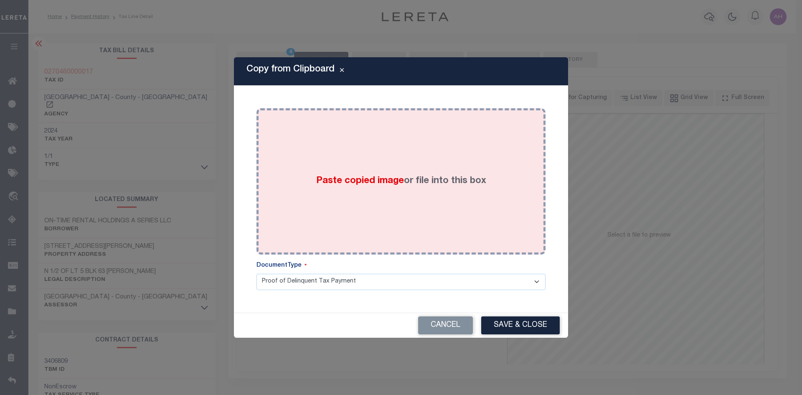
click at [367, 177] on span "Paste copied image" at bounding box center [360, 180] width 88 height 9
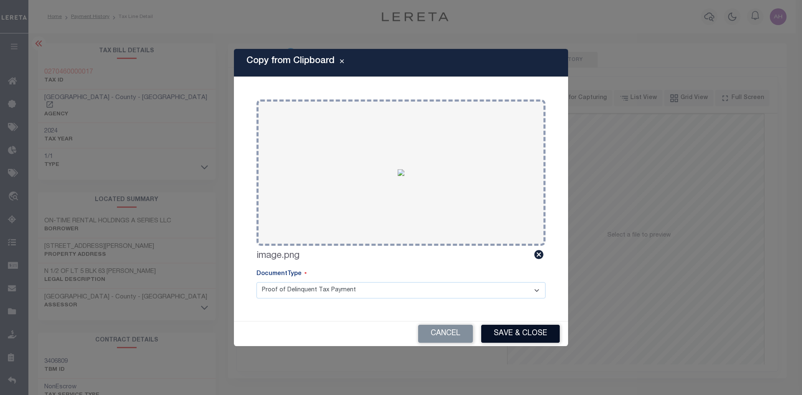
click at [505, 328] on button "Save & Close" at bounding box center [520, 333] width 78 height 18
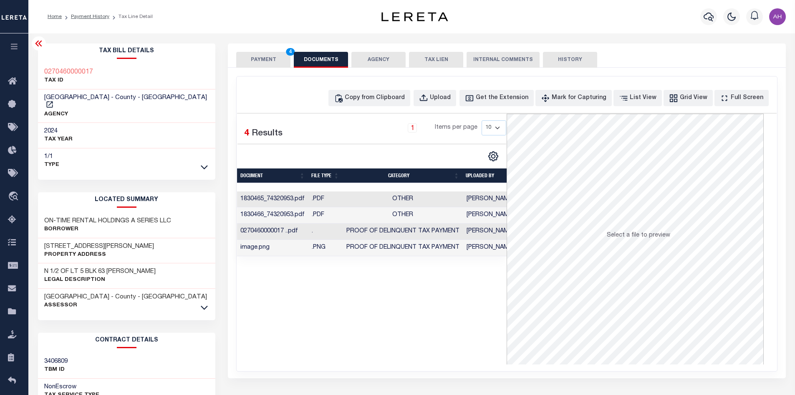
click at [246, 61] on button "PAYMENT 4" at bounding box center [263, 60] width 54 height 16
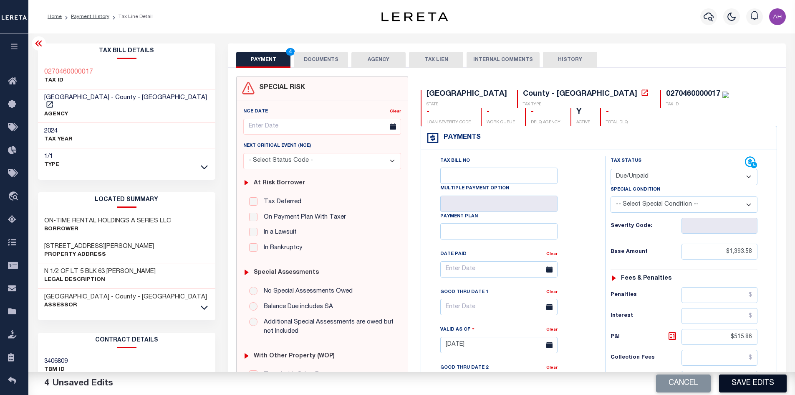
click at [759, 382] on button "Save Edits" at bounding box center [753, 383] width 68 height 18
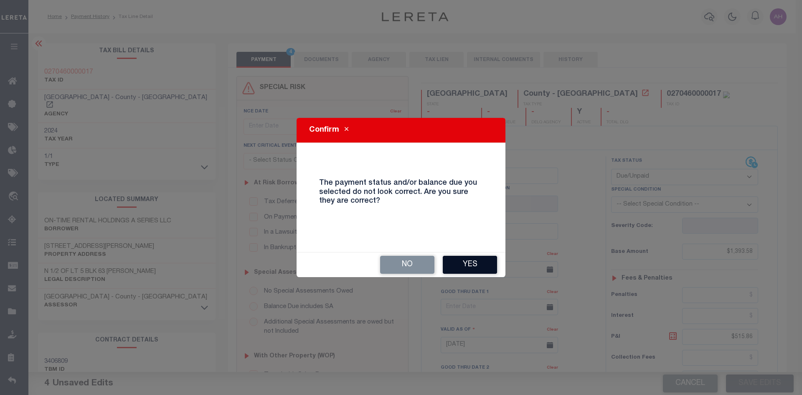
click at [472, 260] on button "Yes" at bounding box center [470, 264] width 54 height 18
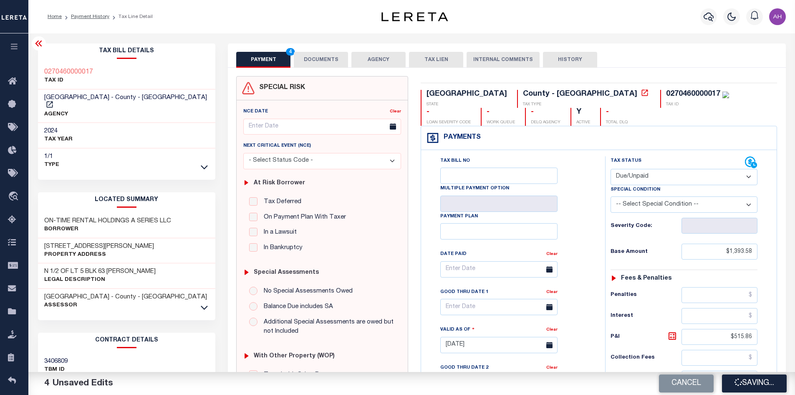
checkbox input "false"
type input "$1,393.58"
type input "$515.86"
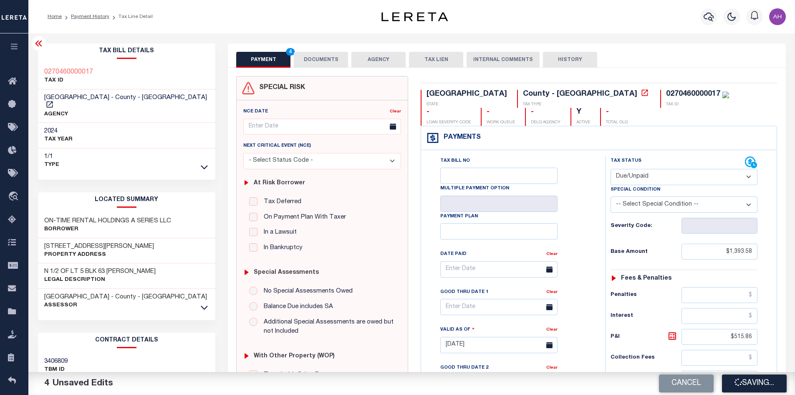
type input "$1,909.44"
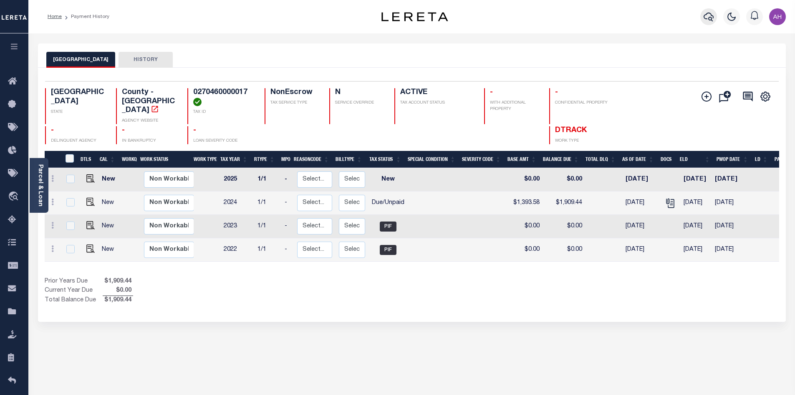
click at [708, 15] on icon "button" at bounding box center [709, 17] width 10 height 10
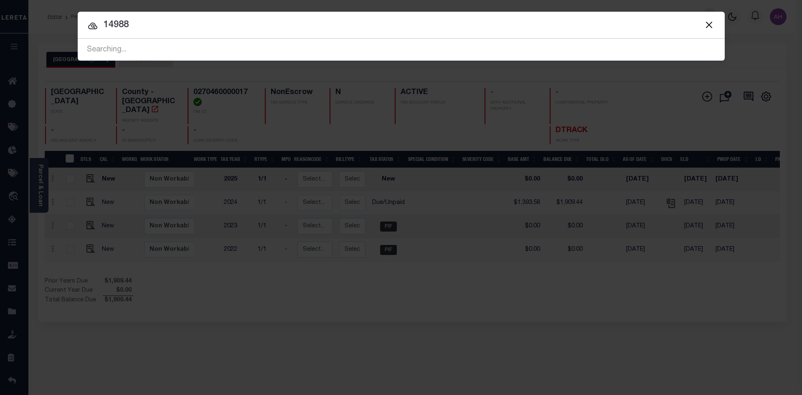
type input "14988"
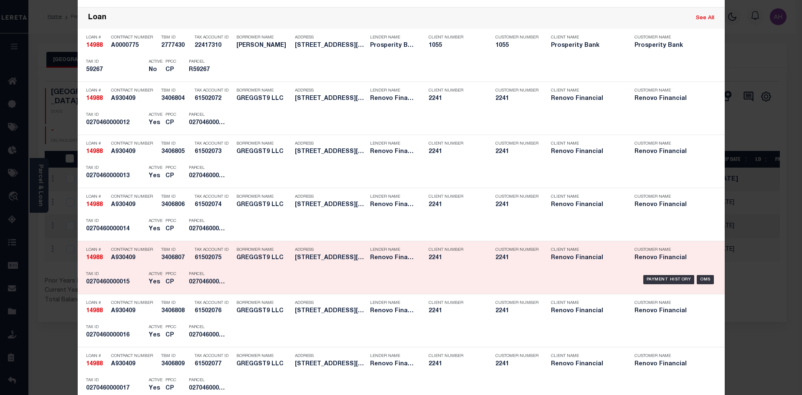
scroll to position [751, 0]
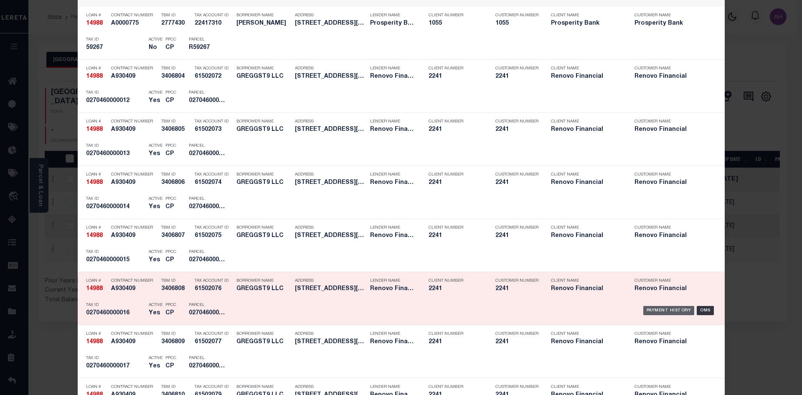
click at [651, 309] on div "Payment History" at bounding box center [668, 310] width 51 height 9
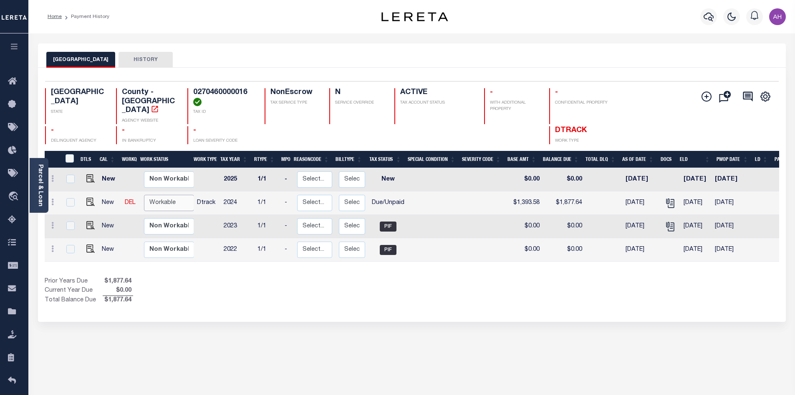
click at [164, 195] on select "Non Workable Workable" at bounding box center [169, 203] width 50 height 16
checkbox input "true"
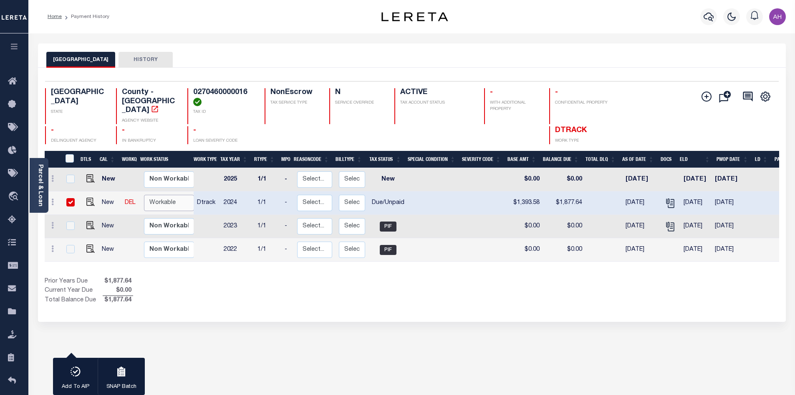
select select "true"
click at [144, 195] on select "Non Workable Workable" at bounding box center [169, 203] width 50 height 16
checkbox input "false"
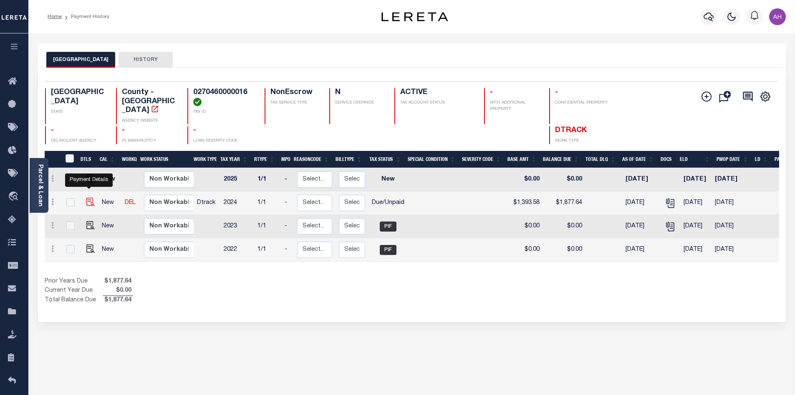
click at [90, 197] on img "" at bounding box center [90, 201] width 8 height 8
checkbox input "true"
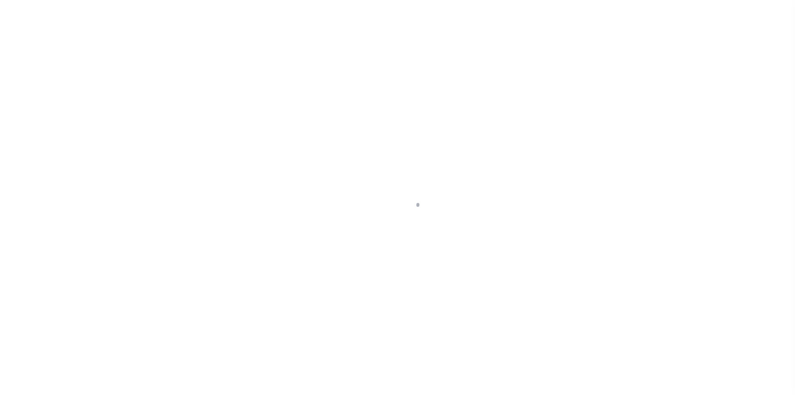
select select "DUE"
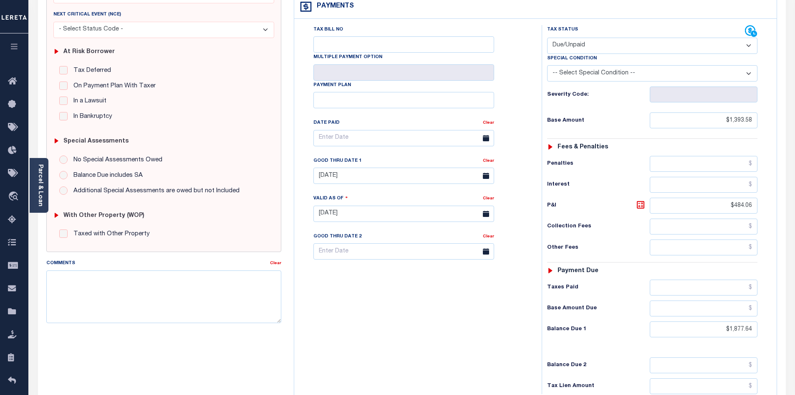
scroll to position [167, 0]
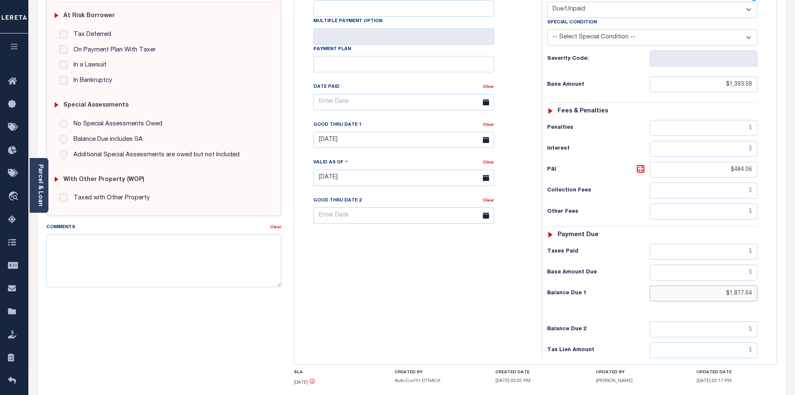
drag, startPoint x: 705, startPoint y: 278, endPoint x: 801, endPoint y: 274, distance: 96.1
click at [795, 274] on html "Home Payment History Tax Line Detail" at bounding box center [397, 149] width 795 height 633
type input "$1,909.44"
type input "[DATE]"
click at [642, 165] on icon at bounding box center [641, 169] width 8 height 8
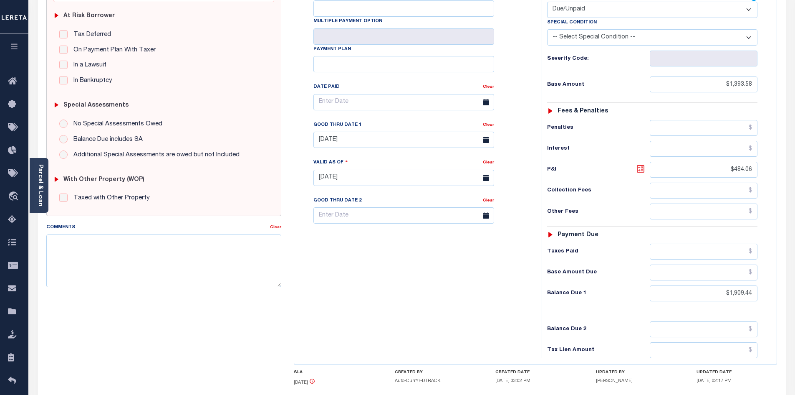
type input "$515.86"
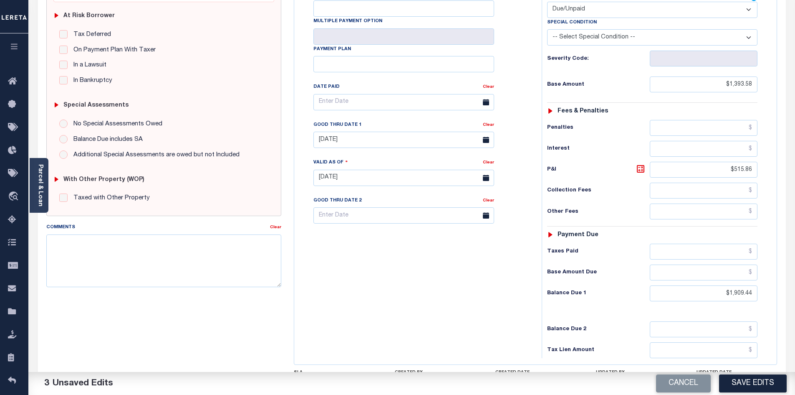
click at [493, 120] on div "Clear" at bounding box center [488, 126] width 11 height 12
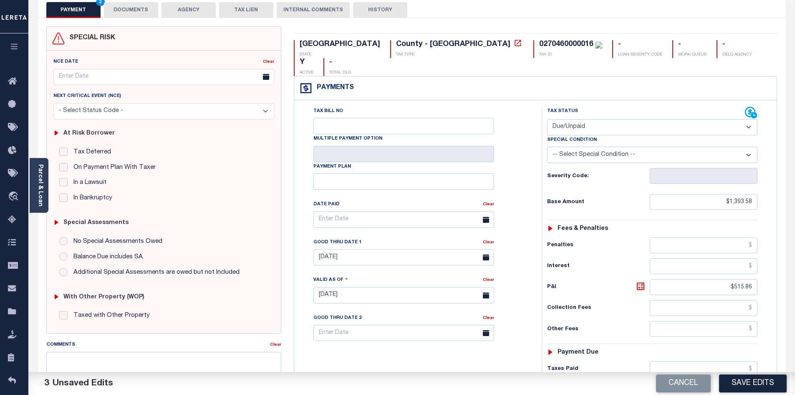
scroll to position [0, 0]
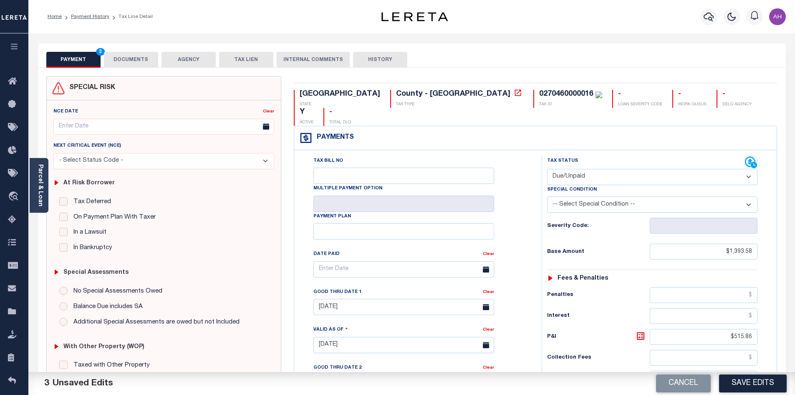
drag, startPoint x: 145, startPoint y: 57, endPoint x: 155, endPoint y: 59, distance: 10.2
click at [145, 58] on button "DOCUMENTS" at bounding box center [131, 60] width 54 height 16
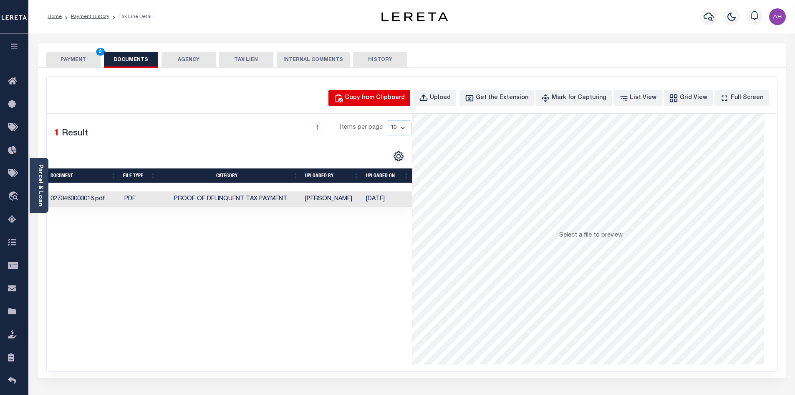
click at [380, 101] on div "Copy from Clipboard" at bounding box center [375, 98] width 60 height 9
select select "POP"
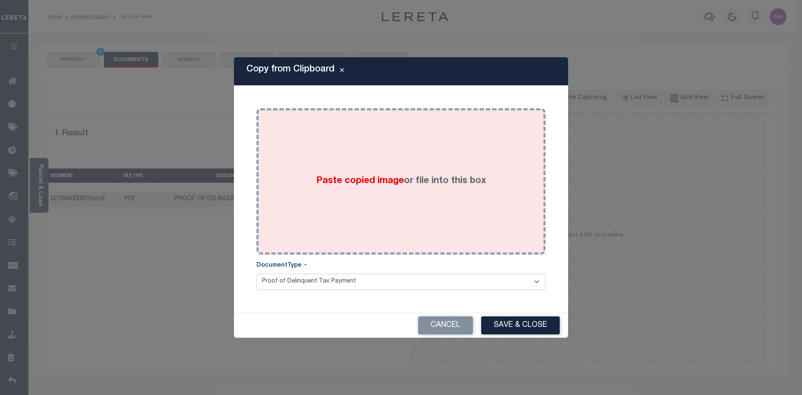
click at [355, 180] on span "Paste copied image" at bounding box center [360, 180] width 88 height 9
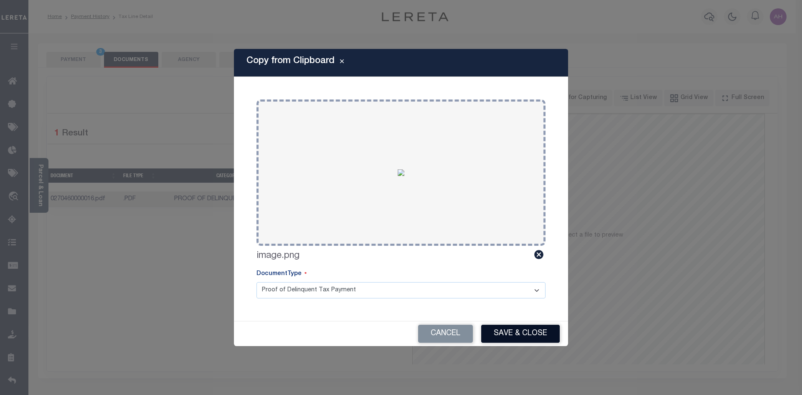
click at [523, 329] on button "Save & Close" at bounding box center [520, 333] width 78 height 18
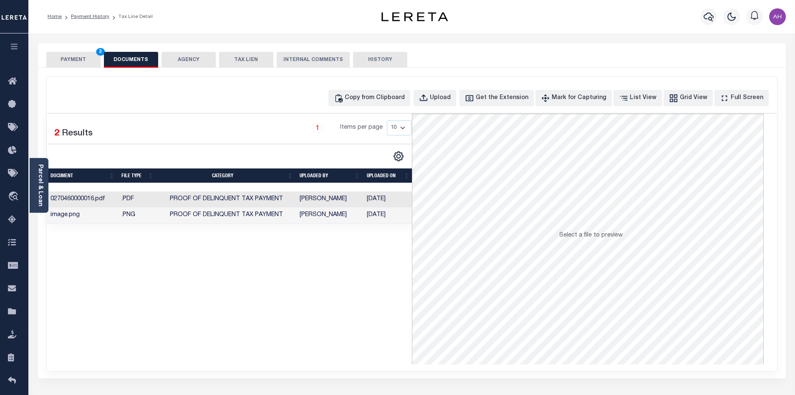
click at [85, 57] on button "PAYMENT 3" at bounding box center [73, 60] width 54 height 16
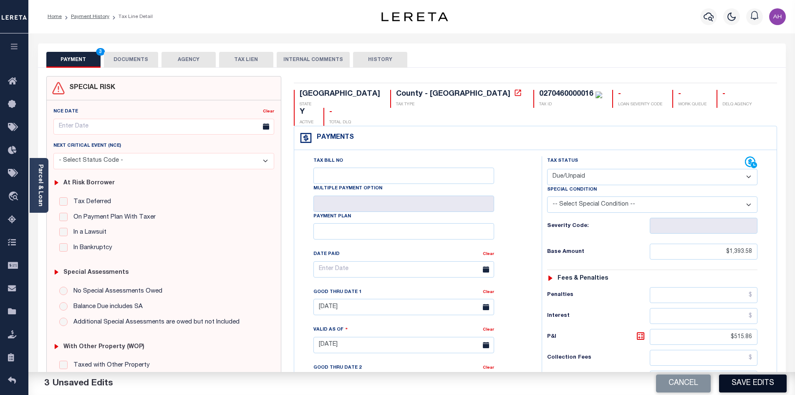
click at [747, 386] on button "Save Edits" at bounding box center [753, 383] width 68 height 18
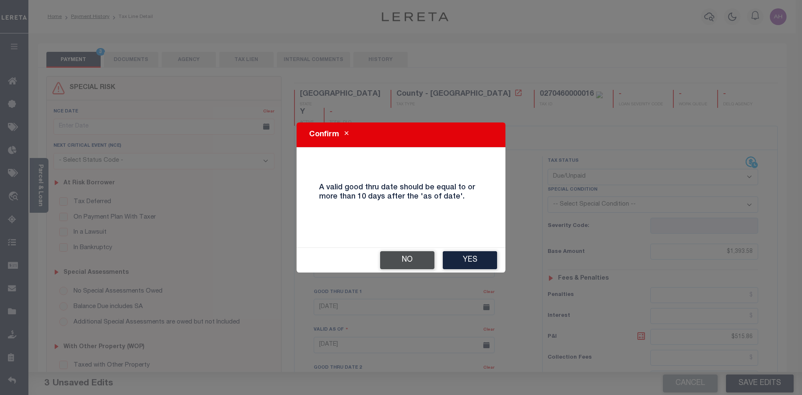
click at [420, 256] on button "No" at bounding box center [407, 260] width 54 height 18
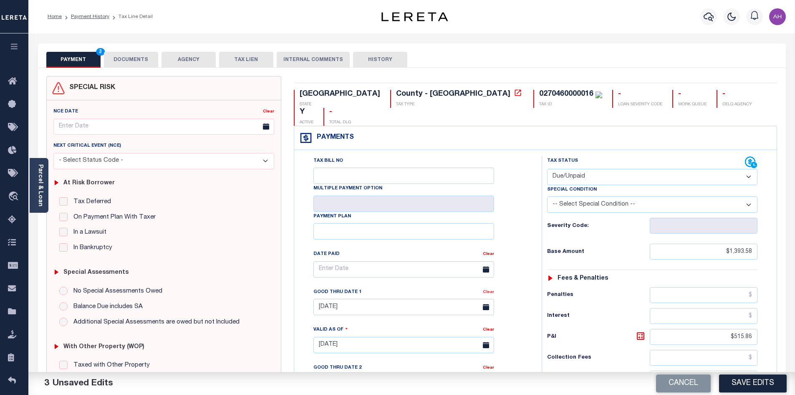
click at [490, 287] on div "Clear" at bounding box center [488, 293] width 11 height 12
click at [491, 290] on link "Clear" at bounding box center [488, 292] width 11 height 4
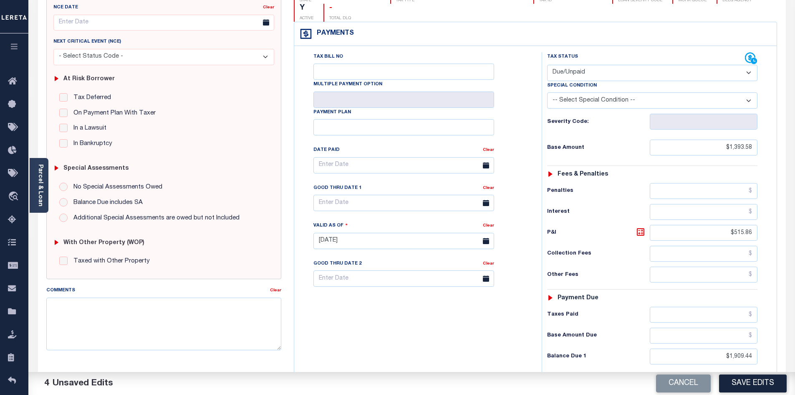
scroll to position [167, 0]
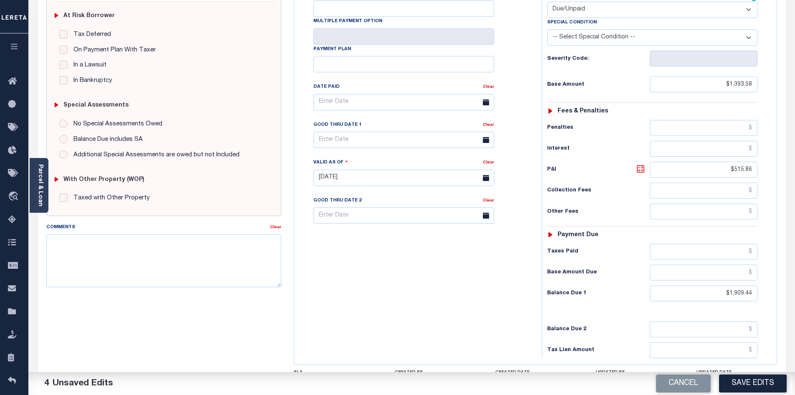
click at [643, 165] on icon at bounding box center [641, 169] width 8 height 8
click at [756, 379] on button "Save Edits" at bounding box center [753, 383] width 68 height 18
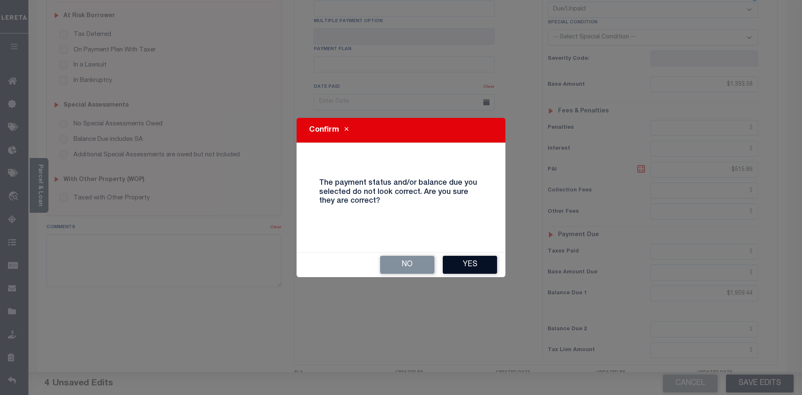
click at [477, 263] on button "Yes" at bounding box center [470, 264] width 54 height 18
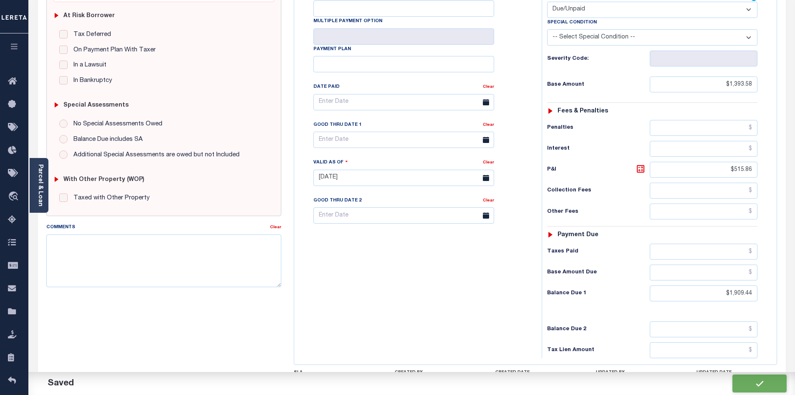
checkbox input "false"
type input "$1,393.58"
type input "$515.86"
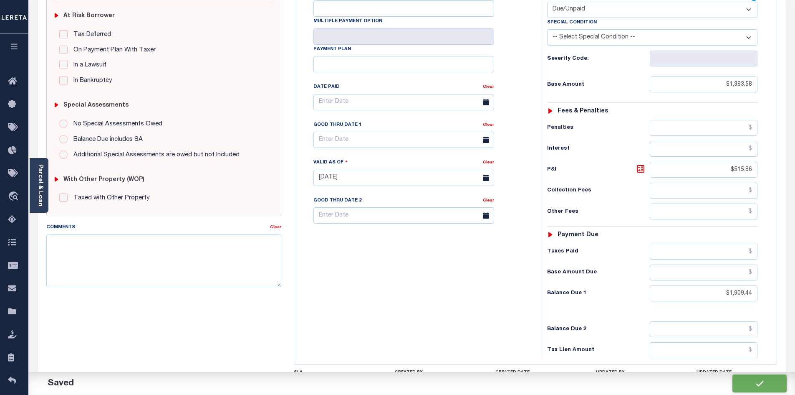
type input "$1,909.44"
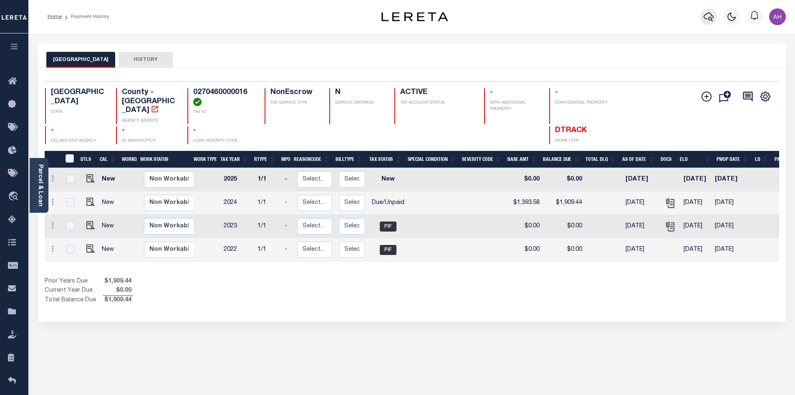
click at [710, 18] on icon "button" at bounding box center [709, 17] width 10 height 10
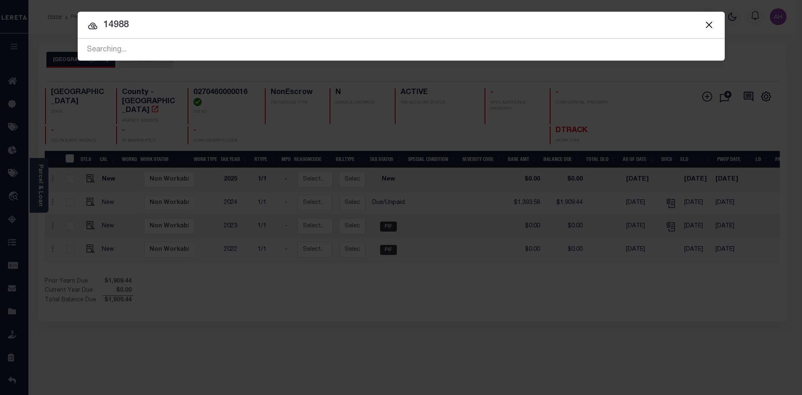
type input "14988"
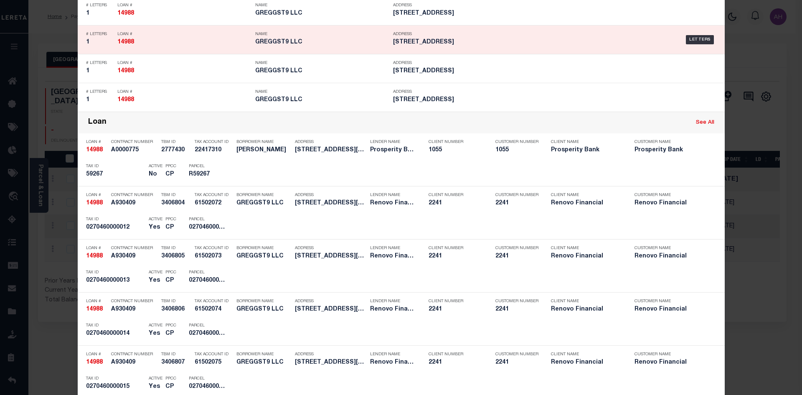
scroll to position [668, 0]
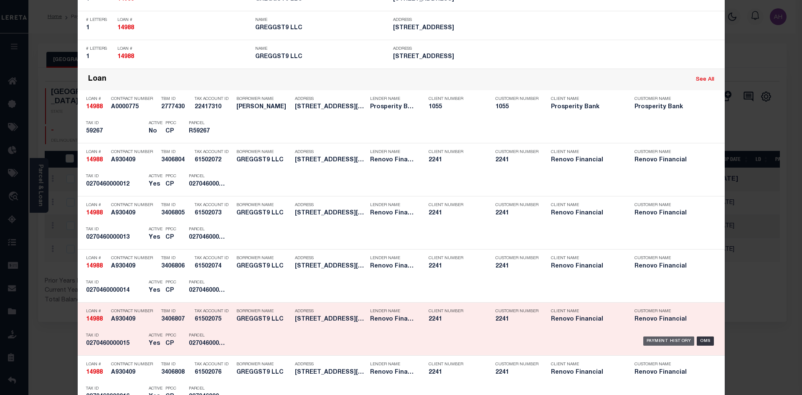
click at [664, 343] on div "Payment History" at bounding box center [668, 340] width 51 height 9
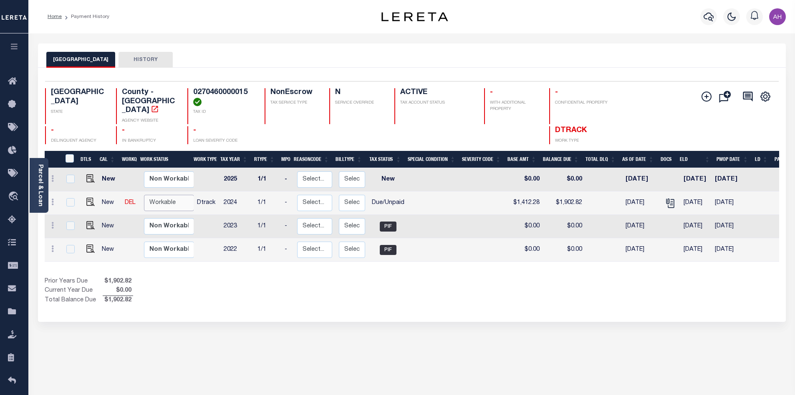
click at [152, 195] on select "Non Workable Workable" at bounding box center [169, 203] width 50 height 16
checkbox input "true"
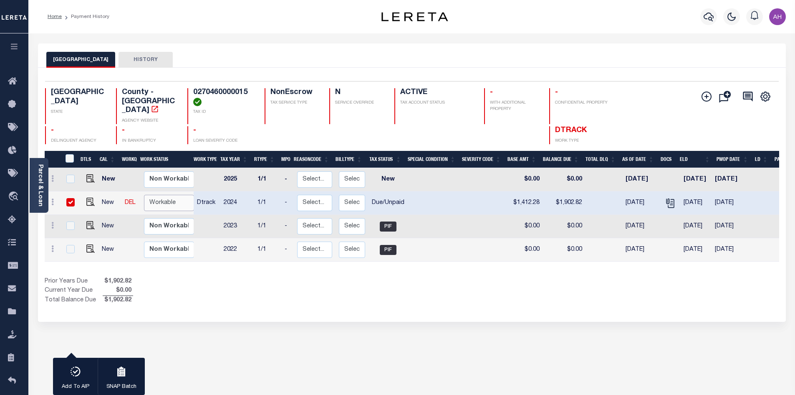
select select "true"
click at [144, 195] on select "Non Workable Workable" at bounding box center [169, 203] width 50 height 16
checkbox input "false"
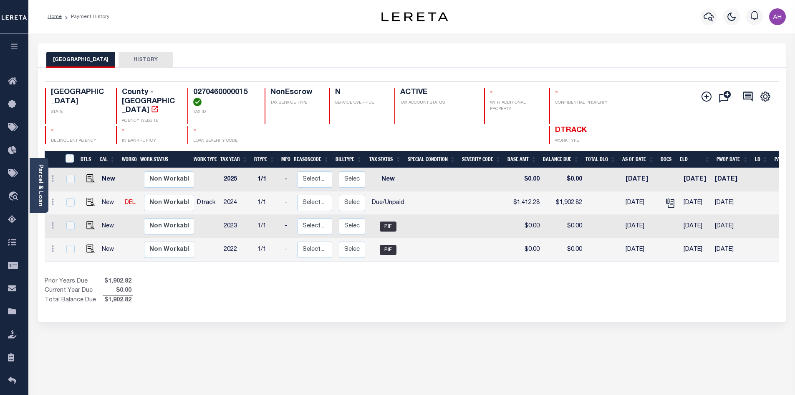
click at [84, 200] on link at bounding box center [88, 203] width 13 height 6
checkbox input "true"
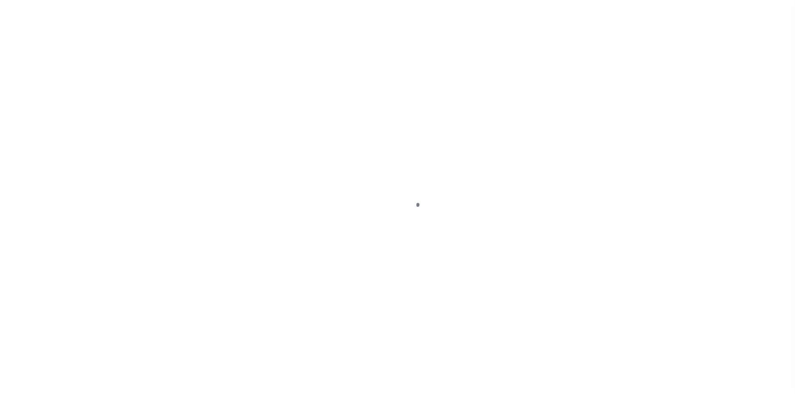
select select "DUE"
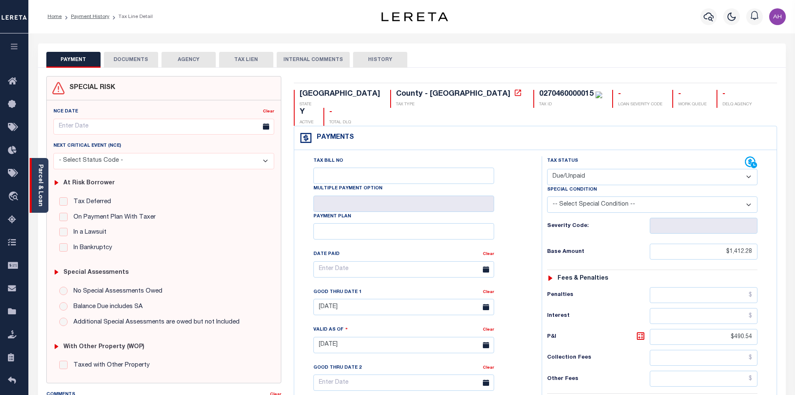
click at [44, 189] on div "Parcel & Loan" at bounding box center [39, 185] width 19 height 55
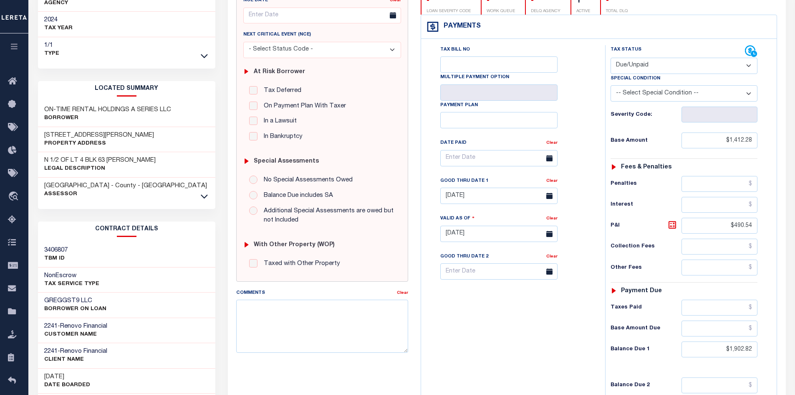
scroll to position [167, 0]
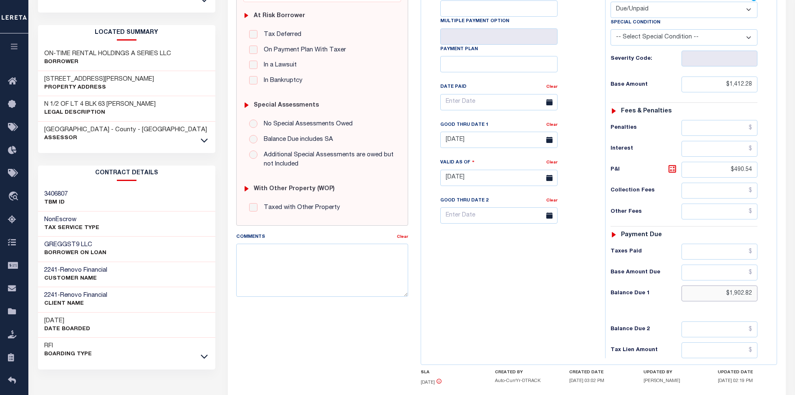
drag, startPoint x: 706, startPoint y: 298, endPoint x: 777, endPoint y: 286, distance: 72.8
click at [777, 286] on div "Payments Warning! Search Status is not "Completed", amounts can not be keyed. T…" at bounding box center [599, 162] width 357 height 406
type input "$1,935.09"
type input "[DATE]"
click at [672, 169] on icon at bounding box center [673, 169] width 10 height 10
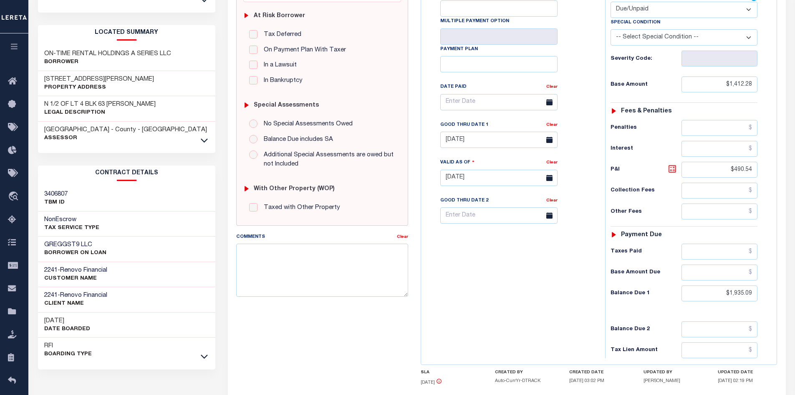
type input "$522.81"
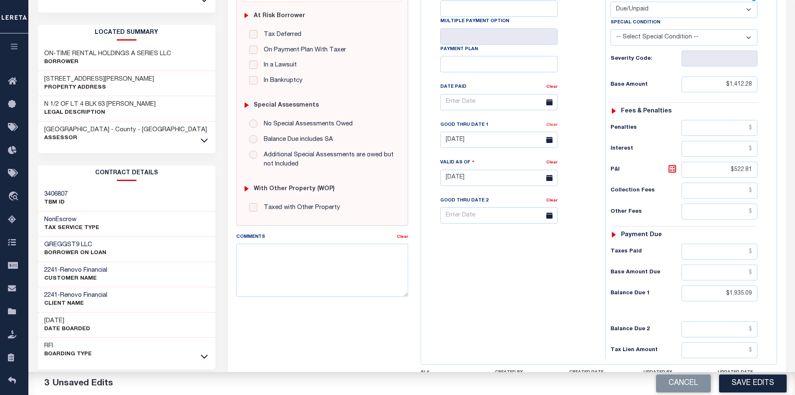
click at [554, 127] on link "Clear" at bounding box center [551, 125] width 11 height 4
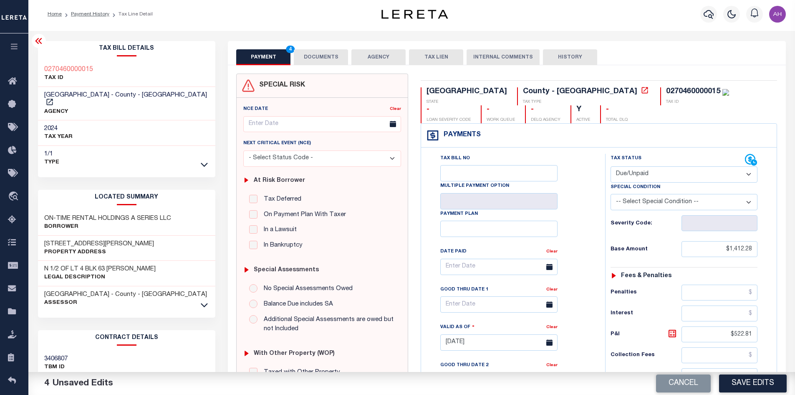
scroll to position [0, 0]
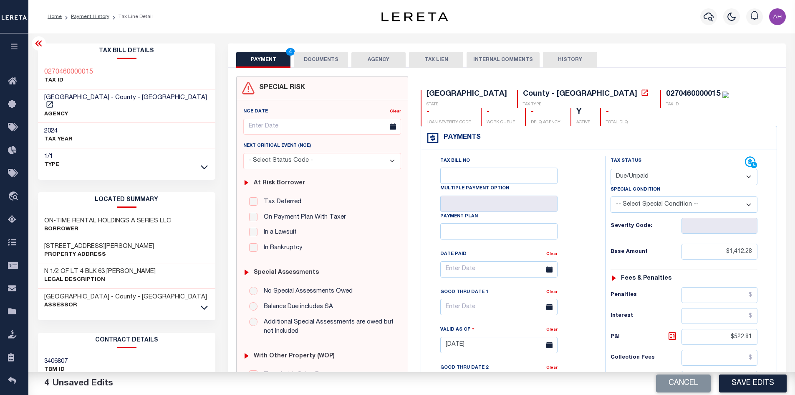
click at [317, 63] on button "DOCUMENTS" at bounding box center [321, 60] width 54 height 16
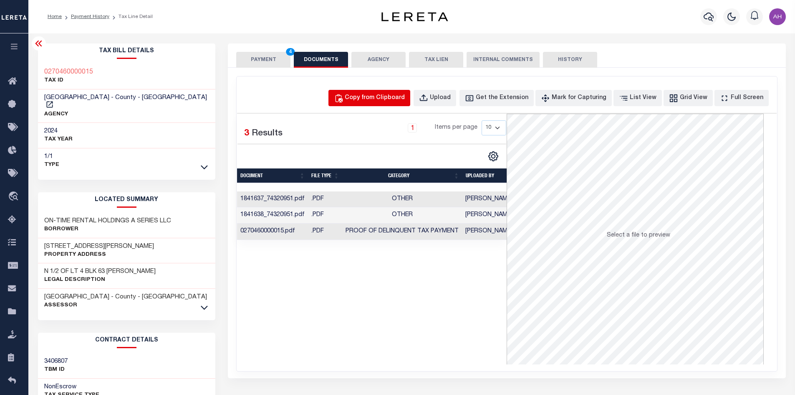
click at [377, 105] on button "Copy from Clipboard" at bounding box center [370, 98] width 82 height 16
select select "POP"
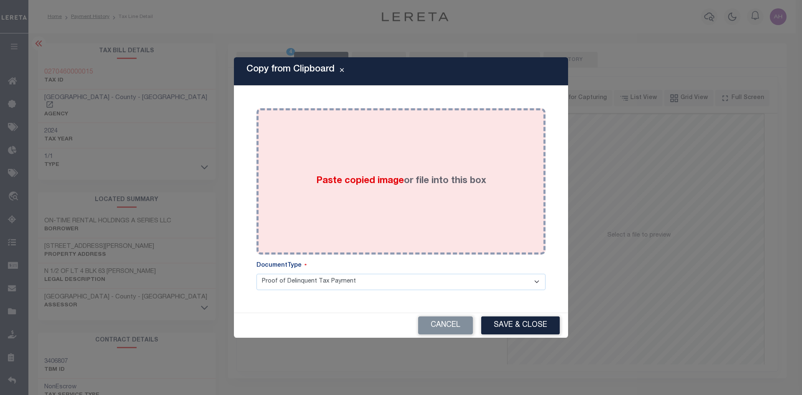
click at [396, 173] on div "Paste copied image or file into this box" at bounding box center [401, 181] width 276 height 134
click at [389, 178] on span "Paste copied image" at bounding box center [360, 180] width 88 height 9
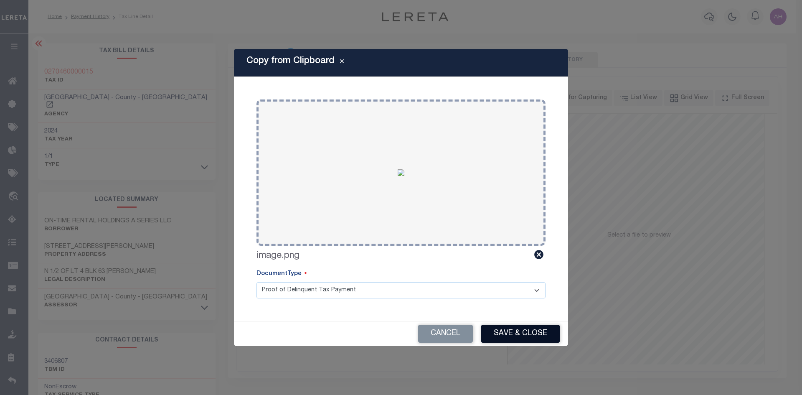
click at [503, 335] on button "Save & Close" at bounding box center [520, 333] width 78 height 18
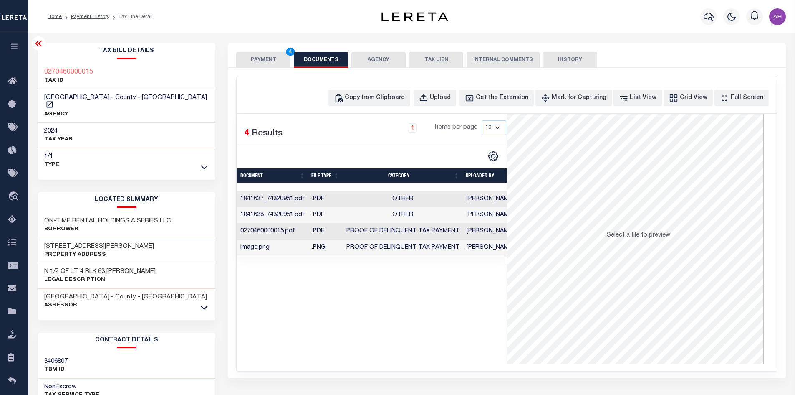
click at [263, 58] on button "PAYMENT 4" at bounding box center [263, 60] width 54 height 16
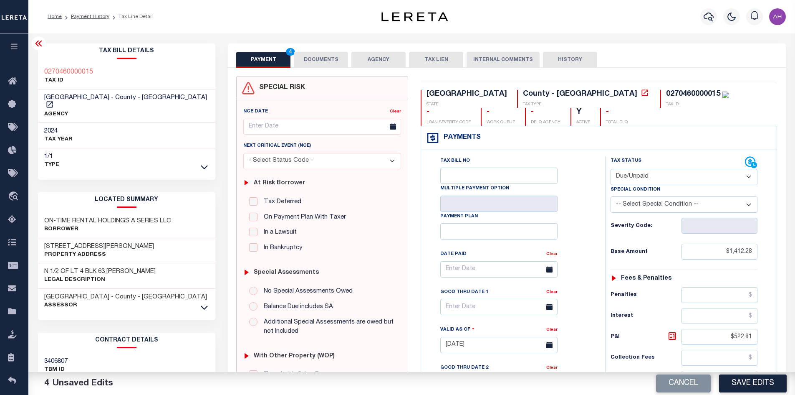
click at [314, 63] on button "DOCUMENTS" at bounding box center [321, 60] width 54 height 16
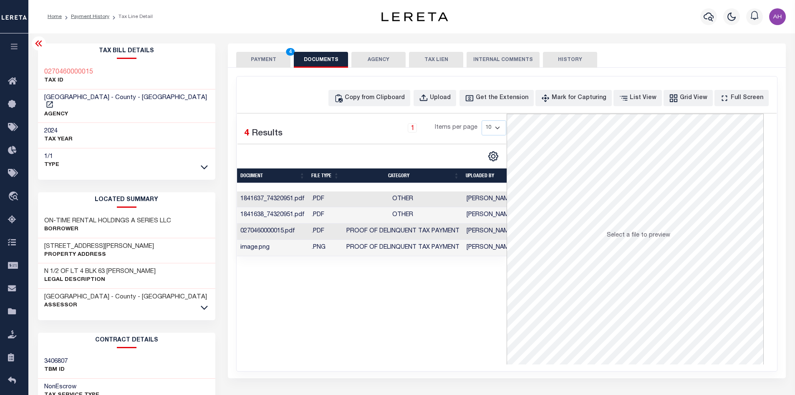
click at [271, 66] on button "PAYMENT 4" at bounding box center [263, 60] width 54 height 16
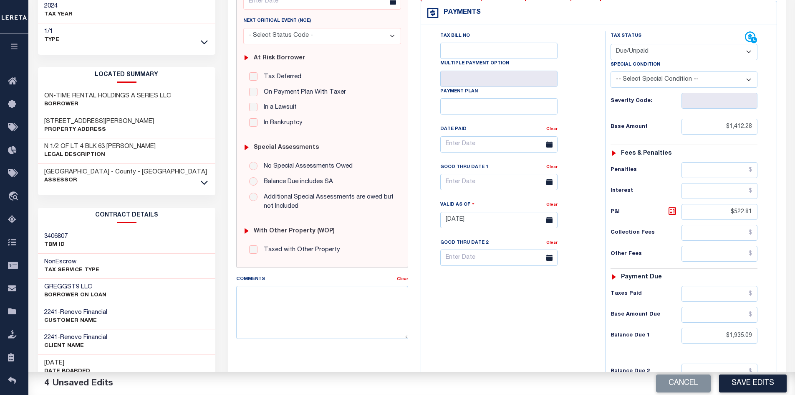
scroll to position [125, 0]
click at [675, 211] on icon at bounding box center [673, 210] width 10 height 10
click at [761, 386] on button "Save Edits" at bounding box center [753, 383] width 68 height 18
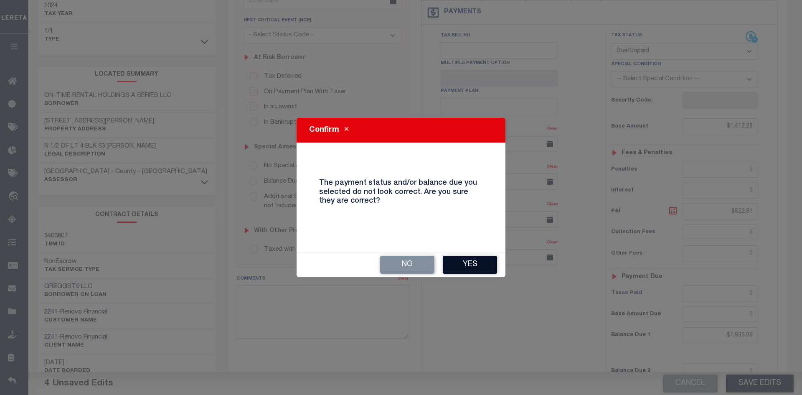
click at [462, 263] on button "Yes" at bounding box center [470, 264] width 54 height 18
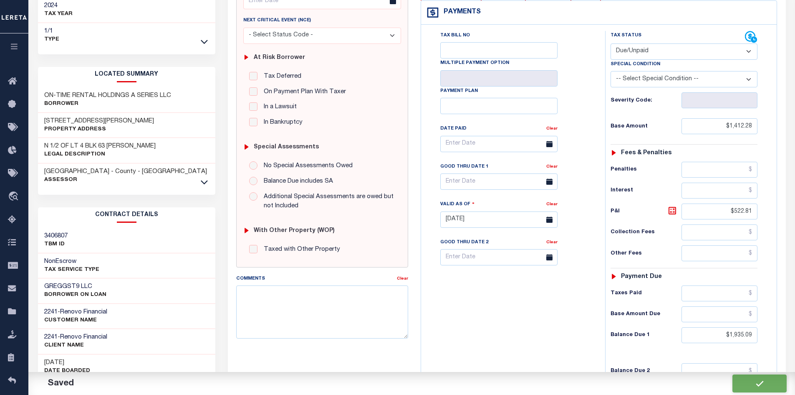
checkbox input "false"
type input "$1,412.28"
type input "$522.81"
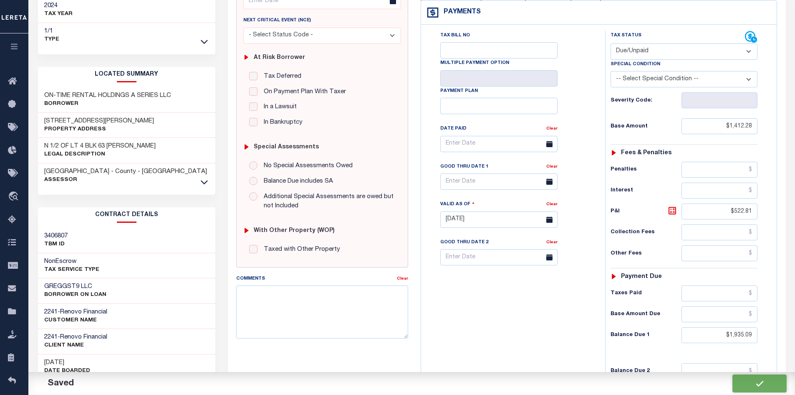
type input "$1,935.09"
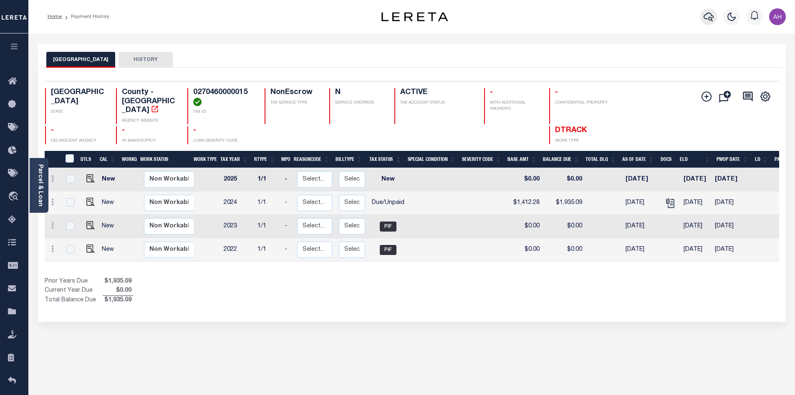
click at [708, 18] on icon "button" at bounding box center [709, 17] width 10 height 10
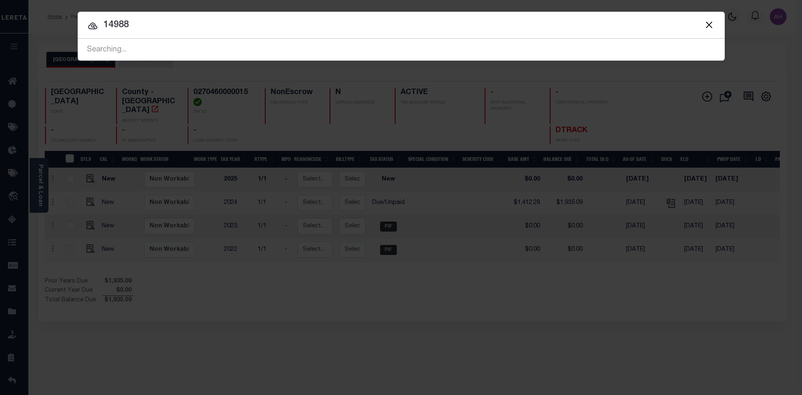
type input "14988"
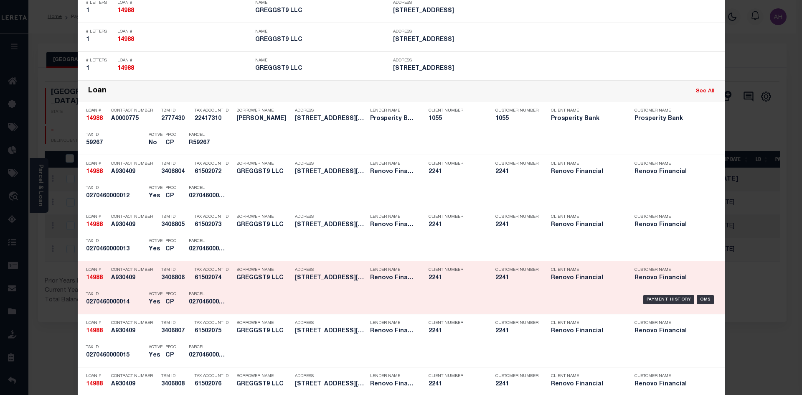
scroll to position [710, 0]
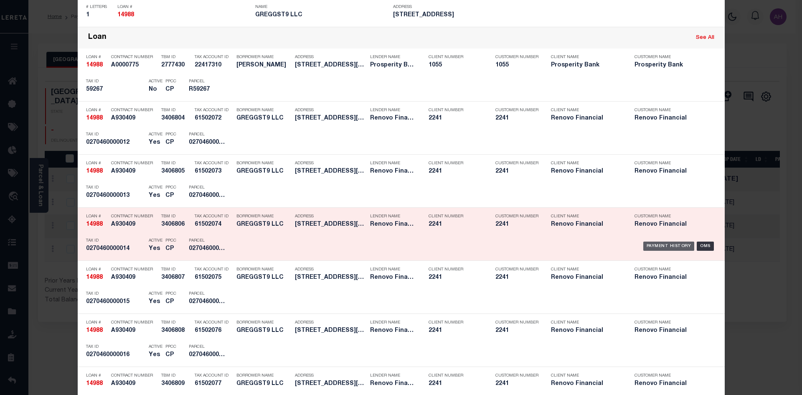
click at [653, 244] on div "Payment History" at bounding box center [668, 245] width 51 height 9
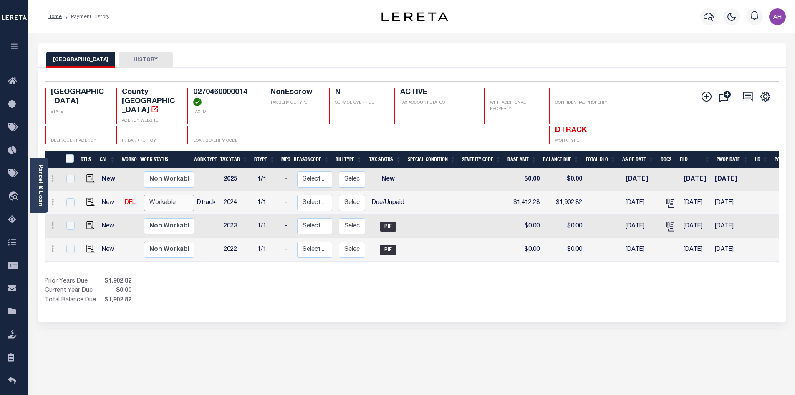
click at [169, 196] on select "Non Workable Workable" at bounding box center [169, 203] width 50 height 16
checkbox input "true"
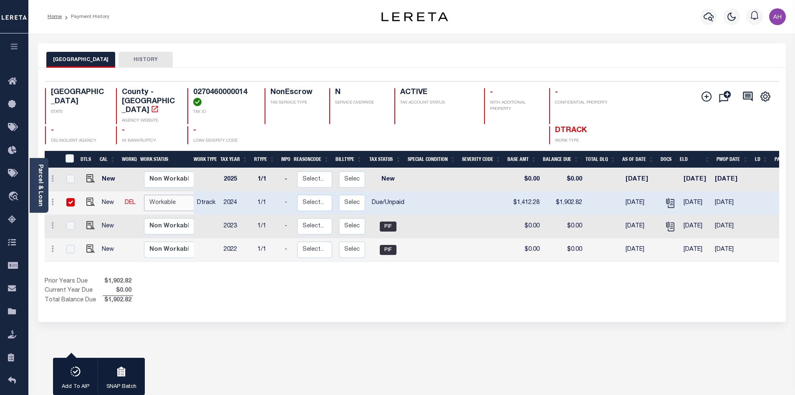
select select "true"
click at [144, 195] on select "Non Workable Workable" at bounding box center [169, 203] width 50 height 16
checkbox input "false"
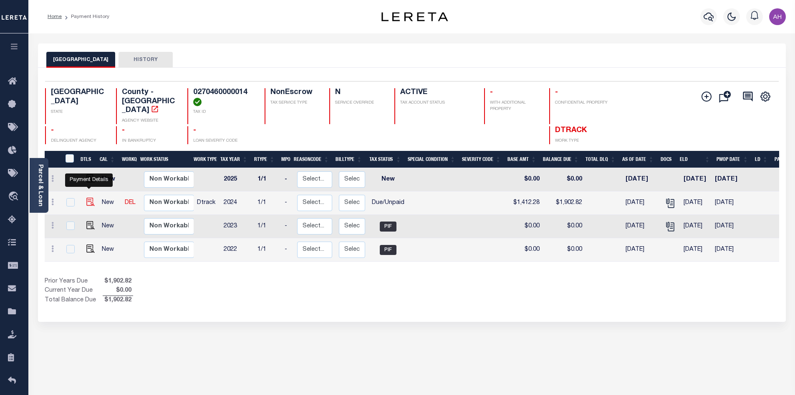
click at [89, 197] on img "" at bounding box center [90, 201] width 8 height 8
checkbox input "true"
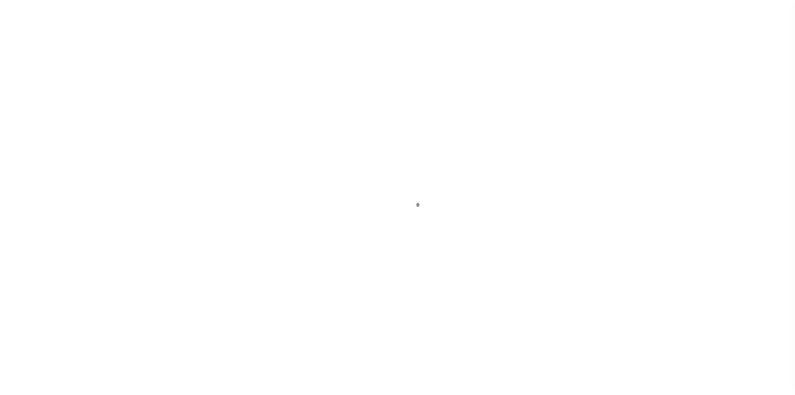
select select "DUE"
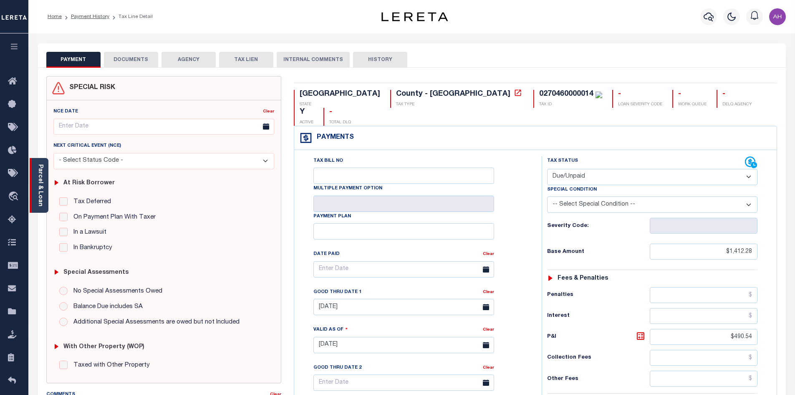
click at [42, 194] on link "Parcel & Loan" at bounding box center [40, 185] width 6 height 42
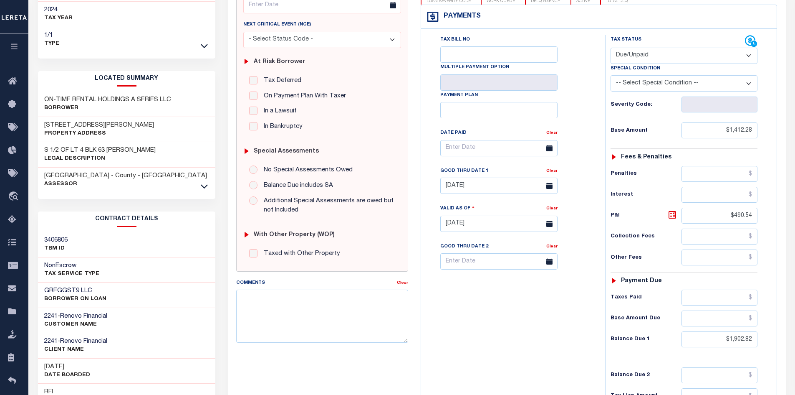
scroll to position [167, 0]
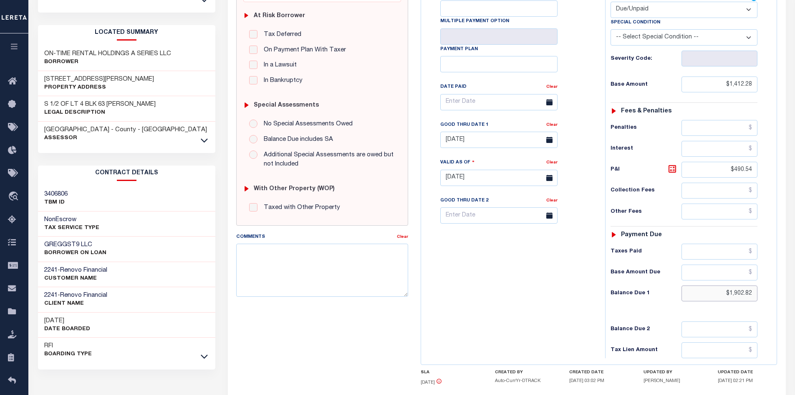
drag, startPoint x: 708, startPoint y: 290, endPoint x: 801, endPoint y: 302, distance: 94.2
click at [795, 302] on html "Home Payment History Tax Line Detail" at bounding box center [397, 149] width 795 height 633
type input "$1,935.09"
type input "[DATE]"
click at [673, 172] on icon at bounding box center [673, 169] width 8 height 8
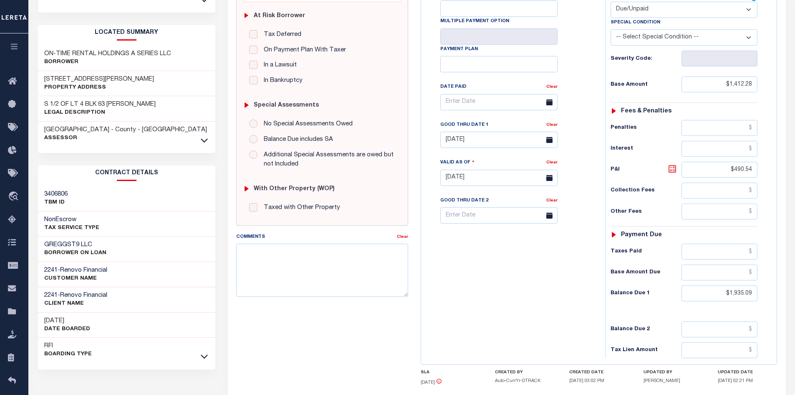
type input "$522.81"
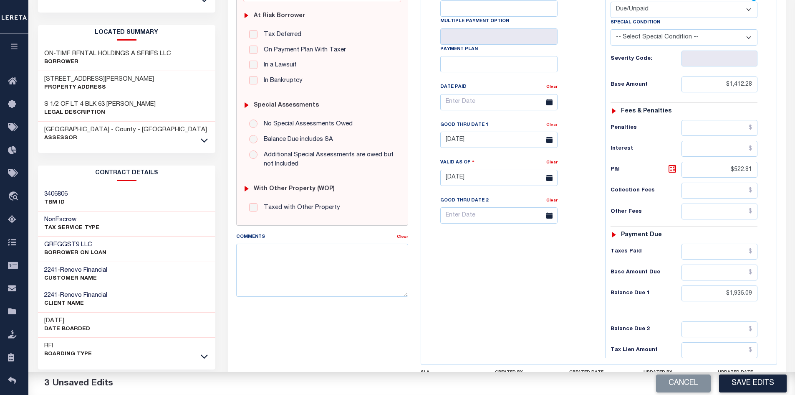
click at [553, 127] on link "Clear" at bounding box center [551, 125] width 11 height 4
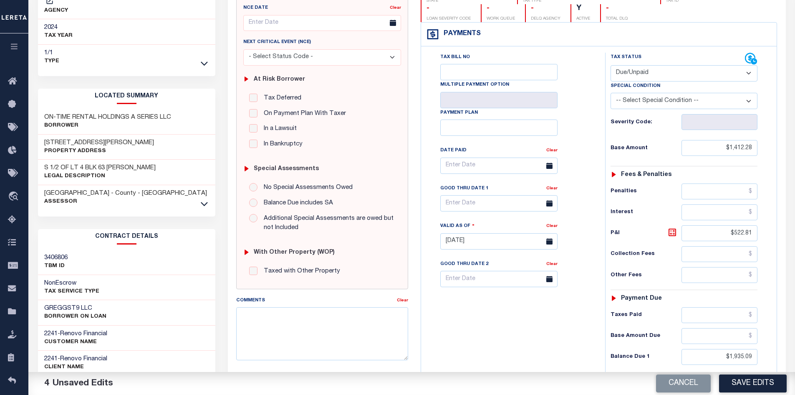
scroll to position [0, 0]
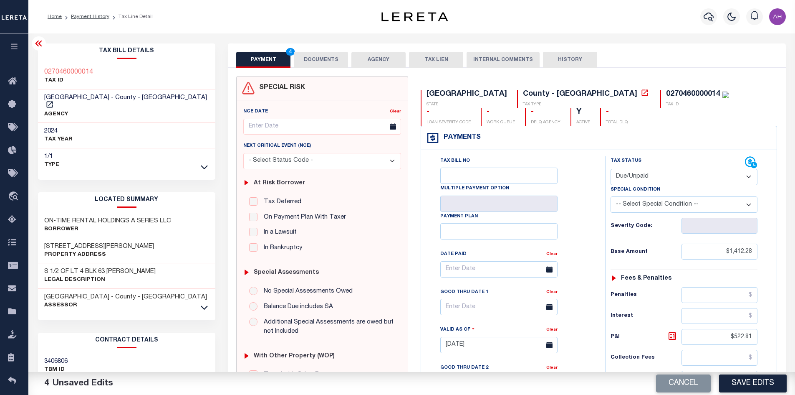
click at [318, 59] on button "DOCUMENTS" at bounding box center [321, 60] width 54 height 16
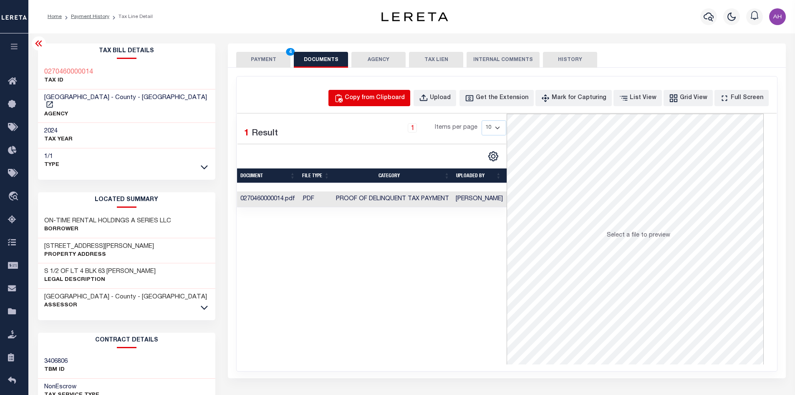
click at [372, 100] on div "Copy from Clipboard" at bounding box center [375, 98] width 60 height 9
select select "POP"
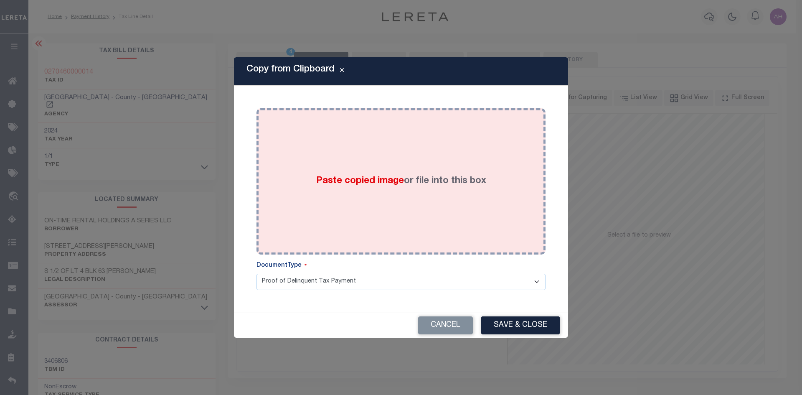
click at [378, 182] on span "Paste copied image" at bounding box center [360, 180] width 88 height 9
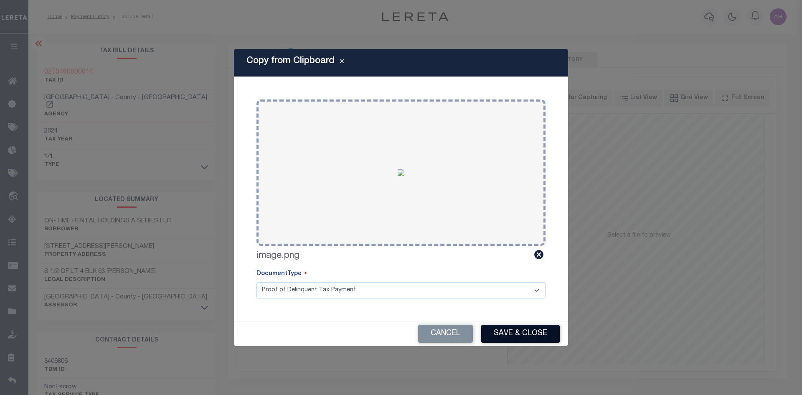
click at [501, 336] on button "Save & Close" at bounding box center [520, 333] width 78 height 18
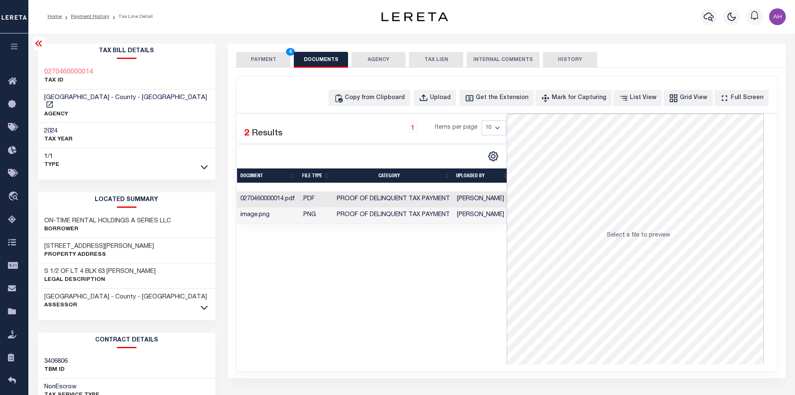
click at [266, 60] on button "PAYMENT 4" at bounding box center [263, 60] width 54 height 16
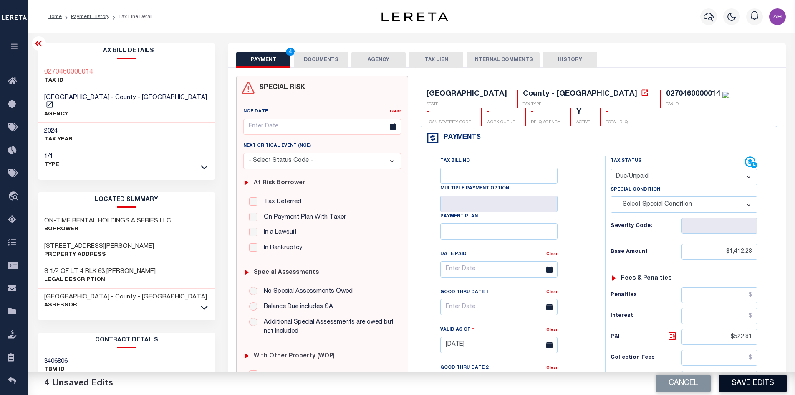
click at [736, 388] on button "Save Edits" at bounding box center [753, 383] width 68 height 18
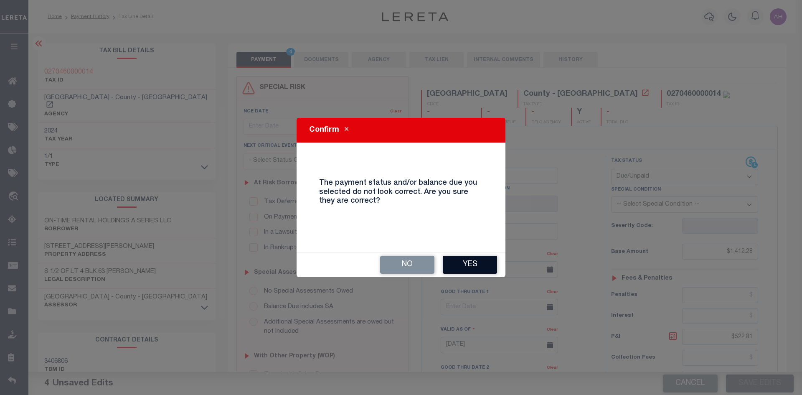
click at [483, 268] on button "Yes" at bounding box center [470, 264] width 54 height 18
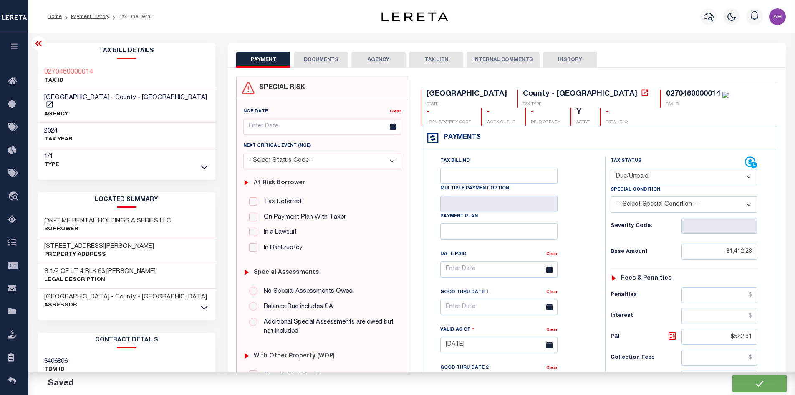
checkbox input "false"
type input "$1,412.28"
type input "$522.81"
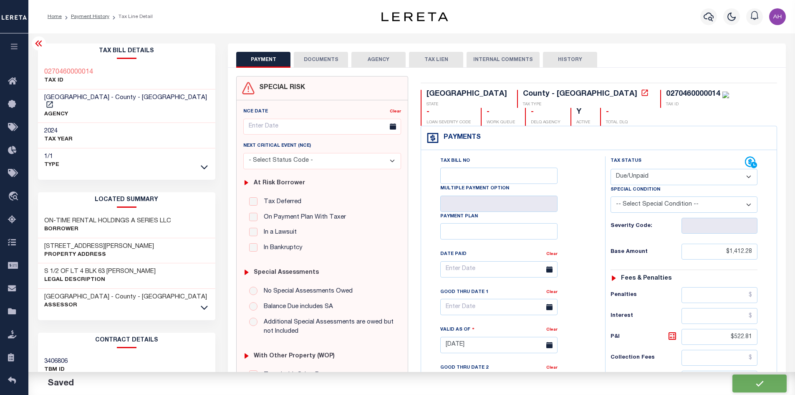
type input "$1,935.09"
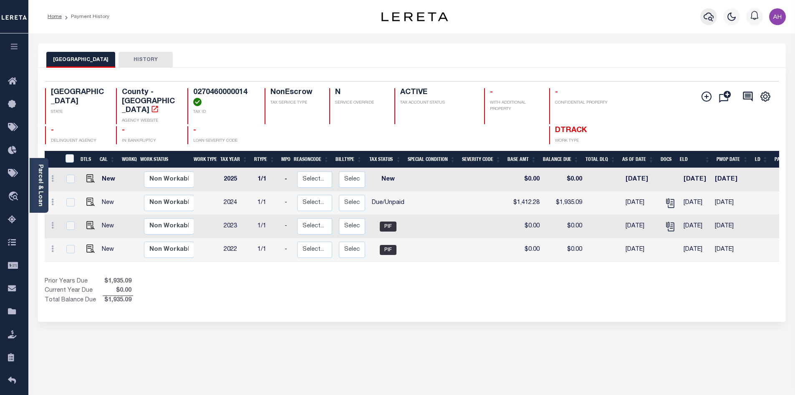
click at [707, 18] on icon "button" at bounding box center [709, 17] width 10 height 10
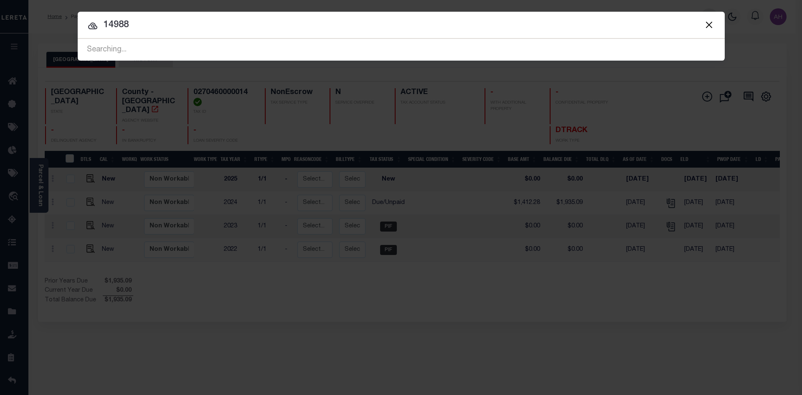
type input "14988"
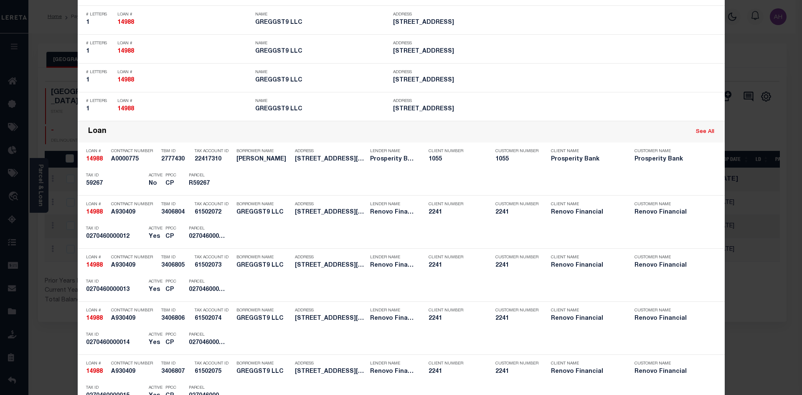
scroll to position [1252, 0]
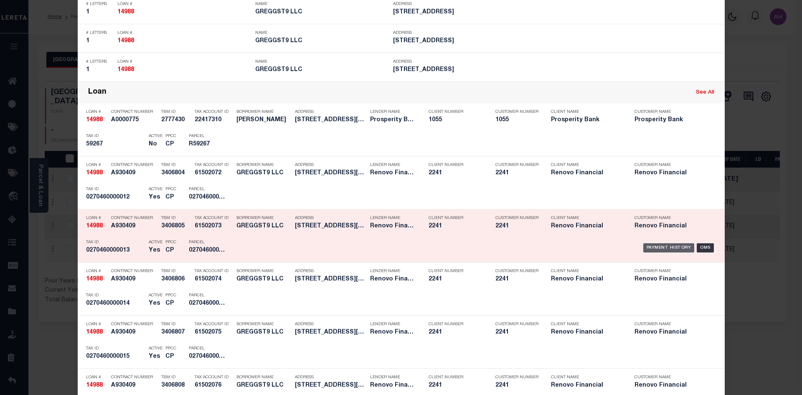
click at [653, 248] on div "Payment History" at bounding box center [668, 247] width 51 height 9
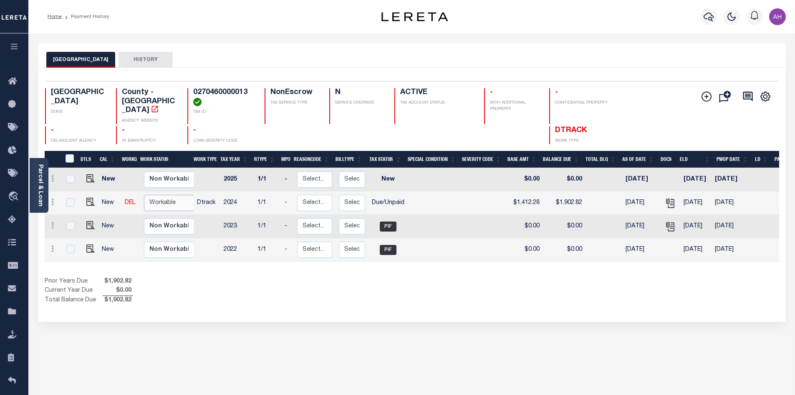
click at [161, 195] on select "Non Workable Workable" at bounding box center [169, 203] width 50 height 16
checkbox input "true"
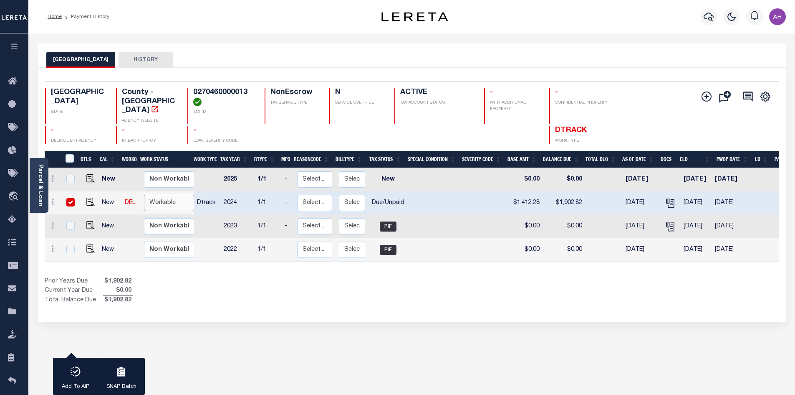
select select "true"
click at [144, 195] on select "Non Workable Workable" at bounding box center [169, 203] width 50 height 16
checkbox input "false"
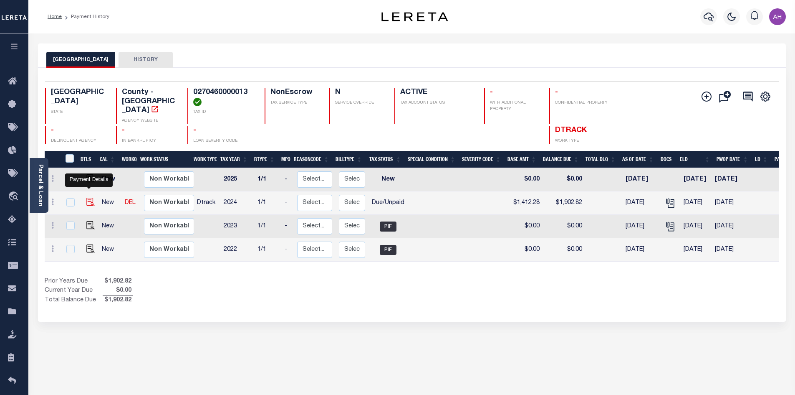
click at [91, 197] on img "" at bounding box center [90, 201] width 8 height 8
checkbox input "true"
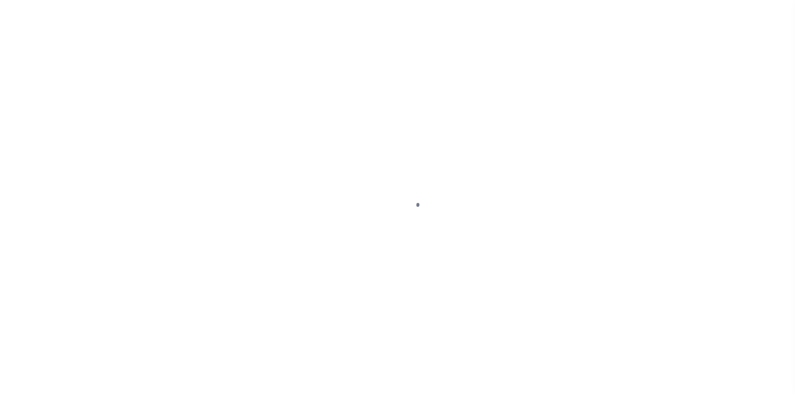
select select "DUE"
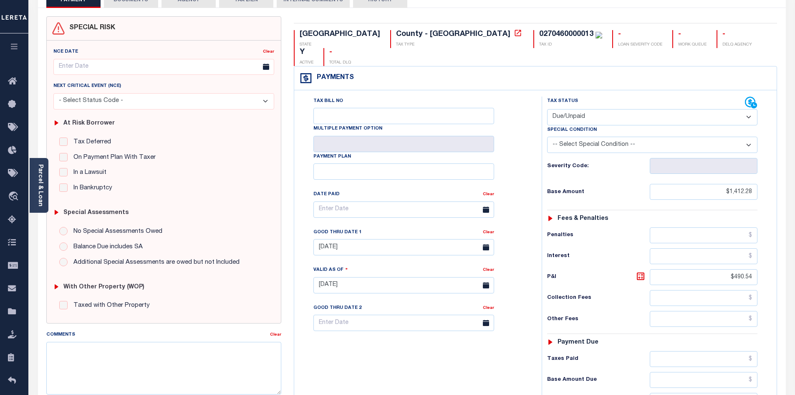
scroll to position [125, 0]
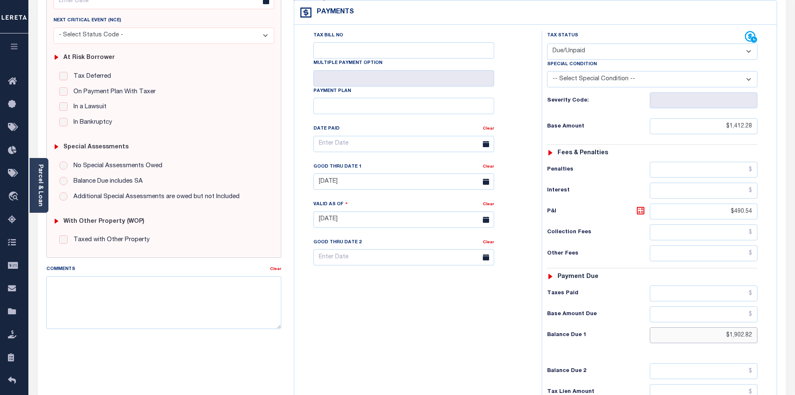
drag, startPoint x: 708, startPoint y: 319, endPoint x: 776, endPoint y: 315, distance: 67.7
click at [776, 315] on div "Tax Bill No Multiple Payment Option Payment Plan" at bounding box center [535, 215] width 483 height 381
type input "$1,935.09"
type input "09/08/2025"
click at [642, 205] on icon at bounding box center [641, 210] width 10 height 10
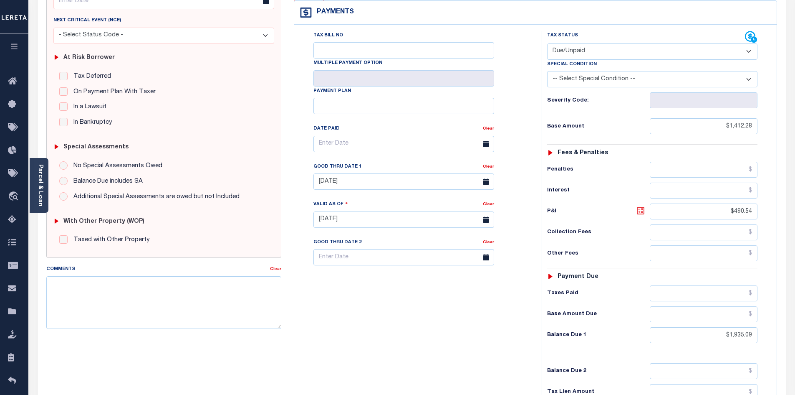
type input "$522.81"
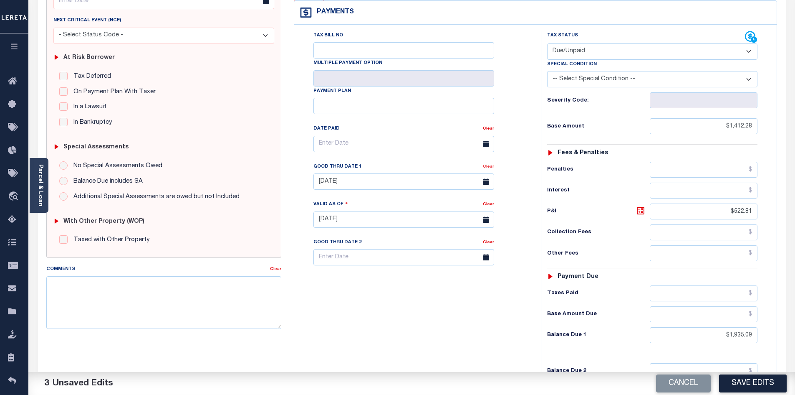
click at [484, 164] on link "Clear" at bounding box center [488, 166] width 11 height 4
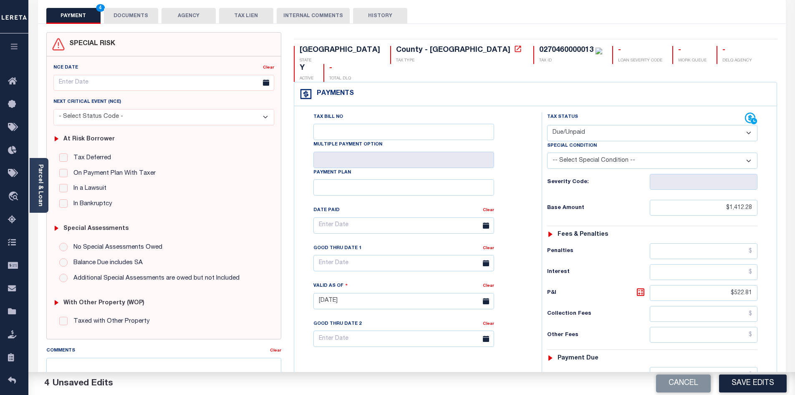
scroll to position [0, 0]
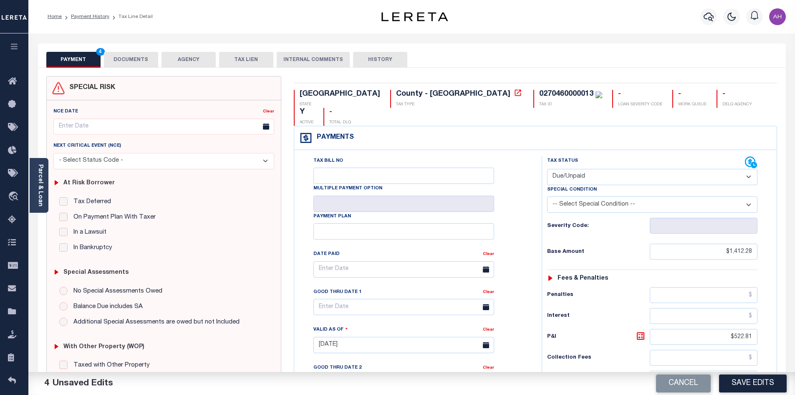
click at [144, 57] on button "DOCUMENTS" at bounding box center [131, 60] width 54 height 16
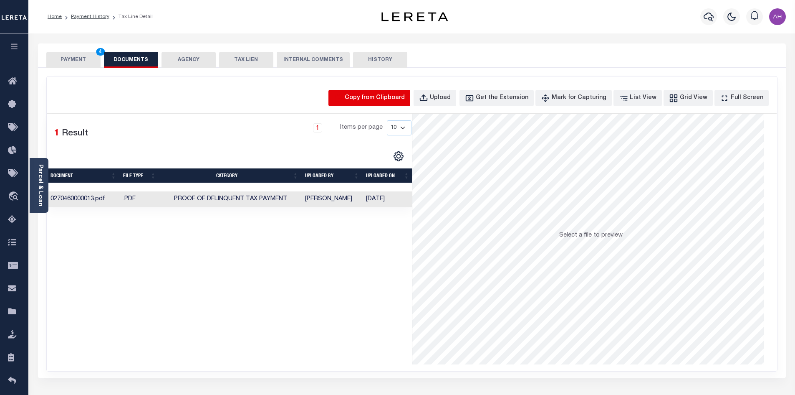
click at [342, 99] on icon "button" at bounding box center [338, 98] width 7 height 8
select select "POP"
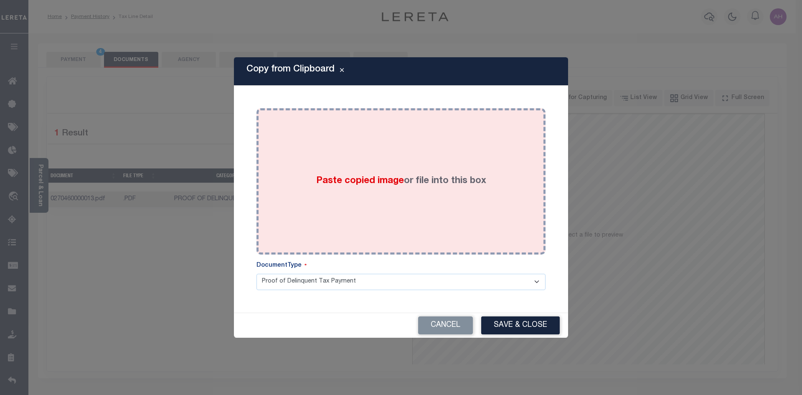
click at [328, 185] on span "Paste copied image" at bounding box center [360, 180] width 88 height 9
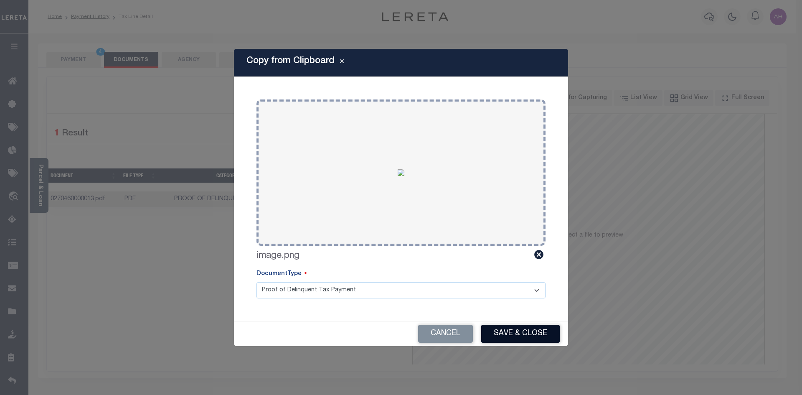
click at [503, 331] on button "Save & Close" at bounding box center [520, 333] width 78 height 18
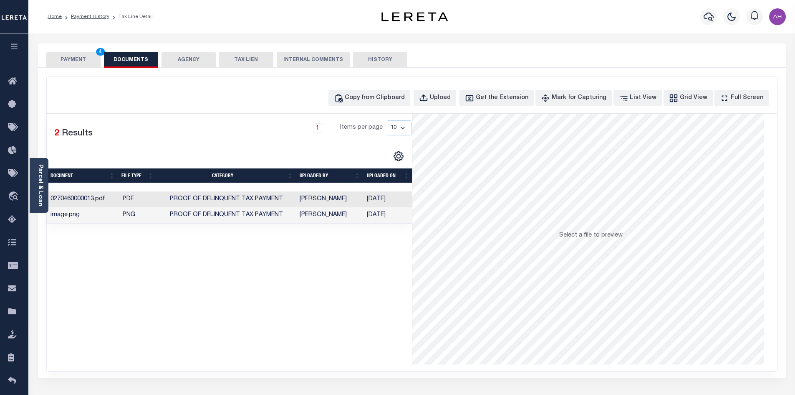
click at [81, 60] on button "PAYMENT 4" at bounding box center [73, 60] width 54 height 16
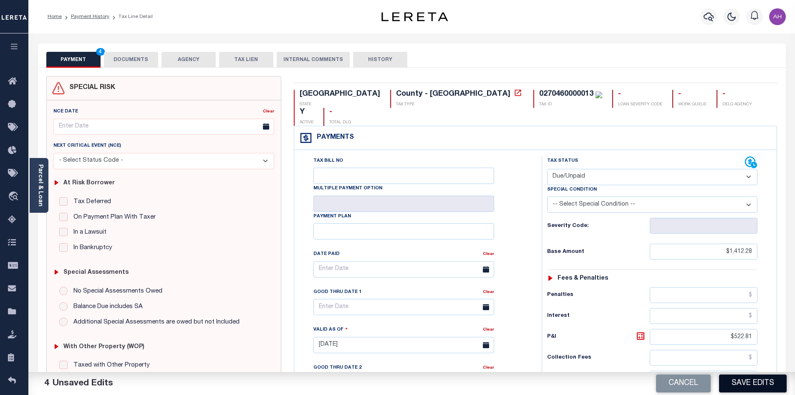
click at [762, 382] on button "Save Edits" at bounding box center [753, 383] width 68 height 18
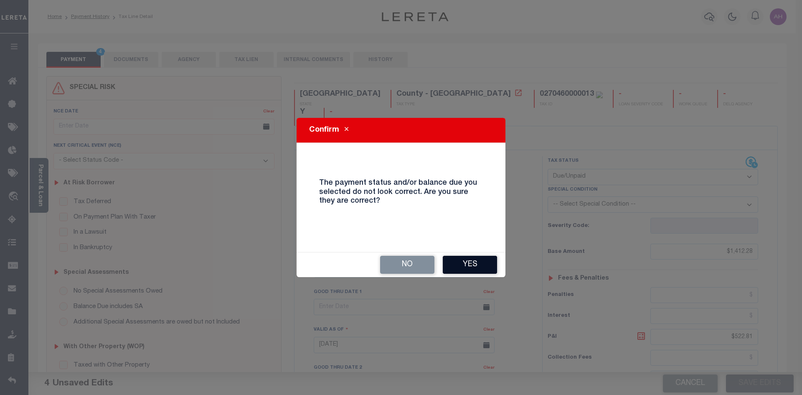
click at [468, 261] on button "Yes" at bounding box center [470, 264] width 54 height 18
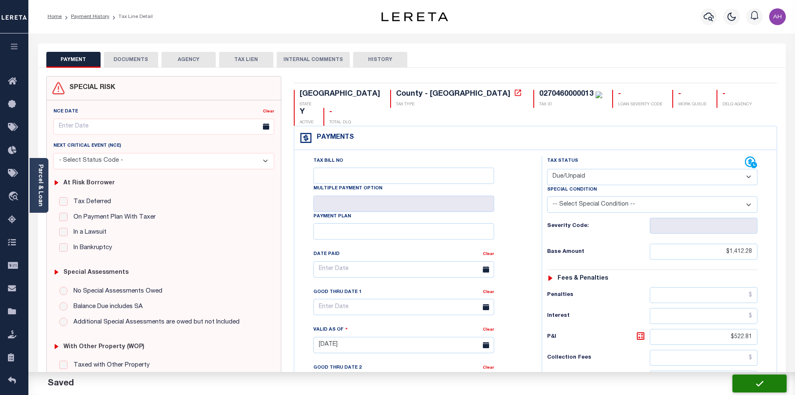
checkbox input "false"
type input "$1,412.28"
type input "$522.81"
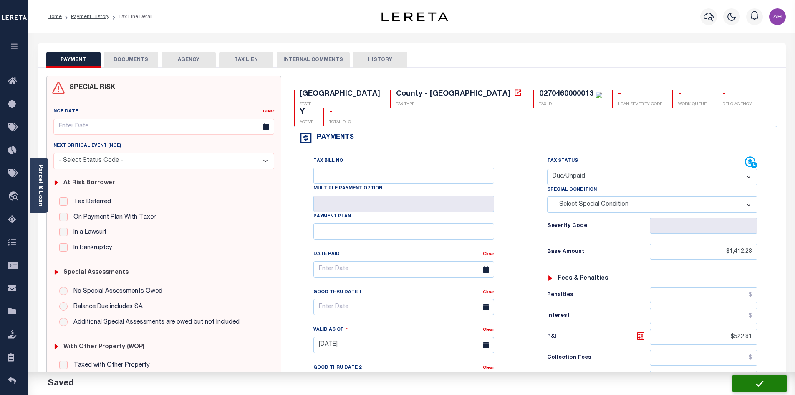
type input "$1,935.09"
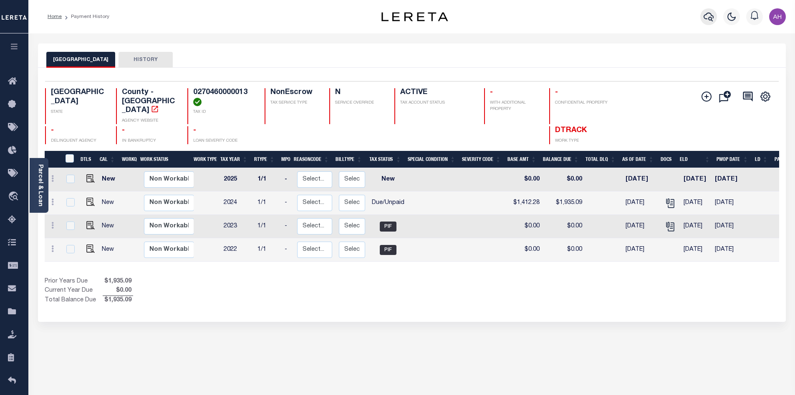
click at [710, 12] on icon "button" at bounding box center [709, 17] width 10 height 10
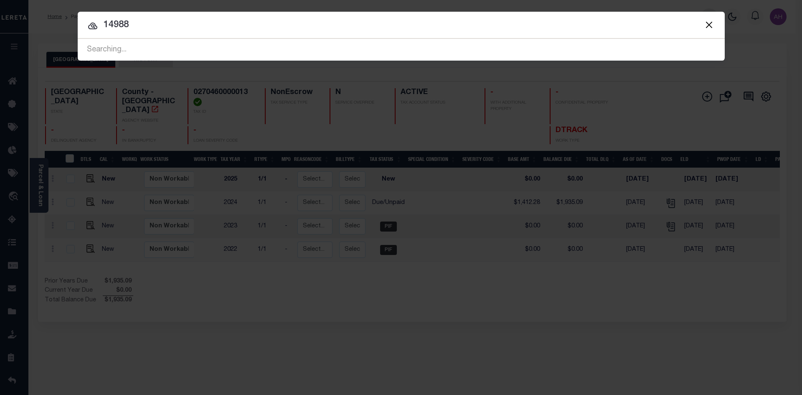
type input "14988"
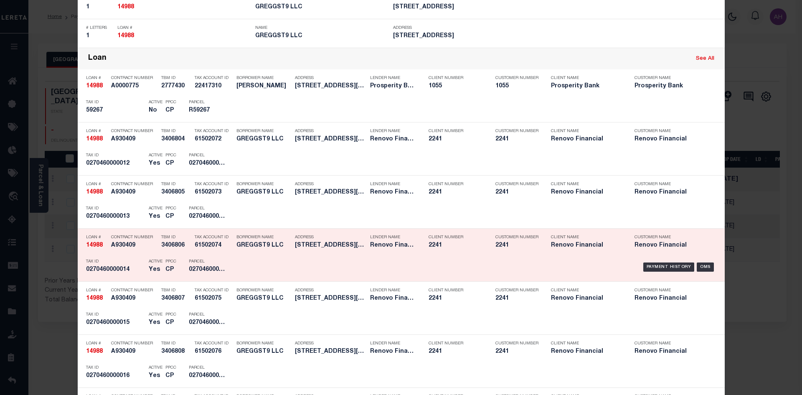
scroll to position [710, 0]
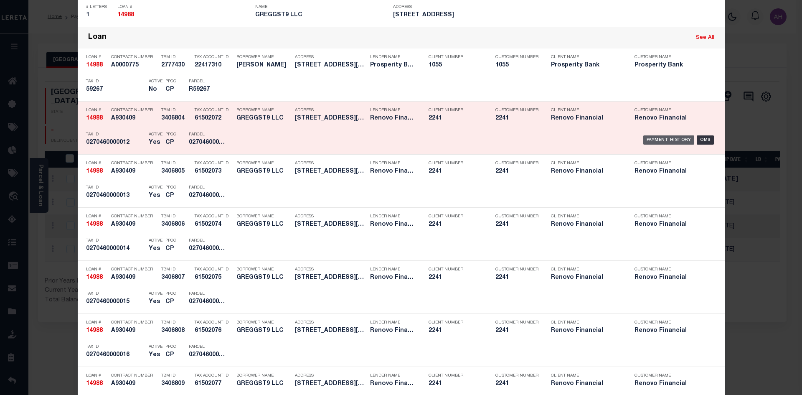
click at [665, 143] on div "Payment History" at bounding box center [668, 139] width 51 height 9
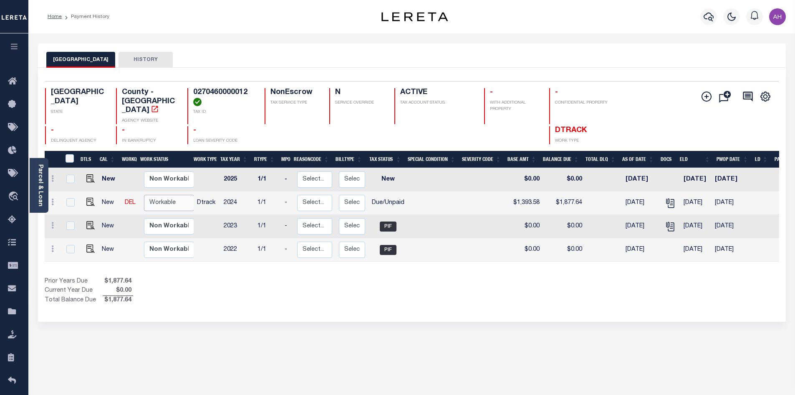
click at [162, 198] on select "Non Workable Workable" at bounding box center [169, 203] width 50 height 16
checkbox input "true"
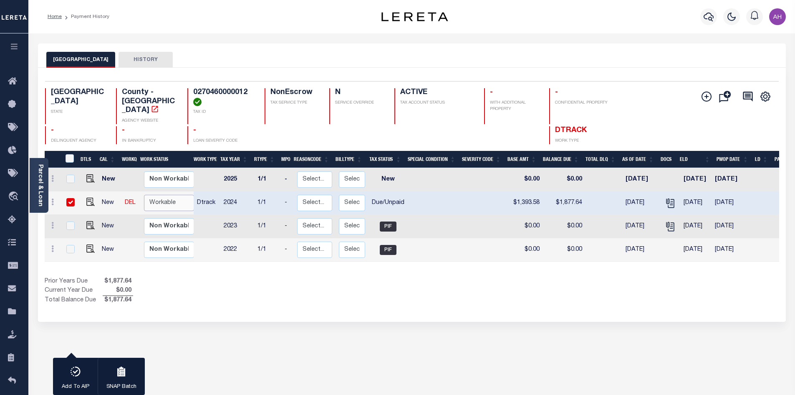
select select "true"
click at [144, 195] on select "Non Workable Workable" at bounding box center [169, 203] width 50 height 16
checkbox input "false"
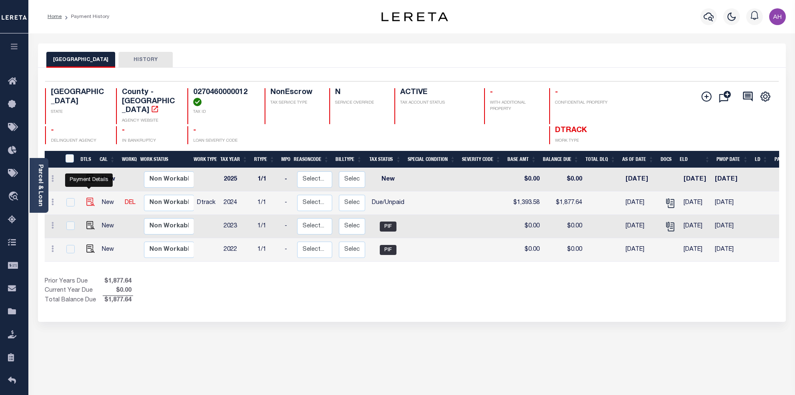
click at [87, 197] on img "" at bounding box center [90, 201] width 8 height 8
checkbox input "true"
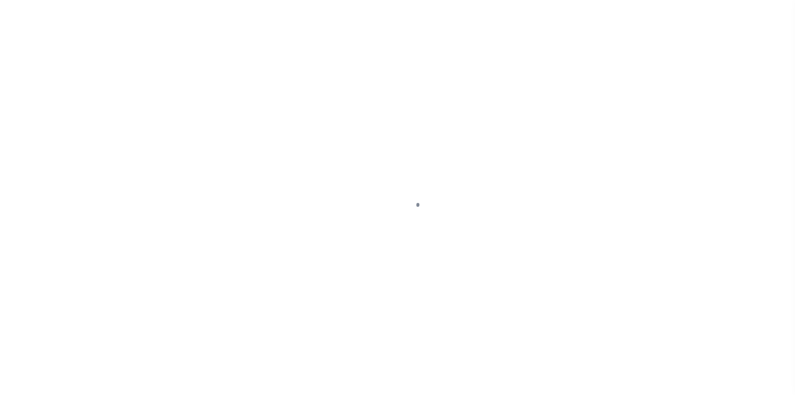
select select "DUE"
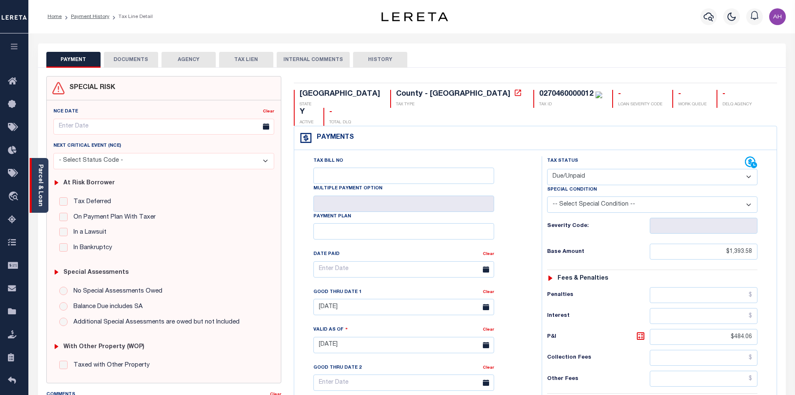
click at [37, 189] on link "Parcel & Loan" at bounding box center [40, 185] width 6 height 42
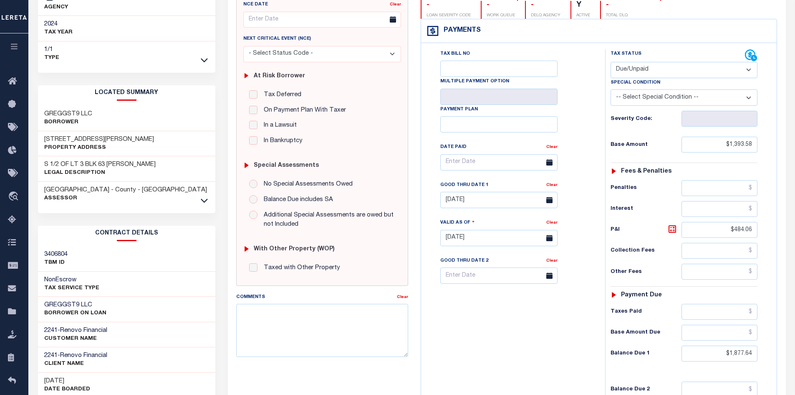
scroll to position [167, 0]
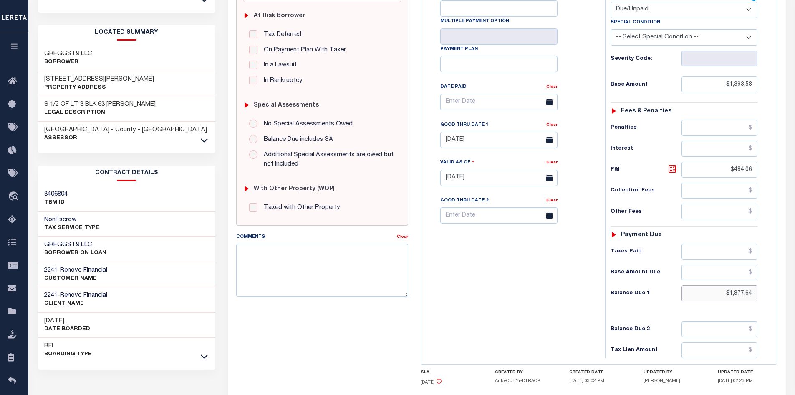
drag, startPoint x: 721, startPoint y: 295, endPoint x: 794, endPoint y: 294, distance: 72.6
click at [794, 294] on div "Parcel & Loan Tax Bill Details 0270460000012 TAX ID" at bounding box center [411, 166] width 767 height 600
type input "$1,909.44"
type input "09/08/2025"
click at [673, 168] on icon at bounding box center [673, 169] width 10 height 10
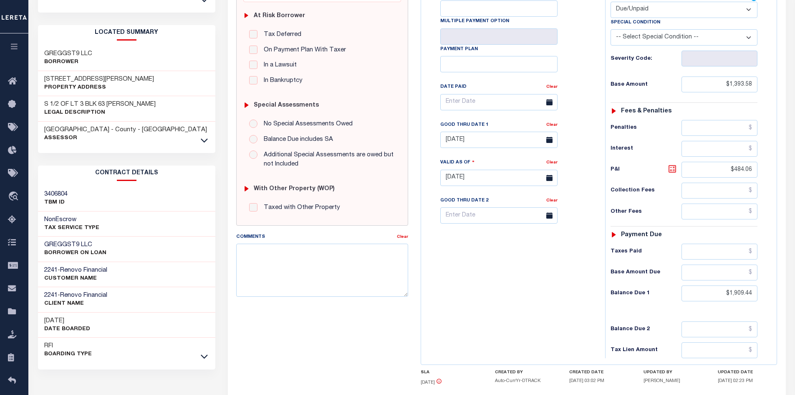
type input "$515.86"
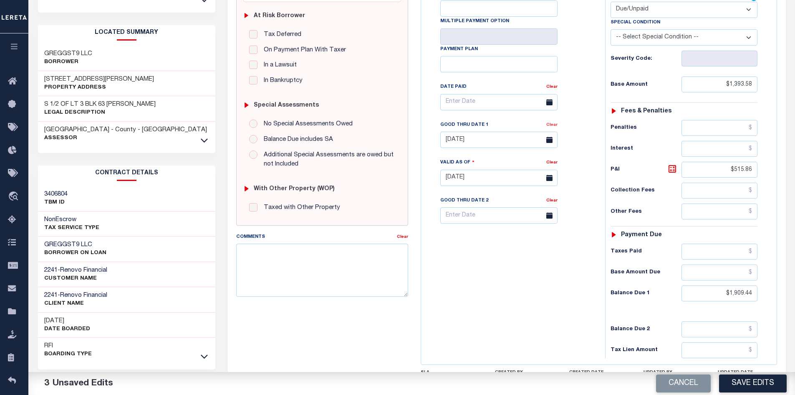
click at [553, 127] on link "Clear" at bounding box center [551, 125] width 11 height 4
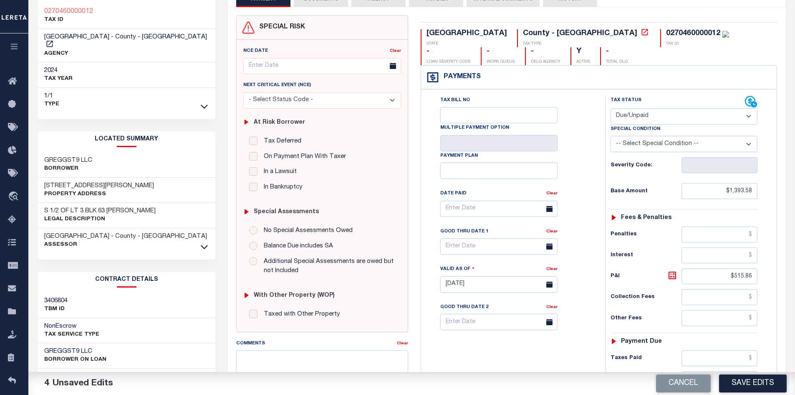
scroll to position [0, 0]
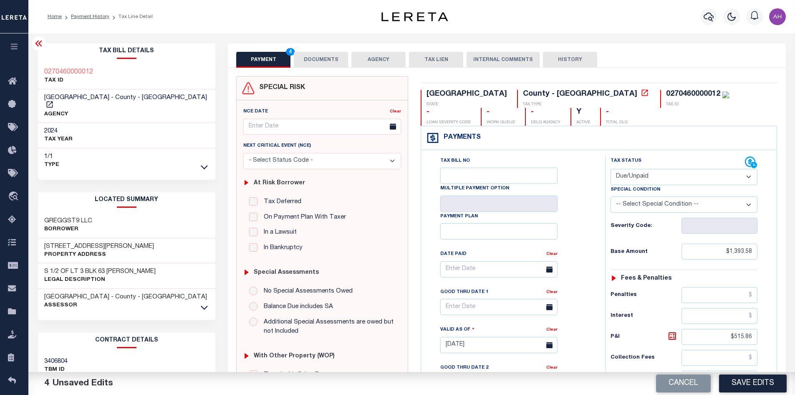
click at [320, 62] on button "DOCUMENTS" at bounding box center [321, 60] width 54 height 16
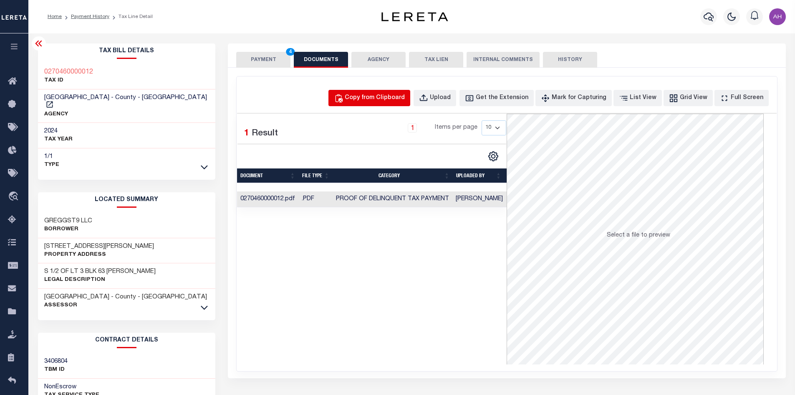
click at [371, 104] on button "Copy from Clipboard" at bounding box center [370, 98] width 82 height 16
select select "POP"
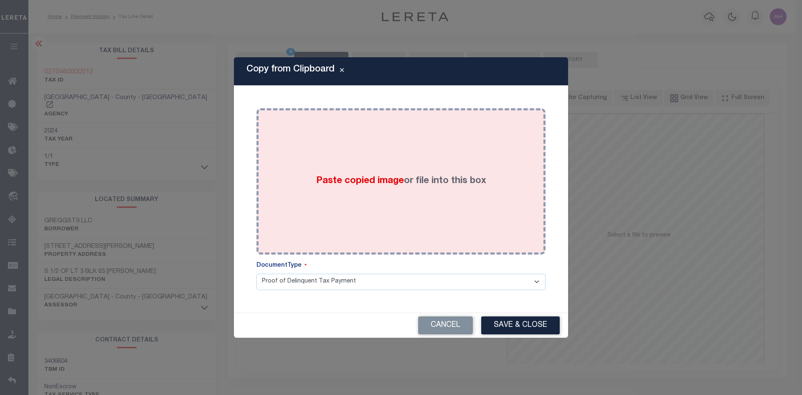
click at [350, 171] on div "Paste copied image or file into this box" at bounding box center [401, 181] width 276 height 134
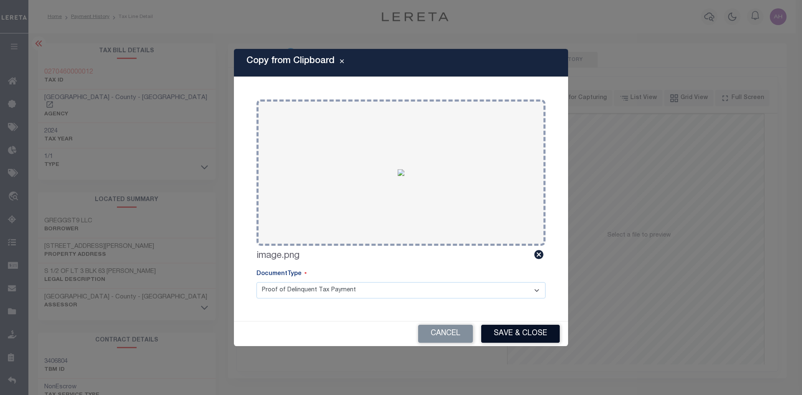
click at [529, 339] on button "Save & Close" at bounding box center [520, 333] width 78 height 18
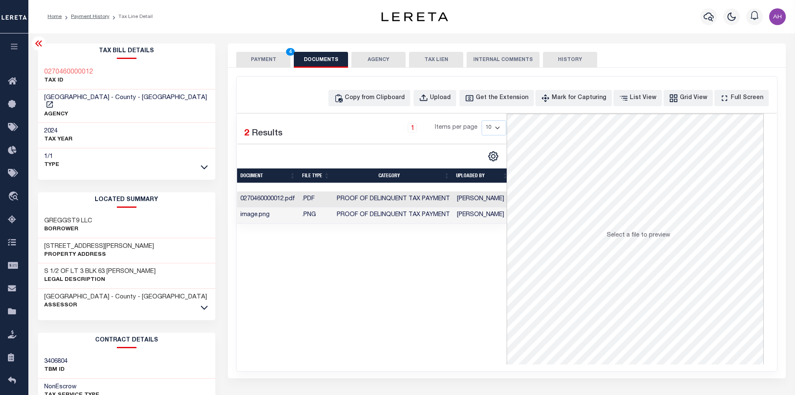
click at [268, 58] on button "PAYMENT 4" at bounding box center [263, 60] width 54 height 16
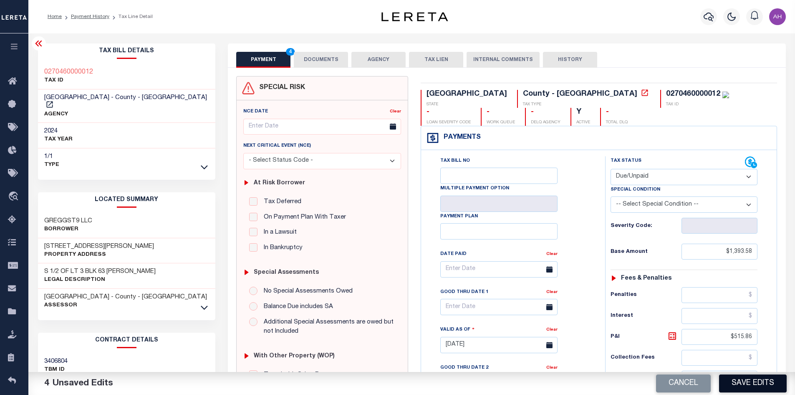
click at [772, 388] on button "Save Edits" at bounding box center [753, 383] width 68 height 18
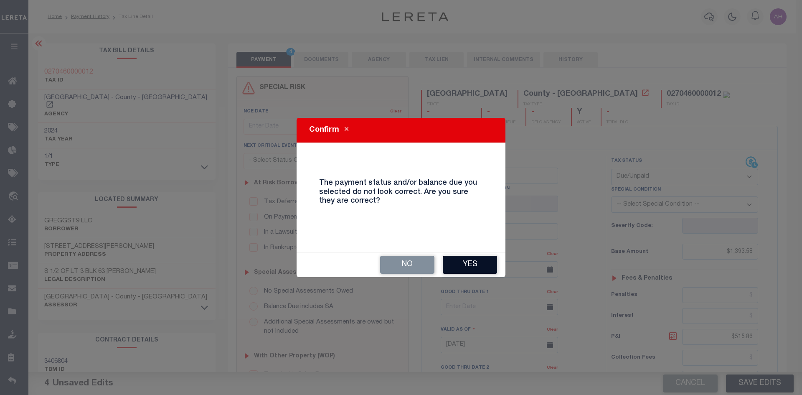
click at [471, 259] on button "Yes" at bounding box center [470, 264] width 54 height 18
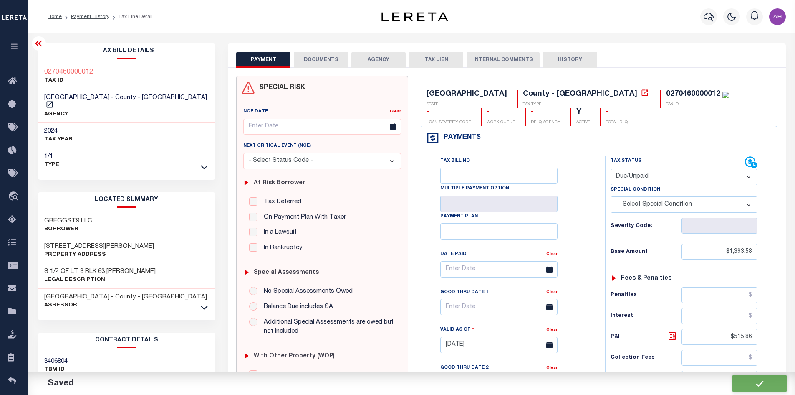
checkbox input "false"
type input "$1,393.58"
type input "$515.86"
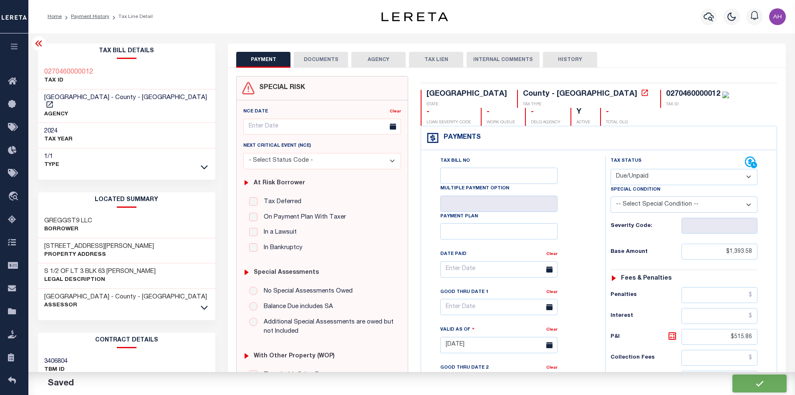
type input "$1,909.44"
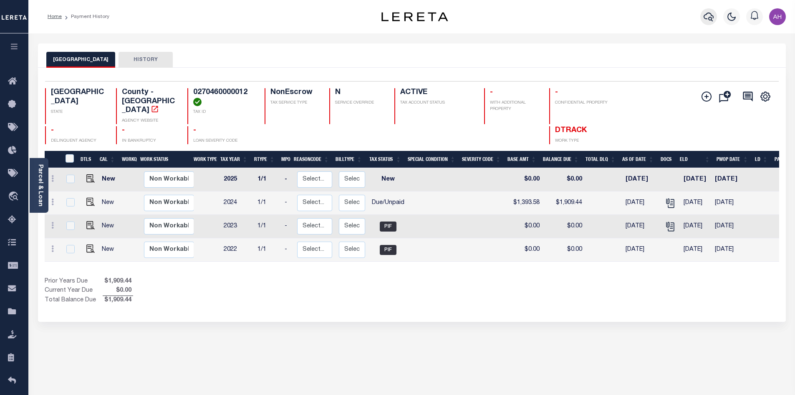
click at [709, 18] on icon "button" at bounding box center [709, 17] width 10 height 9
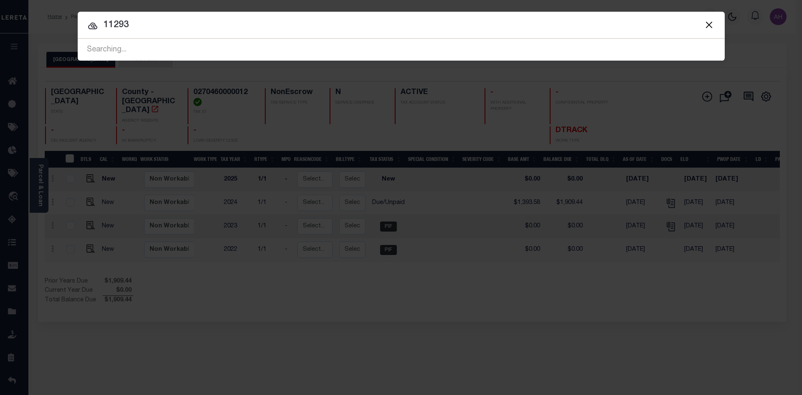
type input "11293"
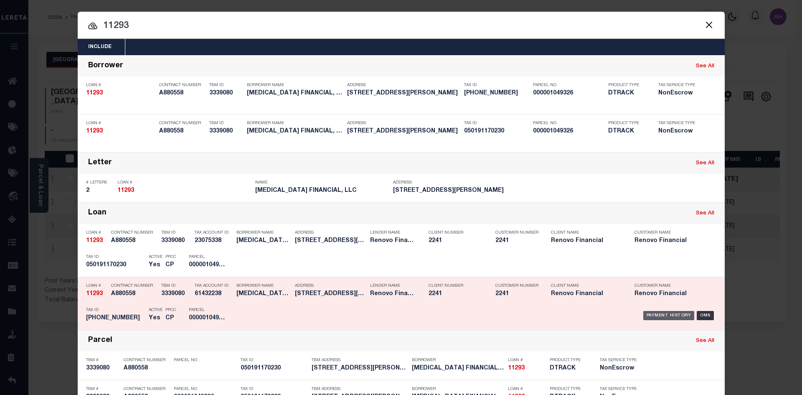
click at [652, 316] on div "Payment History" at bounding box center [668, 315] width 51 height 9
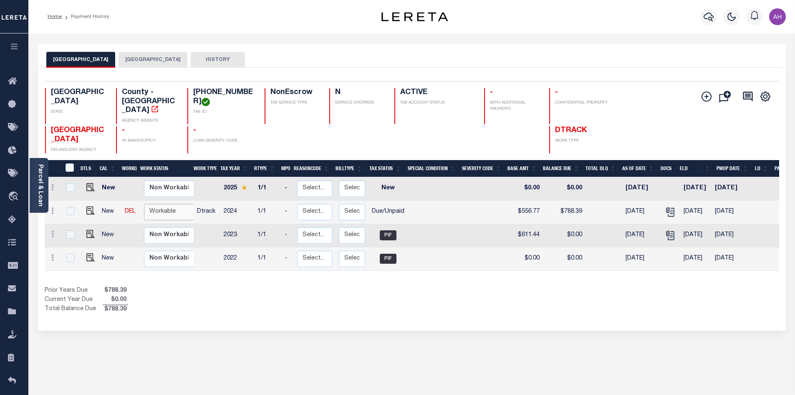
click at [175, 206] on select "Non Workable Workable" at bounding box center [169, 212] width 50 height 16
checkbox input "true"
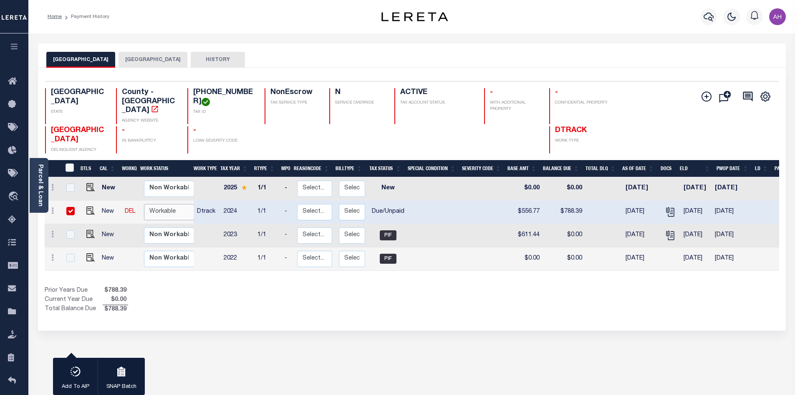
select select "true"
click at [144, 204] on select "Non Workable Workable" at bounding box center [169, 212] width 50 height 16
checkbox input "false"
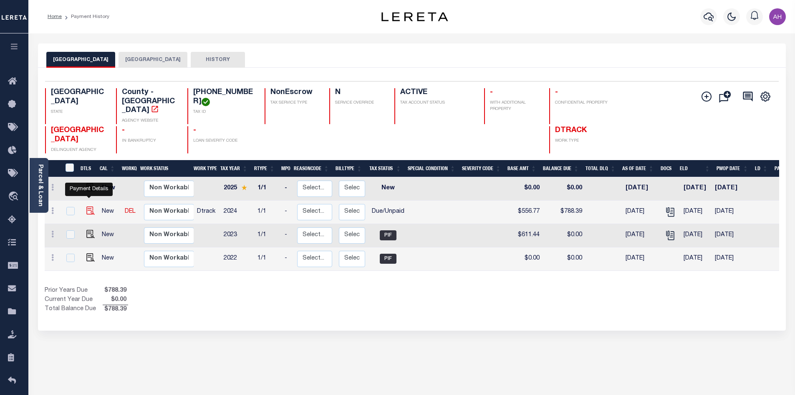
click at [93, 206] on img "" at bounding box center [90, 210] width 8 height 8
checkbox input "true"
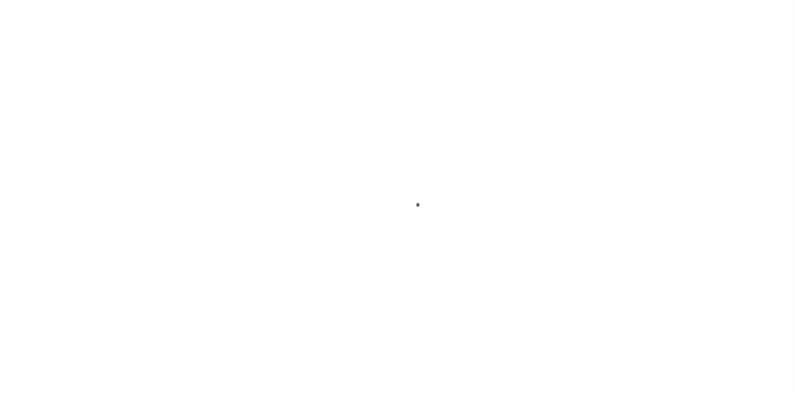
select select "DUE"
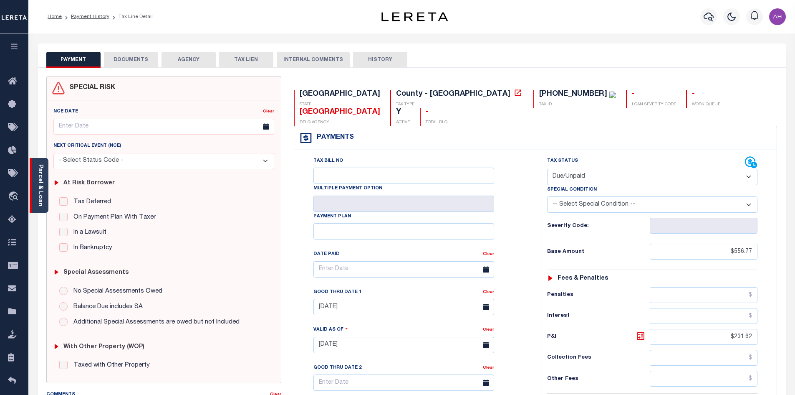
click at [39, 187] on link "Parcel & Loan" at bounding box center [40, 185] width 6 height 42
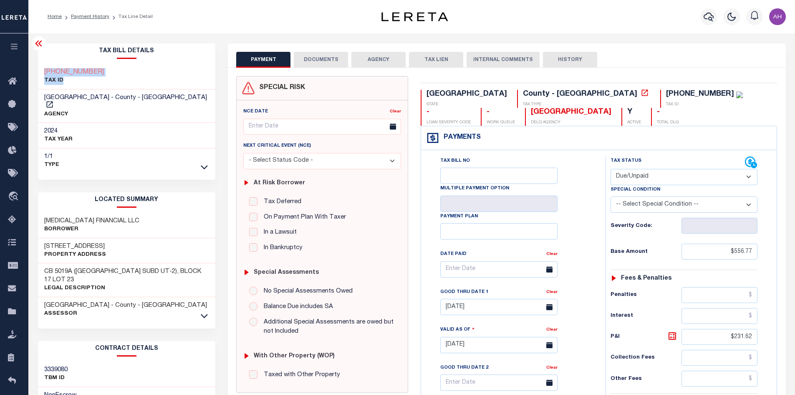
drag, startPoint x: 111, startPoint y: 76, endPoint x: 41, endPoint y: 75, distance: 70.2
click at [41, 75] on div "[PHONE_NUMBER] TAX ID" at bounding box center [127, 76] width 178 height 25
click at [122, 74] on div "[PHONE_NUMBER] TAX ID" at bounding box center [127, 76] width 178 height 25
drag, startPoint x: 110, startPoint y: 74, endPoint x: 41, endPoint y: 71, distance: 68.9
click at [41, 71] on div "[PHONE_NUMBER] TAX ID" at bounding box center [127, 76] width 178 height 25
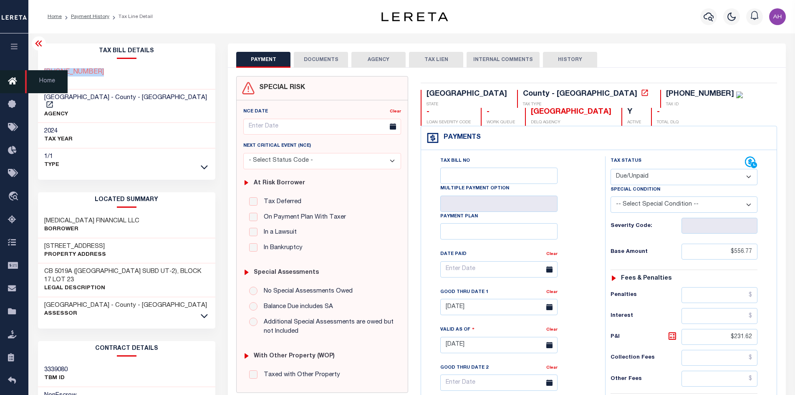
copy h3 "[PHONE_NUMBER]"
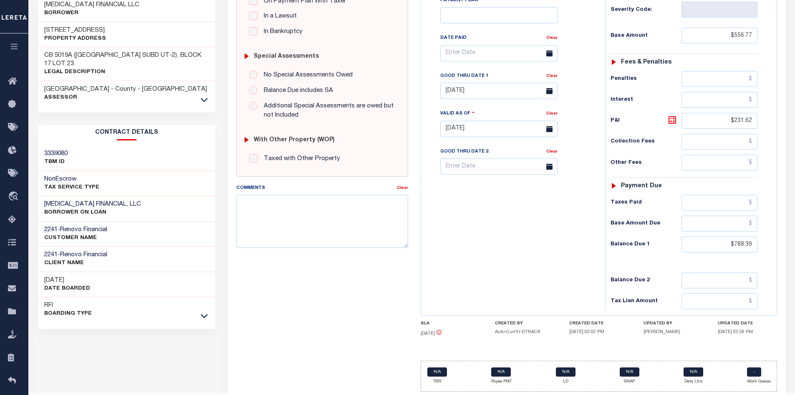
scroll to position [239, 0]
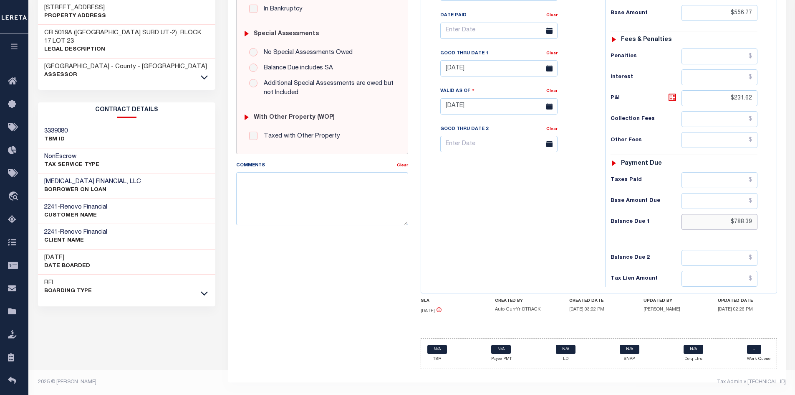
drag, startPoint x: 721, startPoint y: 219, endPoint x: 801, endPoint y: 230, distance: 80.5
click at [795, 230] on html "Home Payment History Tax Line Detail" at bounding box center [397, 78] width 795 height 633
type input "$801.74"
type input "[DATE]"
click at [674, 94] on icon at bounding box center [673, 97] width 10 height 10
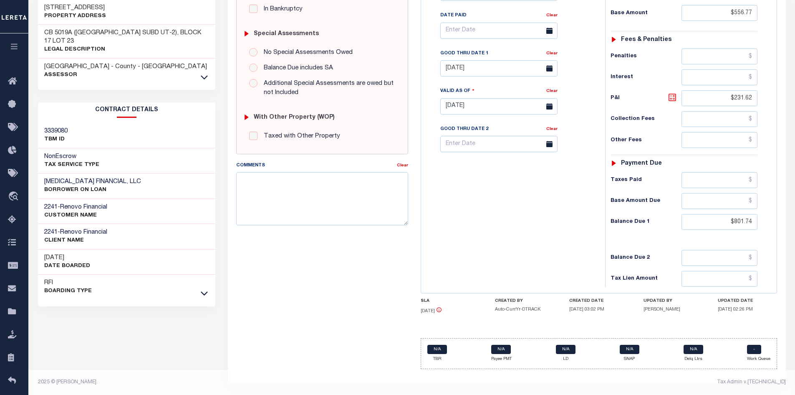
type input "$244.97"
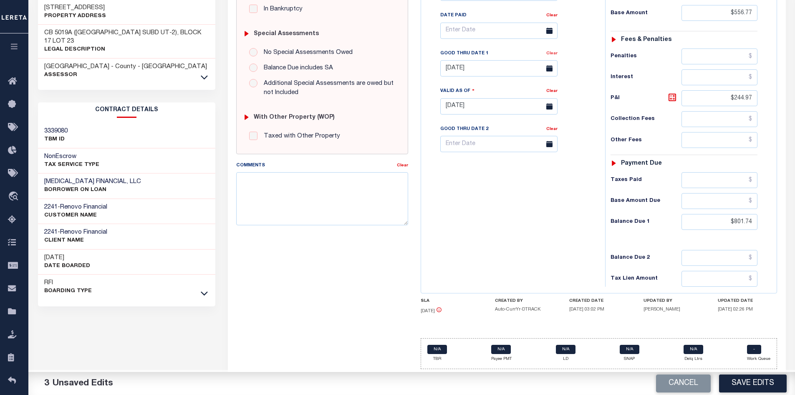
click at [555, 56] on link "Clear" at bounding box center [551, 53] width 11 height 4
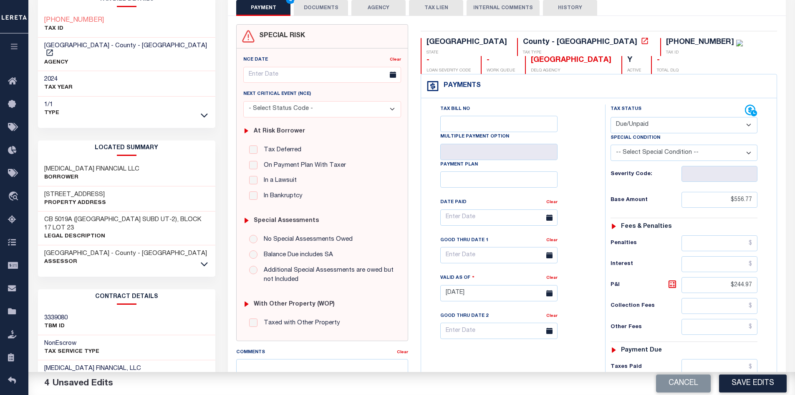
scroll to position [0, 0]
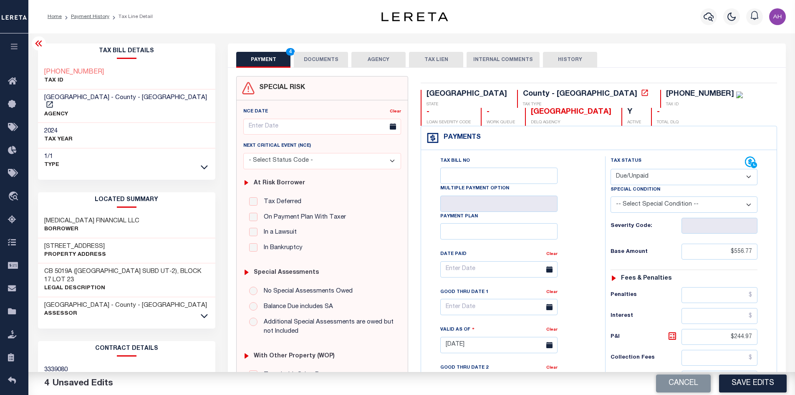
click at [309, 56] on button "DOCUMENTS" at bounding box center [321, 60] width 54 height 16
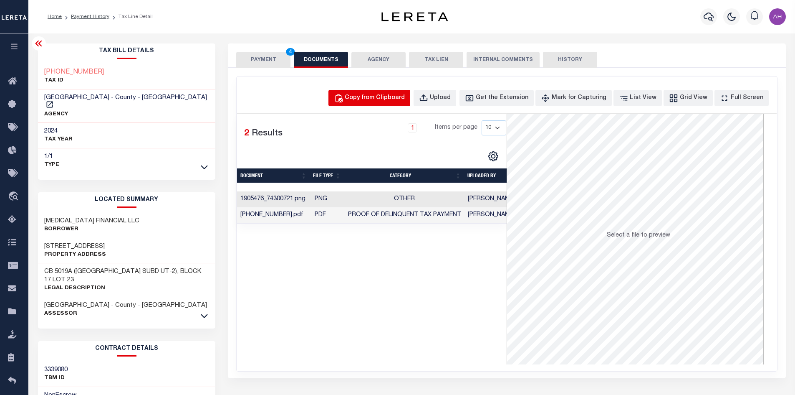
click at [385, 99] on div "Copy from Clipboard" at bounding box center [375, 98] width 60 height 9
select select "POP"
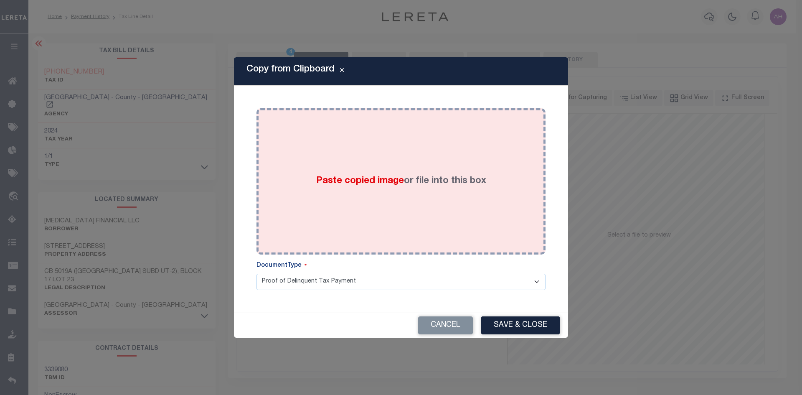
click at [399, 185] on span "Paste copied image" at bounding box center [360, 180] width 88 height 9
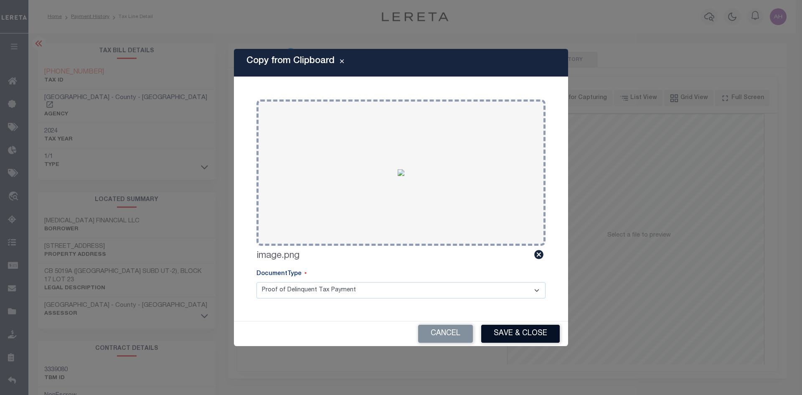
click at [519, 328] on button "Save & Close" at bounding box center [520, 333] width 78 height 18
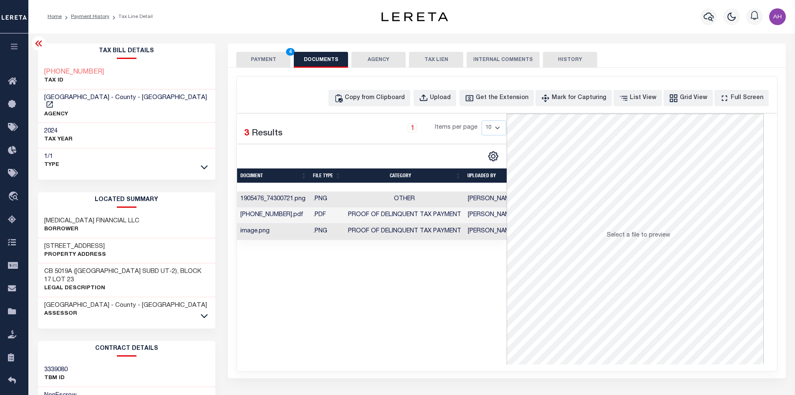
click at [264, 61] on button "PAYMENT 4" at bounding box center [263, 60] width 54 height 16
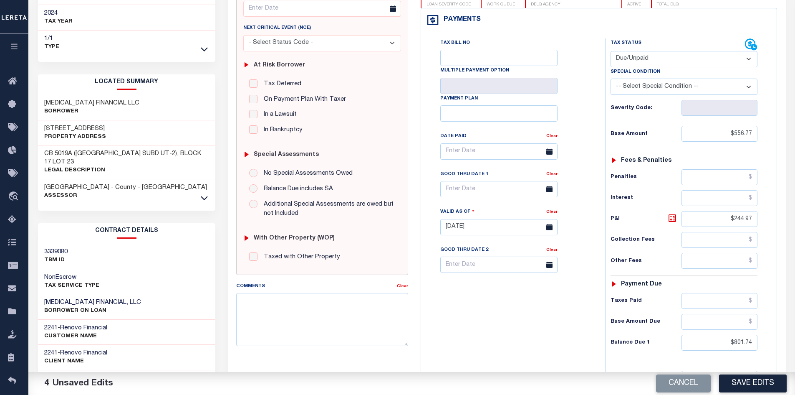
scroll to position [125, 0]
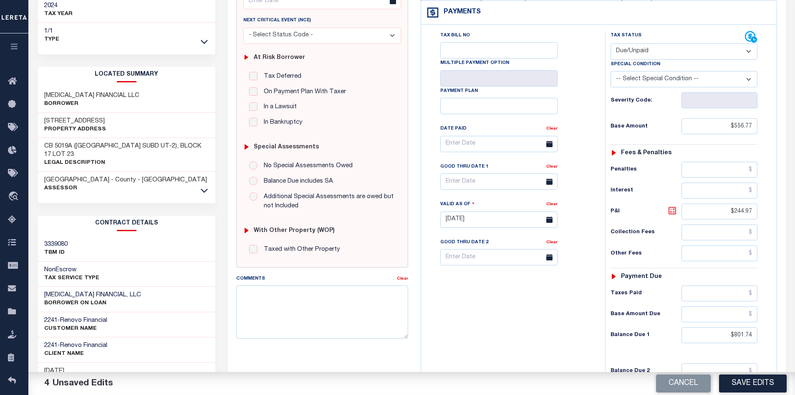
click at [671, 210] on icon at bounding box center [672, 210] width 5 height 5
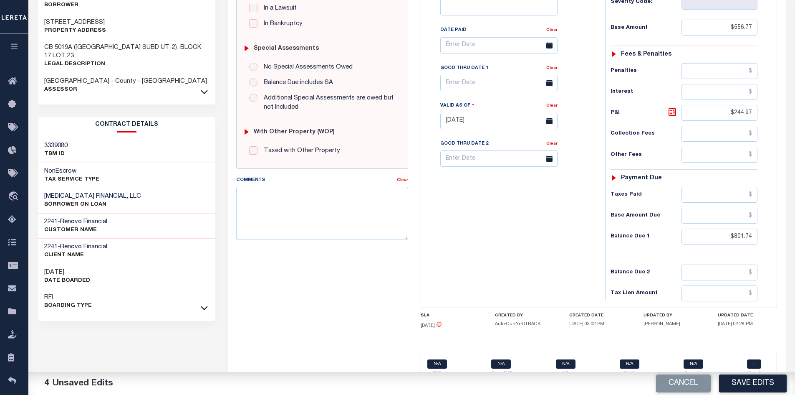
scroll to position [237, 0]
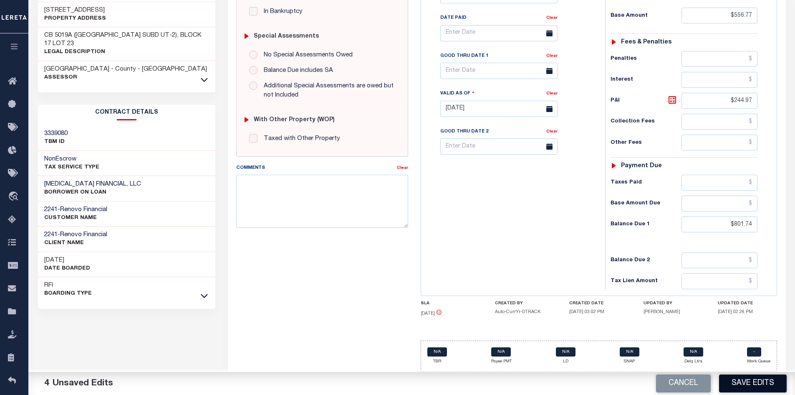
click at [751, 386] on button "Save Edits" at bounding box center [753, 383] width 68 height 18
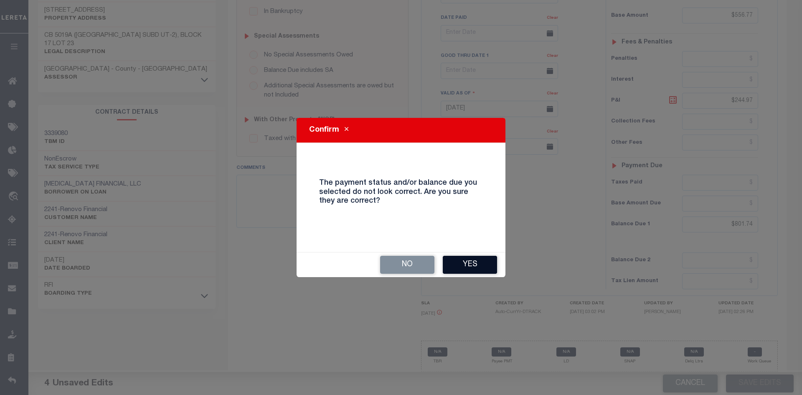
click at [479, 263] on button "Yes" at bounding box center [470, 264] width 54 height 18
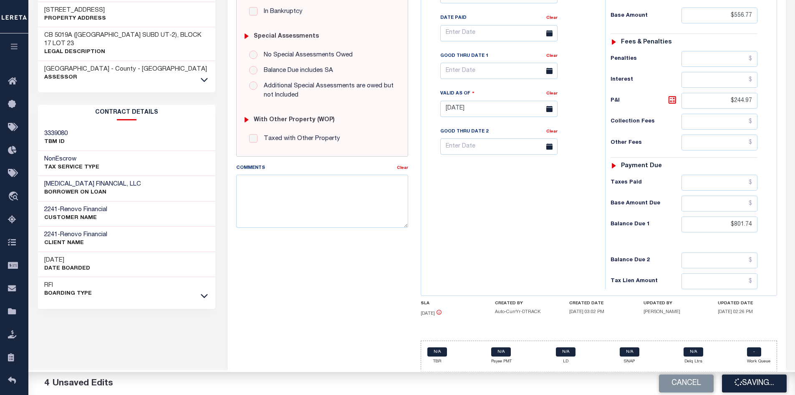
checkbox input "false"
type input "$556.77"
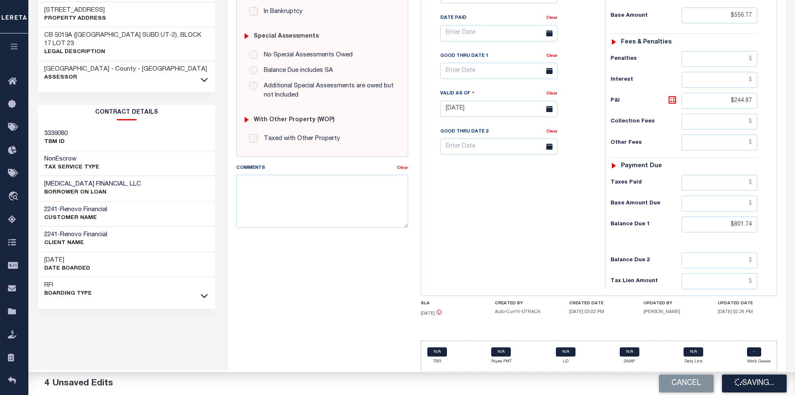
type input "$244.97"
type input "$801.74"
